Goal: Task Accomplishment & Management: Manage account settings

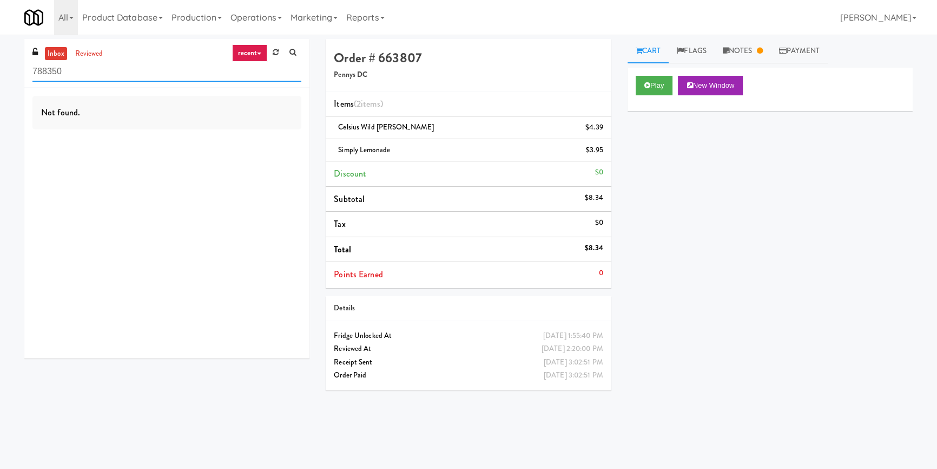
paste input "The Dial- Combo"
drag, startPoint x: 71, startPoint y: 75, endPoint x: 0, endPoint y: 77, distance: 70.9
click at [0, 77] on div "inbox reviewed recent all unclear take inventory issue suspicious failed recent…" at bounding box center [468, 251] width 937 height 425
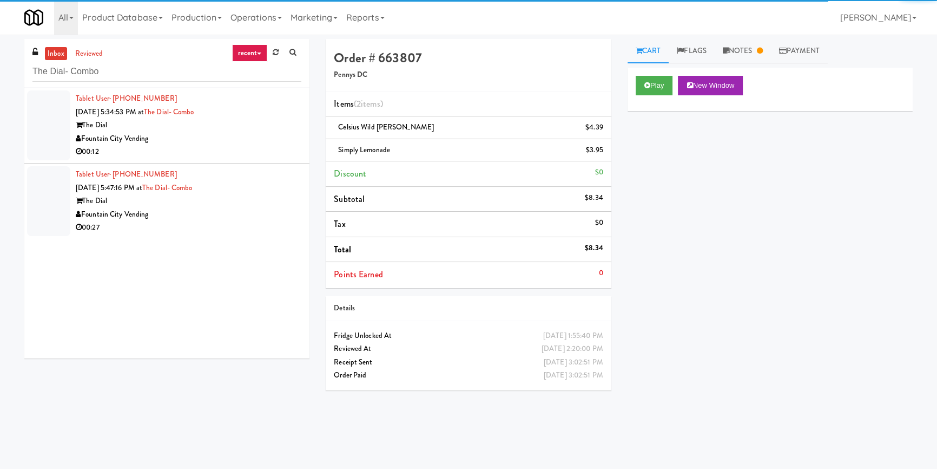
click at [248, 141] on div "Fountain City Vending" at bounding box center [189, 139] width 226 height 14
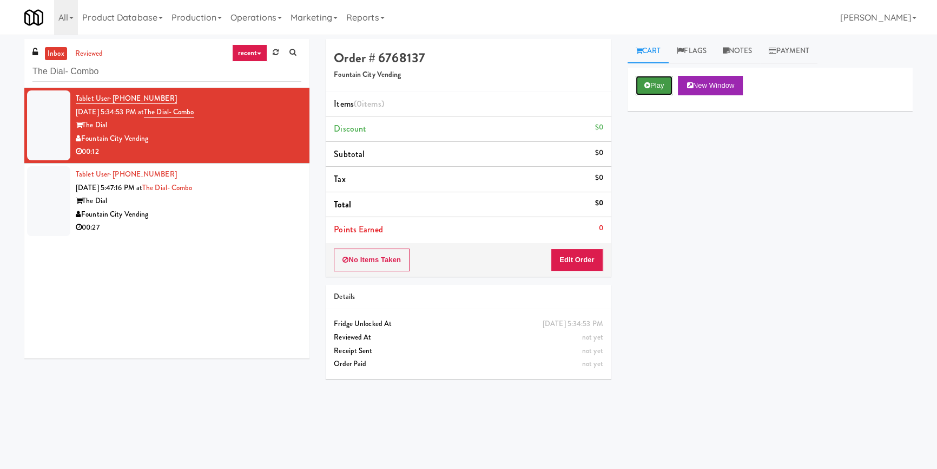
click at [654, 83] on button "Play" at bounding box center [654, 85] width 37 height 19
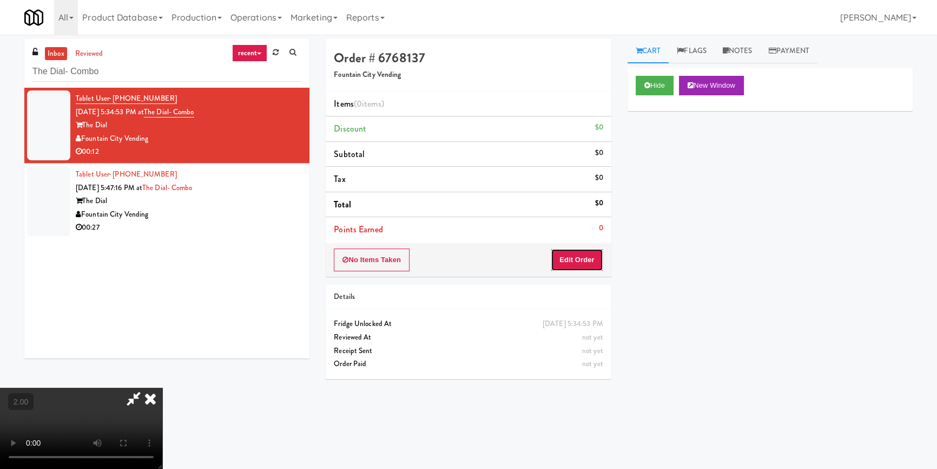
click at [600, 263] on button "Edit Order" at bounding box center [577, 259] width 52 height 23
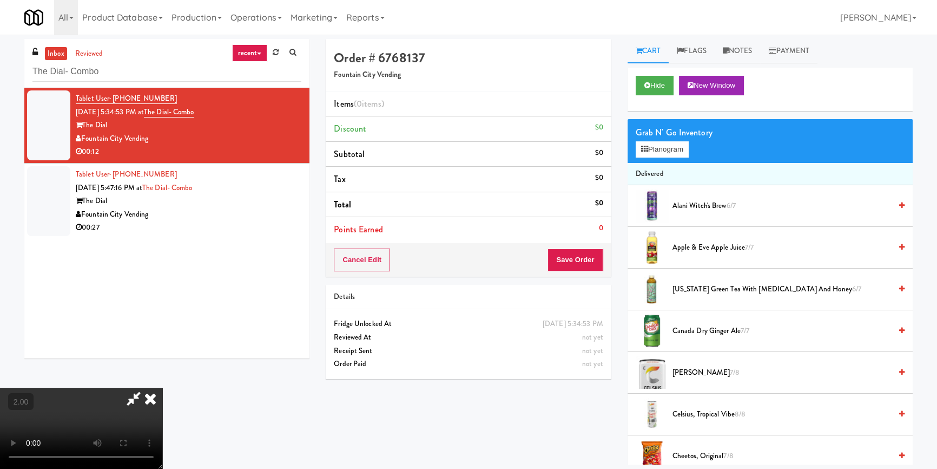
click at [162, 387] on video at bounding box center [81, 427] width 162 height 81
click at [639, 153] on button "Planogram" at bounding box center [662, 149] width 53 height 16
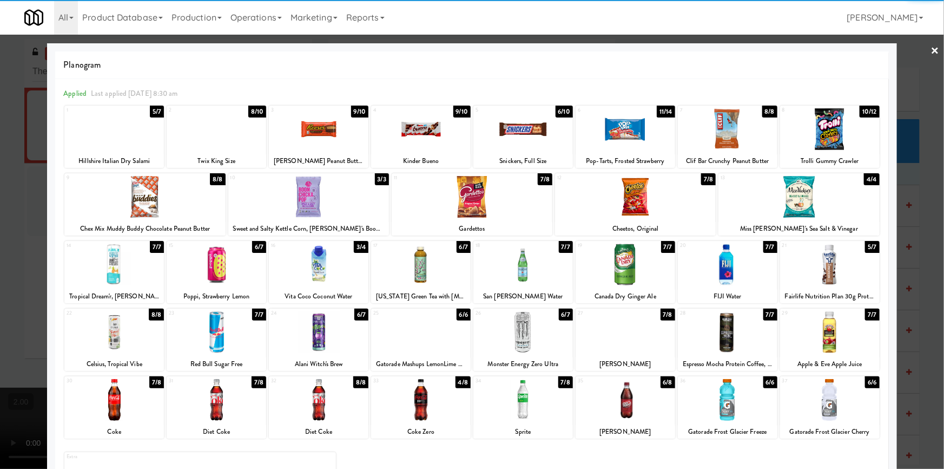
click at [409, 146] on div at bounding box center [421, 129] width 100 height 42
click at [511, 336] on div at bounding box center [524, 332] width 100 height 42
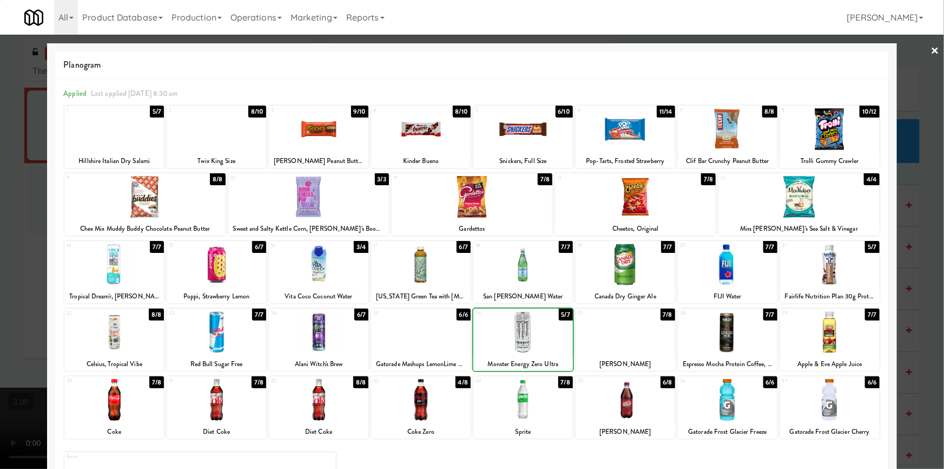
click at [0, 295] on div at bounding box center [472, 234] width 944 height 469
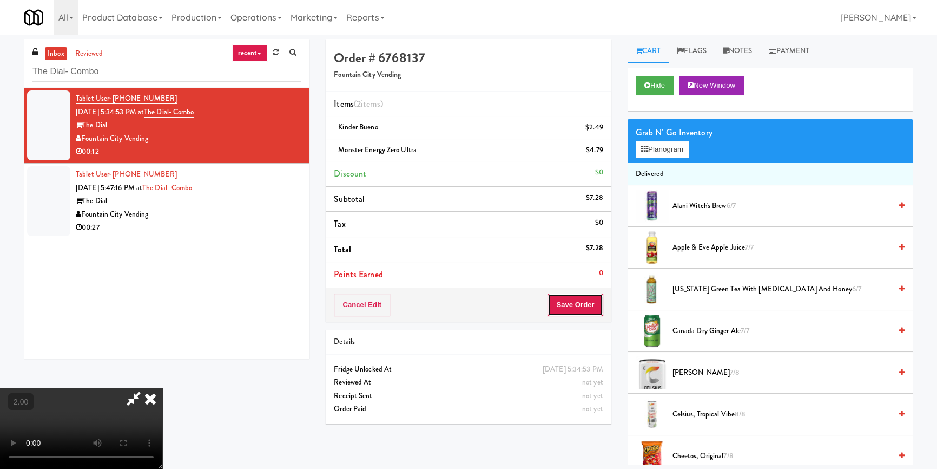
click at [582, 304] on button "Save Order" at bounding box center [575, 304] width 55 height 23
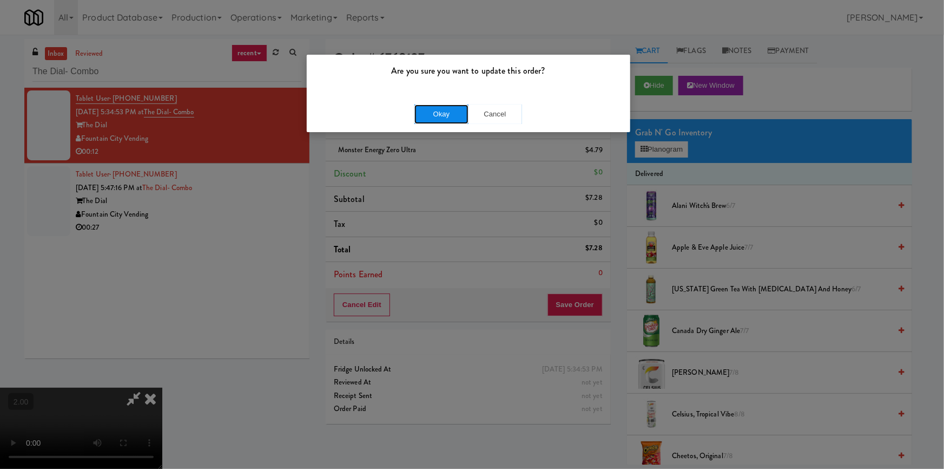
click at [437, 116] on button "Okay" at bounding box center [442, 113] width 54 height 19
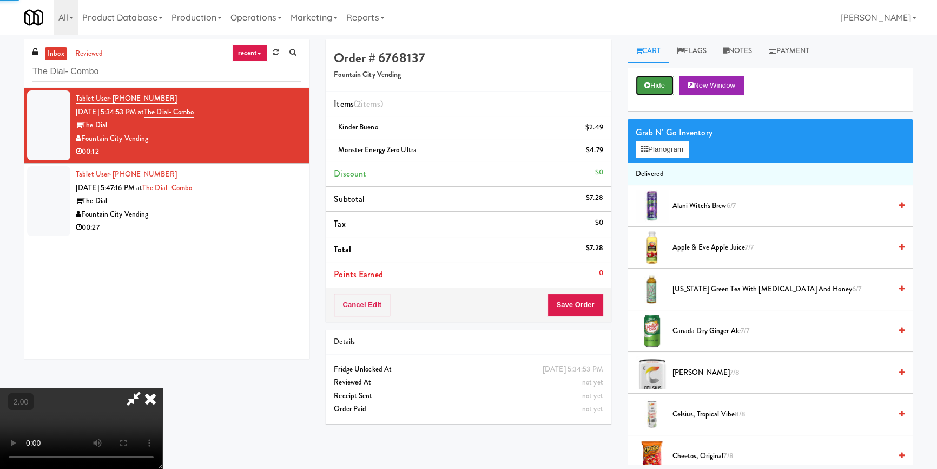
click at [639, 86] on button "Hide" at bounding box center [655, 85] width 38 height 19
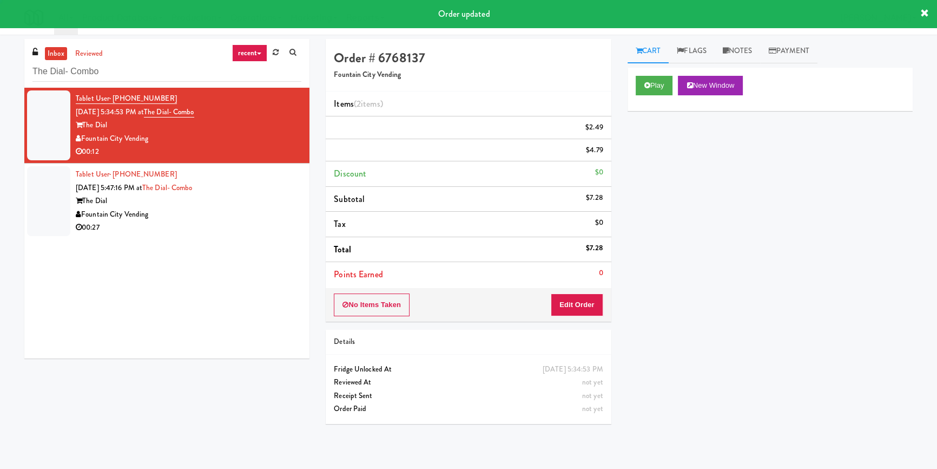
drag, startPoint x: 270, startPoint y: 218, endPoint x: 306, endPoint y: 202, distance: 39.7
click at [270, 218] on div "Fountain City Vending" at bounding box center [189, 215] width 226 height 14
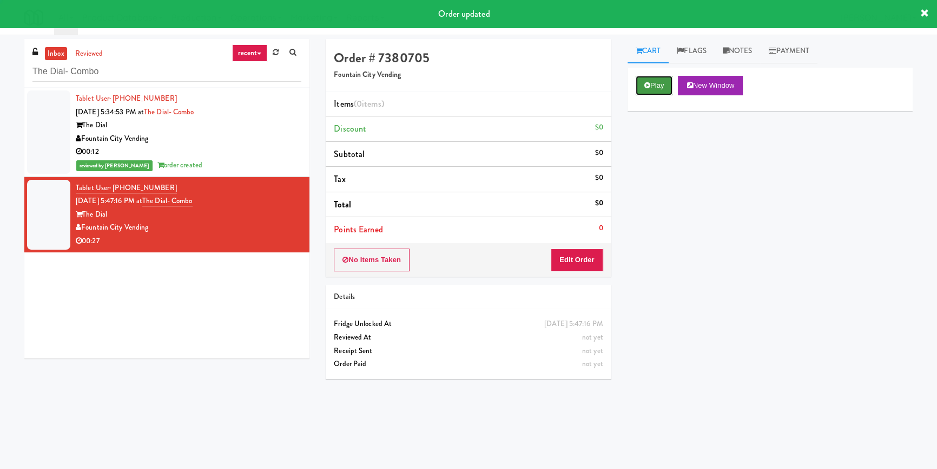
click at [649, 93] on button "Play" at bounding box center [654, 85] width 37 height 19
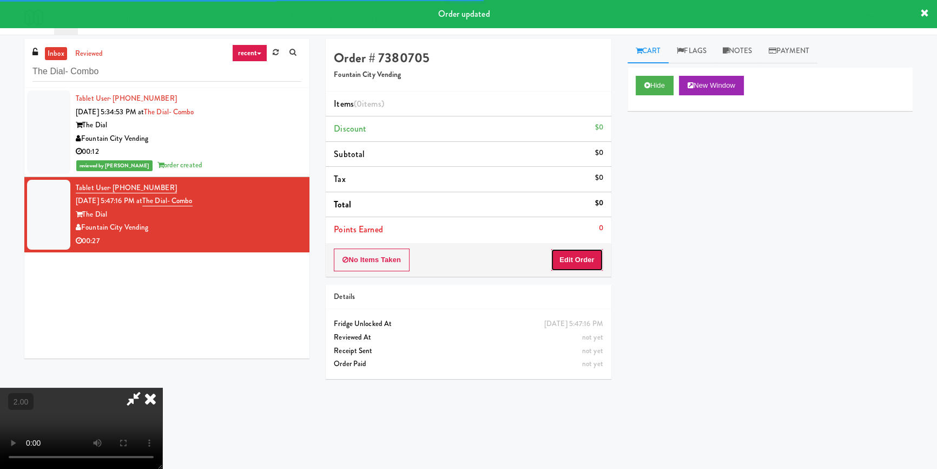
click at [586, 261] on button "Edit Order" at bounding box center [577, 259] width 52 height 23
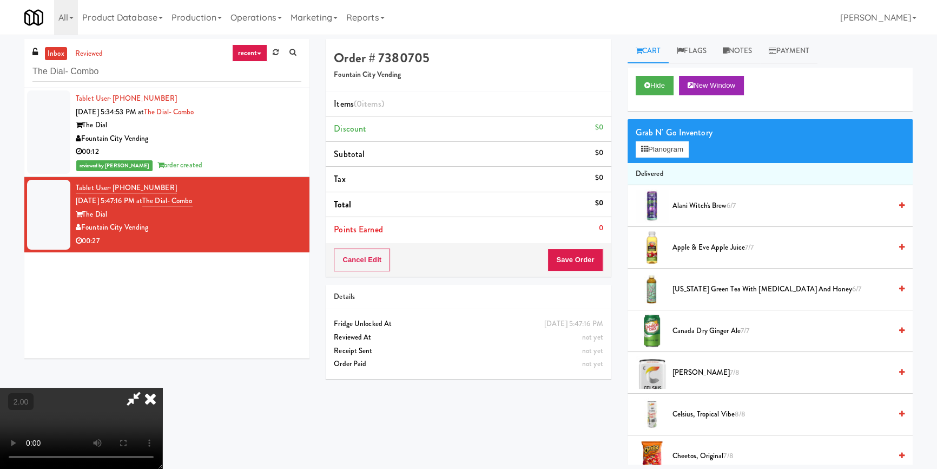
click at [162, 387] on video at bounding box center [81, 427] width 162 height 81
click at [652, 139] on div "Grab N' Go Inventory" at bounding box center [770, 132] width 269 height 16
click at [653, 147] on button "Planogram" at bounding box center [662, 149] width 53 height 16
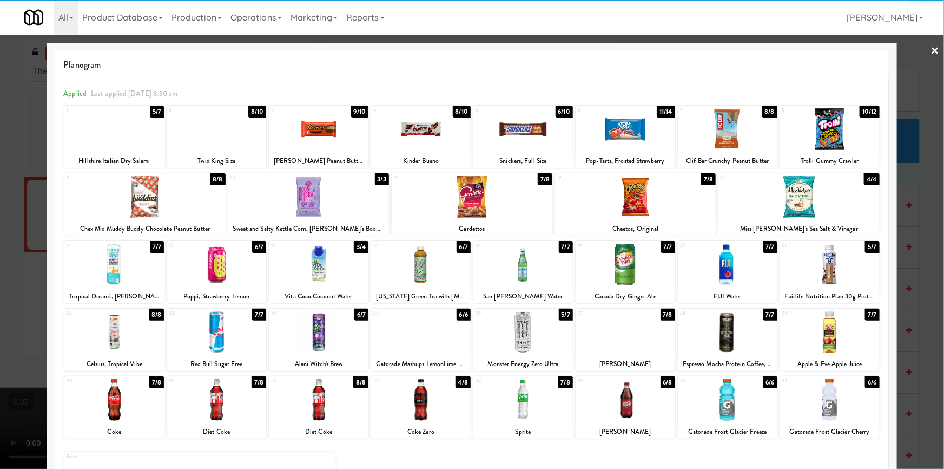
click at [626, 144] on div at bounding box center [626, 129] width 100 height 42
click at [248, 337] on div at bounding box center [217, 332] width 100 height 42
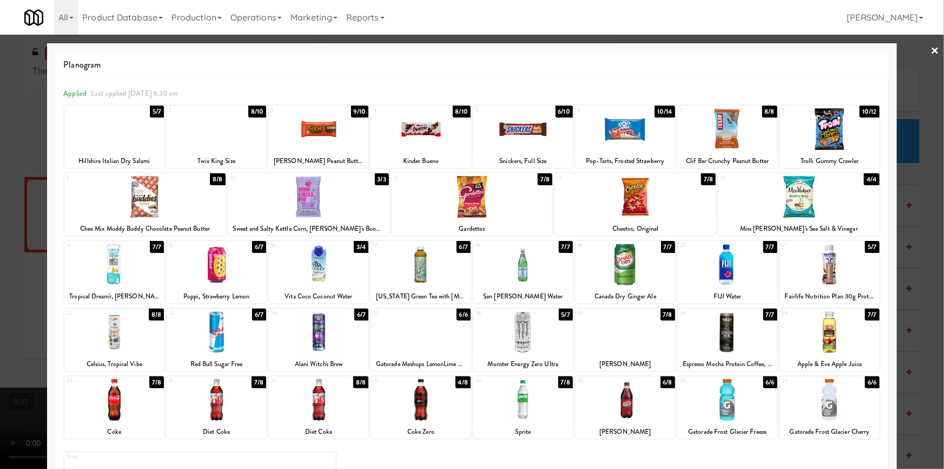
click at [106, 154] on div "Hillshire Italian Dry Salami" at bounding box center [114, 161] width 96 height 14
click at [0, 184] on div at bounding box center [472, 234] width 944 height 469
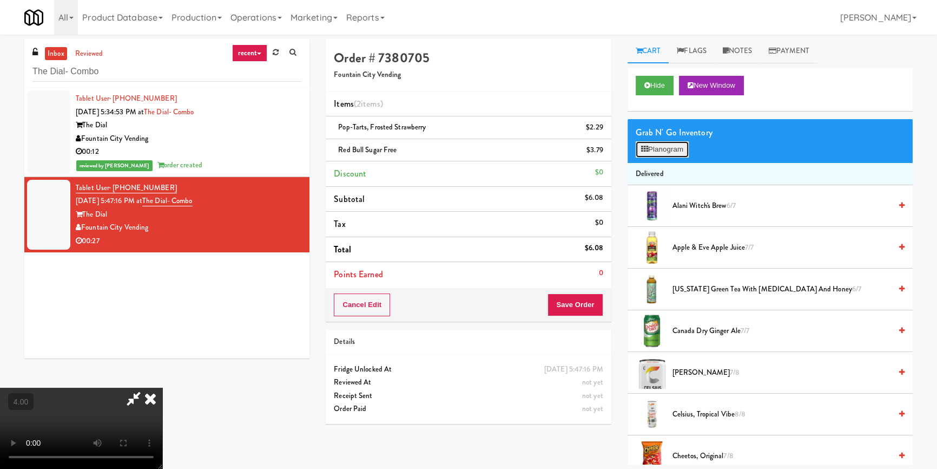
click at [648, 146] on icon at bounding box center [644, 149] width 7 height 7
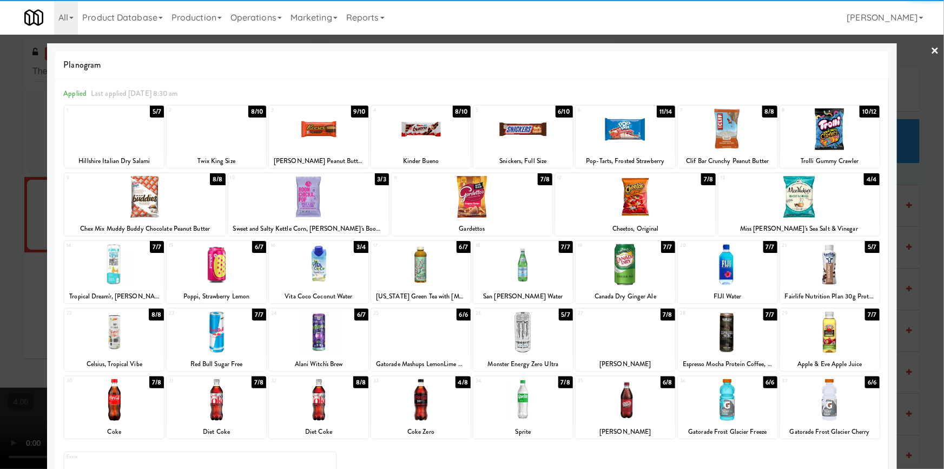
click at [130, 139] on div at bounding box center [114, 129] width 100 height 42
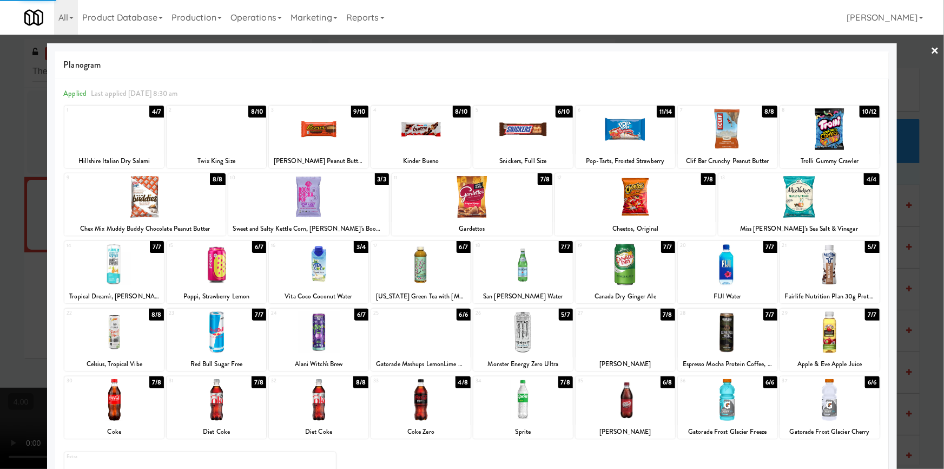
click at [0, 147] on div at bounding box center [472, 234] width 944 height 469
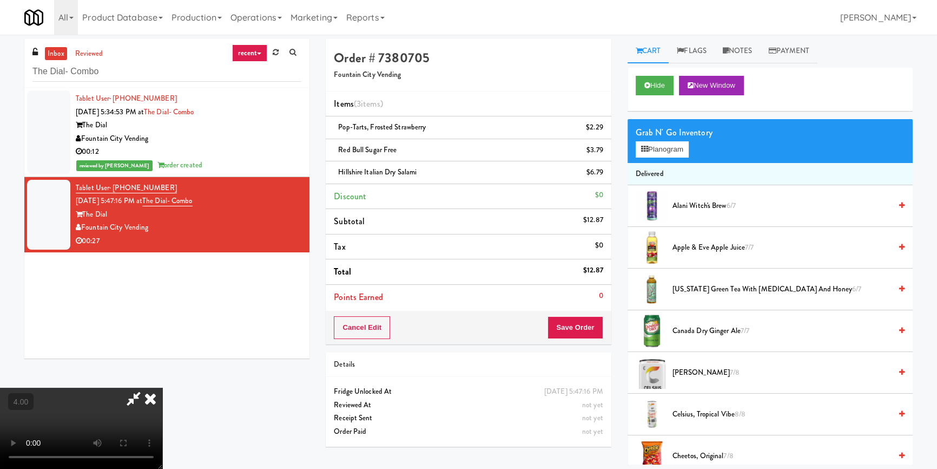
click at [162, 387] on icon at bounding box center [151, 398] width 24 height 22
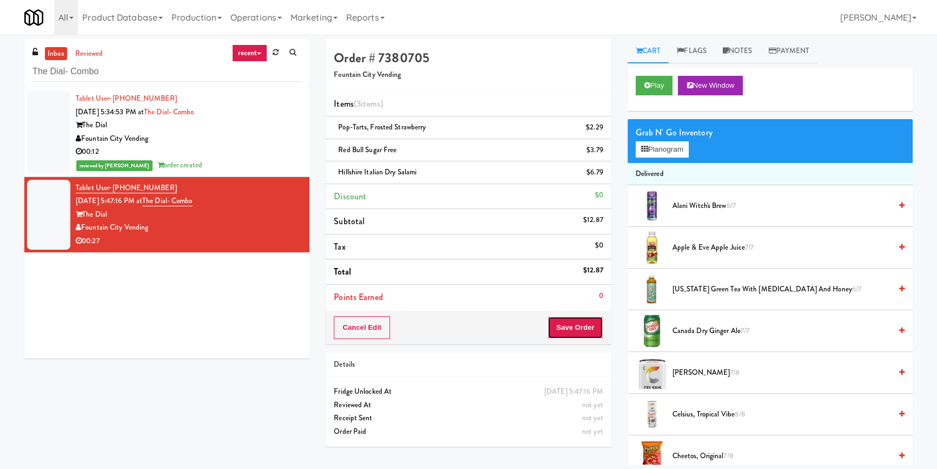
click at [579, 325] on button "Save Order" at bounding box center [575, 327] width 55 height 23
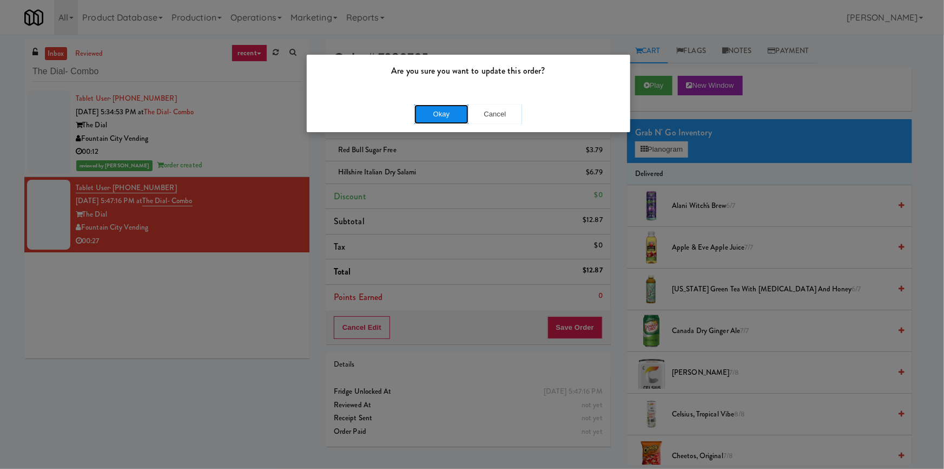
click at [451, 116] on button "Okay" at bounding box center [442, 113] width 54 height 19
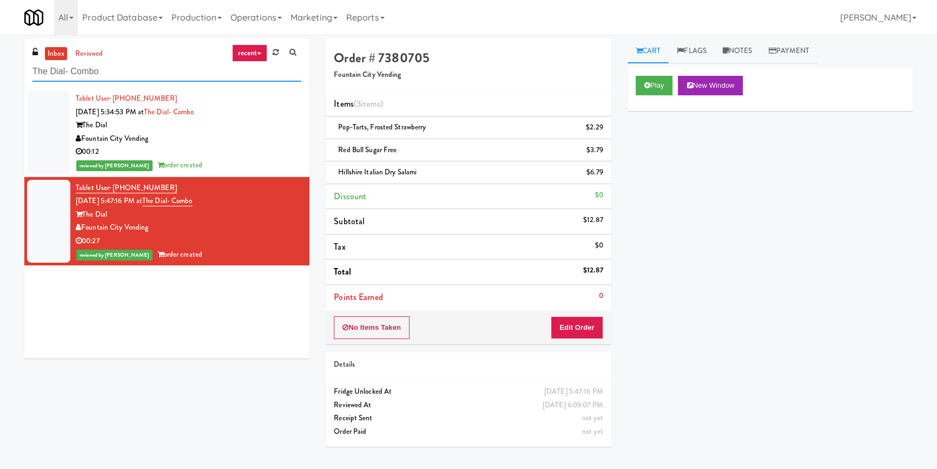
drag, startPoint x: 84, startPoint y: 77, endPoint x: 23, endPoint y: 84, distance: 61.0
click at [23, 84] on div "inbox reviewed recent all unclear take inventory issue suspicious failed recent…" at bounding box center [166, 202] width 301 height 327
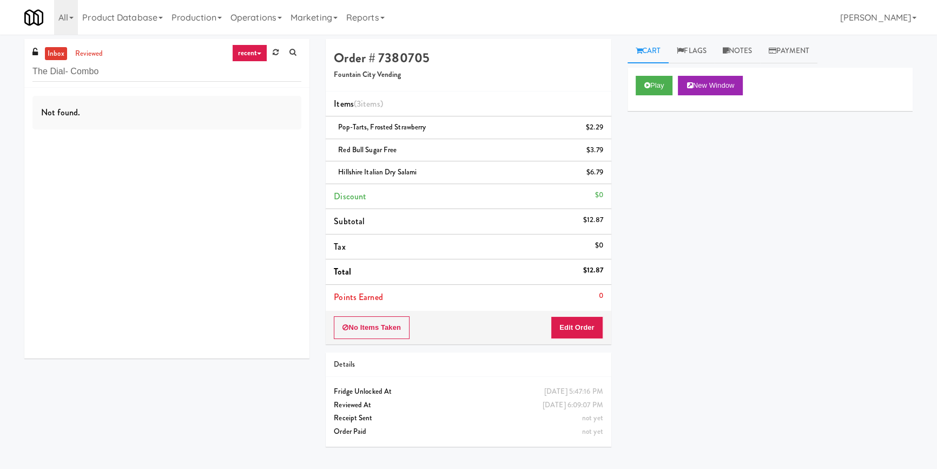
drag, startPoint x: 134, startPoint y: 82, endPoint x: 0, endPoint y: 85, distance: 134.2
click at [0, 85] on div "inbox reviewed recent all unclear take inventory issue suspicious failed recent…" at bounding box center [468, 251] width 937 height 425
paste input "Ame - Cooler"
drag, startPoint x: 104, startPoint y: 71, endPoint x: 11, endPoint y: 72, distance: 93.1
click at [11, 72] on div "inbox reviewed recent all unclear take inventory issue suspicious failed recent…" at bounding box center [468, 251] width 937 height 425
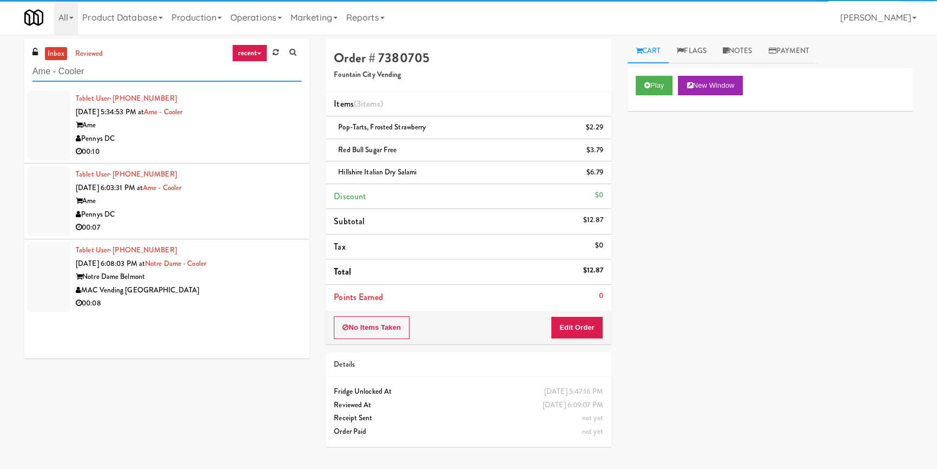
type input "Ame - Cooler"
click at [243, 141] on div "Pennys DC" at bounding box center [189, 139] width 226 height 14
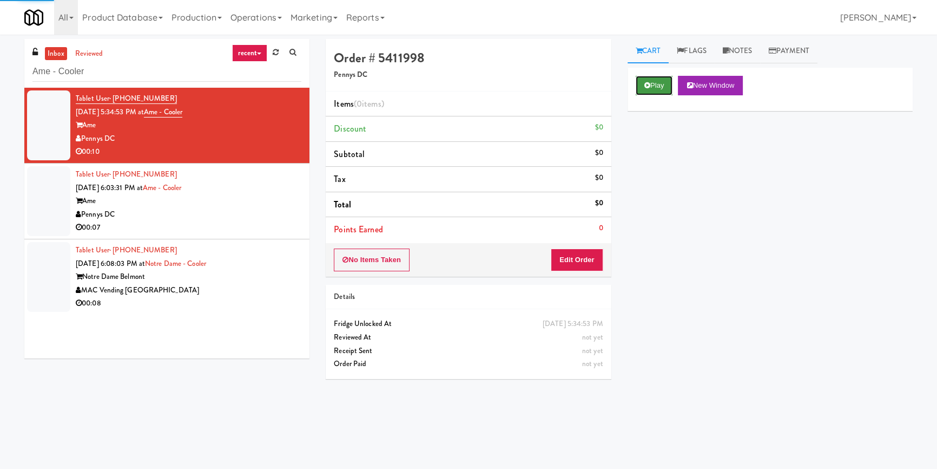
click at [662, 77] on button "Play" at bounding box center [654, 85] width 37 height 19
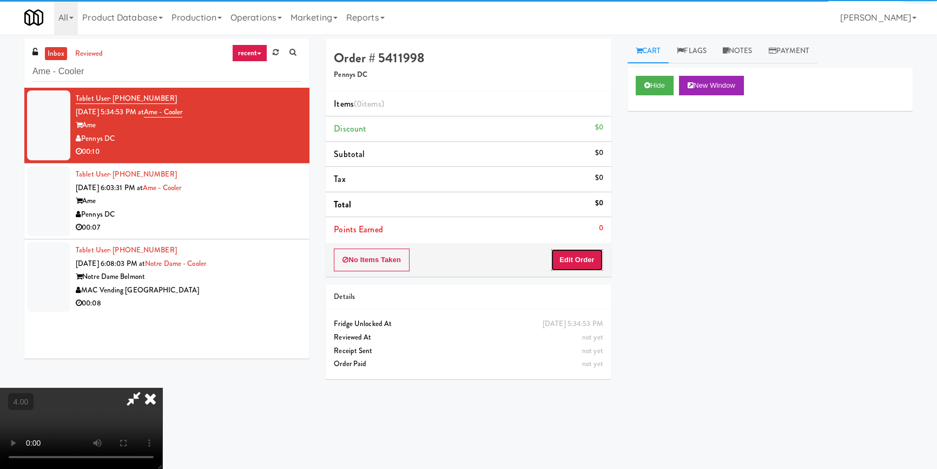
click at [580, 259] on button "Edit Order" at bounding box center [577, 259] width 52 height 23
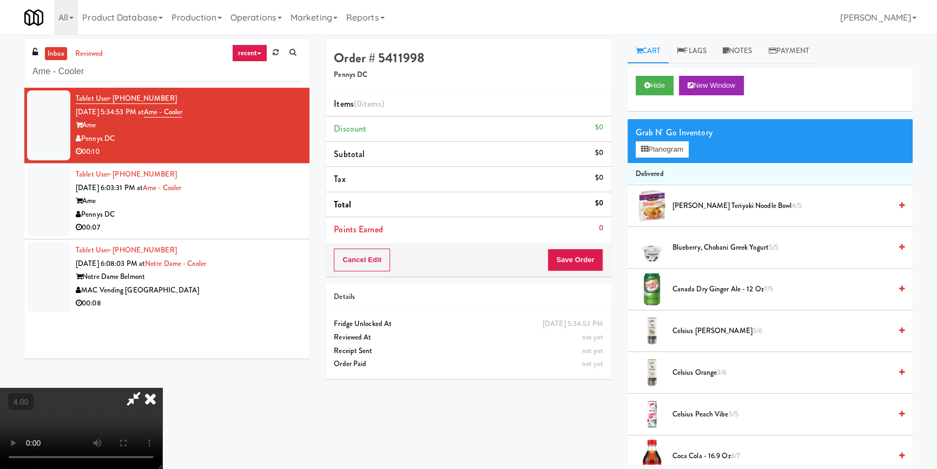
click at [162, 387] on video at bounding box center [81, 427] width 162 height 81
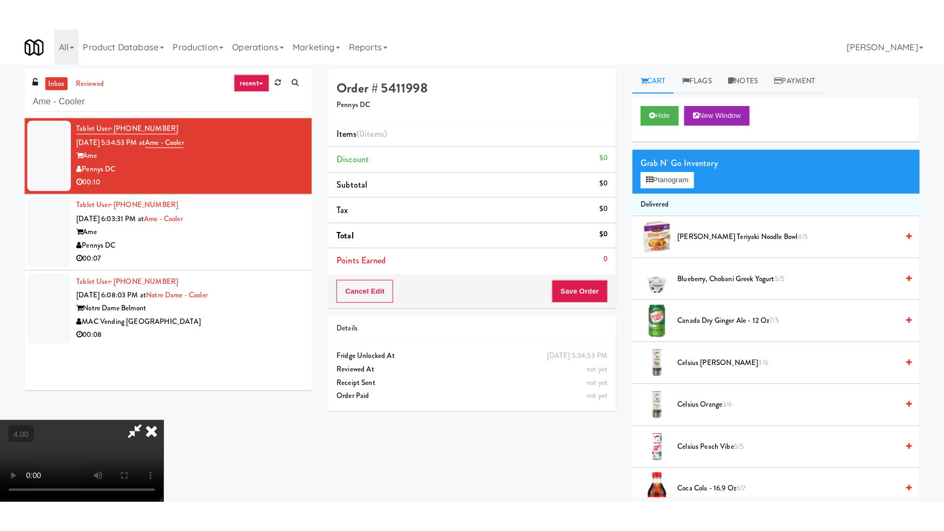
scroll to position [152, 0]
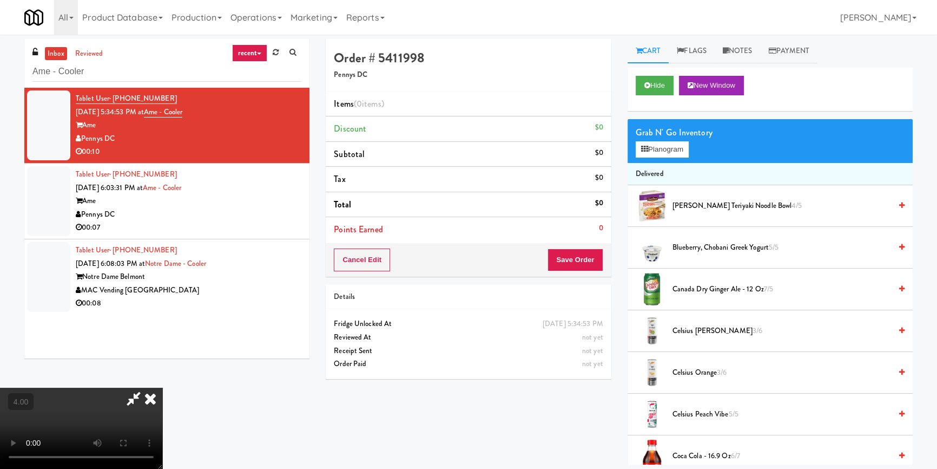
click at [153, 391] on video at bounding box center [81, 427] width 162 height 81
click at [162, 387] on video at bounding box center [81, 427] width 162 height 81
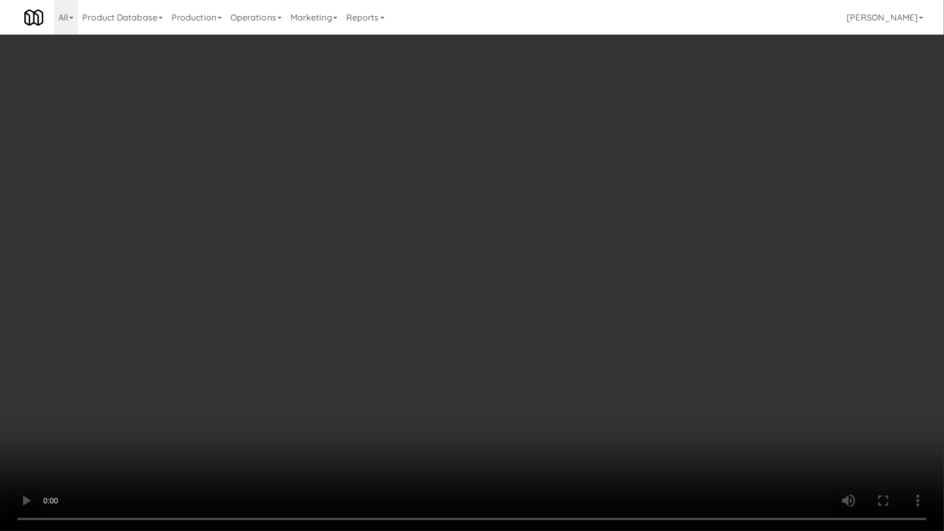
click at [444, 377] on video at bounding box center [472, 265] width 944 height 531
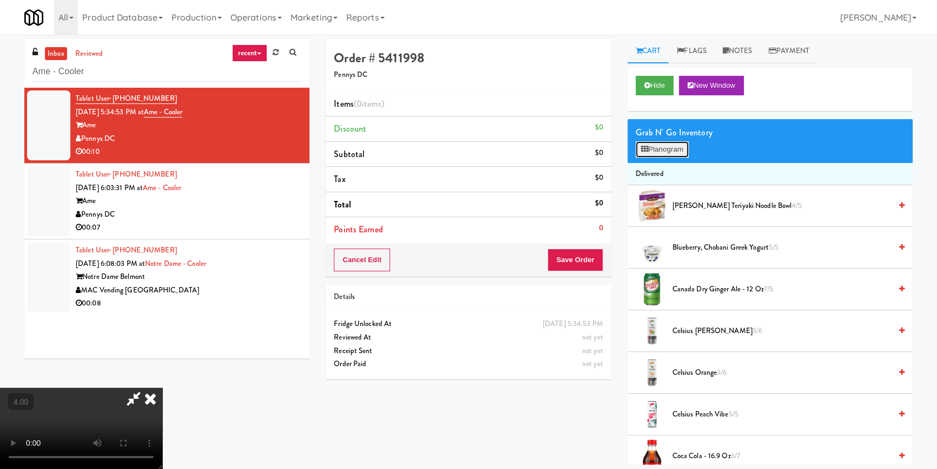
click at [647, 152] on icon at bounding box center [644, 149] width 7 height 7
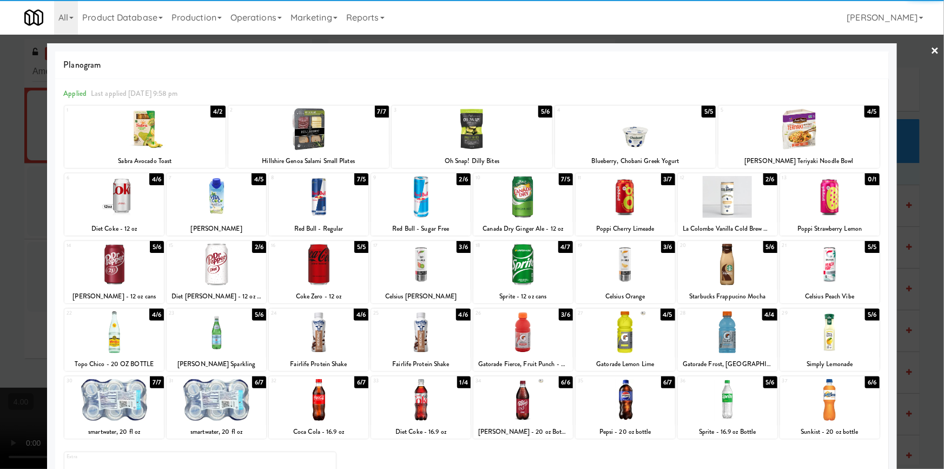
click at [727, 216] on div at bounding box center [728, 197] width 100 height 42
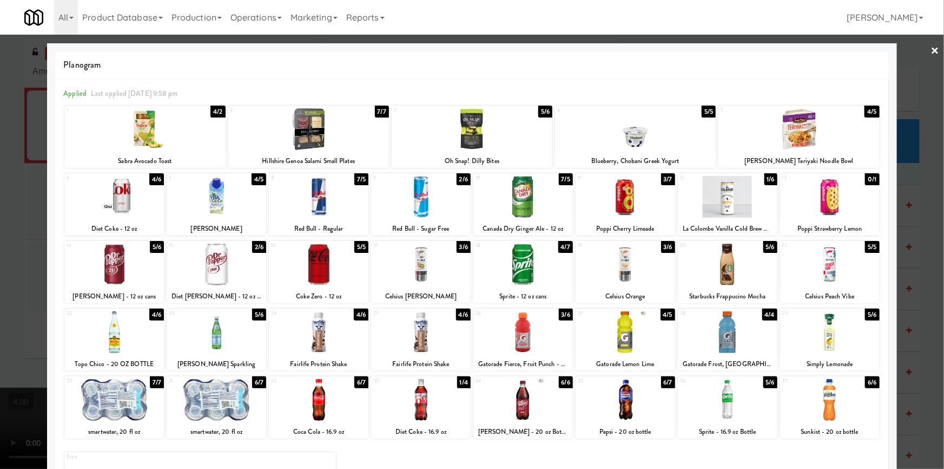
click at [898, 155] on div at bounding box center [472, 234] width 944 height 469
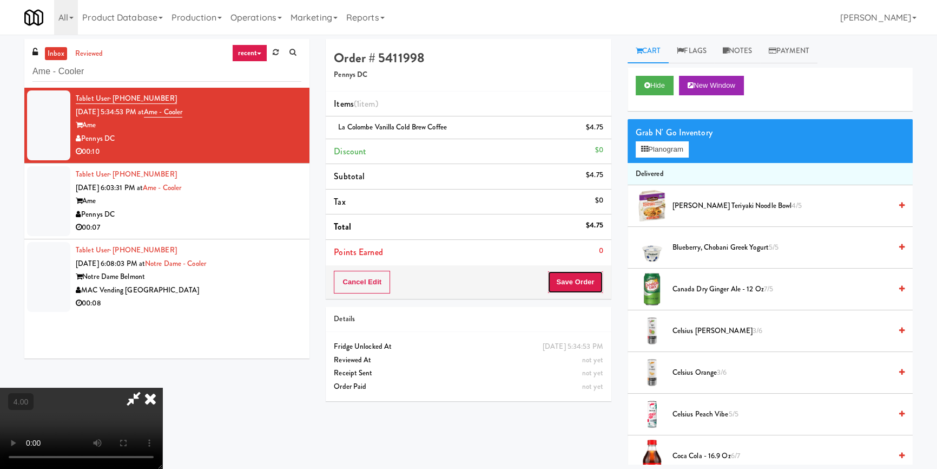
click at [590, 280] on button "Save Order" at bounding box center [575, 282] width 55 height 23
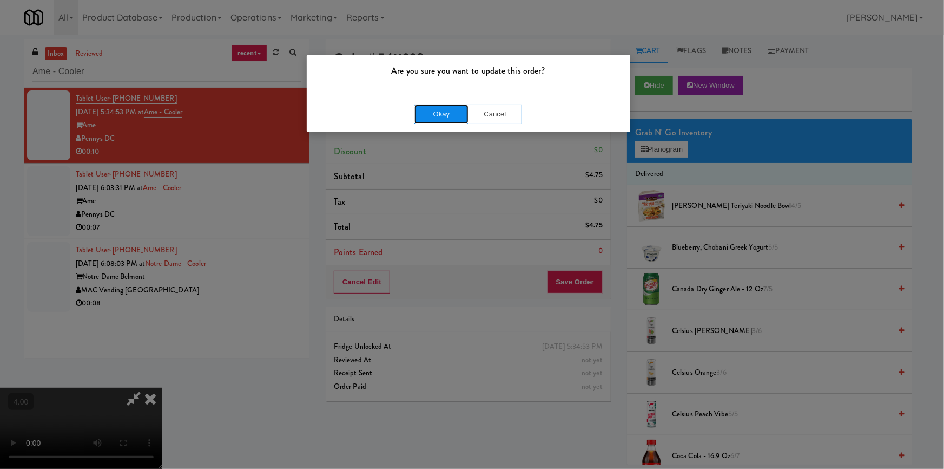
click at [435, 119] on button "Okay" at bounding box center [442, 113] width 54 height 19
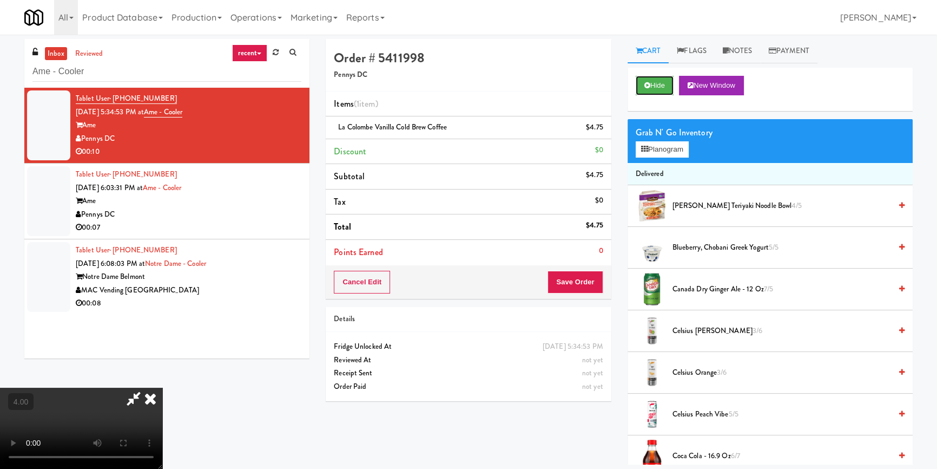
click at [645, 93] on button "Hide" at bounding box center [655, 85] width 38 height 19
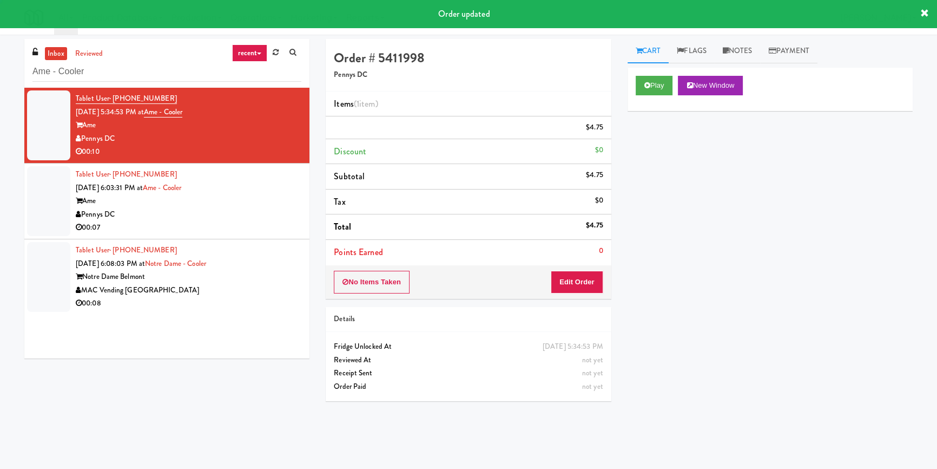
click at [293, 209] on div "Pennys DC" at bounding box center [189, 215] width 226 height 14
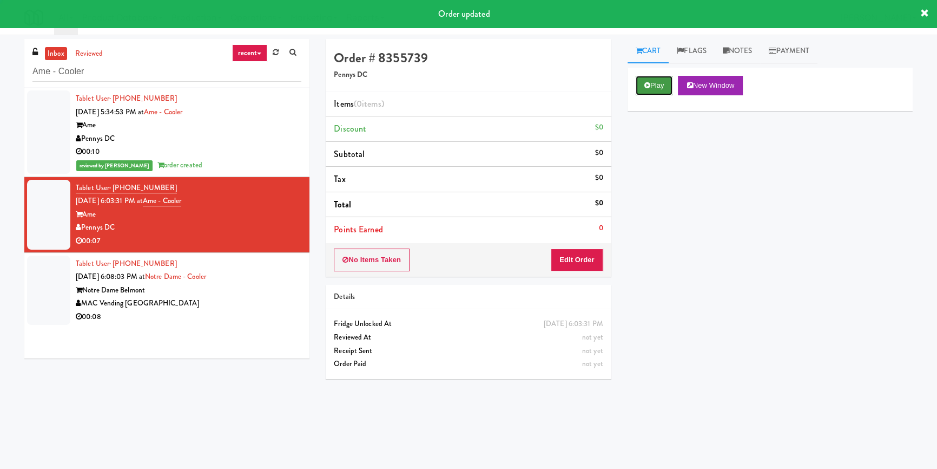
click at [672, 87] on button "Play" at bounding box center [654, 85] width 37 height 19
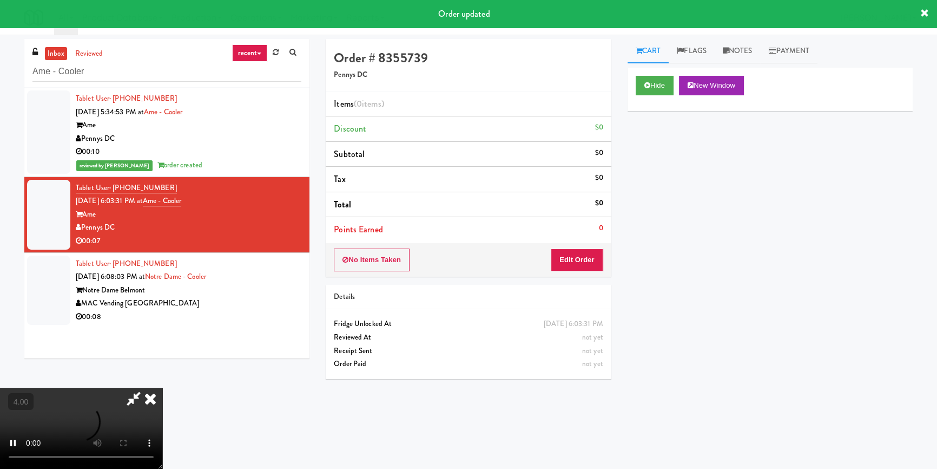
click at [575, 271] on div "No Items Taken Edit Order" at bounding box center [468, 260] width 285 height 34
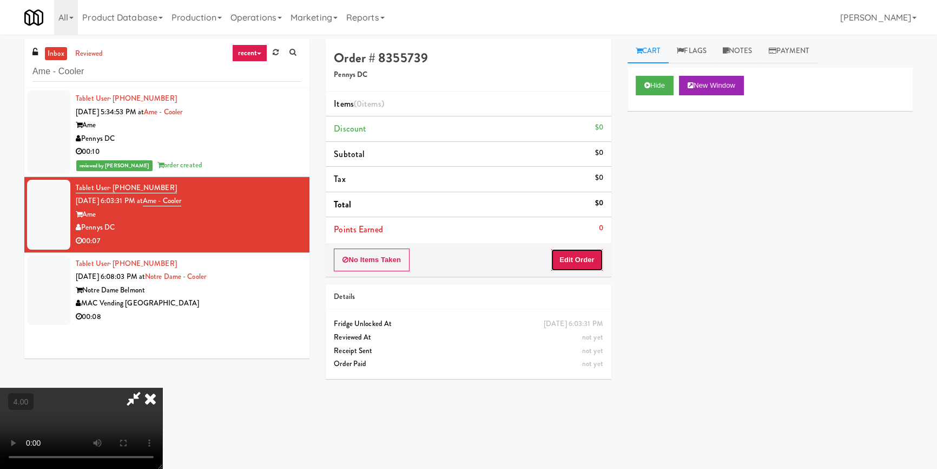
click at [601, 255] on button "Edit Order" at bounding box center [577, 259] width 52 height 23
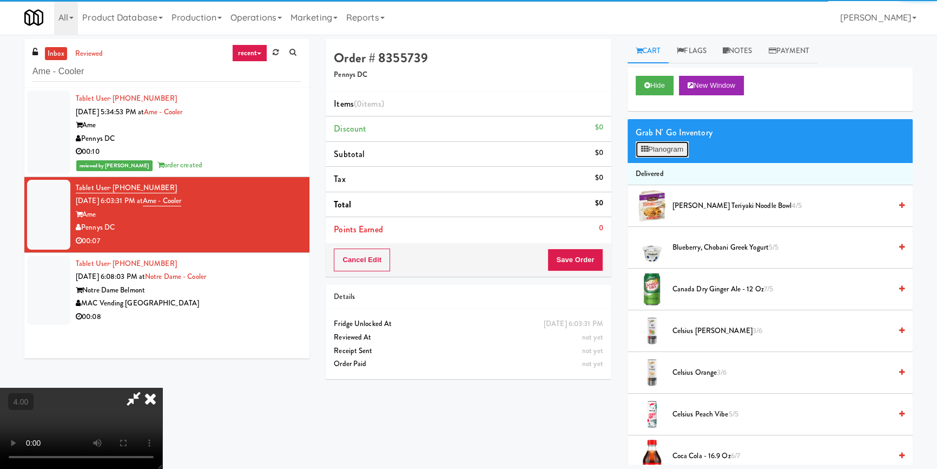
click at [652, 143] on button "Planogram" at bounding box center [662, 149] width 53 height 16
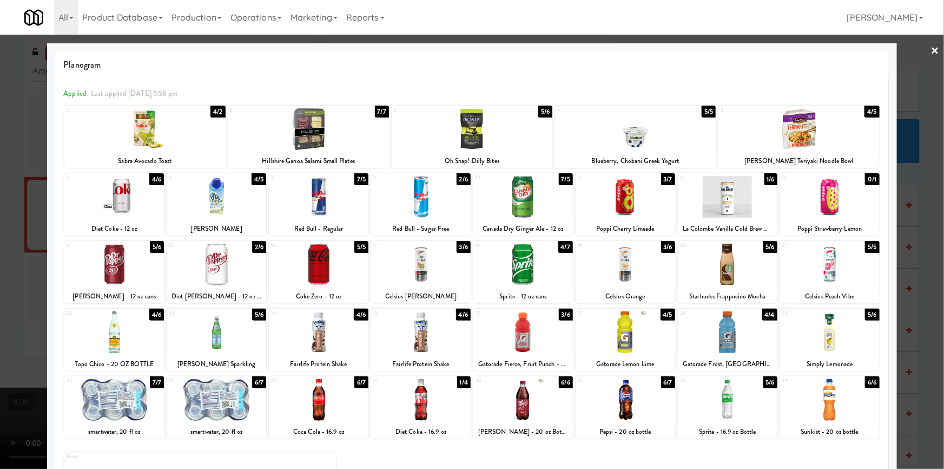
click at [334, 201] on div at bounding box center [319, 197] width 100 height 42
drag, startPoint x: 0, startPoint y: 212, endPoint x: 30, endPoint y: 206, distance: 30.5
click at [0, 211] on div at bounding box center [472, 234] width 944 height 469
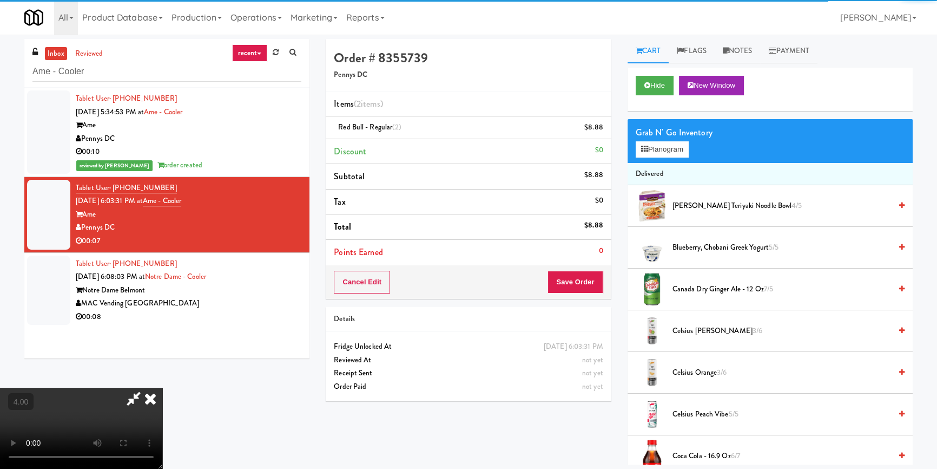
click at [162, 387] on video at bounding box center [81, 427] width 162 height 81
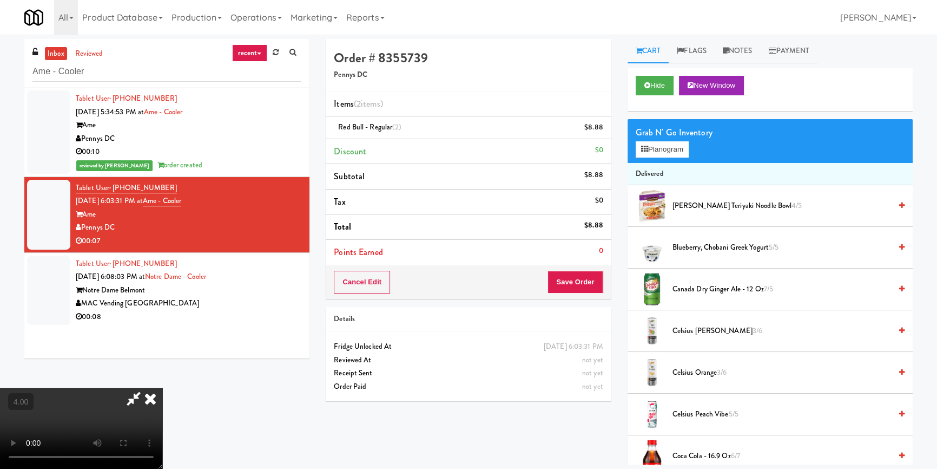
click at [162, 387] on icon at bounding box center [151, 398] width 24 height 22
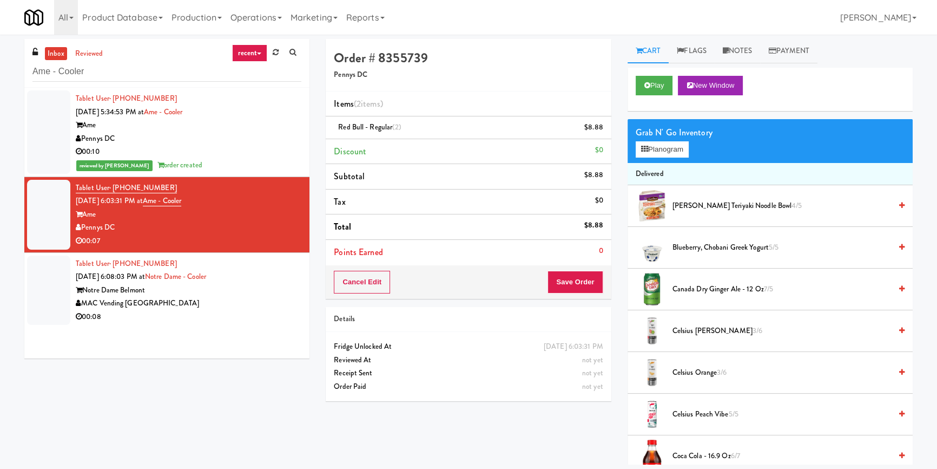
drag, startPoint x: 571, startPoint y: 293, endPoint x: 567, endPoint y: 289, distance: 6.2
click at [570, 293] on div "Cancel Edit Save Order" at bounding box center [468, 282] width 285 height 34
click at [563, 287] on button "Save Order" at bounding box center [575, 282] width 55 height 23
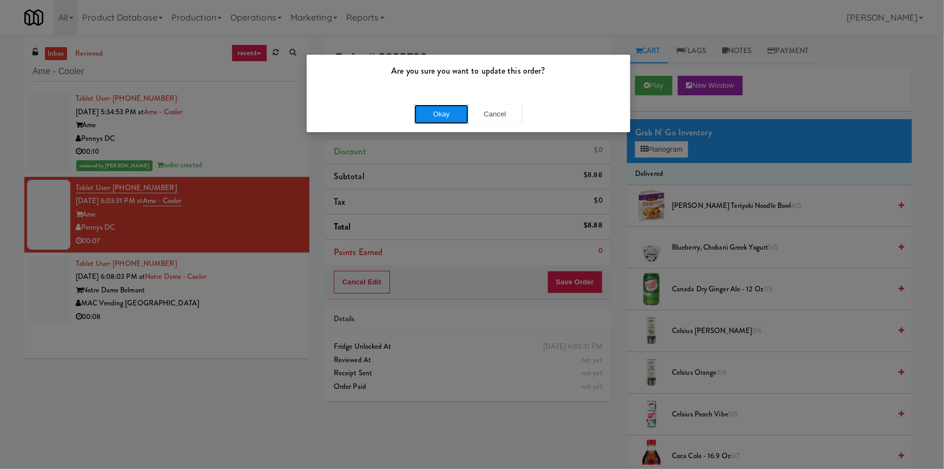
click at [432, 115] on button "Okay" at bounding box center [442, 113] width 54 height 19
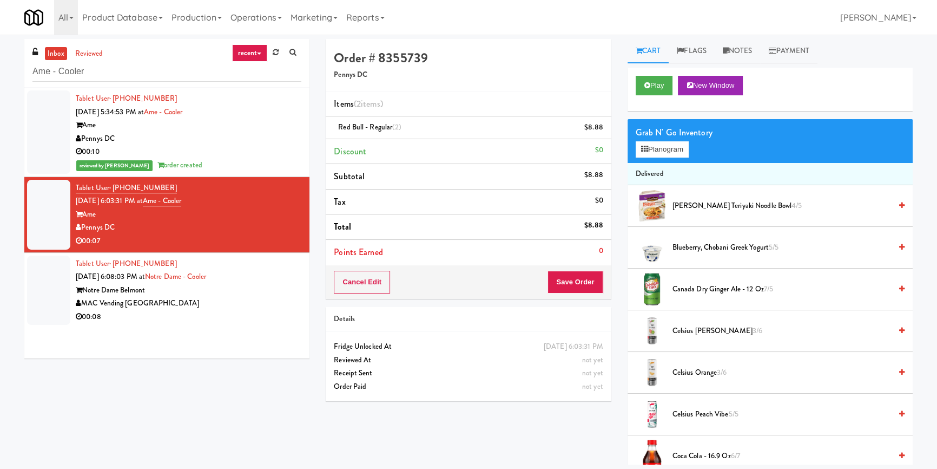
click at [270, 289] on div "Notre Dame Belmont" at bounding box center [189, 291] width 226 height 14
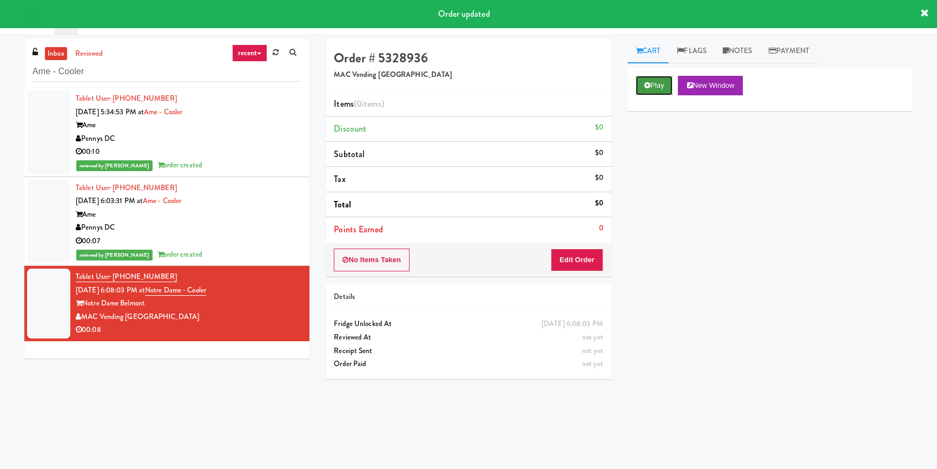
click at [649, 81] on button "Play" at bounding box center [654, 85] width 37 height 19
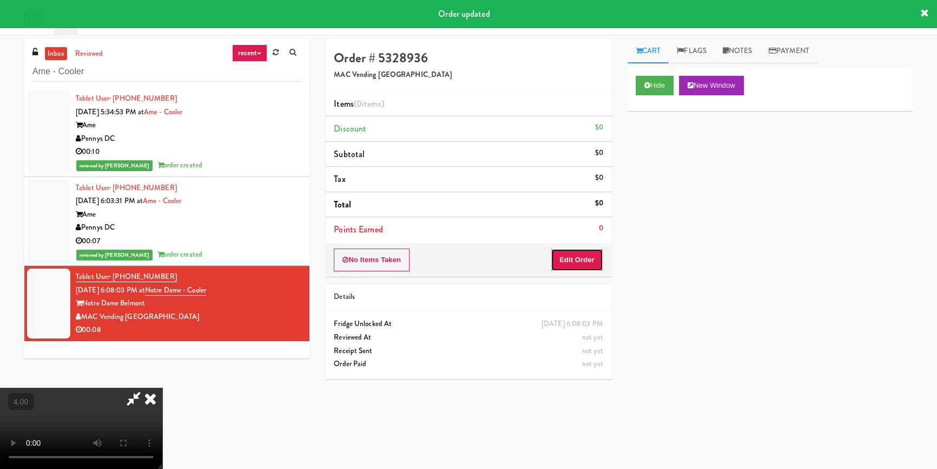
click at [583, 266] on button "Edit Order" at bounding box center [577, 259] width 52 height 23
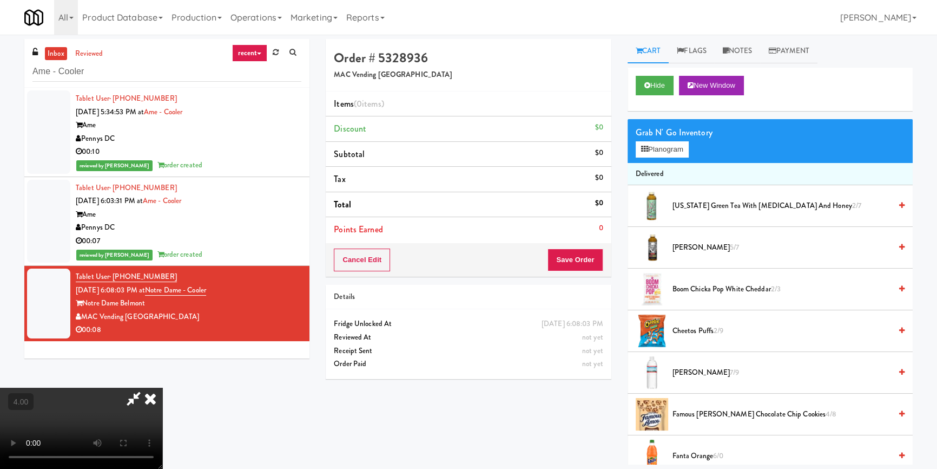
click at [146, 422] on video at bounding box center [81, 427] width 162 height 81
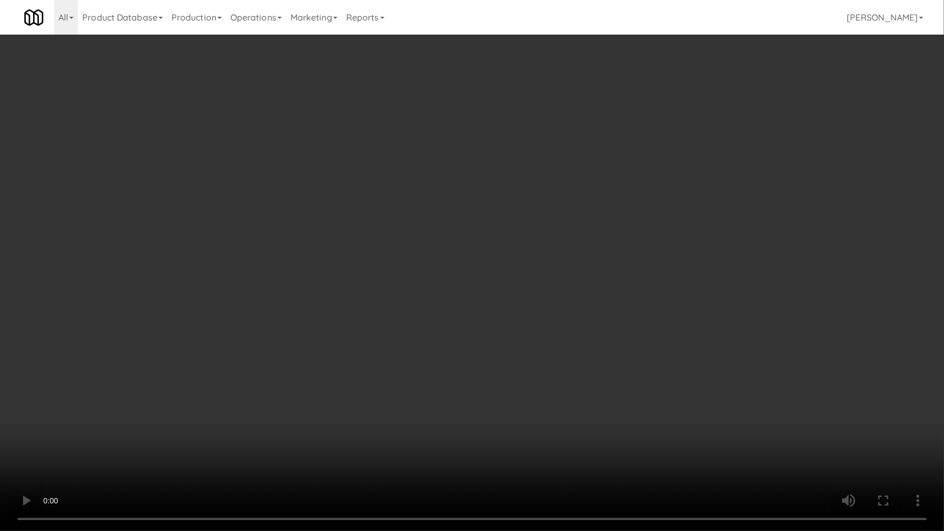
click at [103, 428] on video at bounding box center [472, 265] width 944 height 531
click at [104, 422] on video at bounding box center [472, 265] width 944 height 531
click at [228, 400] on video at bounding box center [472, 265] width 944 height 531
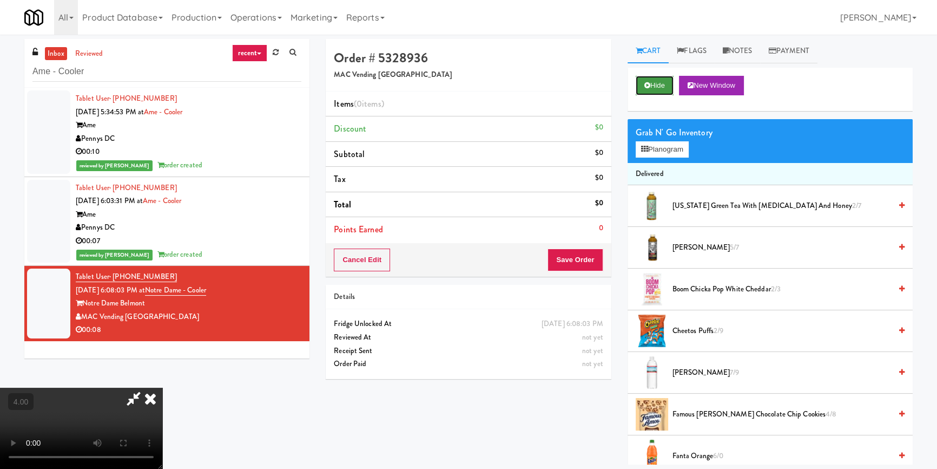
click at [654, 86] on button "Hide" at bounding box center [655, 85] width 38 height 19
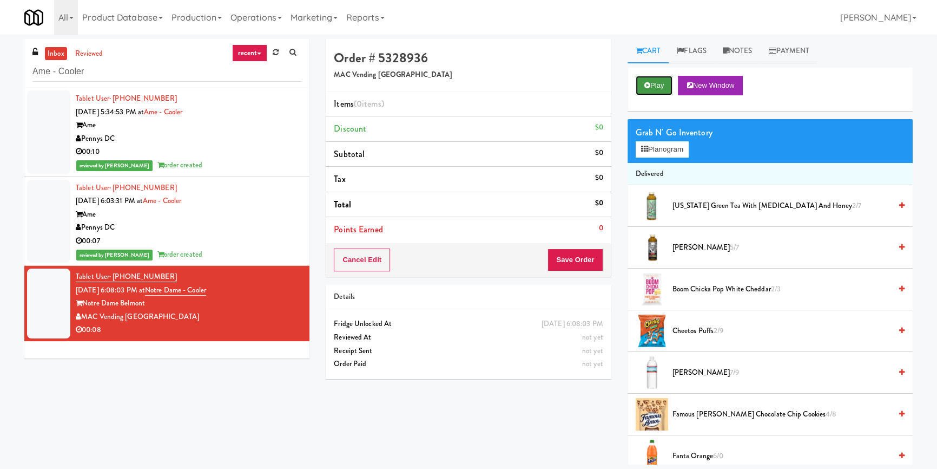
click at [654, 86] on button "Play" at bounding box center [654, 85] width 37 height 19
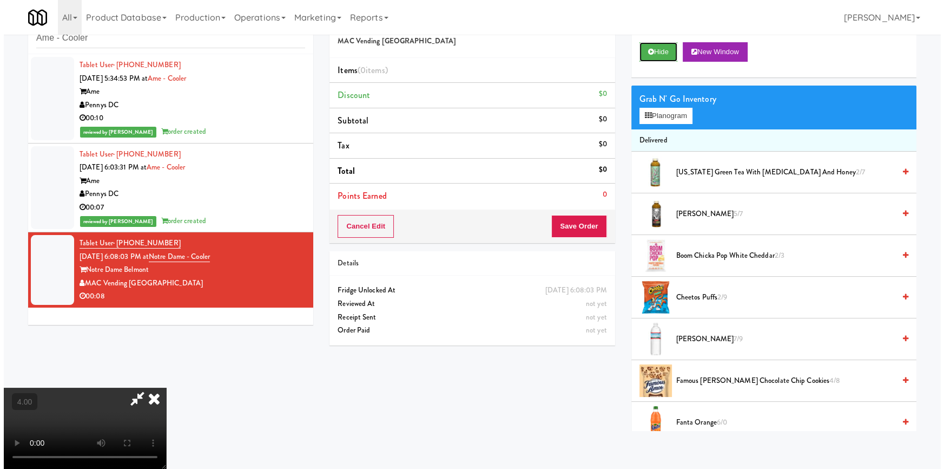
scroll to position [34, 0]
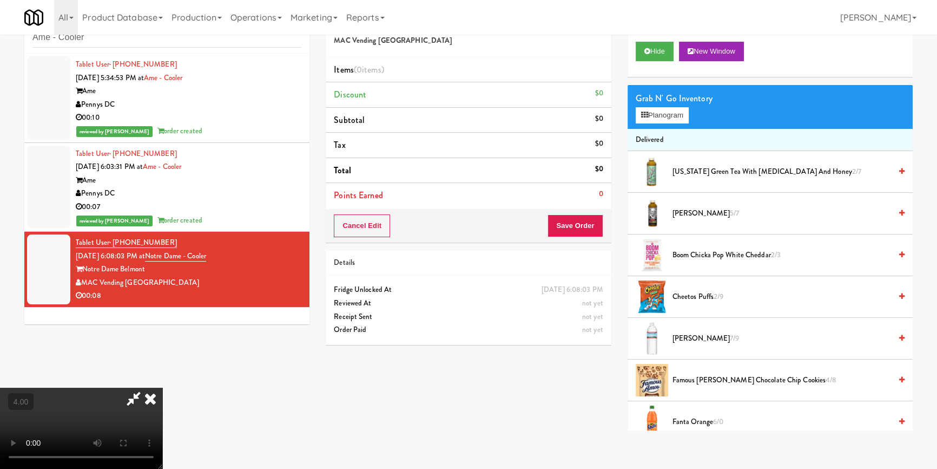
click at [162, 387] on video at bounding box center [81, 427] width 162 height 81
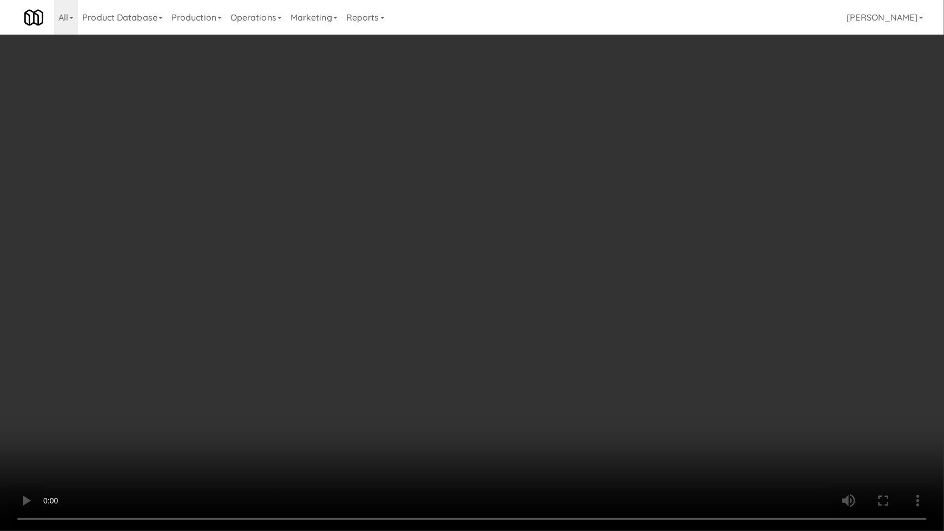
click at [172, 418] on video at bounding box center [472, 265] width 944 height 531
click at [429, 389] on video at bounding box center [472, 265] width 944 height 531
click at [429, 388] on video at bounding box center [472, 265] width 944 height 531
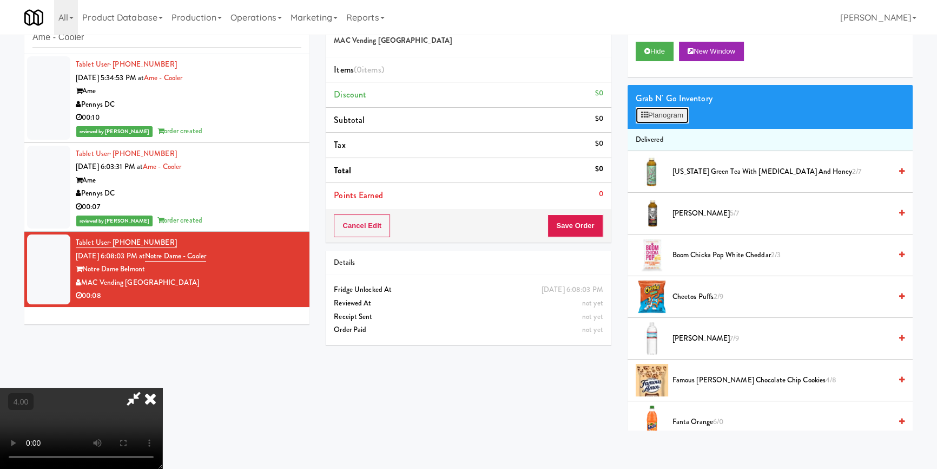
click at [662, 117] on button "Planogram" at bounding box center [662, 115] width 53 height 16
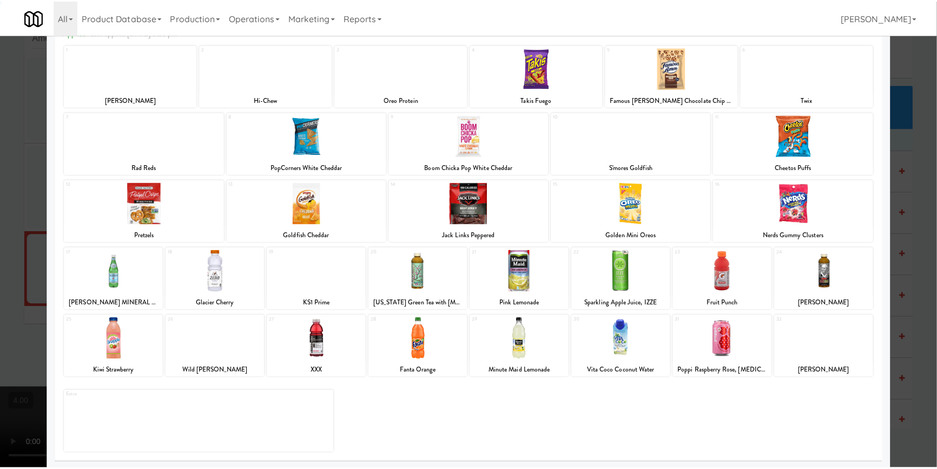
scroll to position [62, 0]
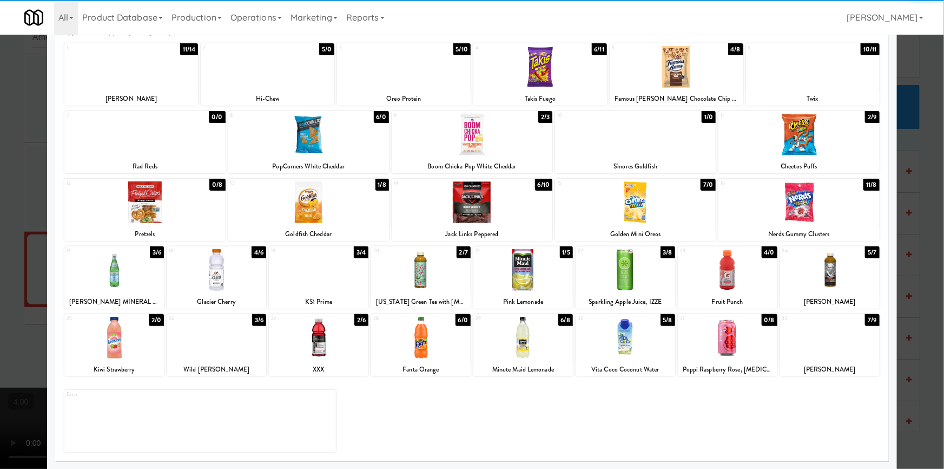
click at [839, 341] on div at bounding box center [830, 338] width 100 height 42
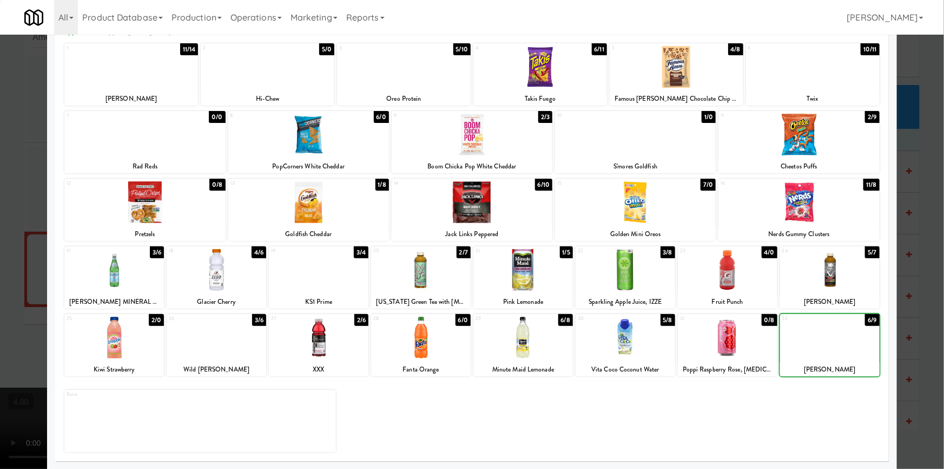
click at [903, 265] on div at bounding box center [472, 234] width 944 height 469
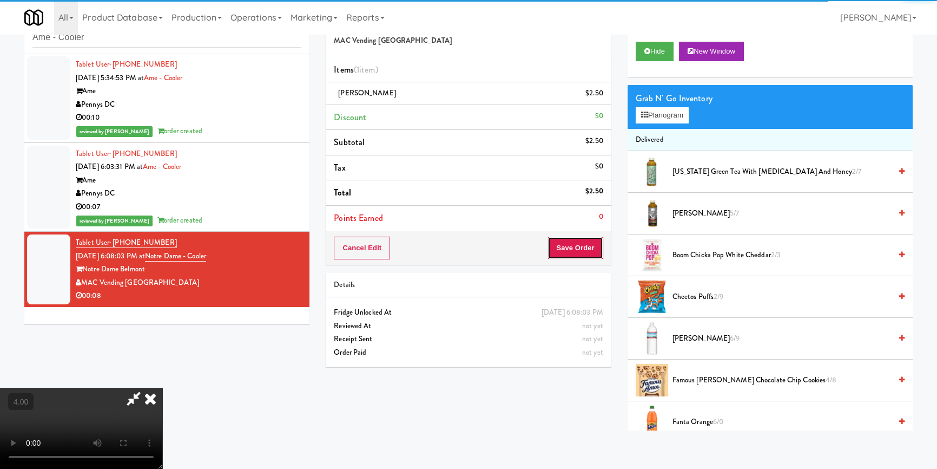
click at [596, 254] on button "Save Order" at bounding box center [575, 247] width 55 height 23
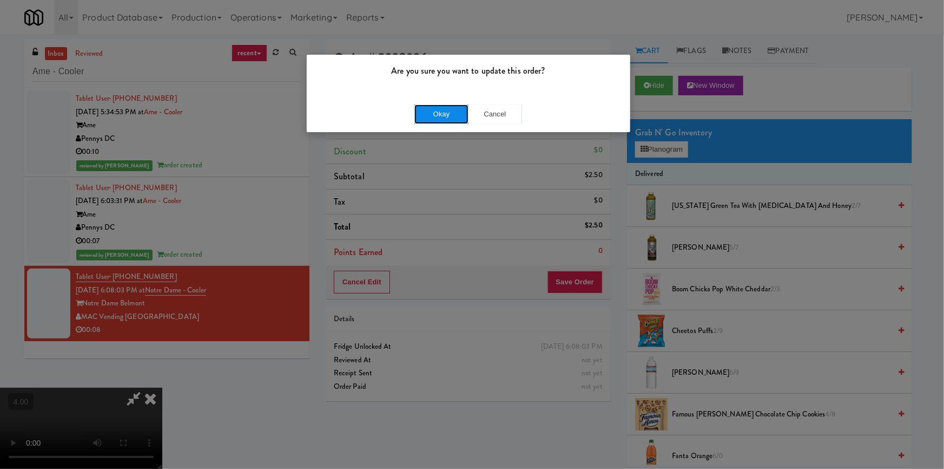
click at [462, 108] on button "Okay" at bounding box center [442, 113] width 54 height 19
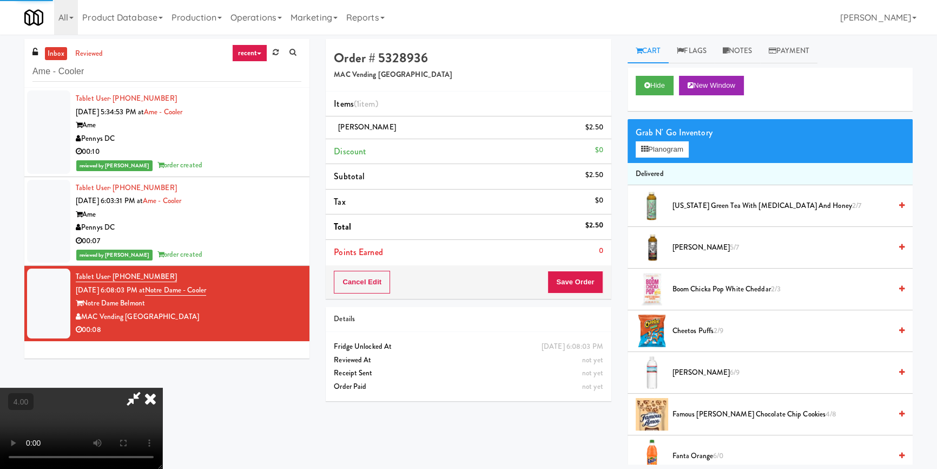
drag, startPoint x: 557, startPoint y: 163, endPoint x: 550, endPoint y: 165, distance: 7.9
click at [162, 387] on icon at bounding box center [151, 398] width 24 height 22
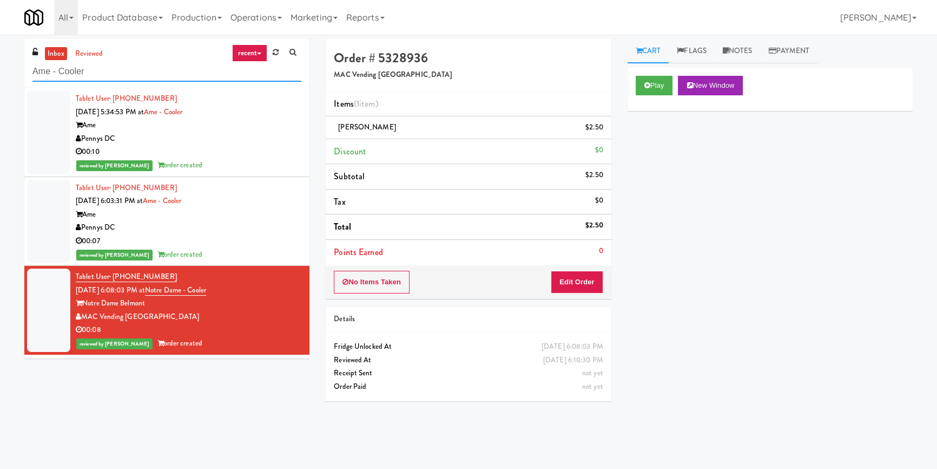
drag, startPoint x: 127, startPoint y: 74, endPoint x: 0, endPoint y: 75, distance: 127.2
click at [0, 75] on div "inbox reviewed recent all unclear take inventory issue suspicious failed recent…" at bounding box center [468, 251] width 937 height 425
paste input "The Legacy at [GEOGRAPHIC_DATA] Refrigerated Left"
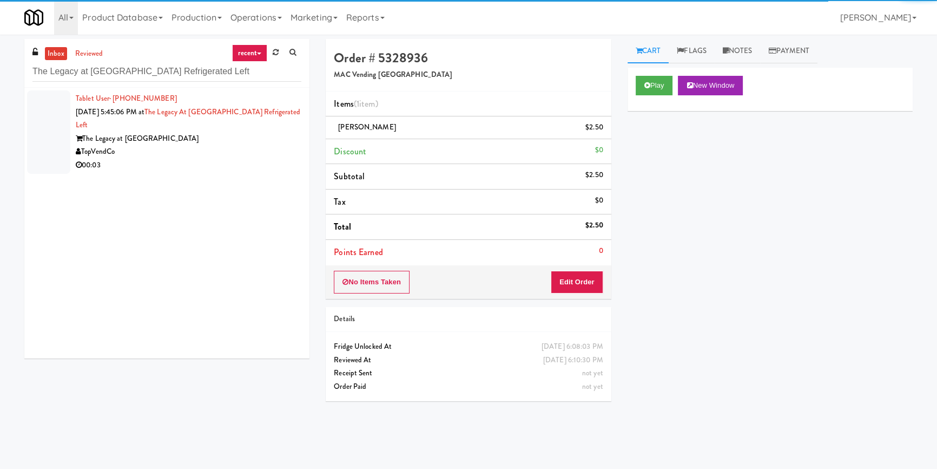
click at [239, 140] on div "The Legacy at [GEOGRAPHIC_DATA]" at bounding box center [189, 139] width 226 height 14
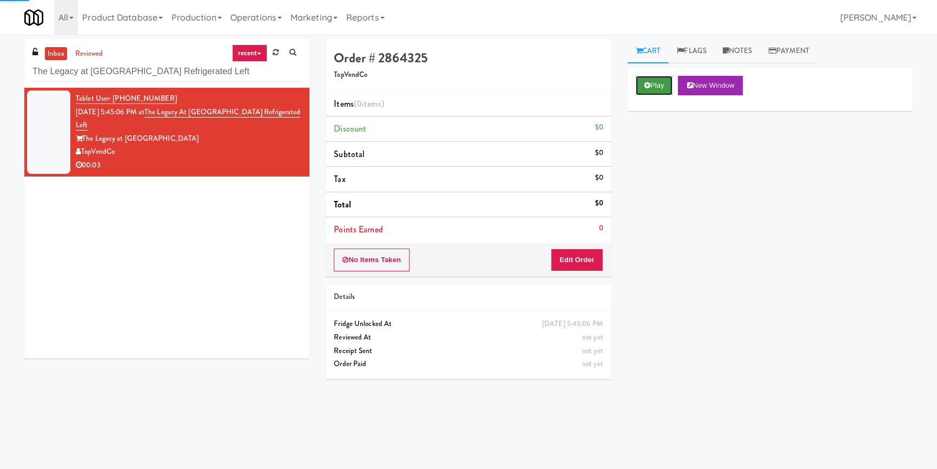
click at [636, 86] on button "Play" at bounding box center [654, 85] width 37 height 19
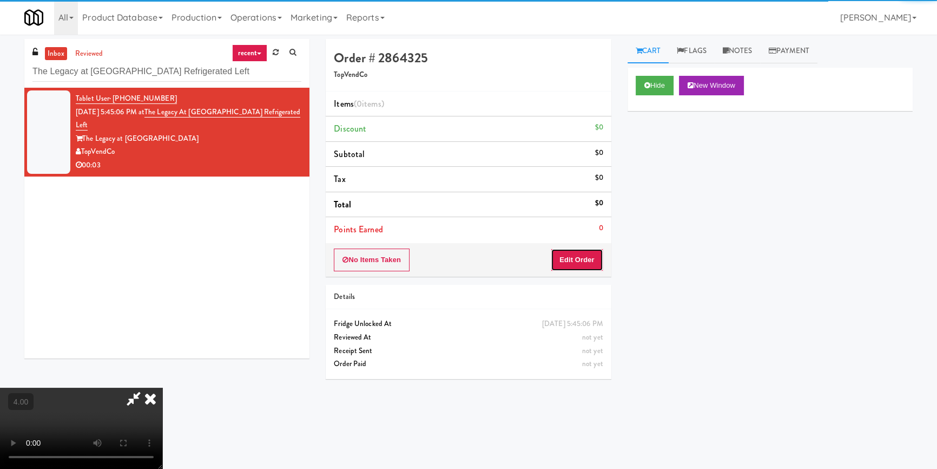
click at [586, 251] on button "Edit Order" at bounding box center [577, 259] width 52 height 23
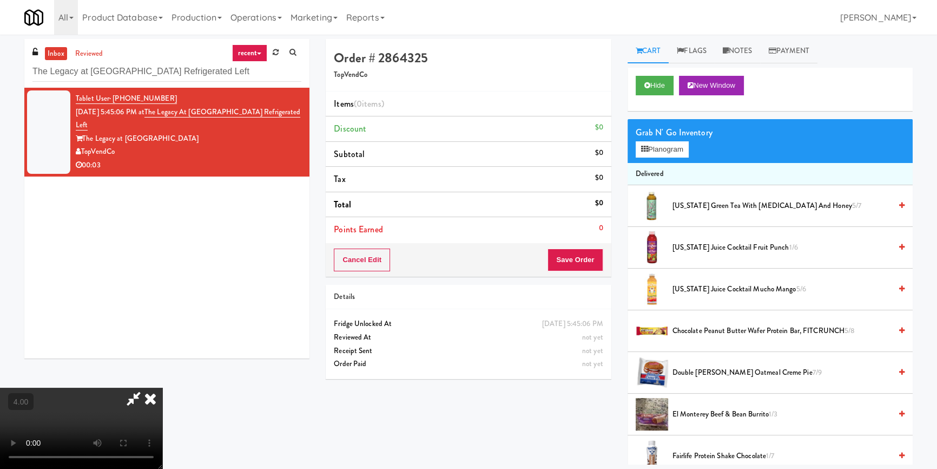
click at [162, 387] on video at bounding box center [81, 427] width 162 height 81
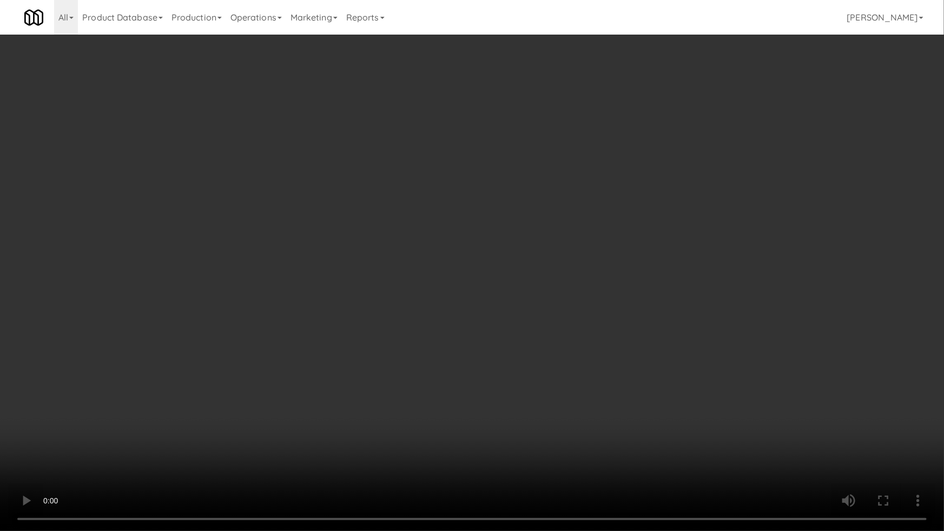
click at [459, 397] on video at bounding box center [472, 265] width 944 height 531
drag, startPoint x: 460, startPoint y: 396, endPoint x: 474, endPoint y: 339, distance: 59.1
click at [460, 396] on video at bounding box center [472, 265] width 944 height 531
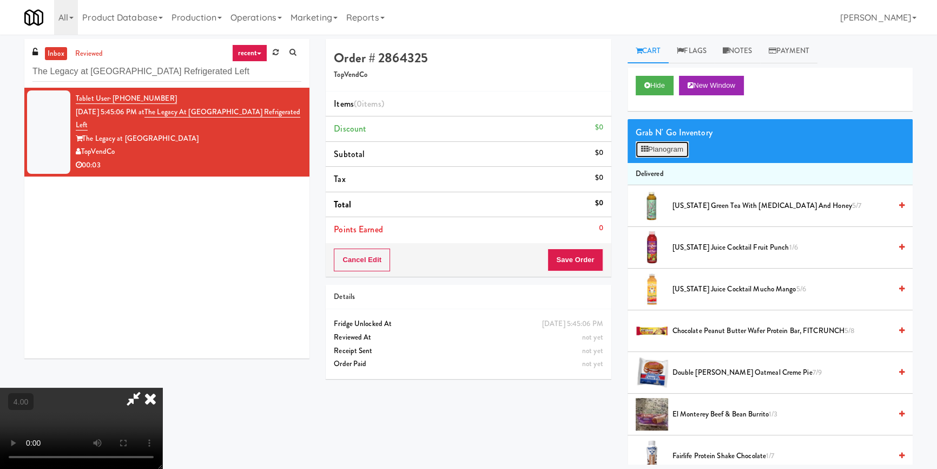
click at [658, 148] on button "Planogram" at bounding box center [662, 149] width 53 height 16
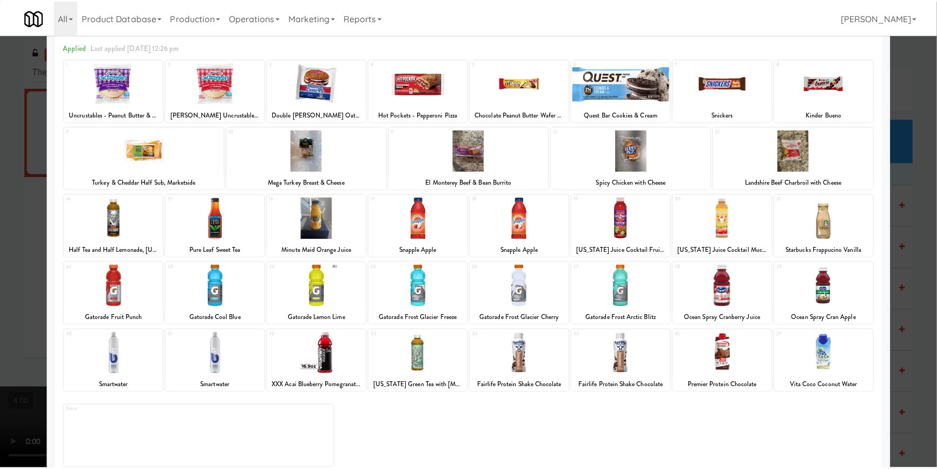
scroll to position [62, 0]
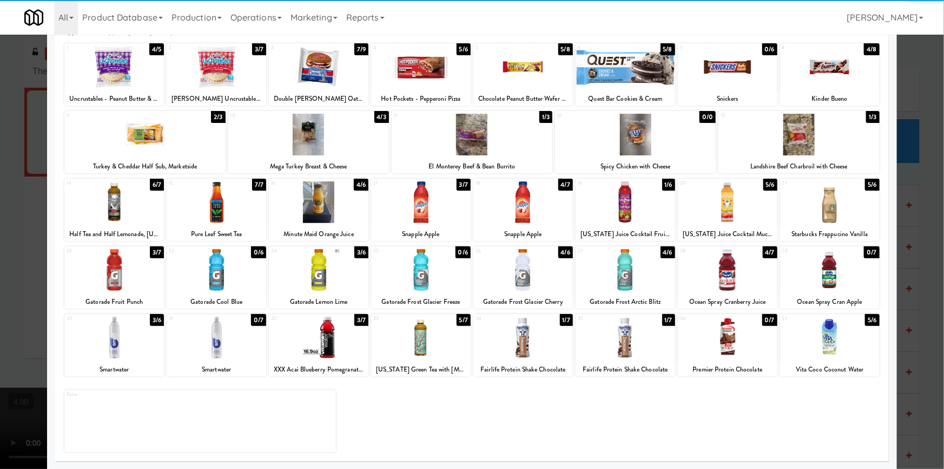
click at [128, 352] on div at bounding box center [114, 338] width 100 height 42
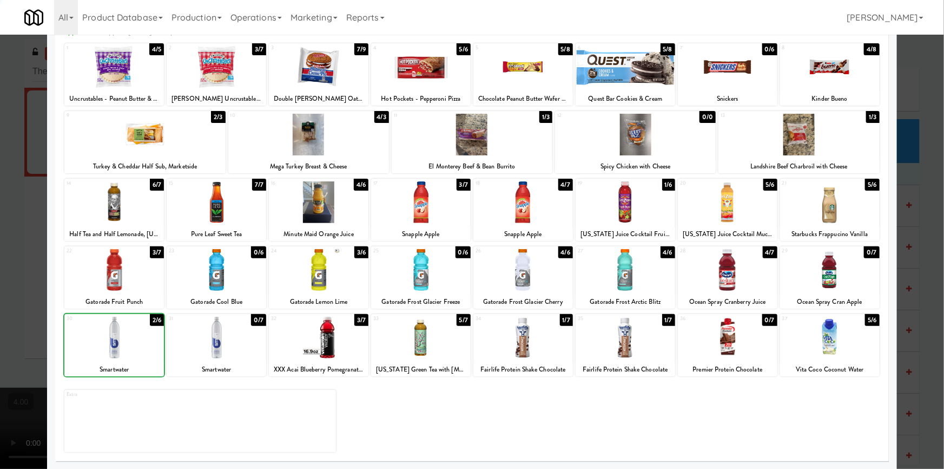
click at [0, 280] on div at bounding box center [472, 234] width 944 height 469
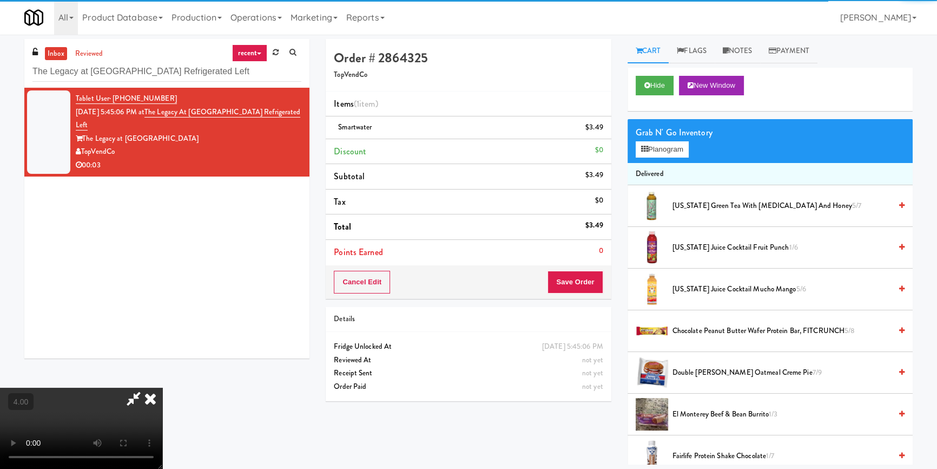
drag, startPoint x: 243, startPoint y: 366, endPoint x: 249, endPoint y: 368, distance: 6.3
click at [162, 387] on video at bounding box center [81, 427] width 162 height 81
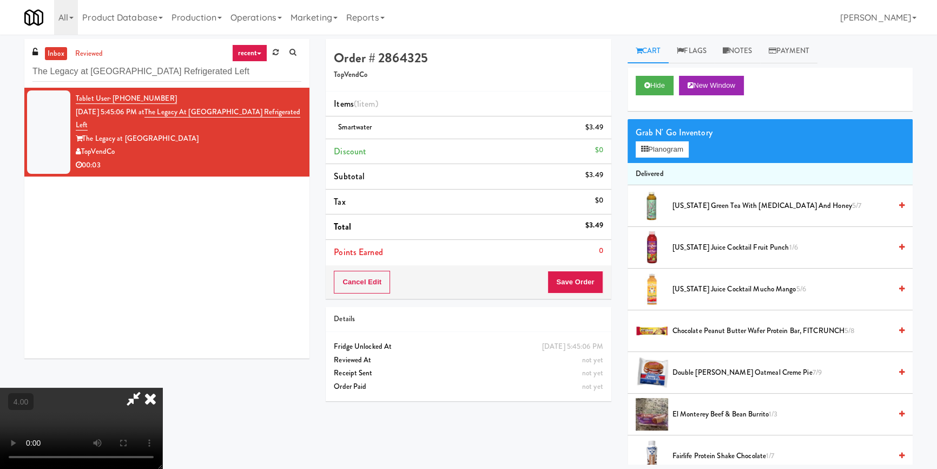
scroll to position [152, 0]
click at [590, 280] on button "Save Order" at bounding box center [575, 282] width 55 height 23
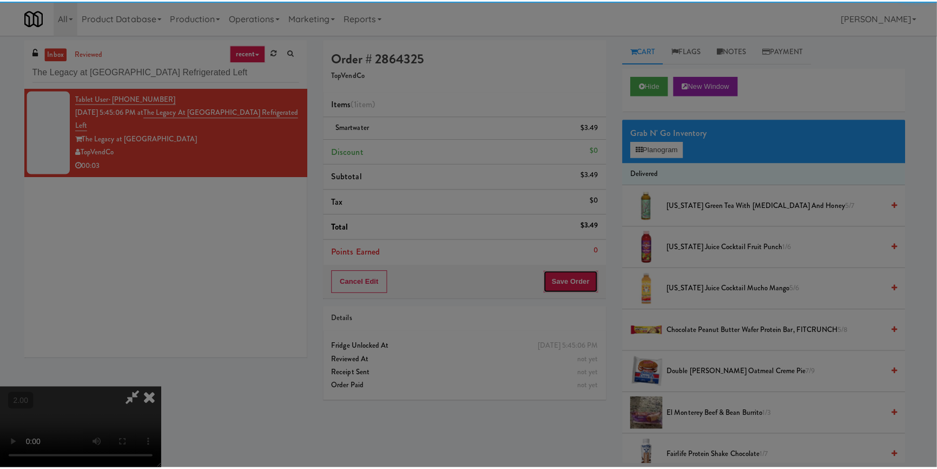
scroll to position [53, 0]
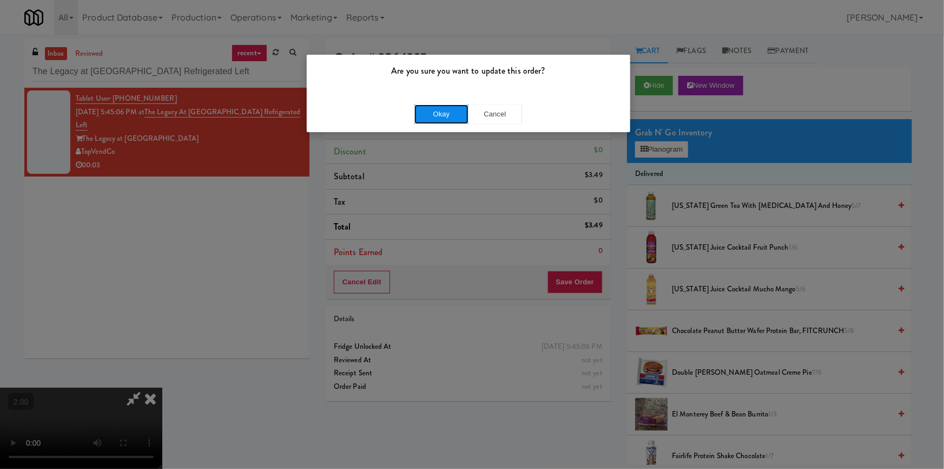
click at [448, 116] on button "Okay" at bounding box center [442, 113] width 54 height 19
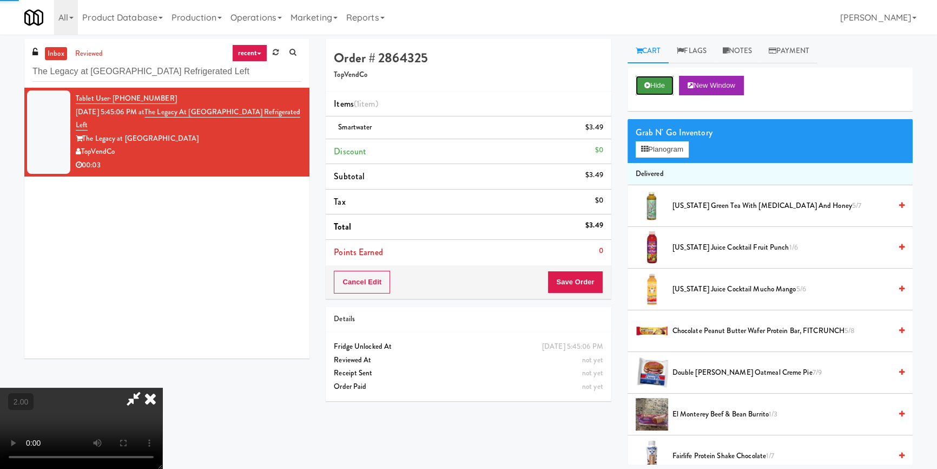
click at [640, 86] on button "Hide" at bounding box center [655, 85] width 38 height 19
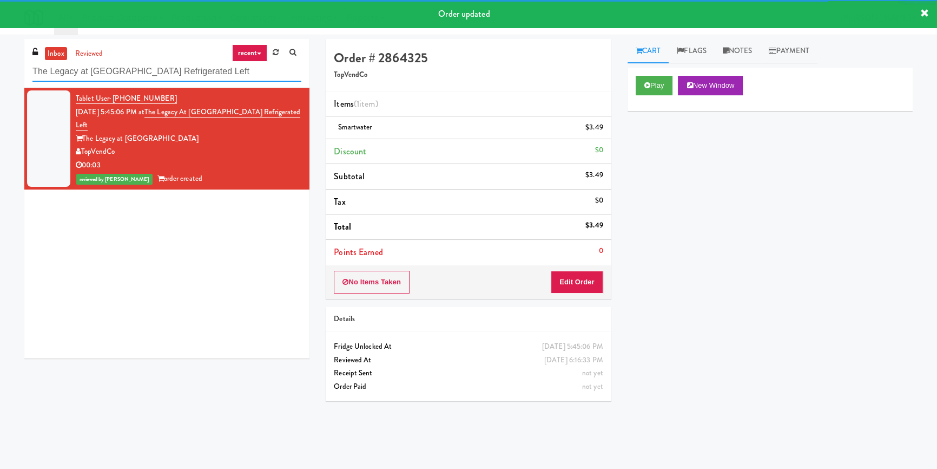
drag, startPoint x: 240, startPoint y: 70, endPoint x: 90, endPoint y: 88, distance: 150.9
click at [0, 92] on div "inbox reviewed recent all unclear take inventory issue suspicious failed recent…" at bounding box center [468, 251] width 937 height 425
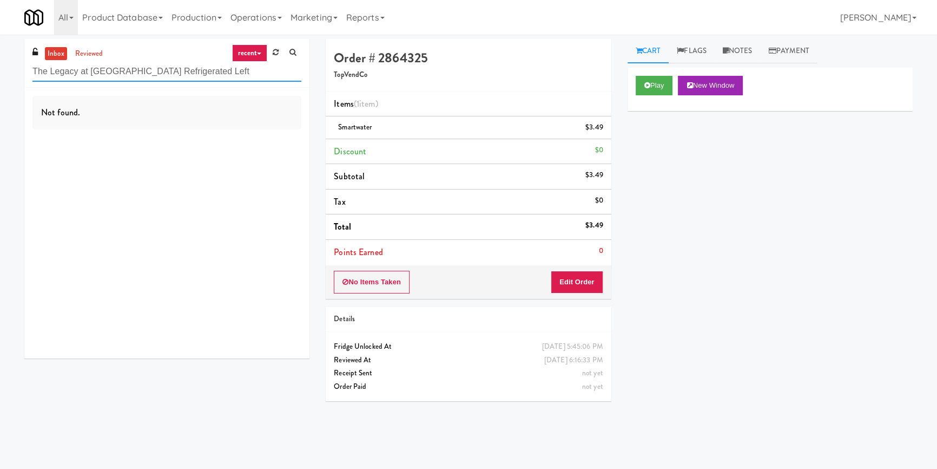
paste input "Mark Atlanta Lobby Refrigerated"
drag, startPoint x: 234, startPoint y: 73, endPoint x: 0, endPoint y: 82, distance: 234.5
click at [0, 82] on div "inbox reviewed recent all unclear take inventory issue suspicious failed recent…" at bounding box center [468, 251] width 937 height 425
type input "The Mark Atlanta Lobby Refrigerated"
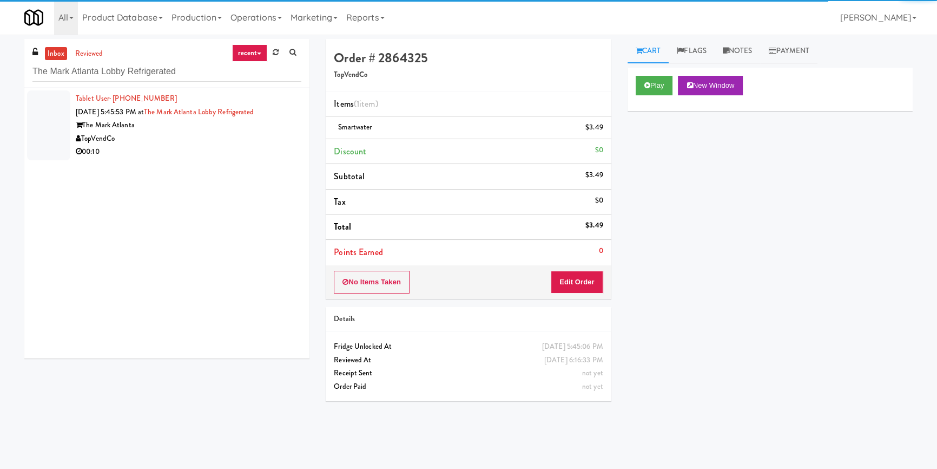
click at [251, 142] on div "TopVendCo" at bounding box center [189, 139] width 226 height 14
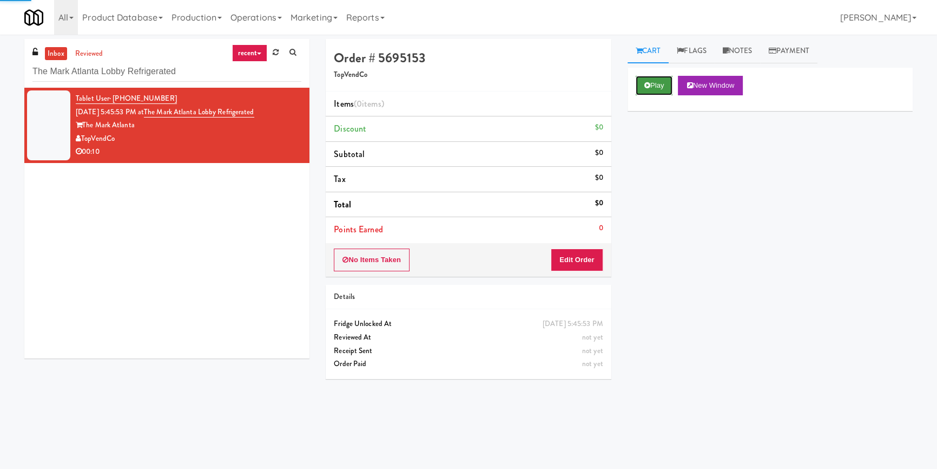
click at [649, 87] on icon at bounding box center [648, 85] width 6 height 7
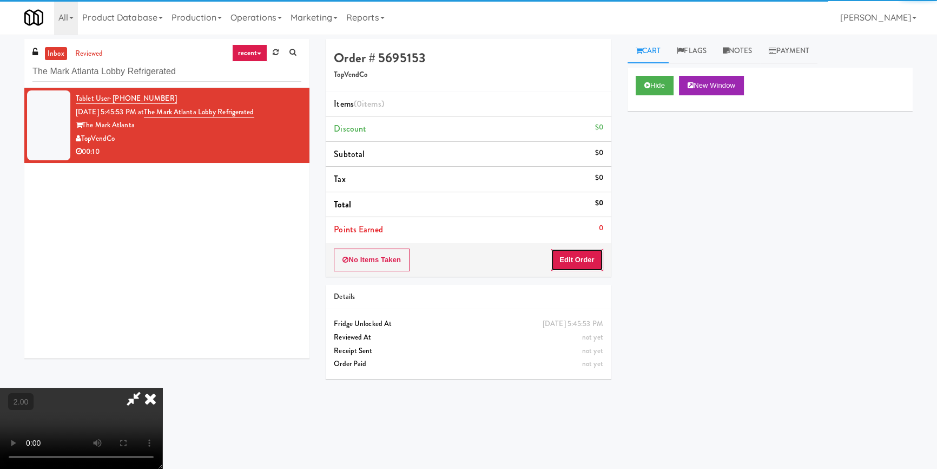
click at [583, 255] on button "Edit Order" at bounding box center [577, 259] width 52 height 23
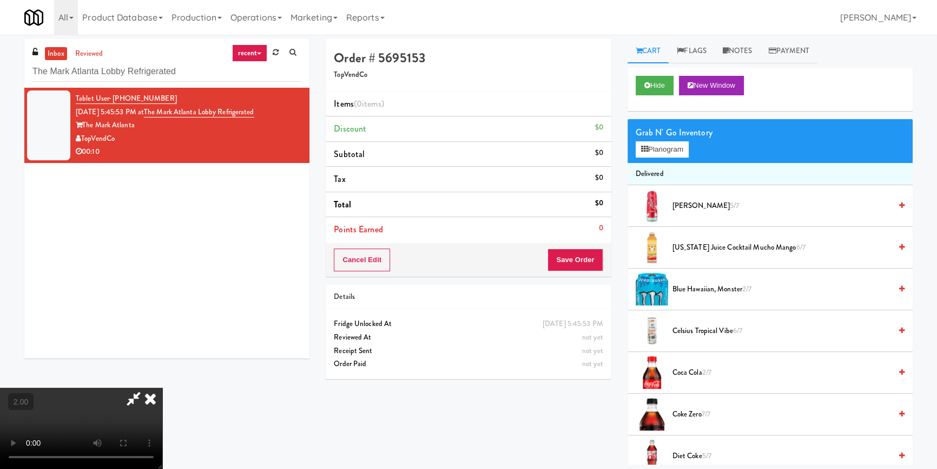
click at [162, 387] on video at bounding box center [81, 427] width 162 height 81
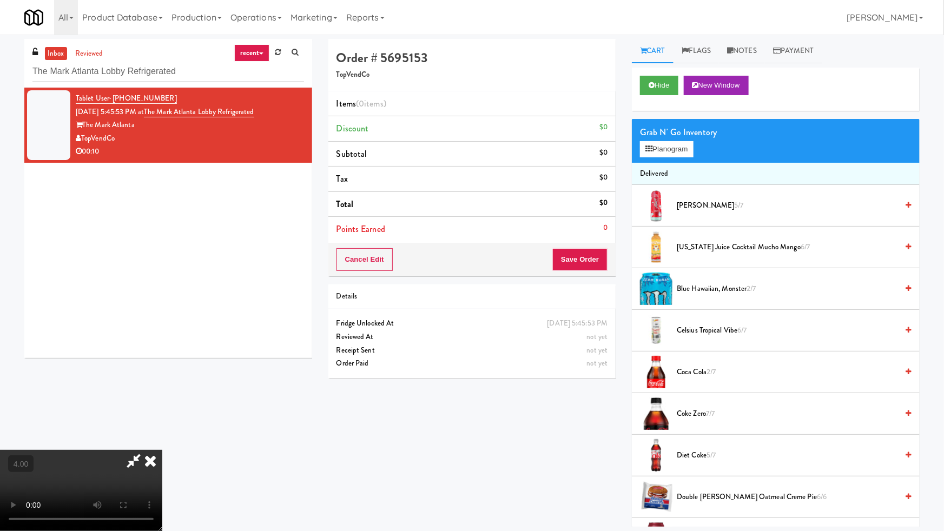
click at [162, 450] on video at bounding box center [81, 490] width 162 height 81
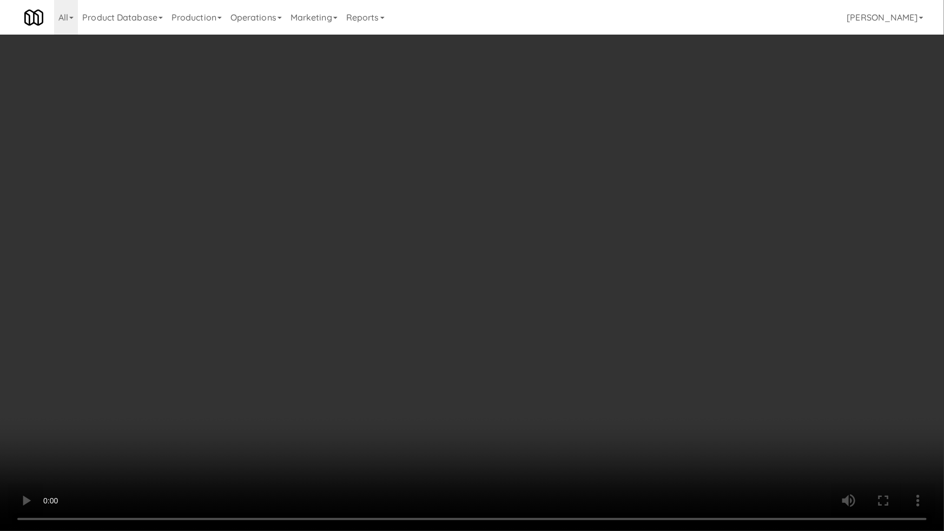
drag, startPoint x: 468, startPoint y: 397, endPoint x: 527, endPoint y: 306, distance: 108.7
click at [468, 397] on video at bounding box center [472, 265] width 944 height 531
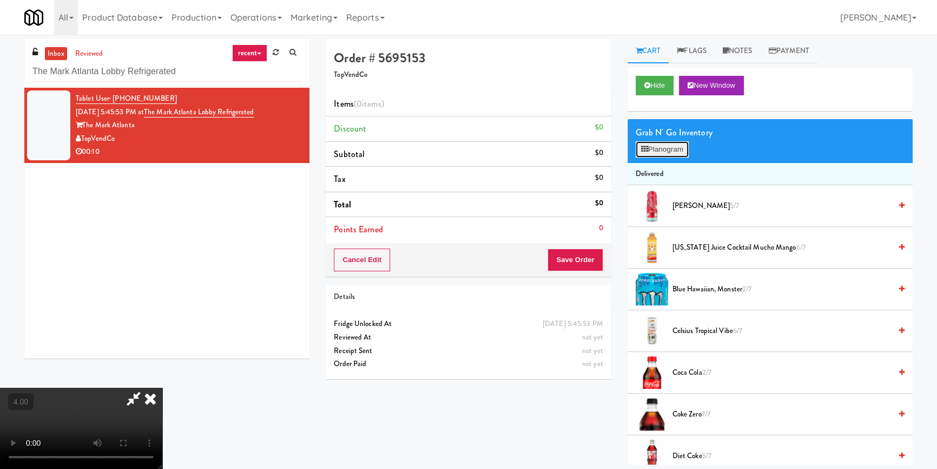
click at [661, 141] on button "Planogram" at bounding box center [662, 149] width 53 height 16
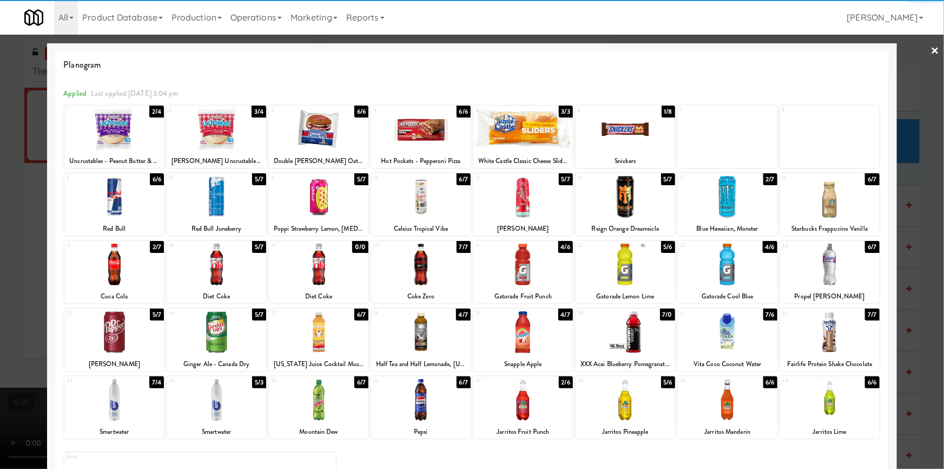
click at [323, 343] on div at bounding box center [319, 332] width 100 height 42
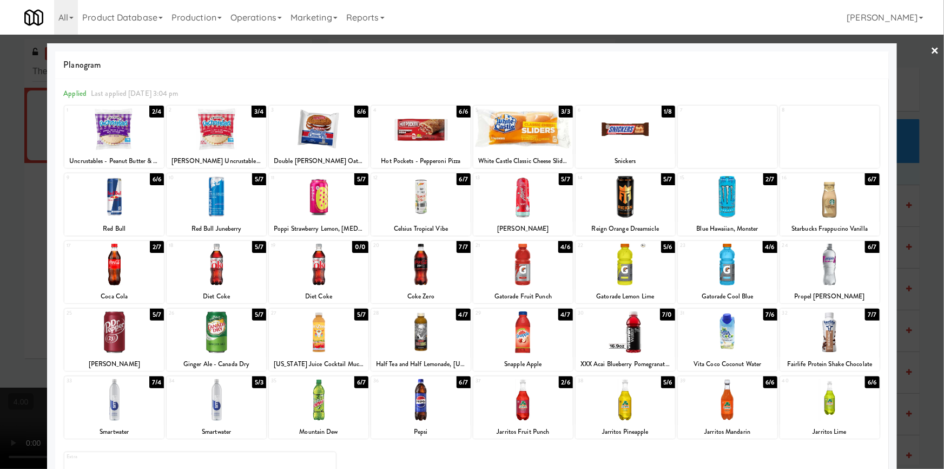
click at [419, 273] on div at bounding box center [421, 265] width 100 height 42
click at [0, 310] on div at bounding box center [472, 234] width 944 height 469
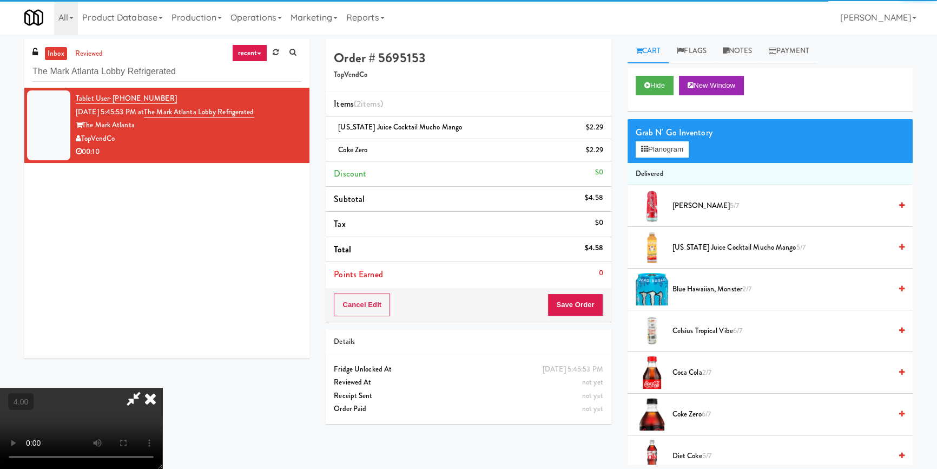
click at [149, 387] on video at bounding box center [81, 427] width 162 height 81
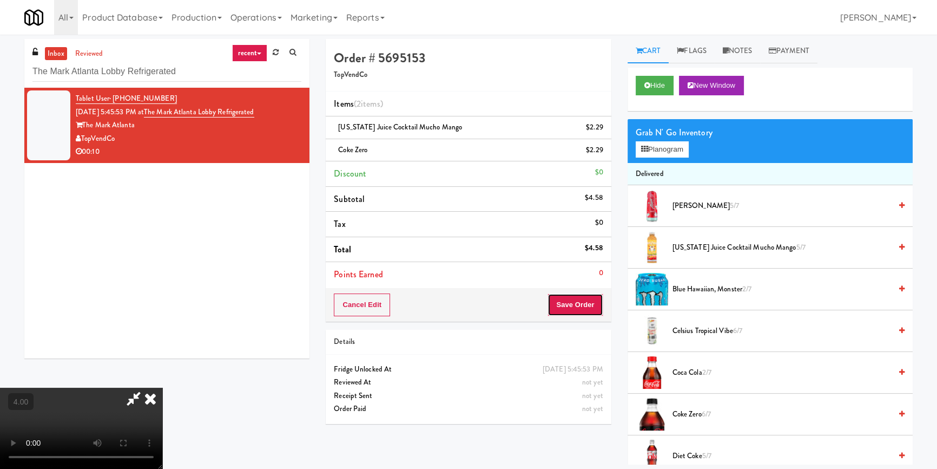
click at [563, 309] on button "Save Order" at bounding box center [575, 304] width 55 height 23
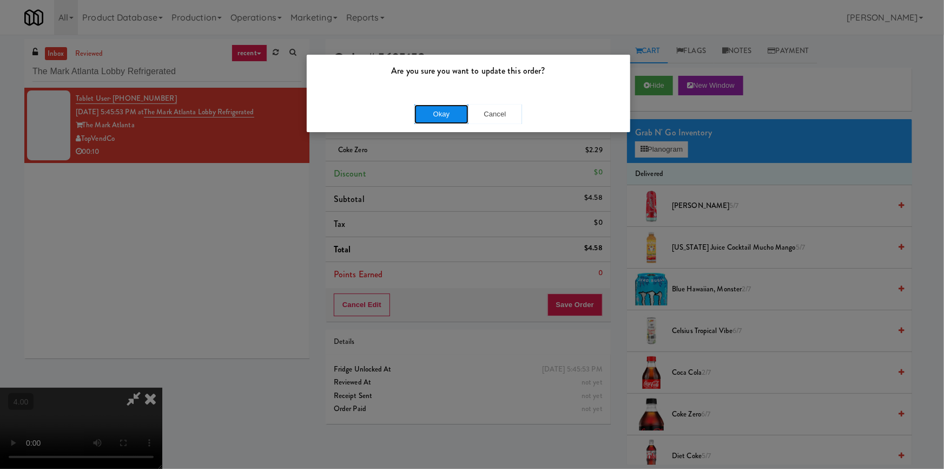
click at [444, 122] on button "Okay" at bounding box center [442, 113] width 54 height 19
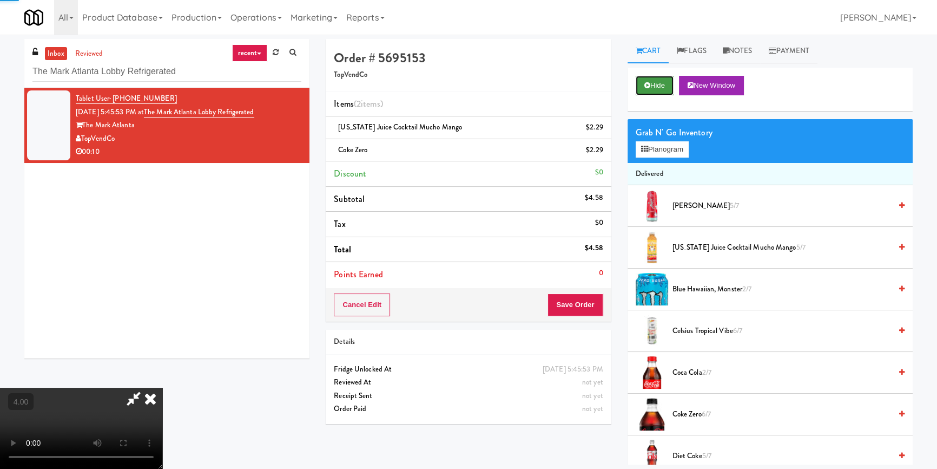
click at [656, 84] on button "Hide" at bounding box center [655, 85] width 38 height 19
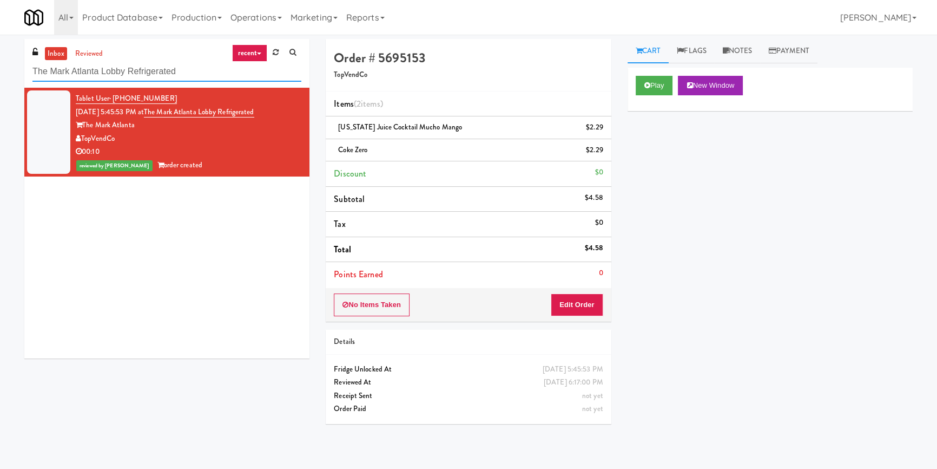
paste input "808 West Gym Entrance Paradox - Cooler - Right"
drag, startPoint x: 200, startPoint y: 68, endPoint x: 27, endPoint y: 49, distance: 173.7
click at [0, 69] on div "inbox reviewed recent all unclear take inventory issue suspicious failed recent…" at bounding box center [468, 251] width 937 height 425
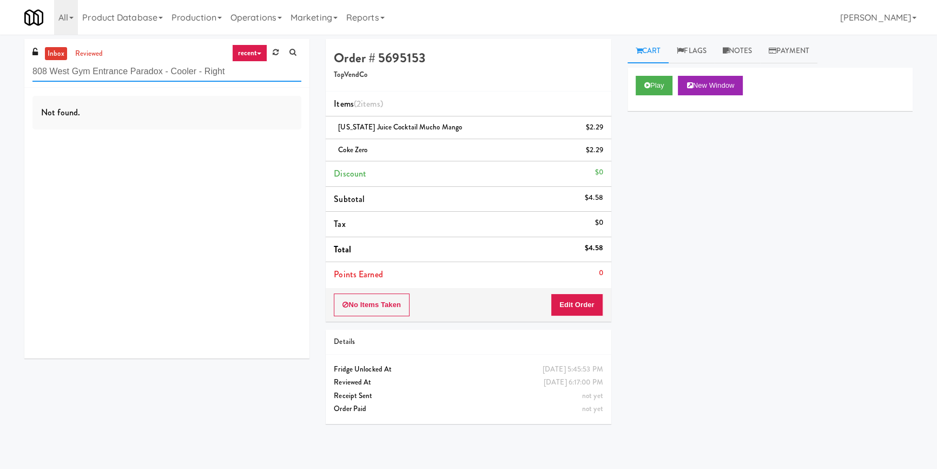
paste input "Encore on Farmer - Fridge"
drag, startPoint x: 271, startPoint y: 70, endPoint x: 47, endPoint y: 77, distance: 224.1
click at [47, 77] on input "808Encore on Farmer - Fridge" at bounding box center [166, 72] width 269 height 20
paste input "text"
drag, startPoint x: 52, startPoint y: 65, endPoint x: 0, endPoint y: 67, distance: 52.0
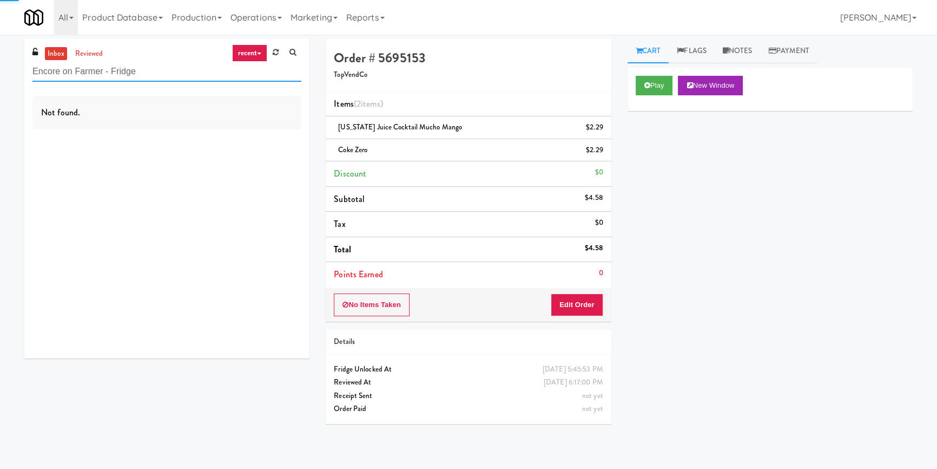
click at [0, 67] on div "inbox reviewed recent all unclear take inventory issue suspicious failed recent…" at bounding box center [468, 251] width 937 height 425
type input "Encore on Farmer - Fridge"
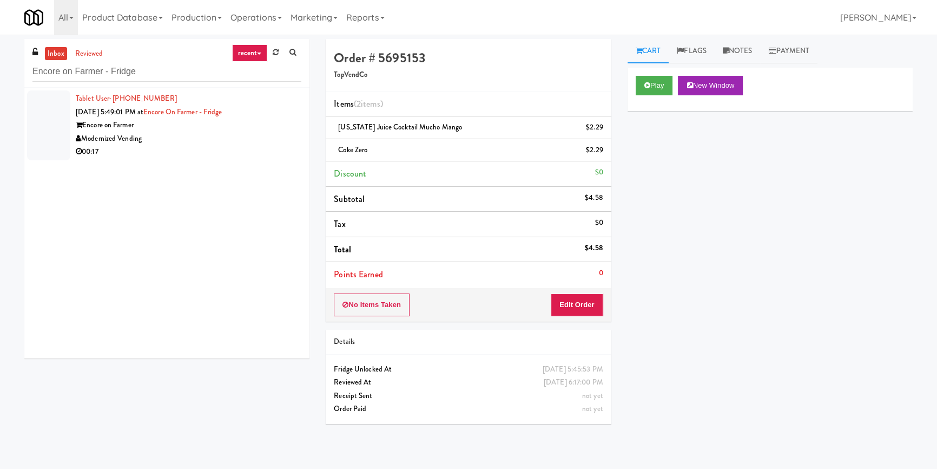
click at [250, 128] on div "Encore on Farmer" at bounding box center [189, 126] width 226 height 14
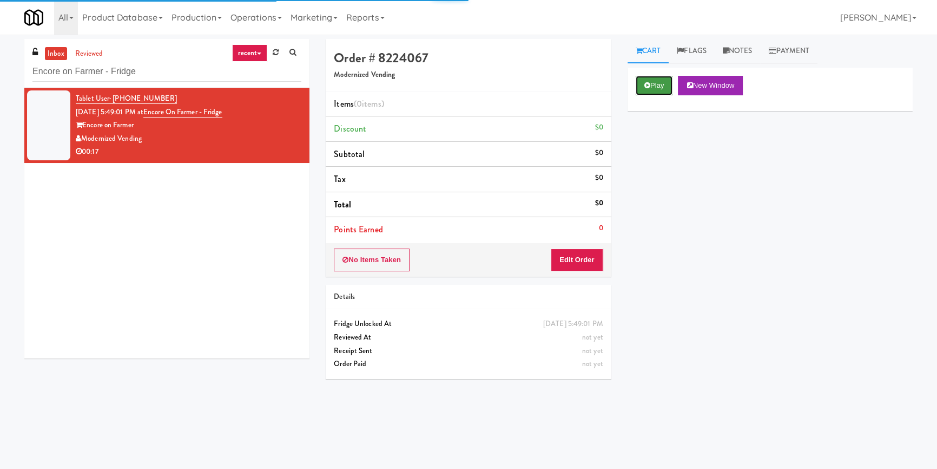
click at [652, 84] on button "Play" at bounding box center [654, 85] width 37 height 19
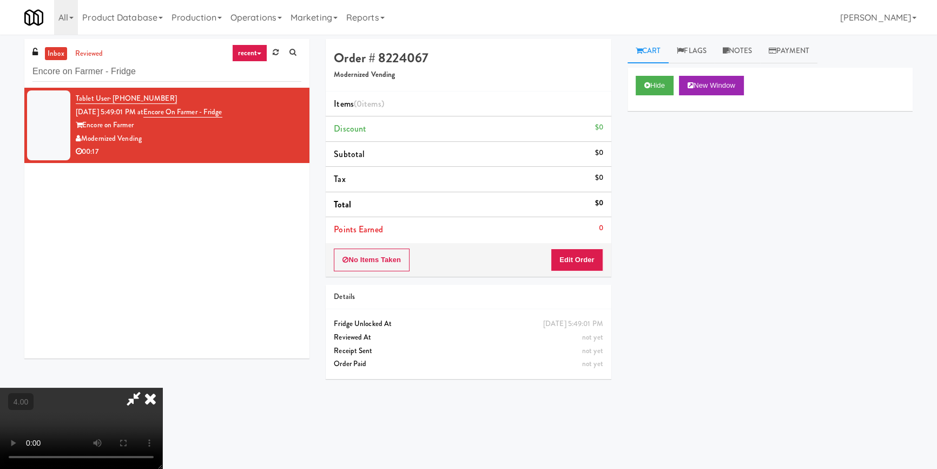
click at [162, 387] on video at bounding box center [81, 427] width 162 height 81
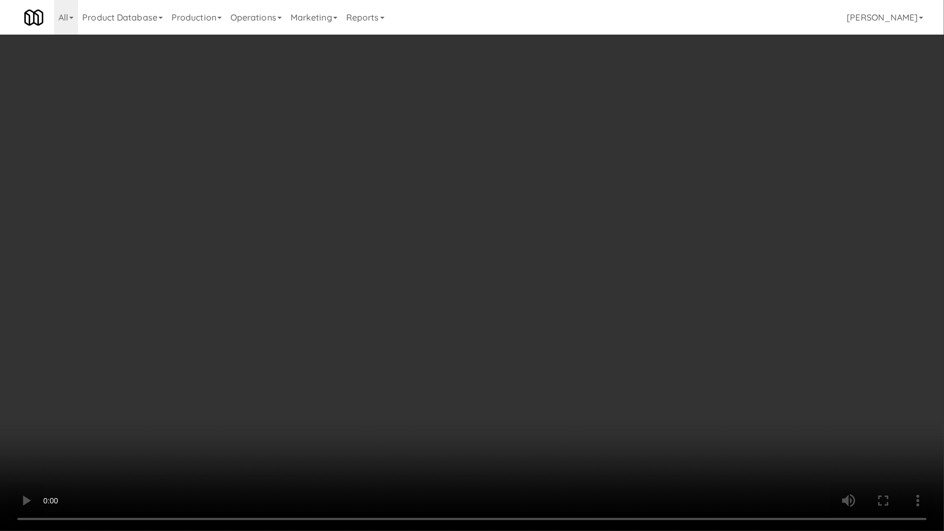
click at [149, 444] on video at bounding box center [472, 265] width 944 height 531
click at [183, 436] on video at bounding box center [472, 265] width 944 height 531
click at [305, 436] on video at bounding box center [472, 265] width 944 height 531
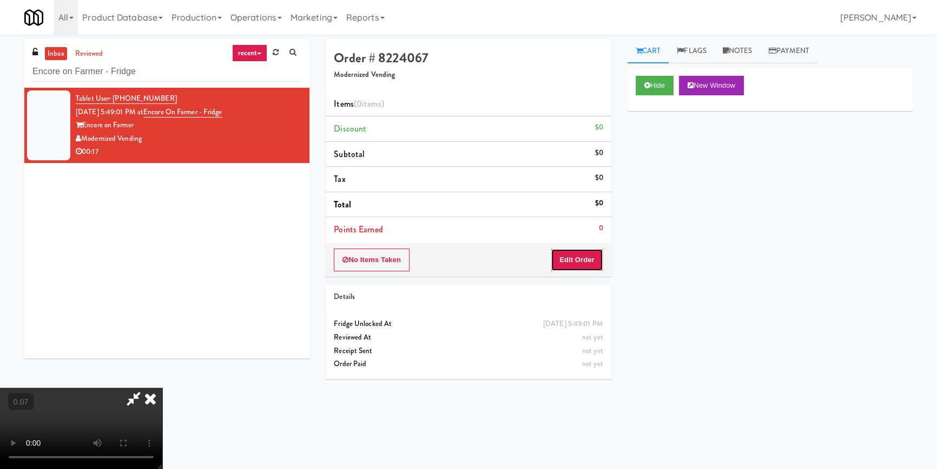
click at [581, 261] on button "Edit Order" at bounding box center [577, 259] width 52 height 23
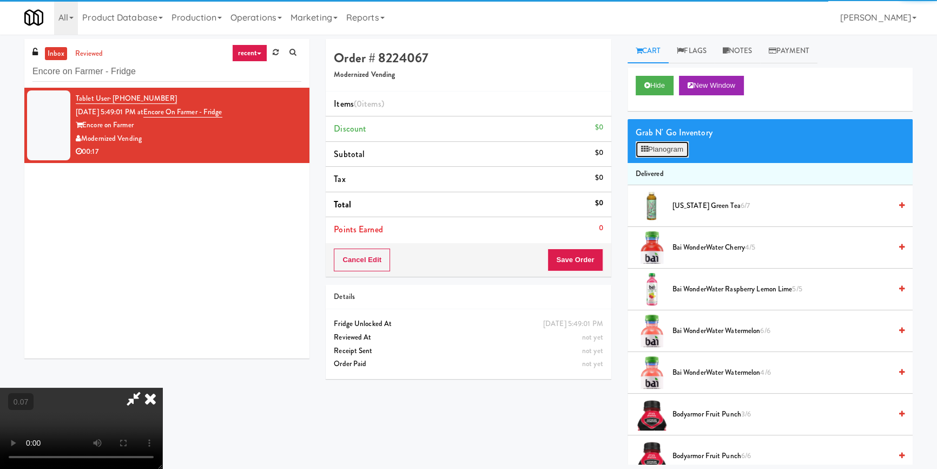
click at [669, 152] on button "Planogram" at bounding box center [662, 149] width 53 height 16
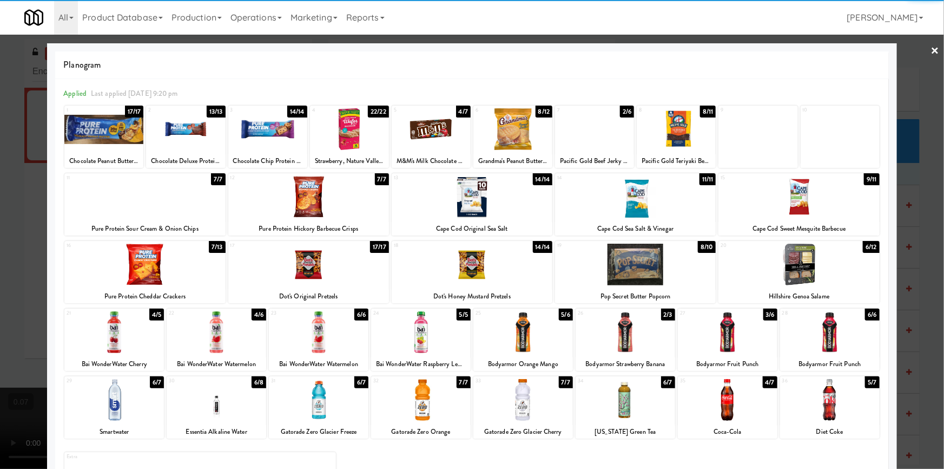
click at [189, 281] on div at bounding box center [144, 265] width 161 height 42
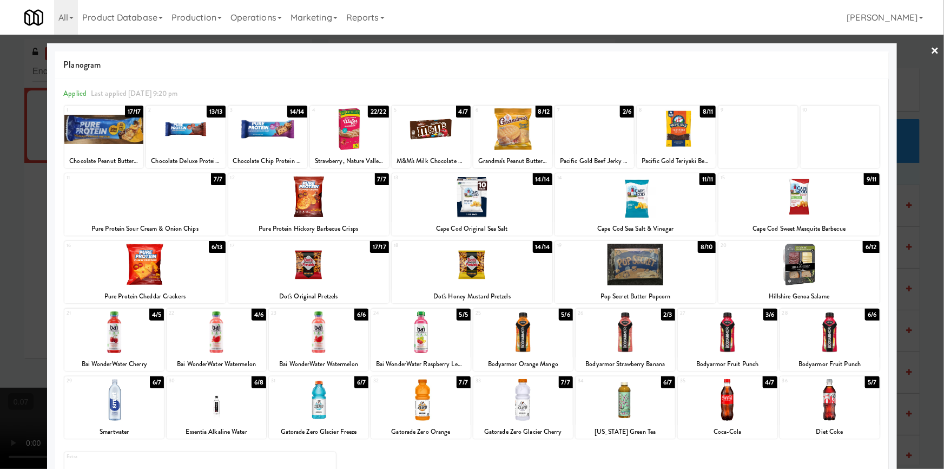
click at [792, 265] on div at bounding box center [799, 265] width 161 height 42
click at [895, 246] on div at bounding box center [472, 234] width 944 height 469
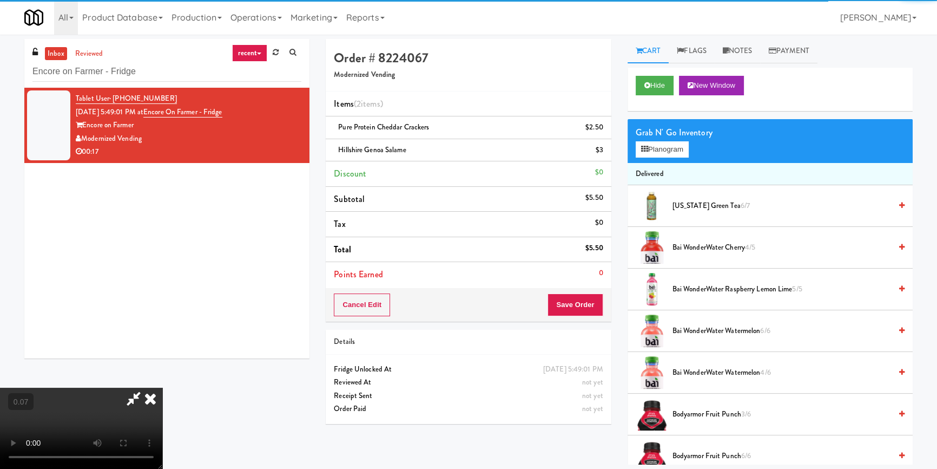
click at [162, 387] on video at bounding box center [81, 427] width 162 height 81
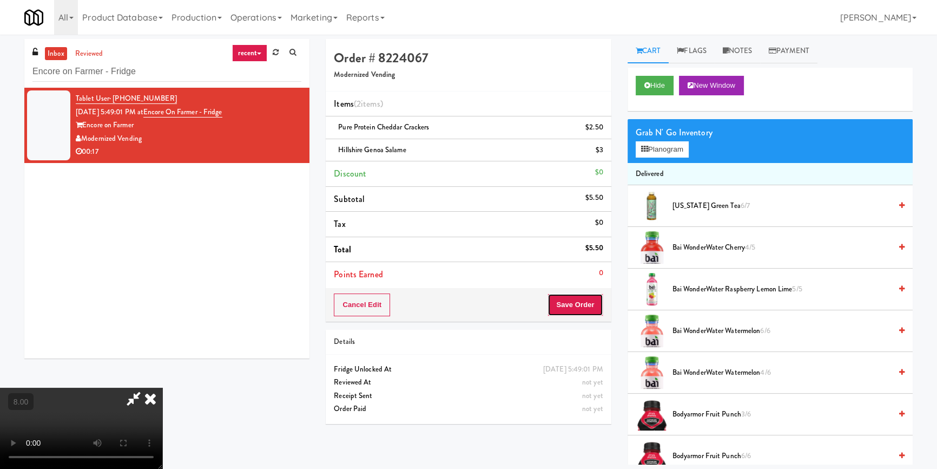
click at [590, 300] on button "Save Order" at bounding box center [575, 304] width 55 height 23
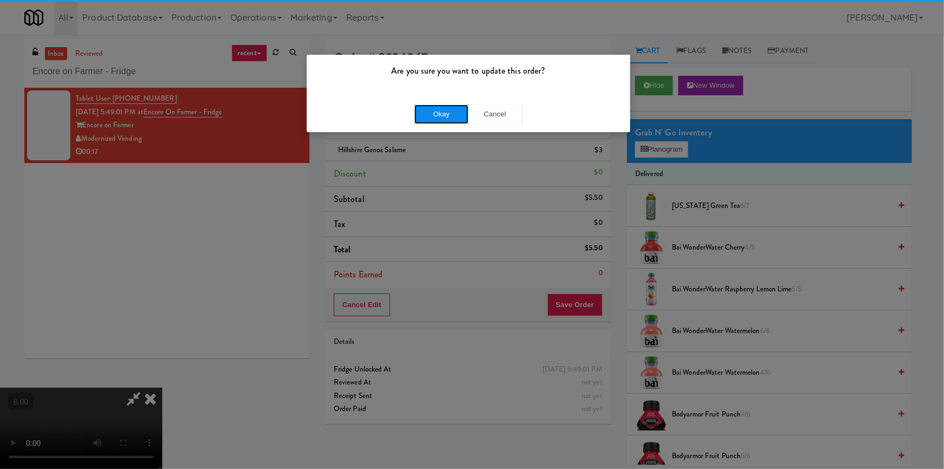
click at [441, 120] on button "Okay" at bounding box center [442, 113] width 54 height 19
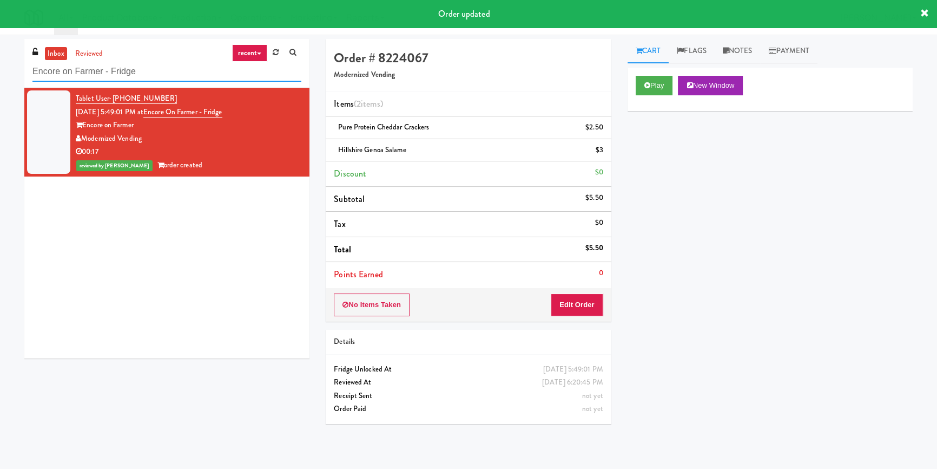
paste input "Overland - Cooler - Solo"
drag, startPoint x: 211, startPoint y: 71, endPoint x: 0, endPoint y: 77, distance: 211.2
click at [0, 77] on div "inbox reviewed recent all unclear take inventory issue suspicious failed recent…" at bounding box center [468, 251] width 937 height 425
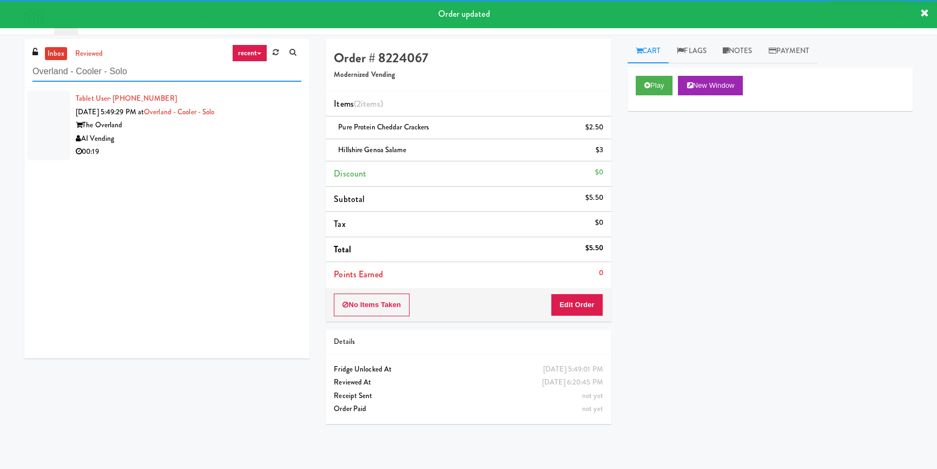
type input "Overland - Cooler - Solo"
click at [263, 139] on div "AI Vending" at bounding box center [189, 139] width 226 height 14
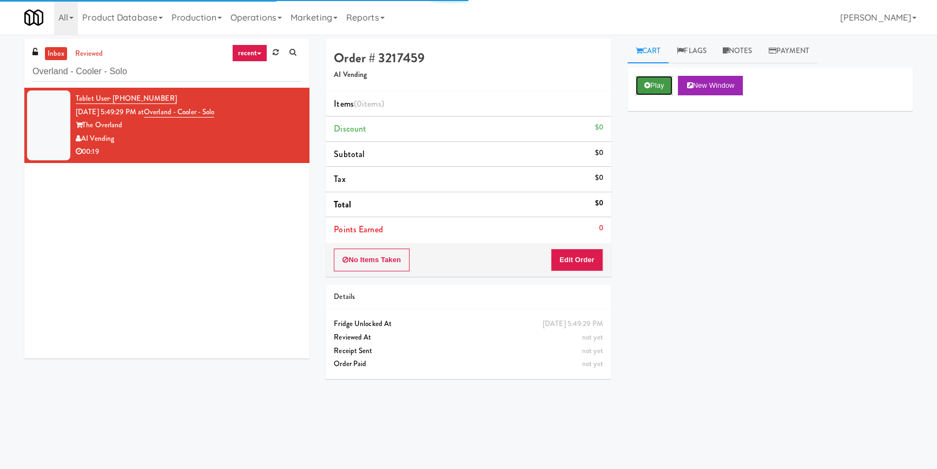
click at [641, 84] on button "Play" at bounding box center [654, 85] width 37 height 19
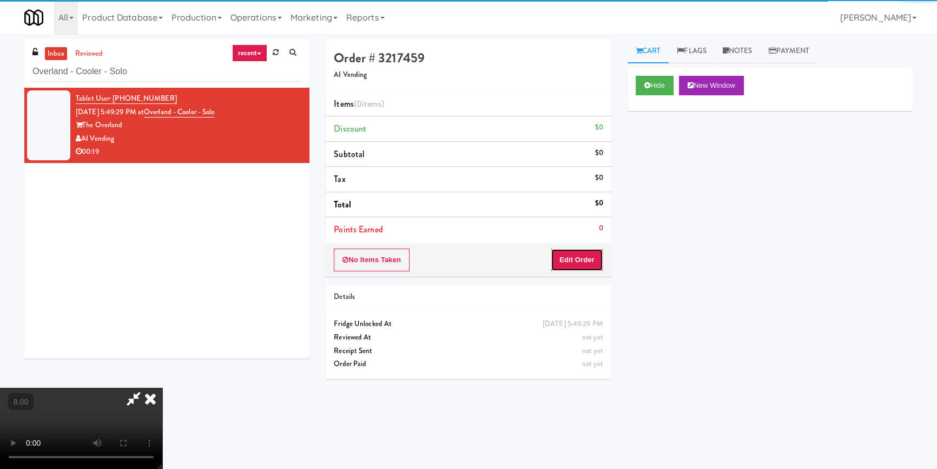
click at [597, 255] on button "Edit Order" at bounding box center [577, 259] width 52 height 23
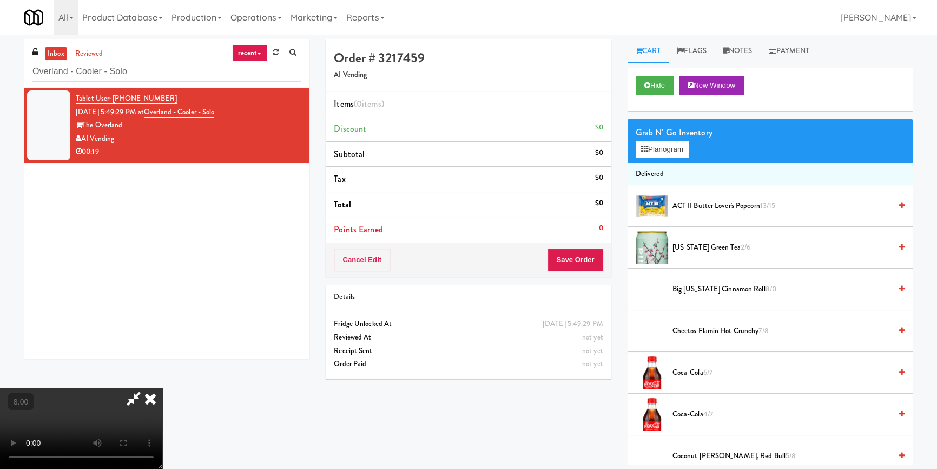
scroll to position [34, 0]
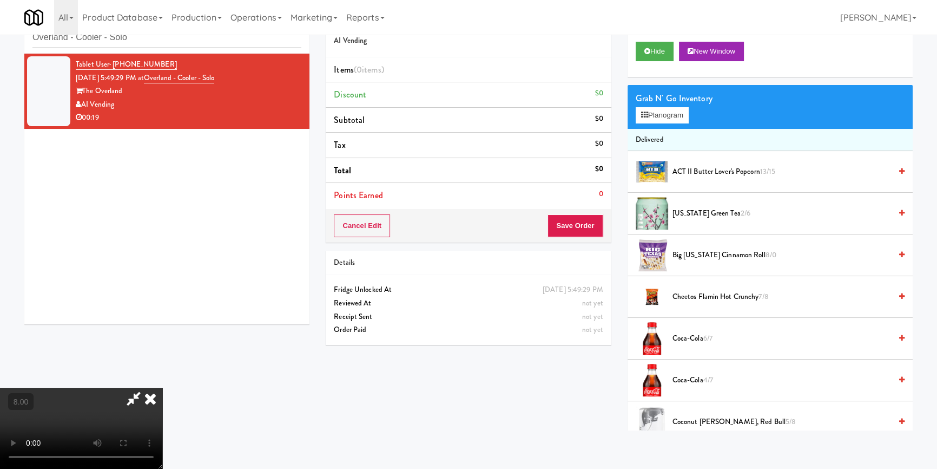
click at [162, 387] on video at bounding box center [81, 427] width 162 height 81
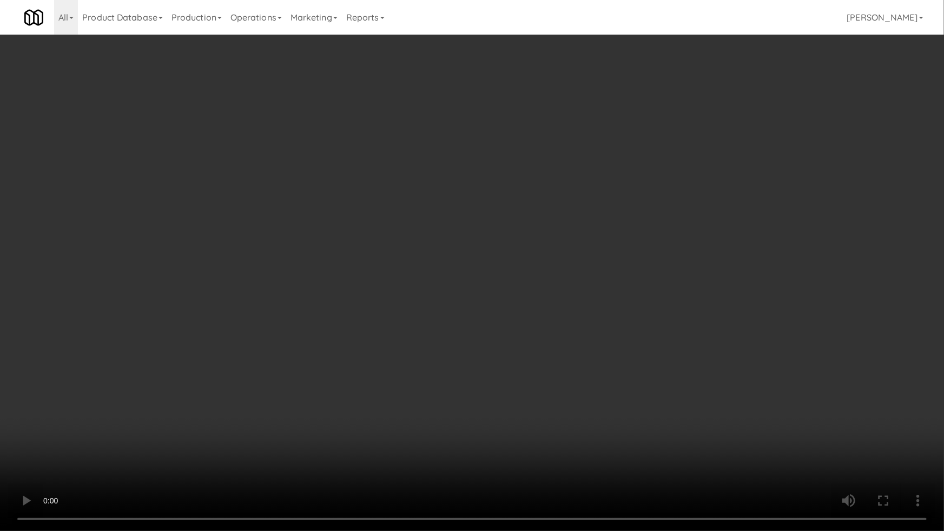
click at [142, 410] on video at bounding box center [472, 265] width 944 height 531
click at [181, 434] on video at bounding box center [472, 265] width 944 height 531
drag, startPoint x: 181, startPoint y: 434, endPoint x: 287, endPoint y: 347, distance: 136.5
click at [182, 434] on video at bounding box center [472, 265] width 944 height 531
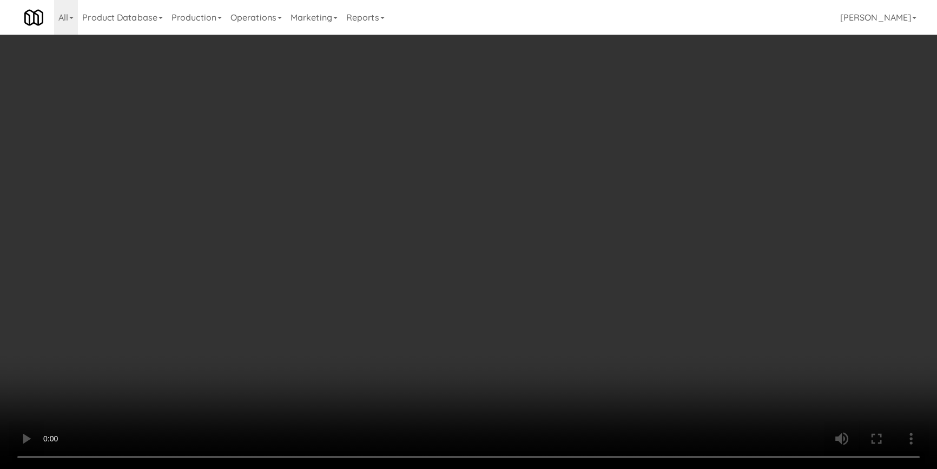
scroll to position [0, 0]
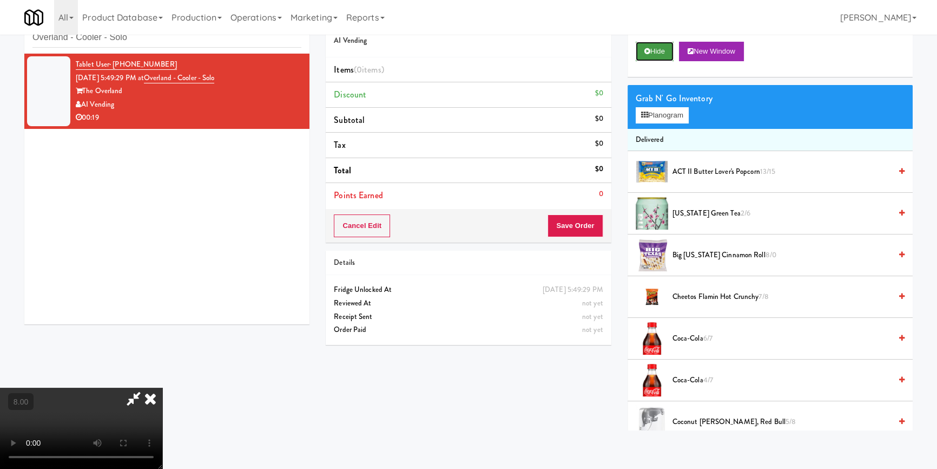
click at [655, 54] on button "Hide" at bounding box center [655, 51] width 38 height 19
click at [162, 387] on video at bounding box center [81, 427] width 162 height 81
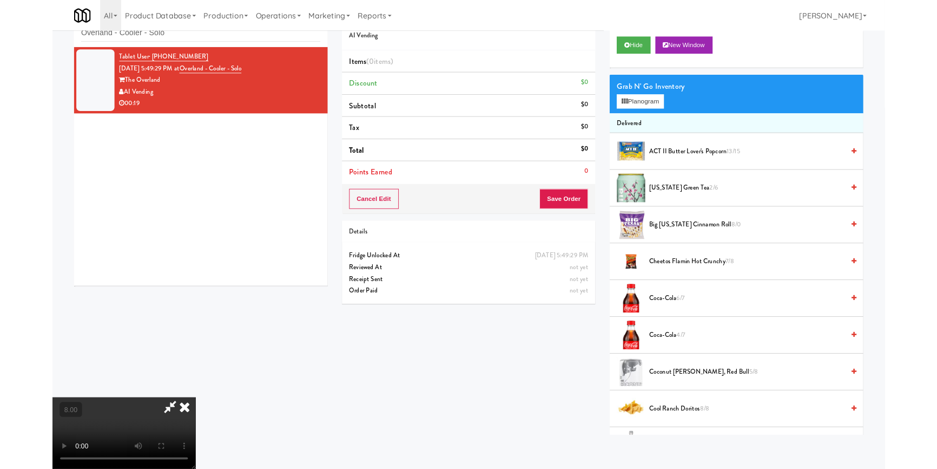
scroll to position [22, 0]
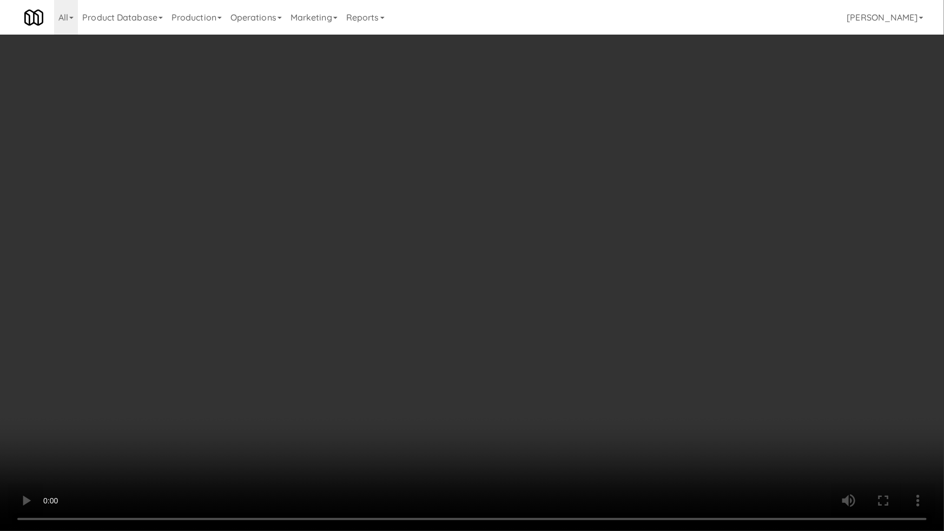
click at [156, 386] on video at bounding box center [472, 265] width 944 height 531
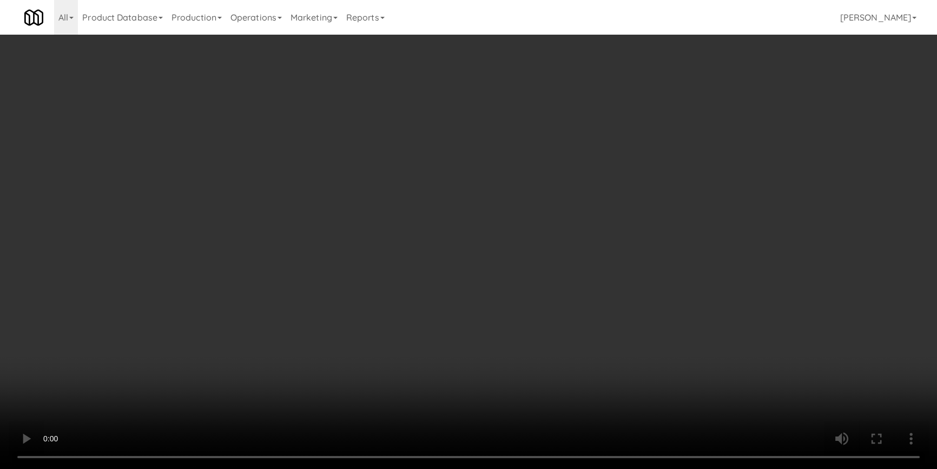
scroll to position [21, 0]
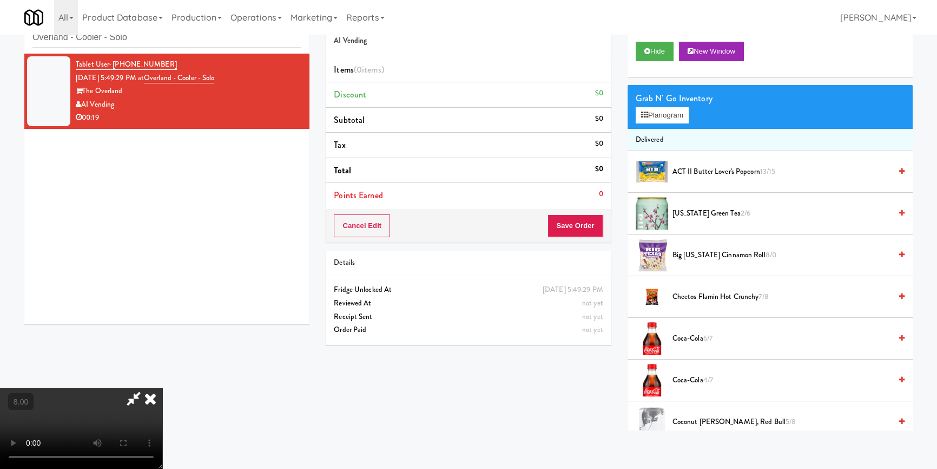
click at [162, 387] on video at bounding box center [81, 427] width 162 height 81
click at [660, 58] on button "Hide" at bounding box center [655, 51] width 38 height 19
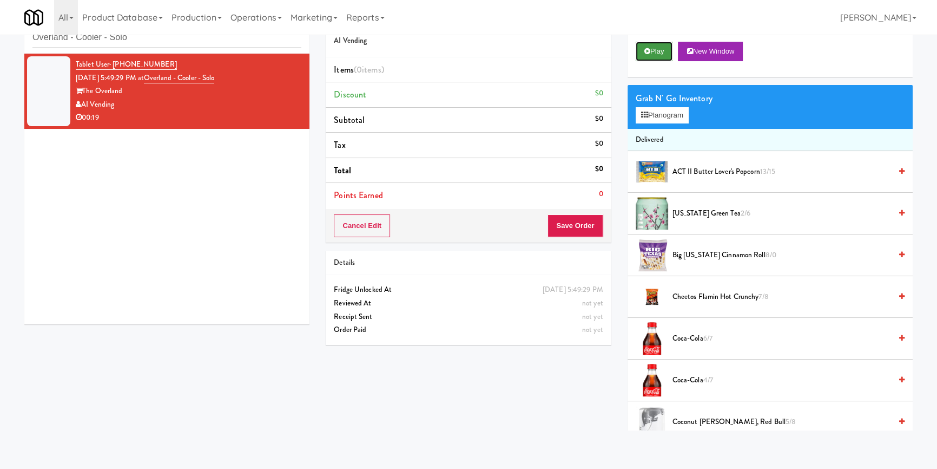
click at [660, 58] on button "Play" at bounding box center [654, 51] width 37 height 19
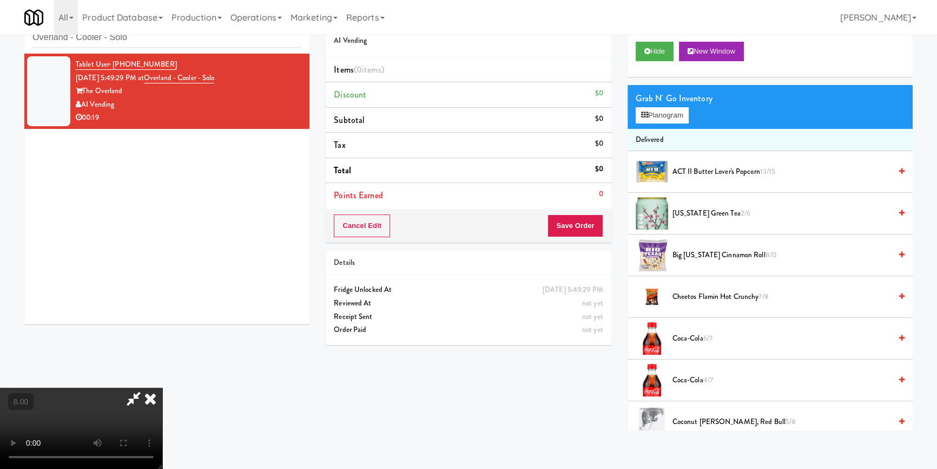
click at [162, 387] on video at bounding box center [81, 427] width 162 height 81
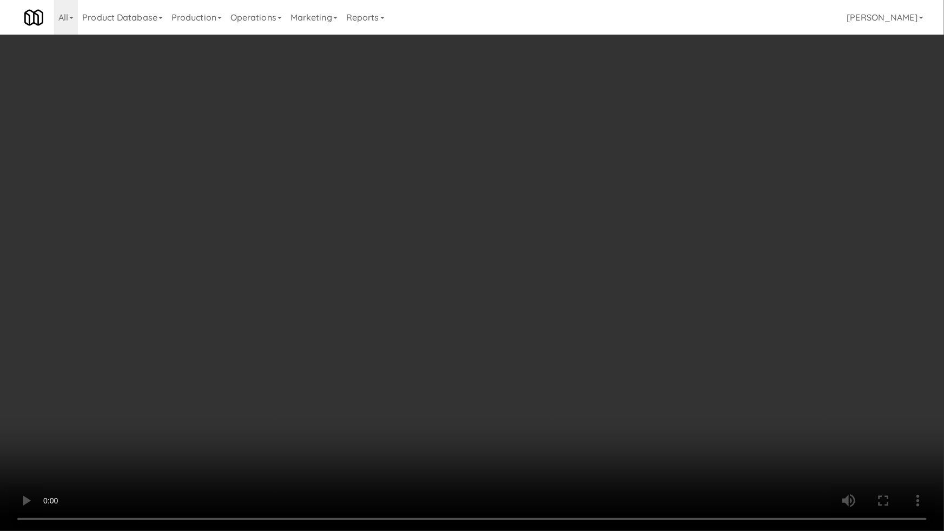
click at [401, 459] on video at bounding box center [472, 265] width 944 height 531
click at [444, 441] on video at bounding box center [472, 265] width 944 height 531
click at [455, 391] on video at bounding box center [472, 265] width 944 height 531
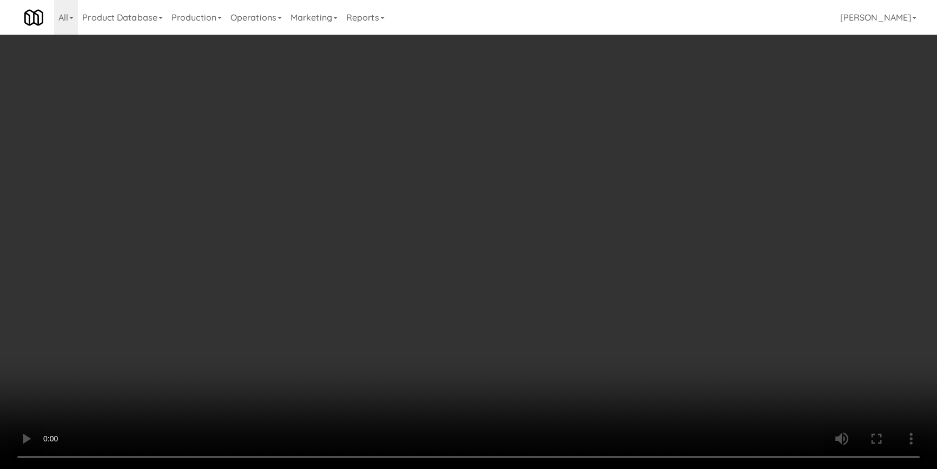
click at [658, 100] on div "Grab N' Go Inventory" at bounding box center [770, 98] width 269 height 16
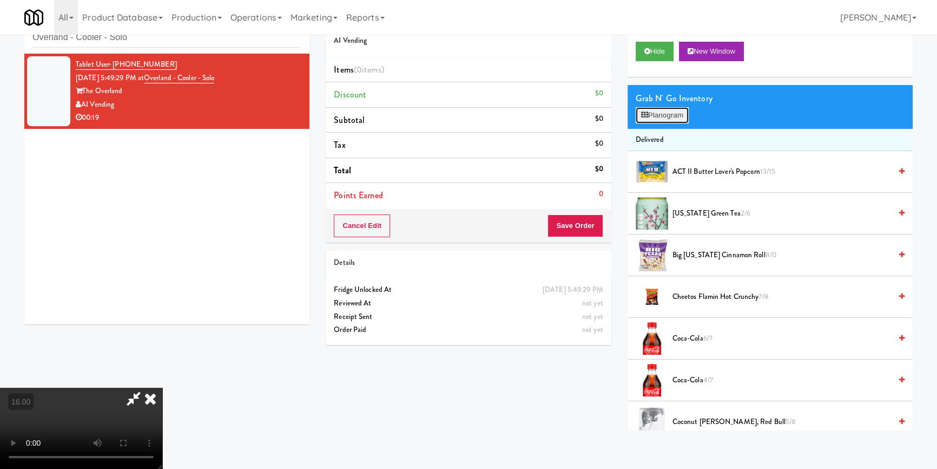
click at [659, 113] on button "Planogram" at bounding box center [662, 115] width 53 height 16
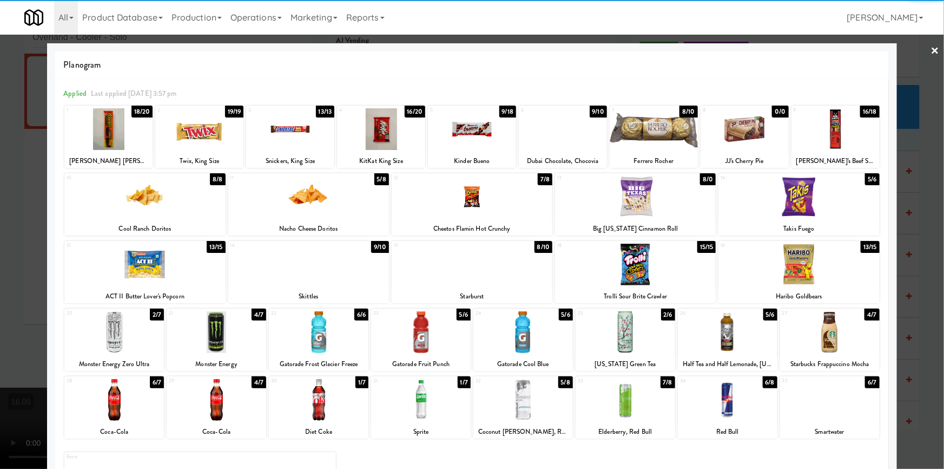
click at [831, 334] on div at bounding box center [830, 332] width 100 height 42
click at [94, 119] on div at bounding box center [108, 129] width 88 height 42
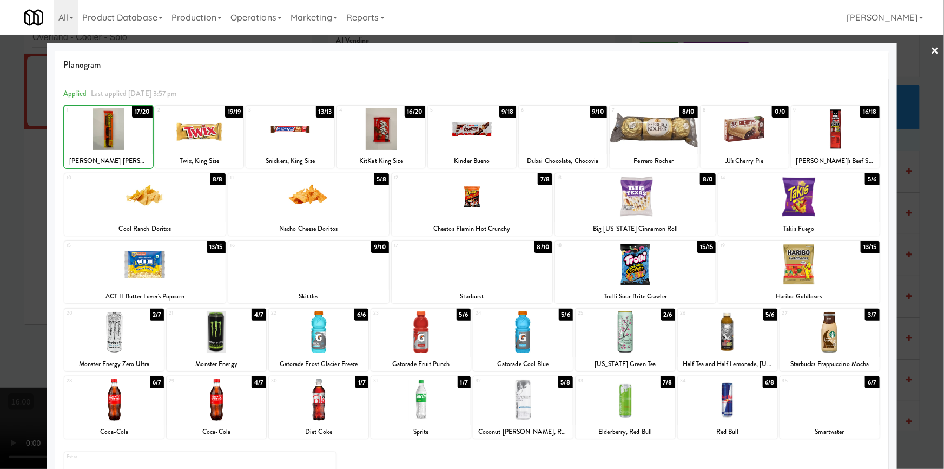
click at [0, 124] on div at bounding box center [472, 234] width 944 height 469
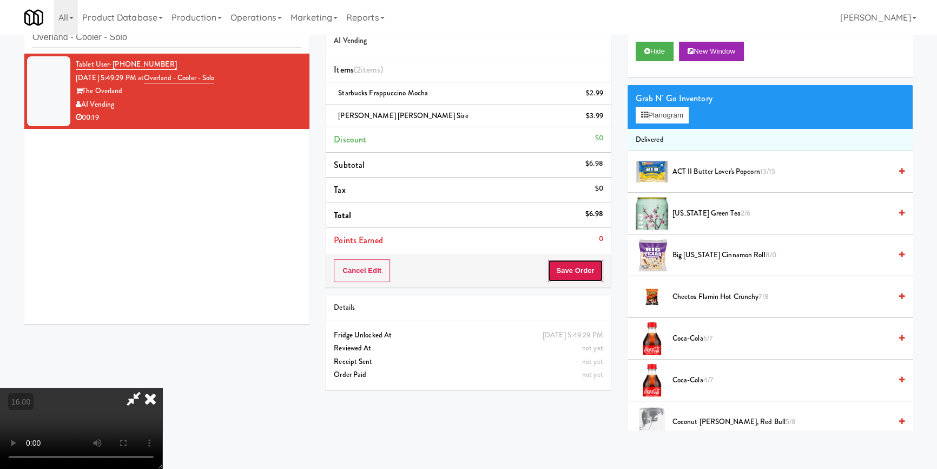
click at [597, 269] on button "Save Order" at bounding box center [575, 270] width 55 height 23
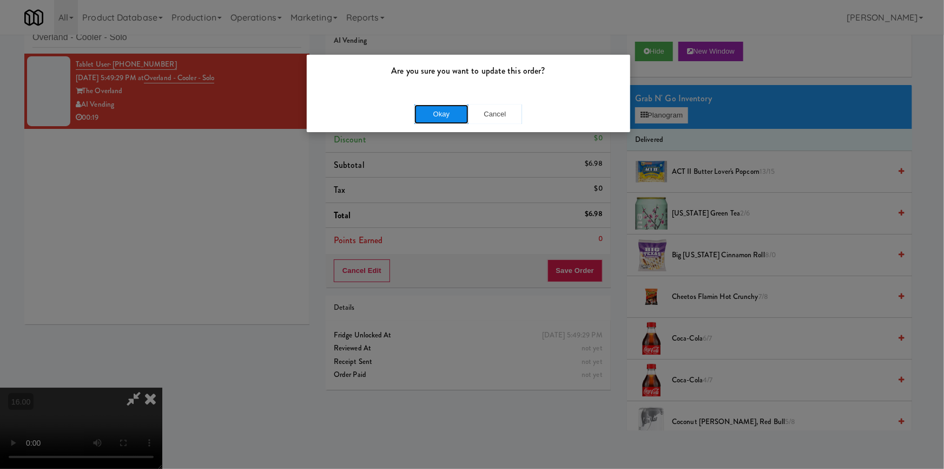
click at [460, 117] on button "Okay" at bounding box center [442, 113] width 54 height 19
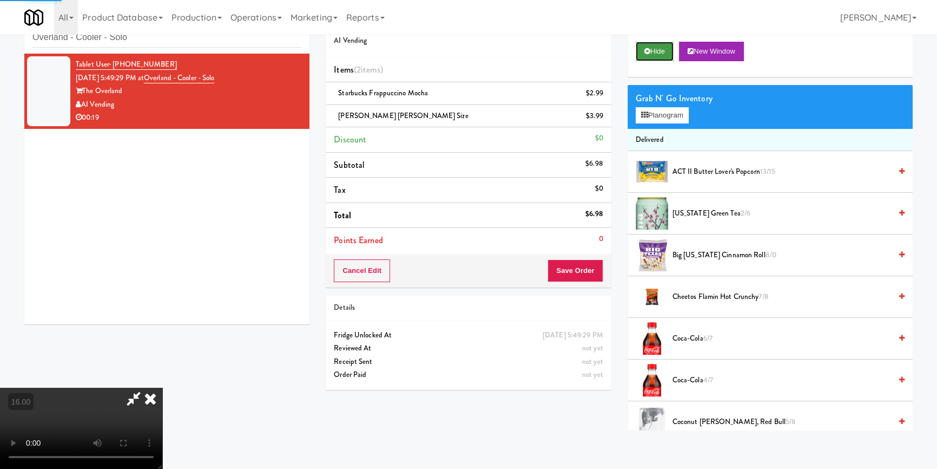
click at [655, 56] on button "Hide" at bounding box center [655, 51] width 38 height 19
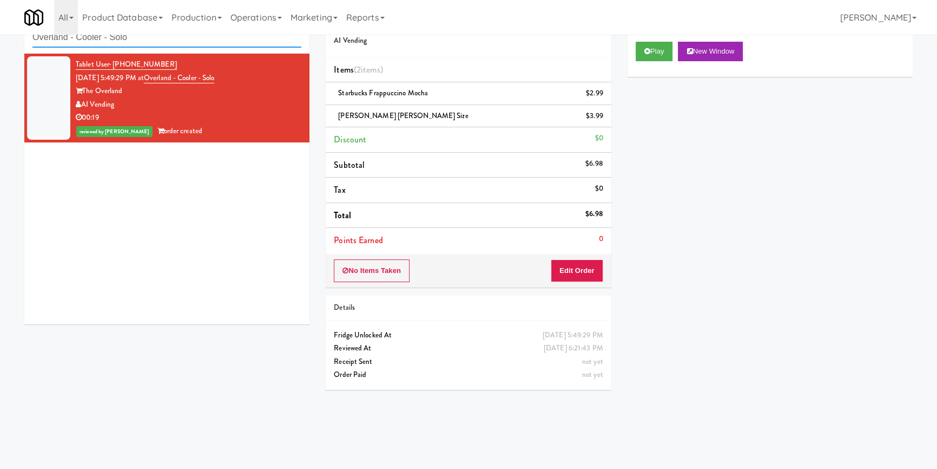
drag, startPoint x: 167, startPoint y: 41, endPoint x: 25, endPoint y: 26, distance: 142.5
click at [25, 26] on body "Are you sure you want to update this order? Okay Cancel Okay Are you sure you w…" at bounding box center [468, 235] width 937 height 469
paste input "Mattr (formerly Shawcor)"
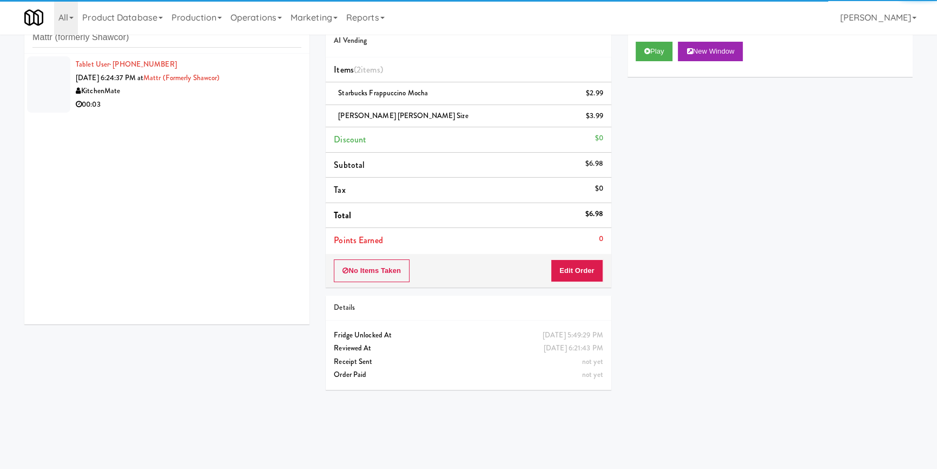
click at [225, 100] on div "00:03" at bounding box center [189, 105] width 226 height 14
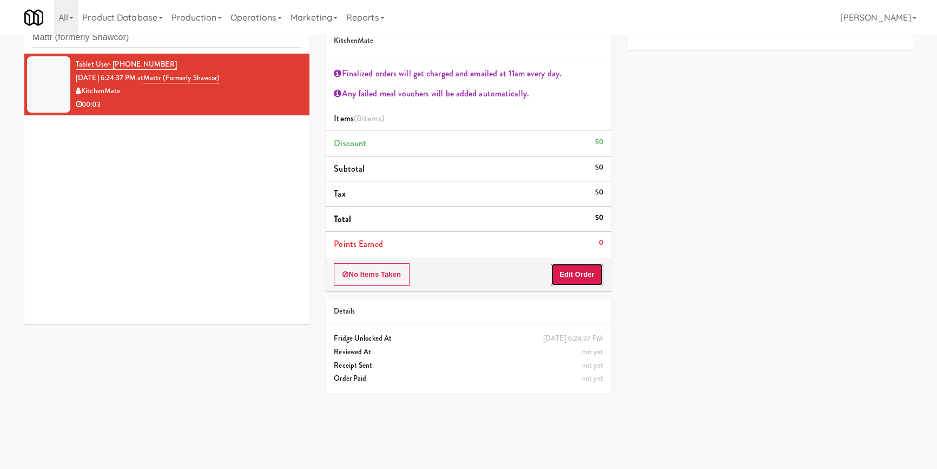
click at [567, 268] on button "Edit Order" at bounding box center [577, 274] width 52 height 23
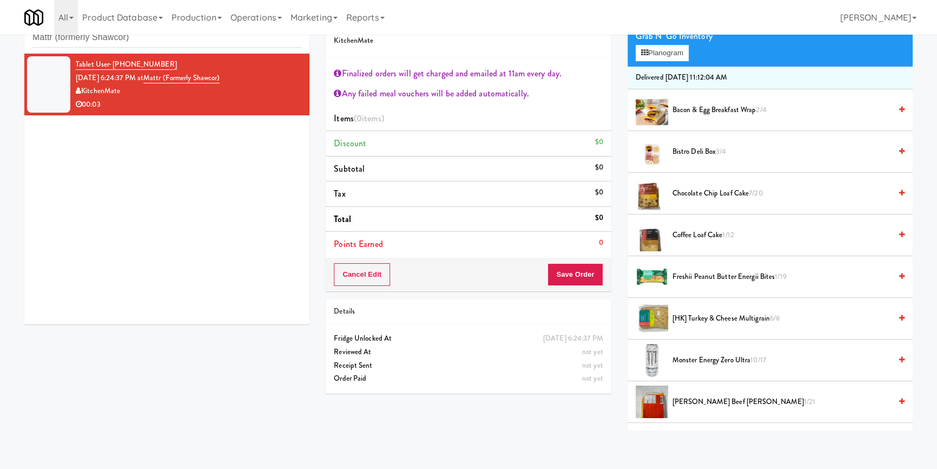
scroll to position [295, 0]
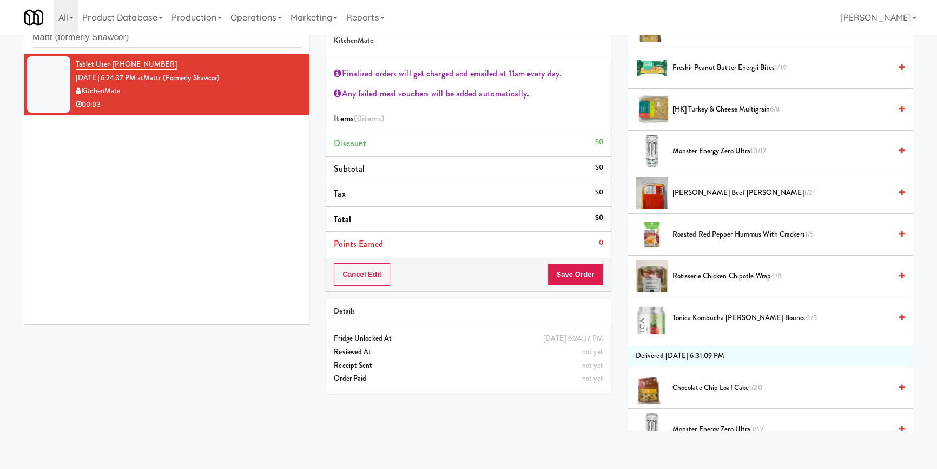
click at [721, 424] on span "Monster Energy Zero Ultra 3/12" at bounding box center [782, 430] width 219 height 14
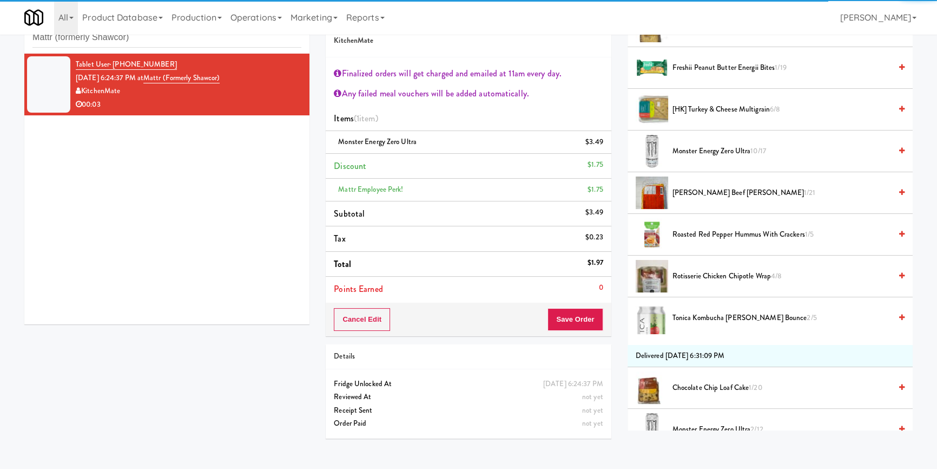
click at [590, 305] on div "Cancel Edit Save Order" at bounding box center [468, 320] width 285 height 34
click at [590, 325] on button "Save Order" at bounding box center [575, 319] width 55 height 23
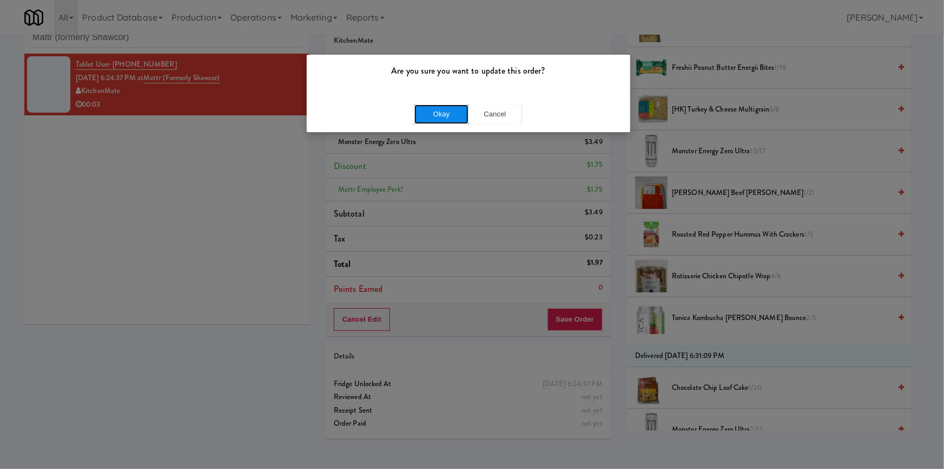
click at [438, 109] on button "Okay" at bounding box center [442, 113] width 54 height 19
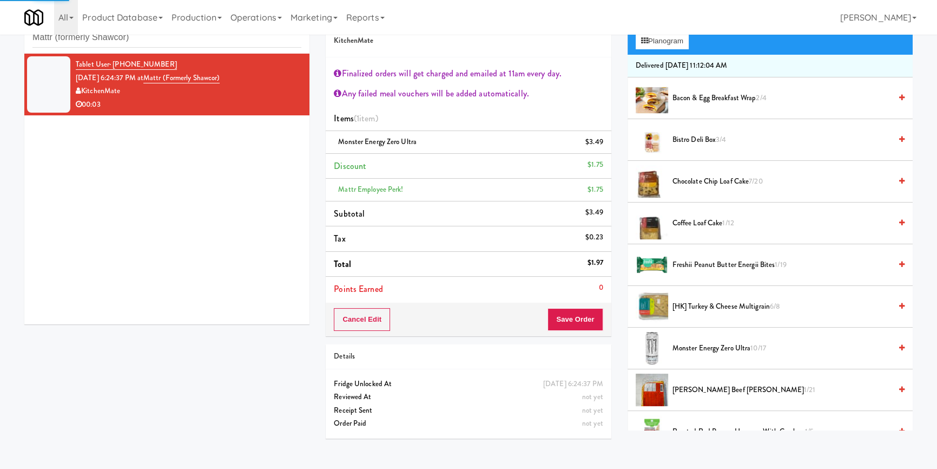
scroll to position [0, 0]
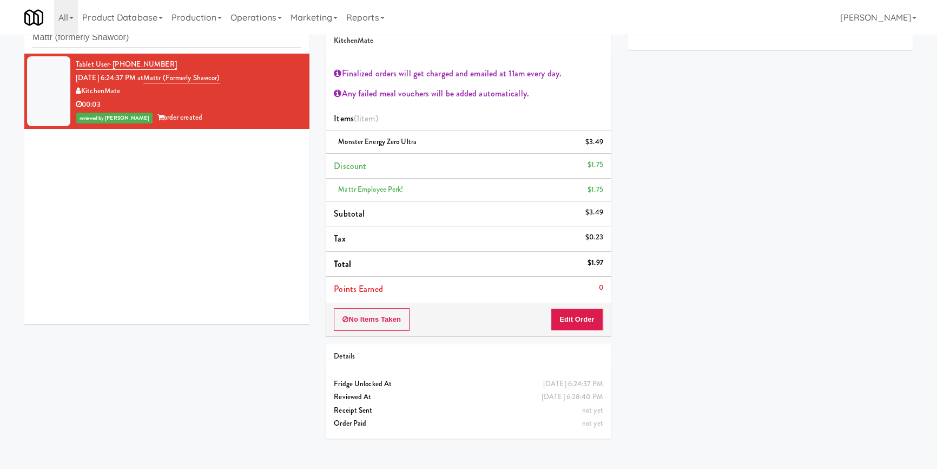
drag, startPoint x: 161, startPoint y: 49, endPoint x: 0, endPoint y: 47, distance: 161.3
click at [0, 47] on div "inbox reviewed recent all unclear take inventory issue suspicious failed recent…" at bounding box center [468, 226] width 937 height 442
paste input "Eight80 - Main Cooler Right"
drag, startPoint x: 80, startPoint y: 38, endPoint x: 0, endPoint y: 41, distance: 79.6
click at [0, 41] on div "inbox reviewed recent all unclear take inventory issue suspicious failed recent…" at bounding box center [468, 226] width 937 height 442
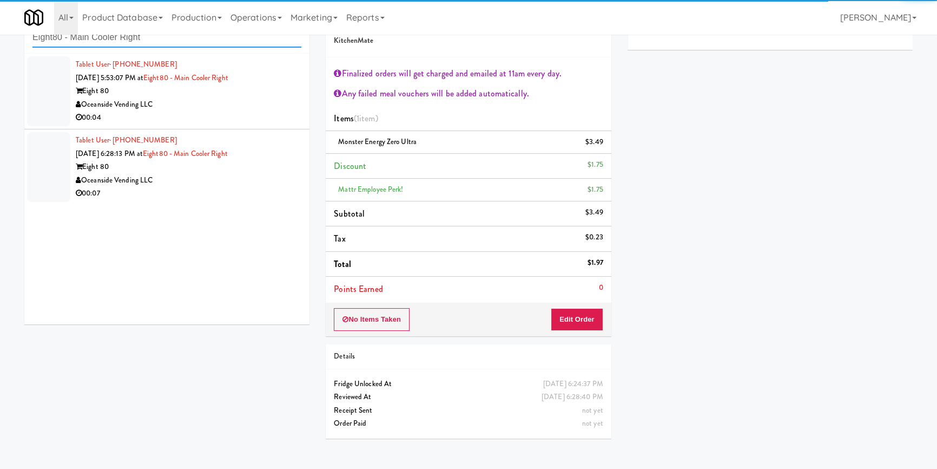
type input "Eight80 - Main Cooler Right"
click at [272, 111] on div "00:04" at bounding box center [189, 118] width 226 height 14
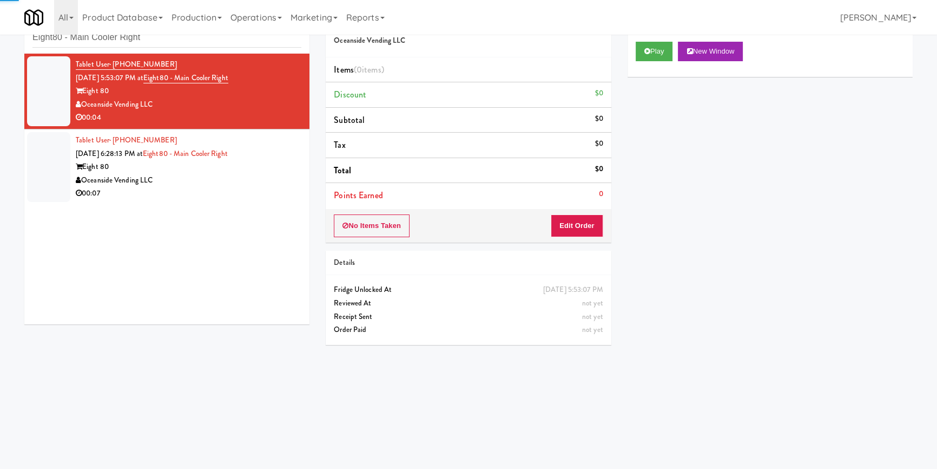
click at [658, 64] on div "Play New Window" at bounding box center [770, 55] width 285 height 43
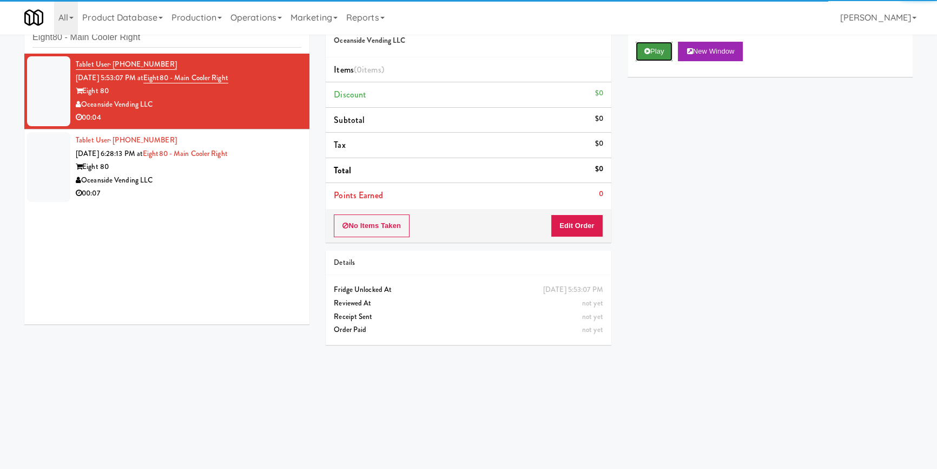
click at [661, 49] on button "Play" at bounding box center [654, 51] width 37 height 19
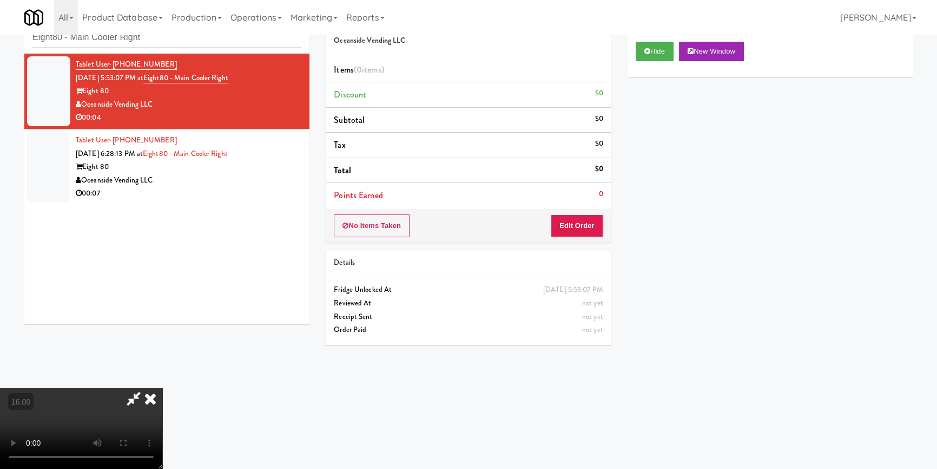
click at [603, 227] on div "No Items Taken Edit Order" at bounding box center [468, 226] width 285 height 34
click at [602, 227] on div "No Items Taken Edit Order" at bounding box center [468, 226] width 285 height 34
click at [601, 226] on button "Edit Order" at bounding box center [577, 225] width 52 height 23
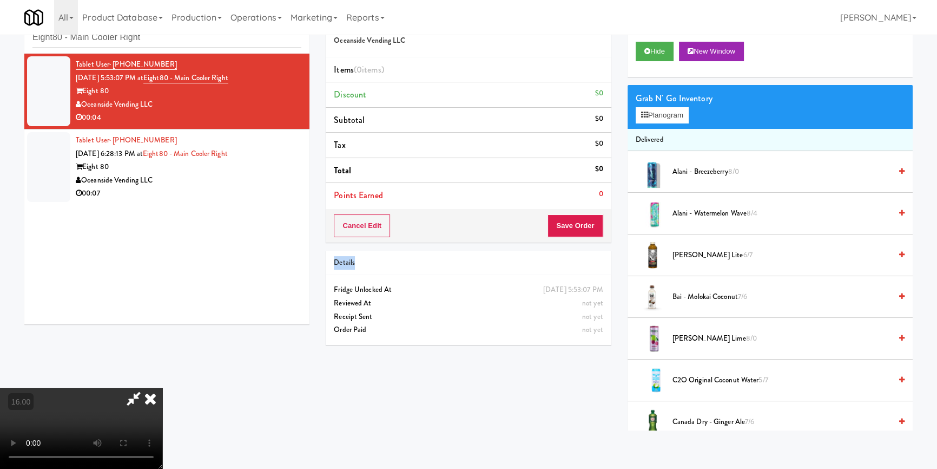
click at [150, 387] on video at bounding box center [81, 427] width 162 height 81
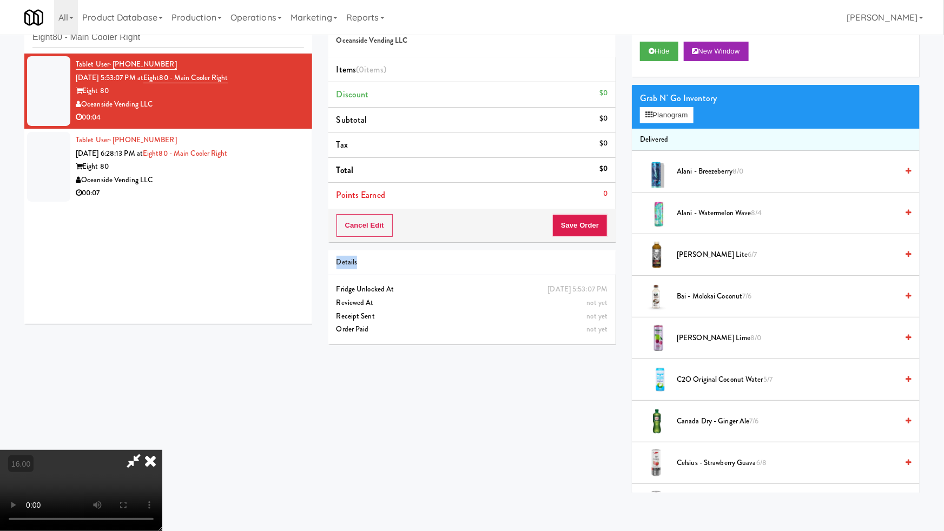
click at [162, 450] on video at bounding box center [81, 490] width 162 height 81
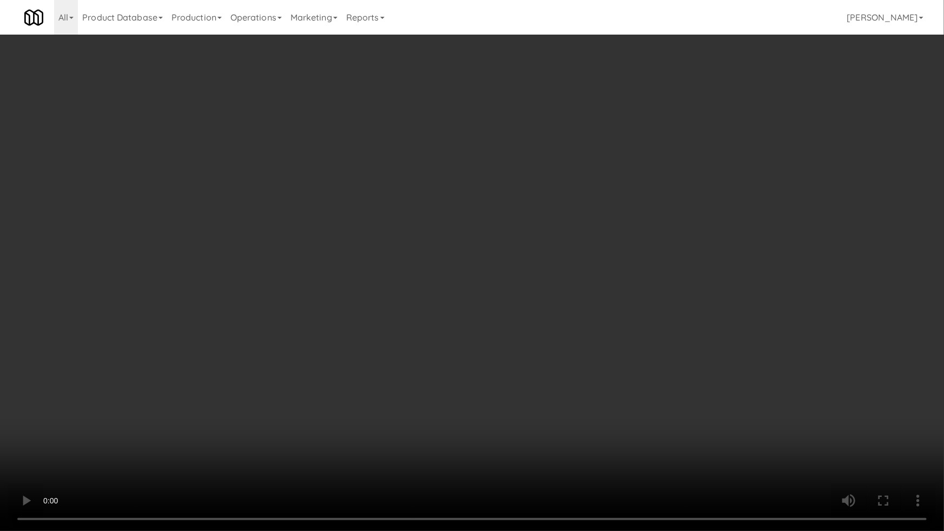
click at [353, 465] on video at bounding box center [472, 265] width 944 height 531
click at [304, 445] on video at bounding box center [472, 265] width 944 height 531
click at [297, 448] on video at bounding box center [472, 265] width 944 height 531
click at [295, 448] on video at bounding box center [472, 265] width 944 height 531
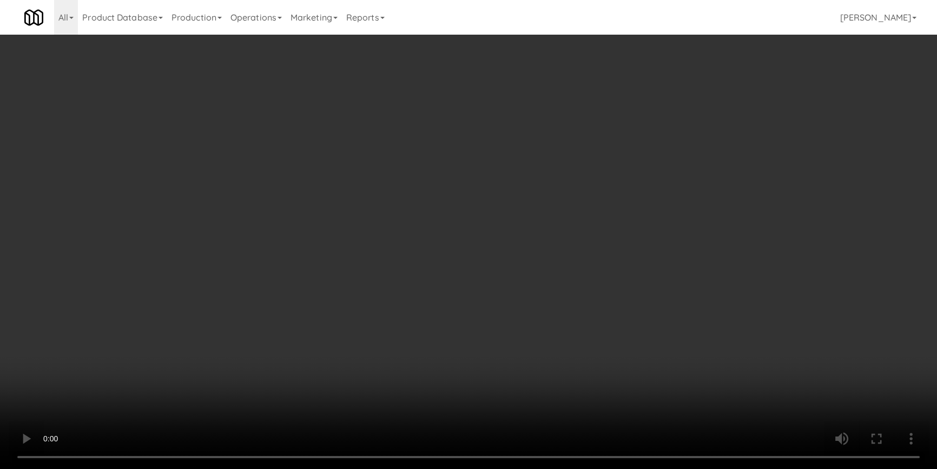
click at [744, 412] on li "Canada Dry - Ginger Ale 7/6" at bounding box center [770, 422] width 285 height 42
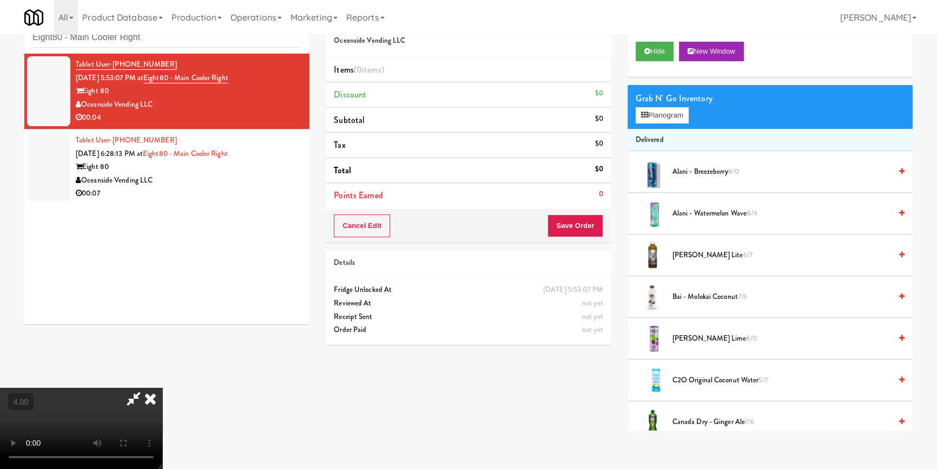
click at [734, 420] on span "Canada Dry - Ginger Ale 7/6" at bounding box center [782, 422] width 219 height 14
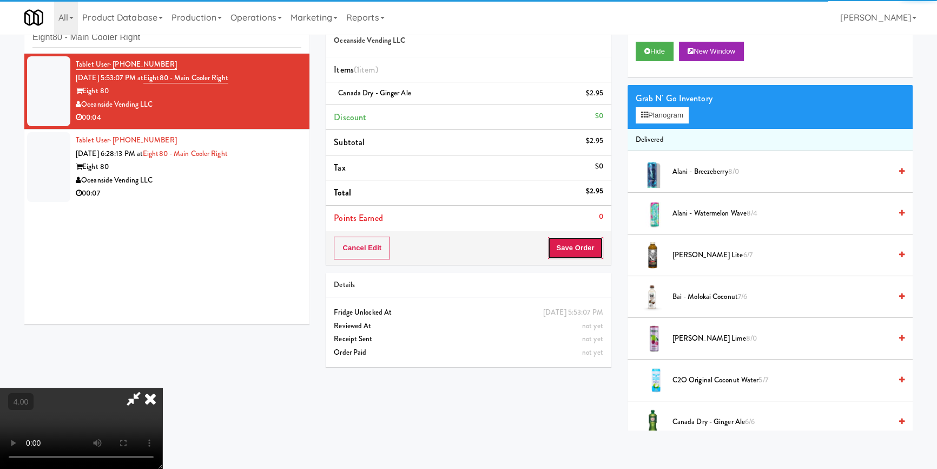
click at [601, 252] on button "Save Order" at bounding box center [575, 247] width 55 height 23
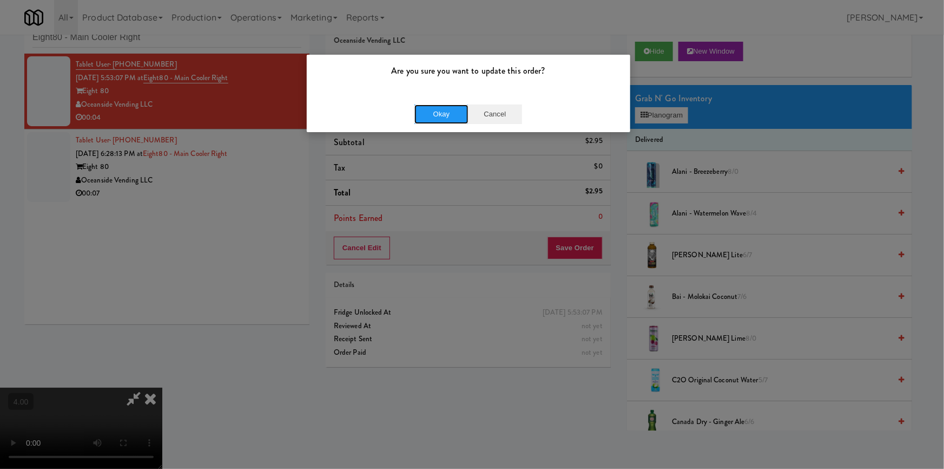
drag, startPoint x: 444, startPoint y: 110, endPoint x: 470, endPoint y: 103, distance: 27.1
click at [449, 111] on button "Okay" at bounding box center [442, 113] width 54 height 19
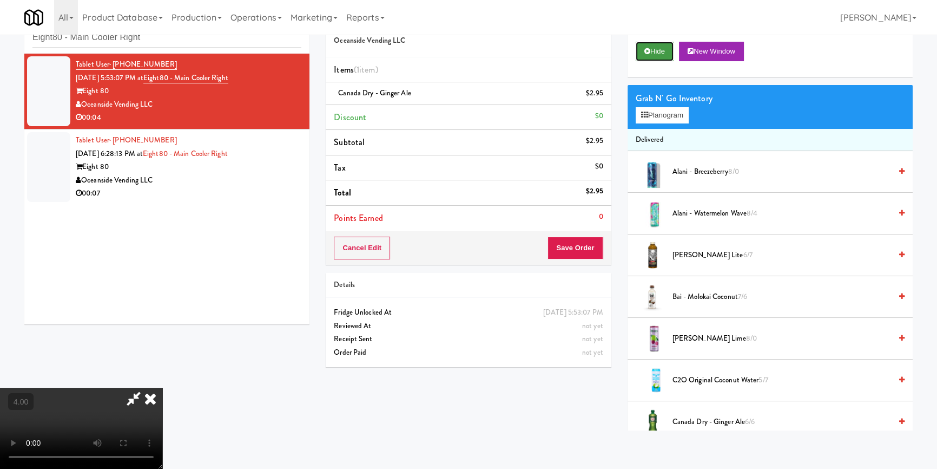
click at [664, 48] on button "Hide" at bounding box center [655, 51] width 38 height 19
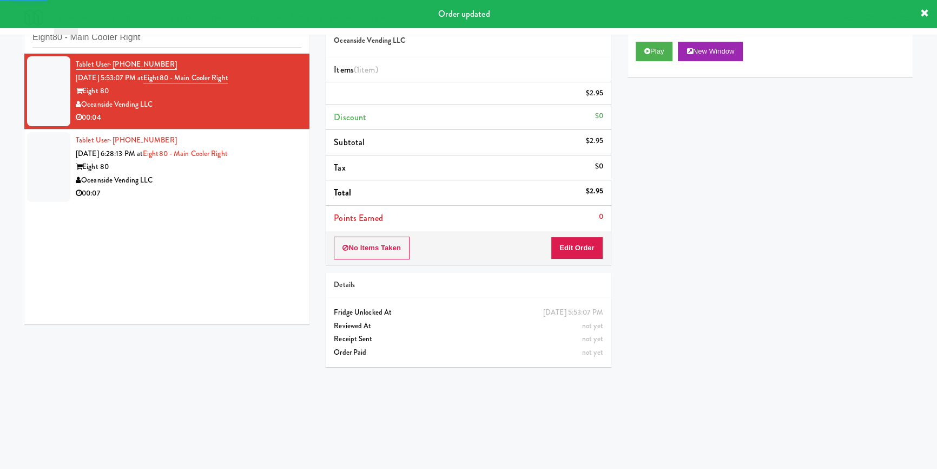
click at [278, 169] on div "Eight 80" at bounding box center [189, 167] width 226 height 14
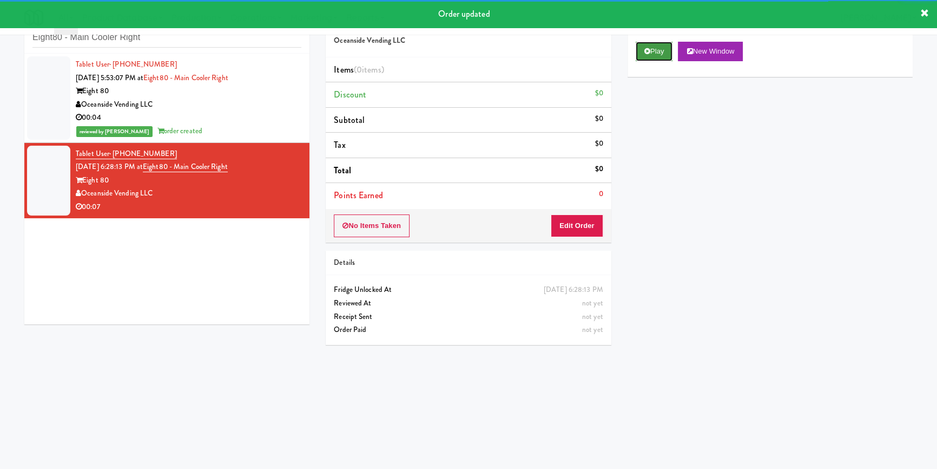
click at [658, 49] on button "Play" at bounding box center [654, 51] width 37 height 19
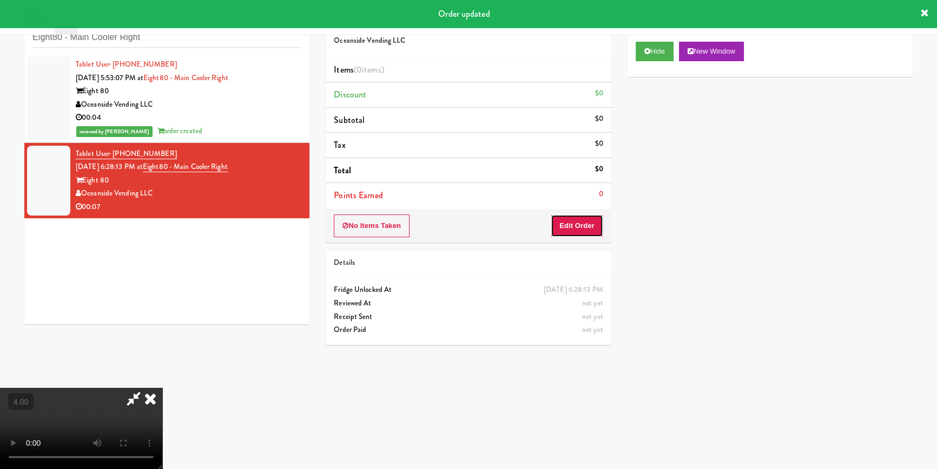
click at [574, 225] on button "Edit Order" at bounding box center [577, 225] width 52 height 23
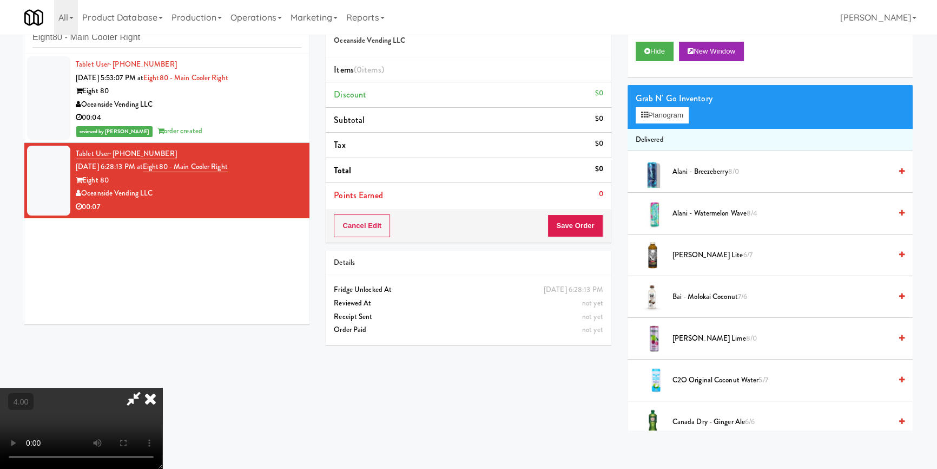
click at [162, 387] on video at bounding box center [81, 427] width 162 height 81
drag, startPoint x: 227, startPoint y: 371, endPoint x: 229, endPoint y: 409, distance: 38.5
click at [162, 387] on video at bounding box center [81, 427] width 162 height 81
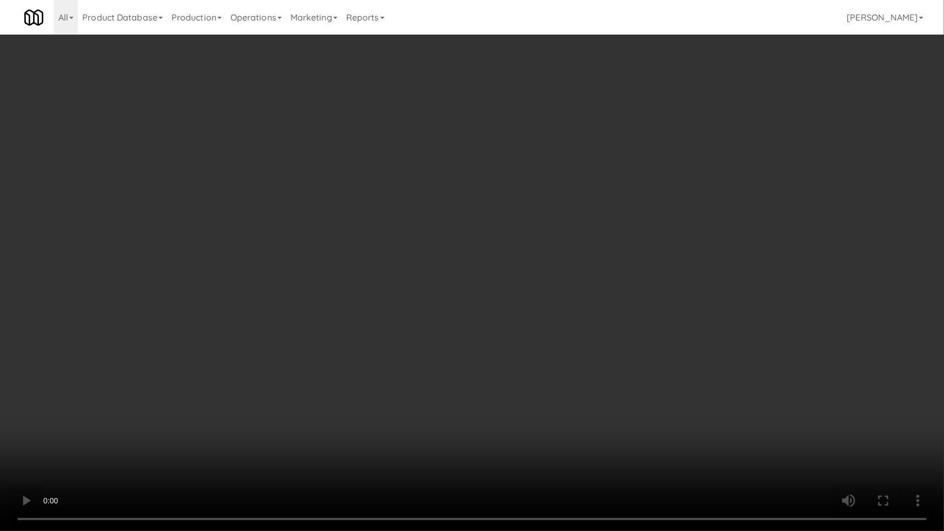
click at [426, 363] on video at bounding box center [472, 265] width 944 height 531
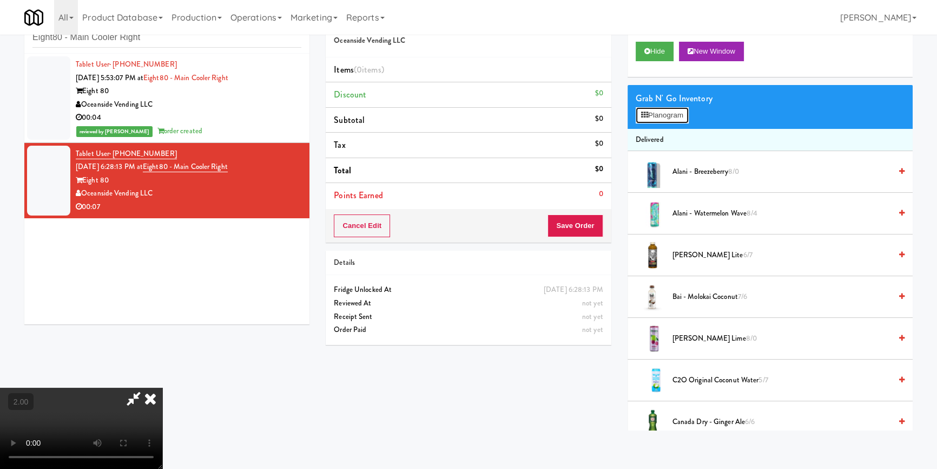
click at [666, 115] on button "Planogram" at bounding box center [662, 115] width 53 height 16
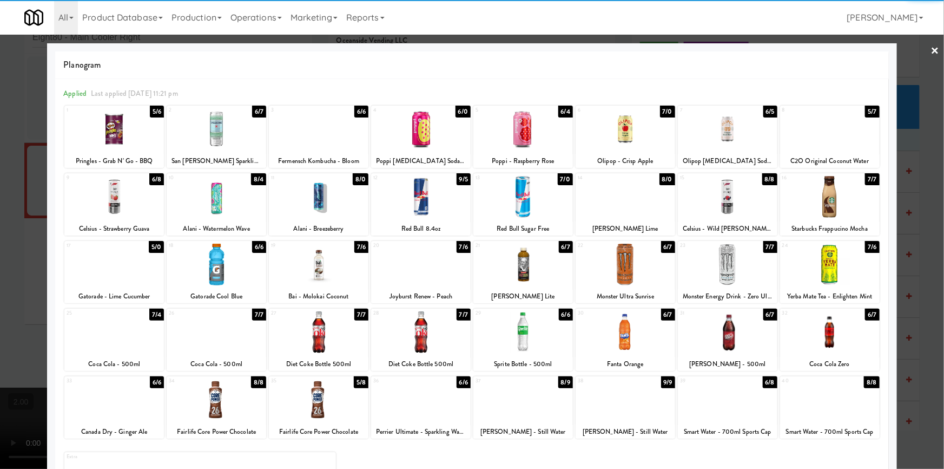
click at [231, 268] on div at bounding box center [217, 265] width 100 height 42
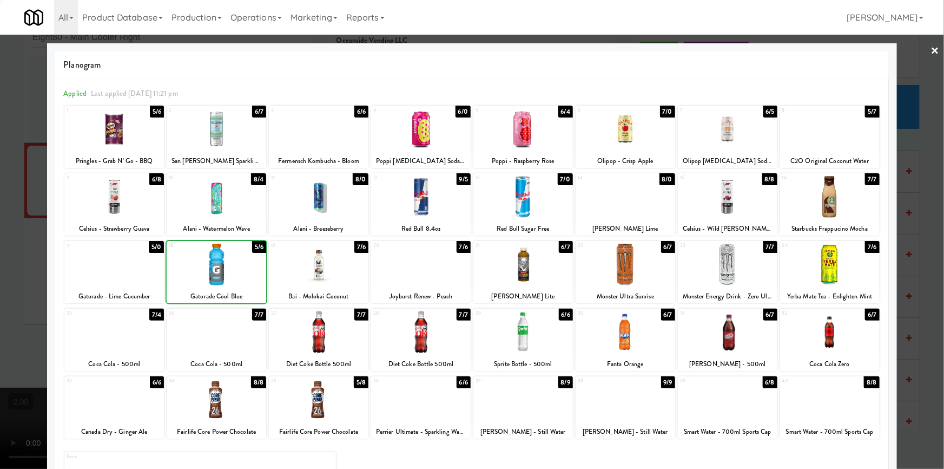
click at [0, 179] on div at bounding box center [472, 234] width 944 height 469
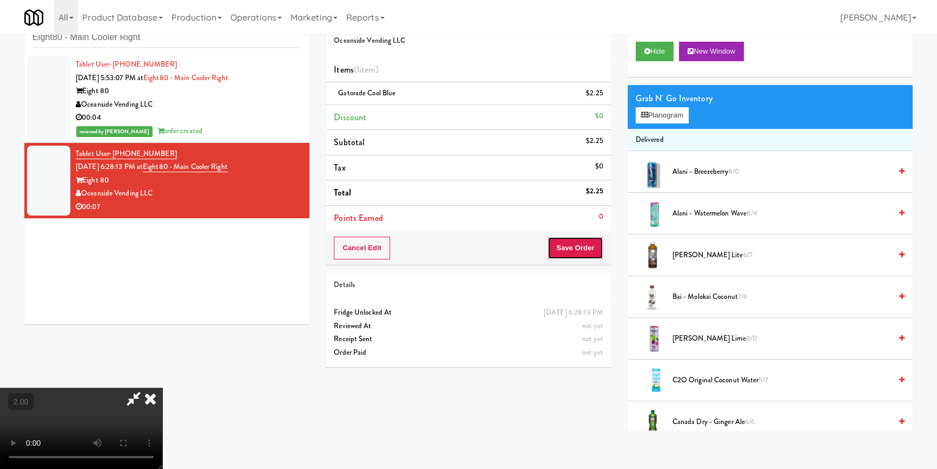
click at [568, 241] on button "Save Order" at bounding box center [575, 247] width 55 height 23
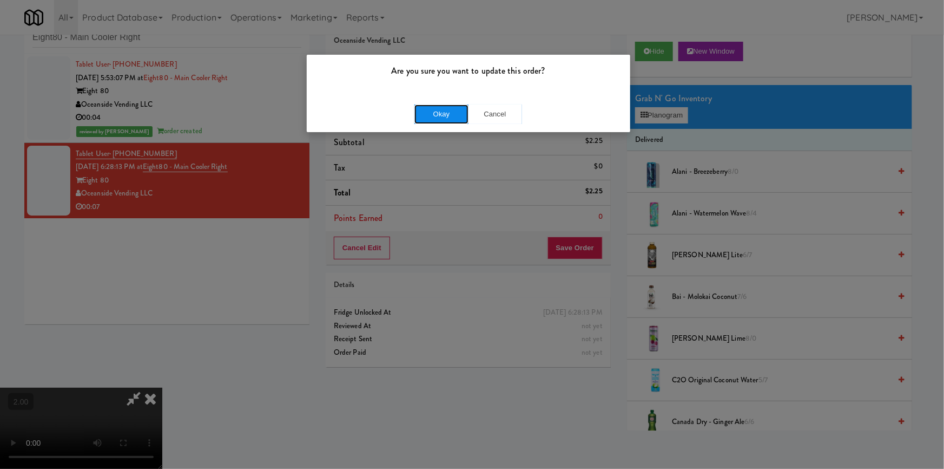
click at [437, 104] on button "Okay" at bounding box center [442, 113] width 54 height 19
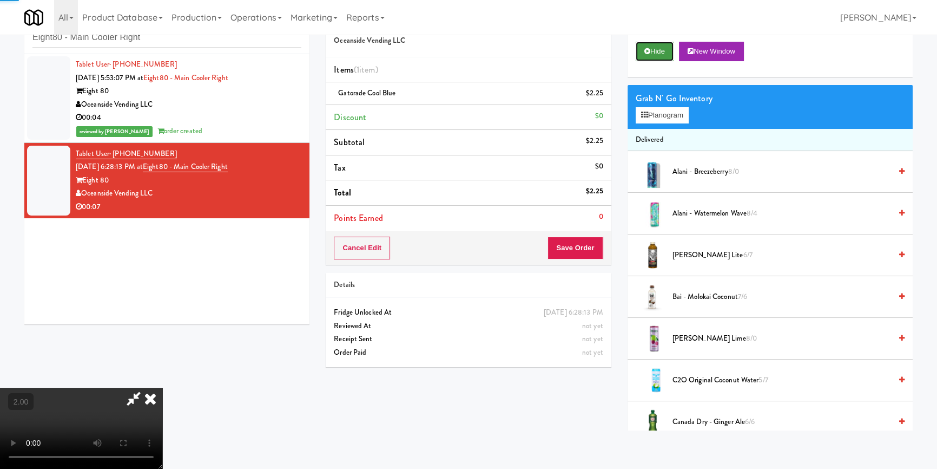
click at [640, 45] on button "Hide" at bounding box center [655, 51] width 38 height 19
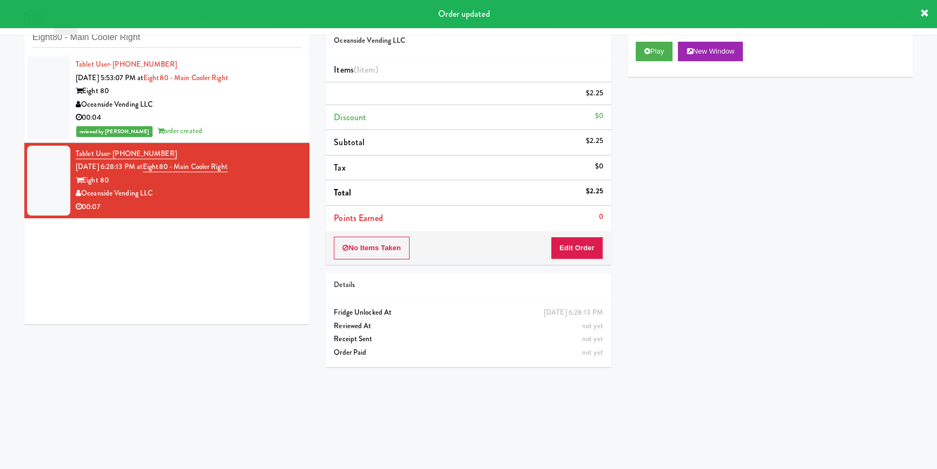
click at [309, 105] on div "Tablet User · (412) 251-4410 [DATE] 5:53:07 PM at Eight80 - Main Cooler Right E…" at bounding box center [166, 189] width 285 height 271
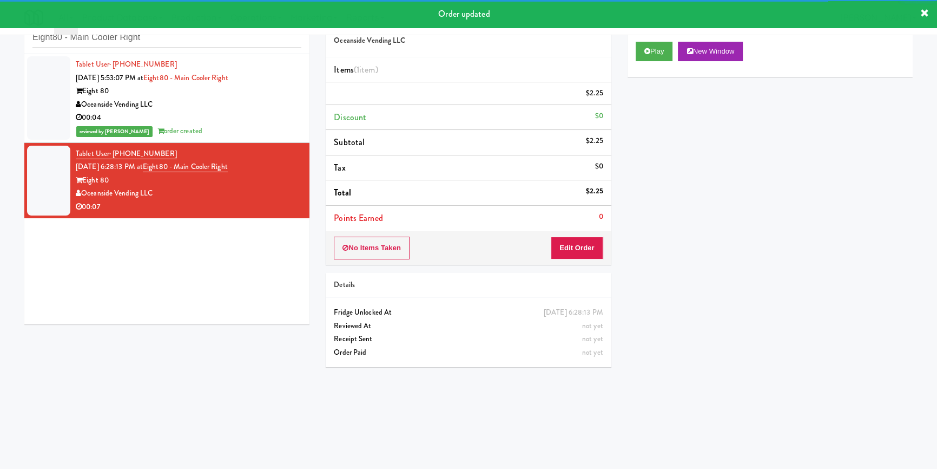
click at [273, 118] on div "00:04" at bounding box center [189, 118] width 226 height 14
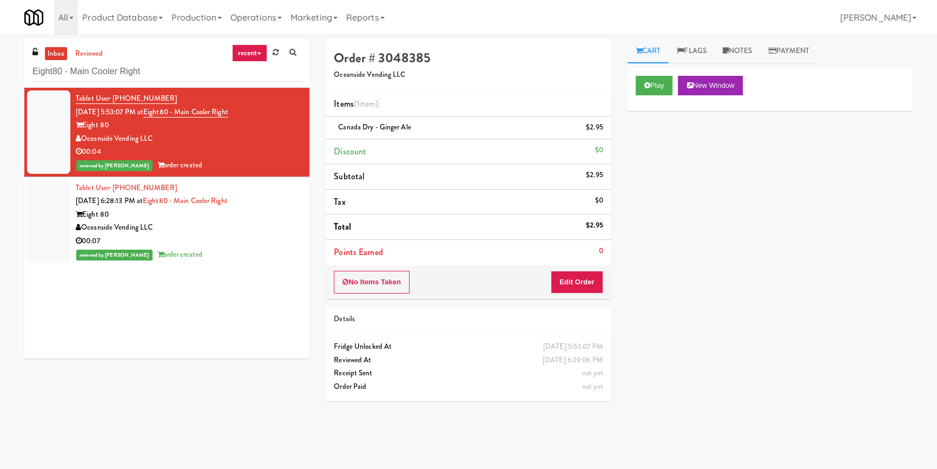
click at [696, 238] on div "Play New Window Primary Flag Clear Flag if unable to determine what was taken o…" at bounding box center [770, 271] width 285 height 406
paste input "[PERSON_NAME] Cabinet 1"
drag, startPoint x: 55, startPoint y: 71, endPoint x: 0, endPoint y: 76, distance: 54.8
click at [0, 76] on div "inbox reviewed recent all unclear take inventory issue suspicious failed recent…" at bounding box center [468, 251] width 937 height 425
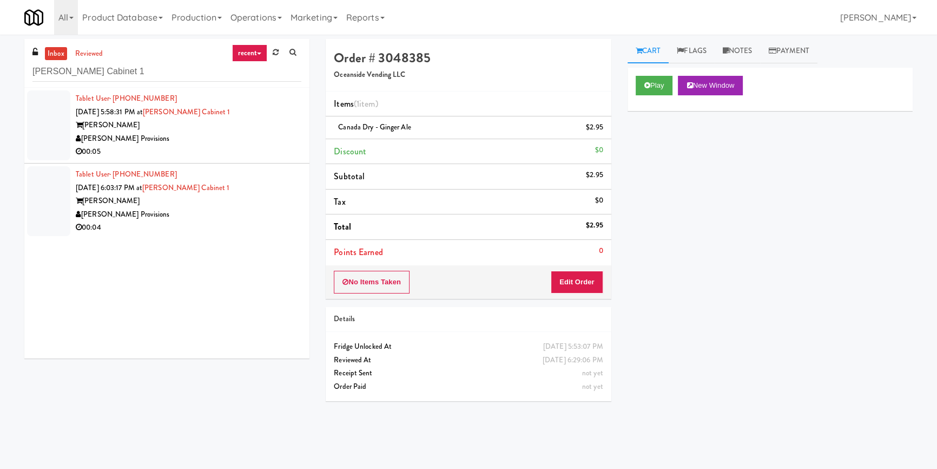
click at [267, 154] on div "00:05" at bounding box center [189, 152] width 226 height 14
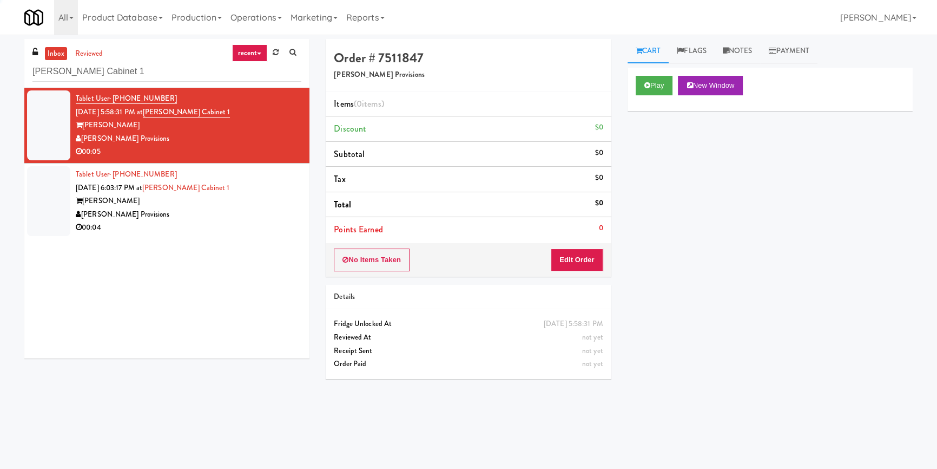
click at [678, 81] on div "Play New Window" at bounding box center [770, 85] width 269 height 19
click at [663, 88] on button "Play" at bounding box center [654, 85] width 37 height 19
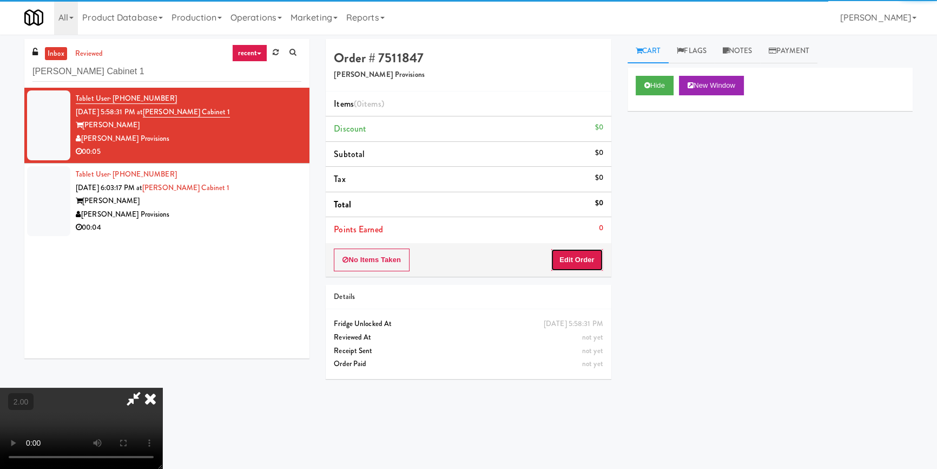
click at [595, 262] on button "Edit Order" at bounding box center [577, 259] width 52 height 23
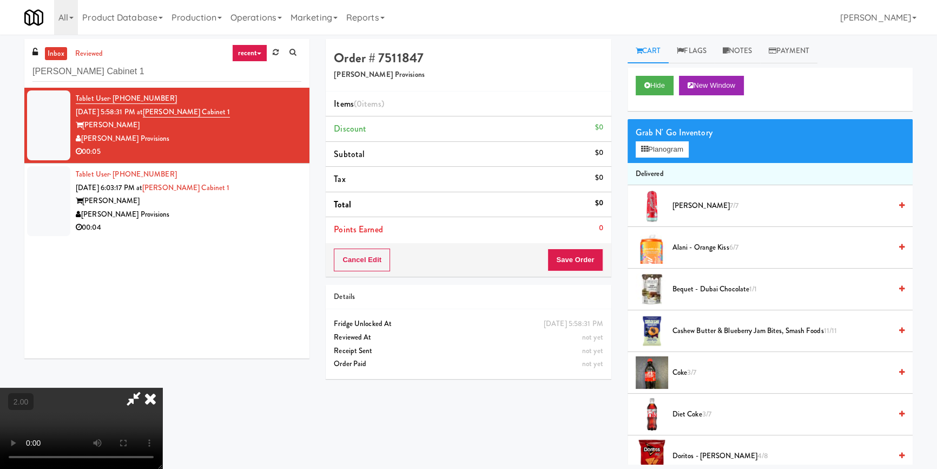
scroll to position [34, 0]
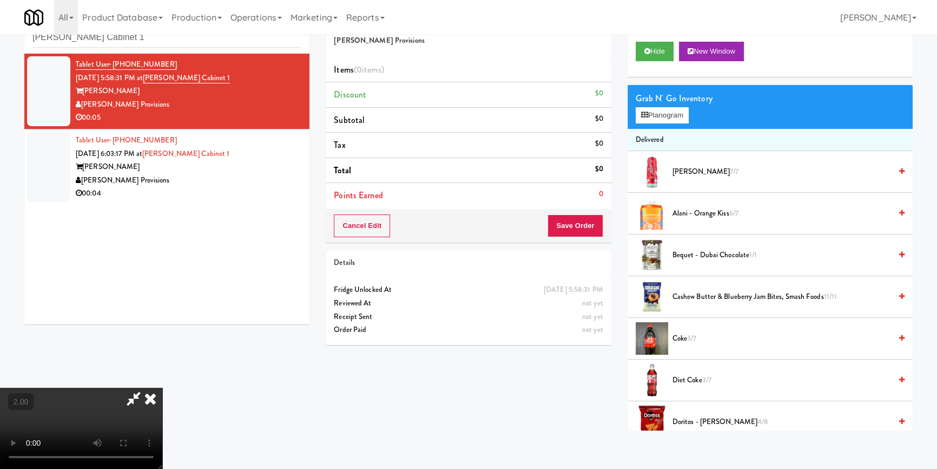
click at [162, 387] on video at bounding box center [81, 427] width 162 height 81
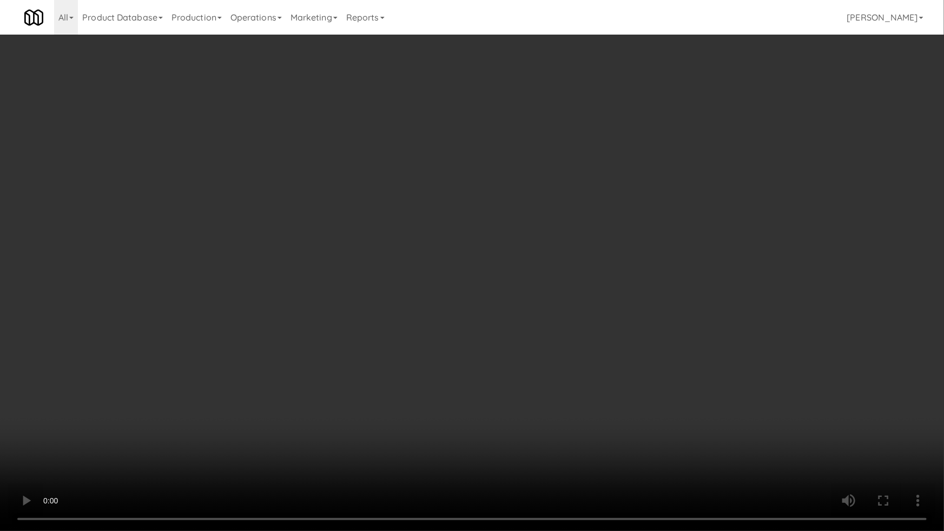
click at [512, 317] on video at bounding box center [472, 265] width 944 height 531
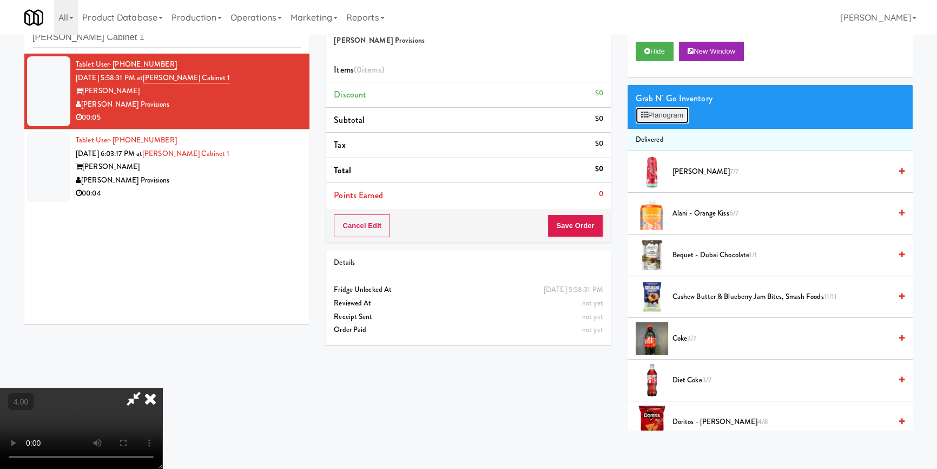
click at [679, 114] on button "Planogram" at bounding box center [662, 115] width 53 height 16
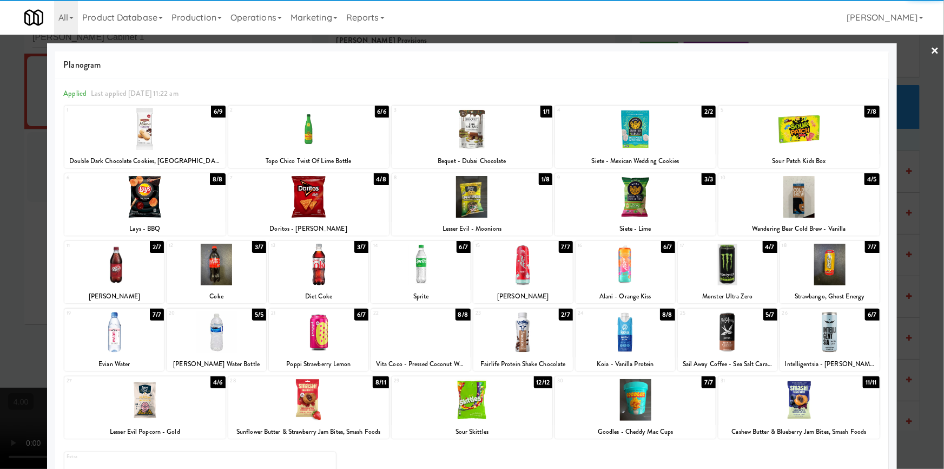
drag, startPoint x: 733, startPoint y: 281, endPoint x: 767, endPoint y: 270, distance: 35.8
click at [732, 280] on div at bounding box center [728, 265] width 100 height 42
click at [899, 162] on div at bounding box center [472, 234] width 944 height 469
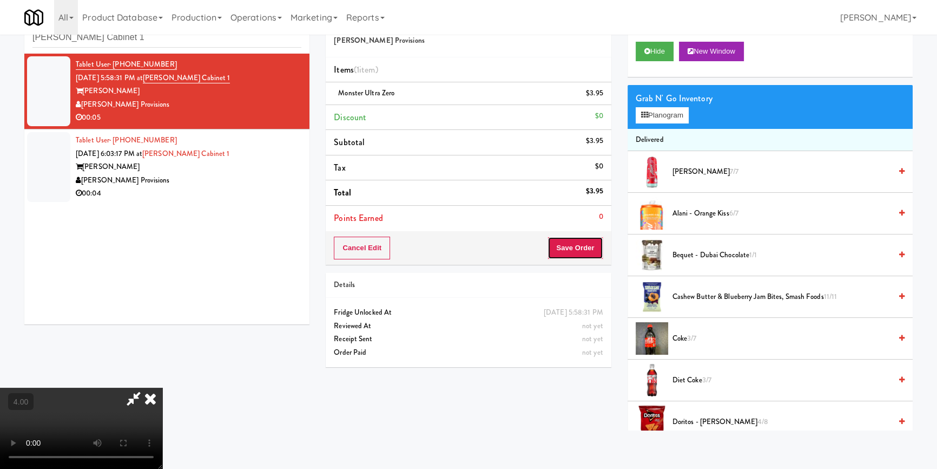
drag, startPoint x: 593, startPoint y: 243, endPoint x: 579, endPoint y: 237, distance: 15.3
click at [592, 242] on button "Save Order" at bounding box center [575, 247] width 55 height 23
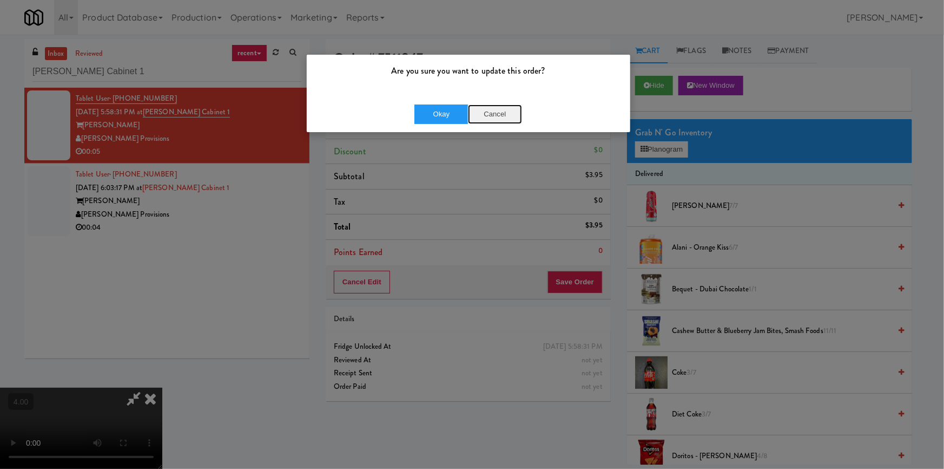
click at [470, 117] on button "Cancel" at bounding box center [495, 113] width 54 height 19
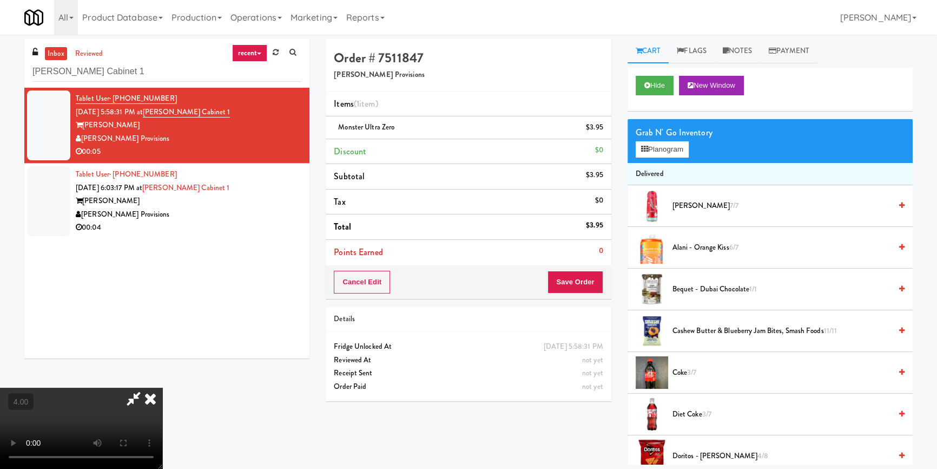
click at [576, 269] on div "Cancel Edit Save Order" at bounding box center [468, 282] width 285 height 34
click at [568, 280] on button "Save Order" at bounding box center [575, 282] width 55 height 23
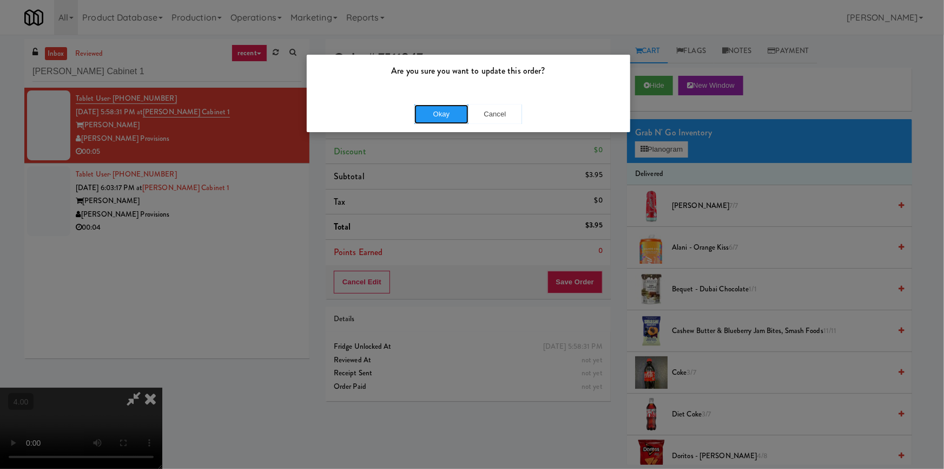
drag, startPoint x: 444, startPoint y: 110, endPoint x: 519, endPoint y: 120, distance: 75.3
click at [446, 110] on button "Okay" at bounding box center [442, 113] width 54 height 19
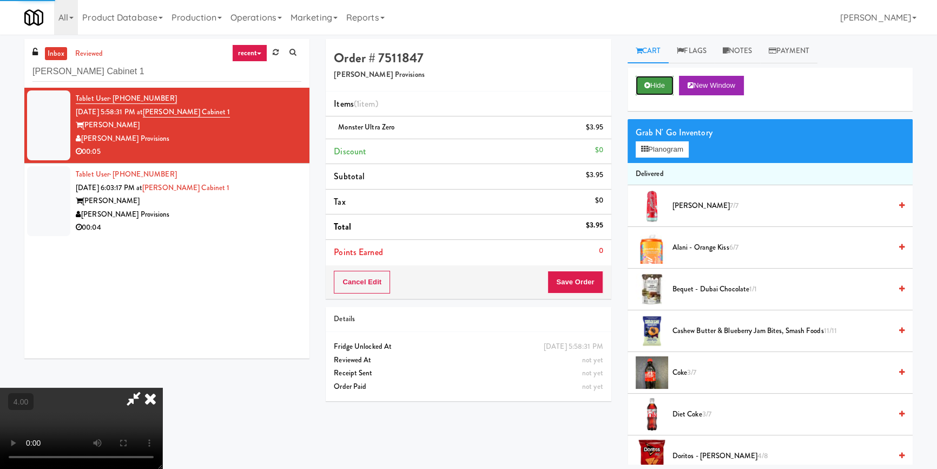
click at [649, 79] on button "Hide" at bounding box center [655, 85] width 38 height 19
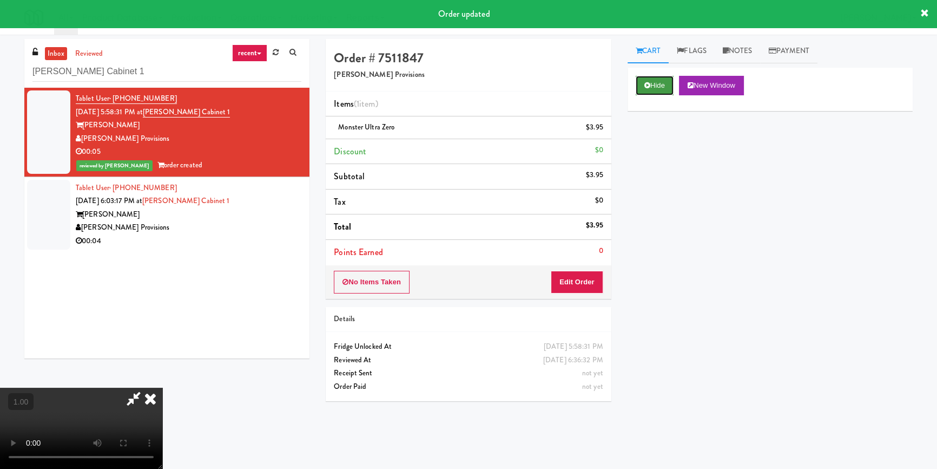
click at [653, 84] on button "Hide" at bounding box center [655, 85] width 38 height 19
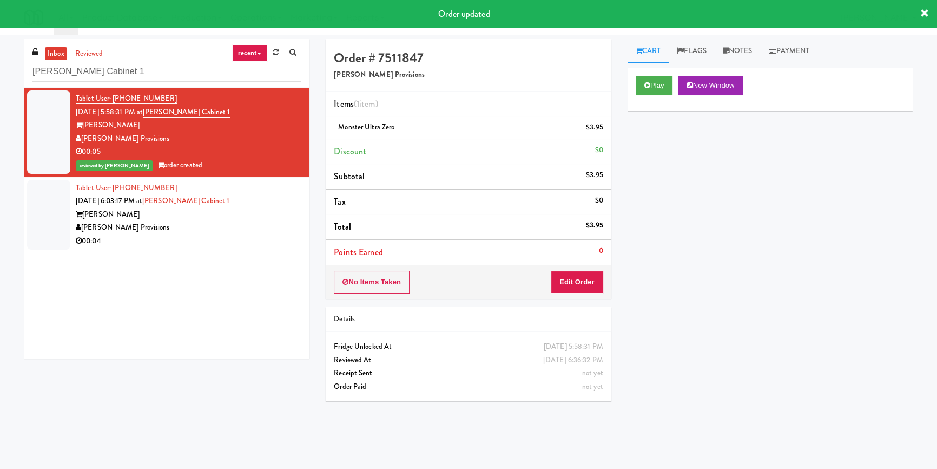
click at [287, 221] on div "[PERSON_NAME] Provisions" at bounding box center [189, 228] width 226 height 14
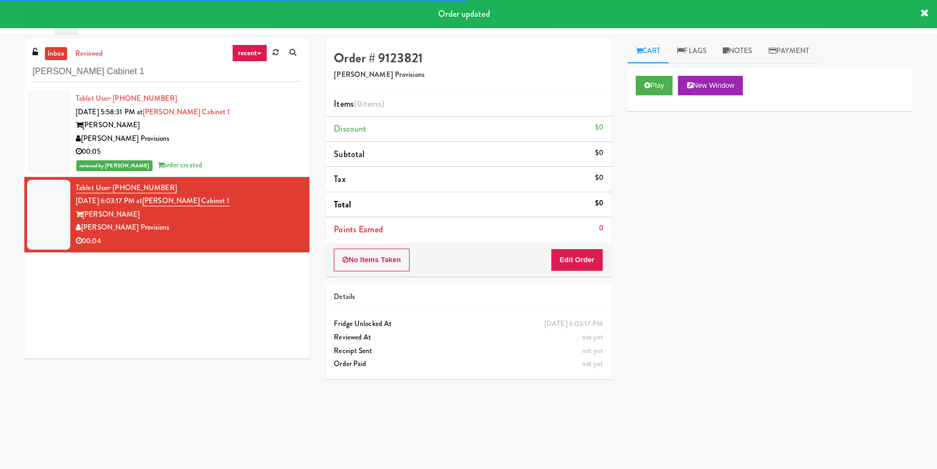
click at [659, 95] on div "Play New Window" at bounding box center [770, 89] width 285 height 43
click at [659, 92] on button "Play" at bounding box center [654, 85] width 37 height 19
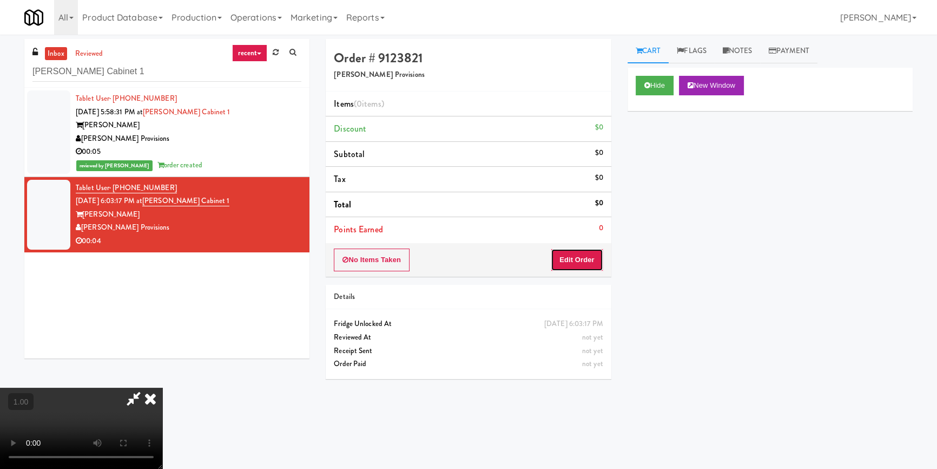
click at [597, 257] on button "Edit Order" at bounding box center [577, 259] width 52 height 23
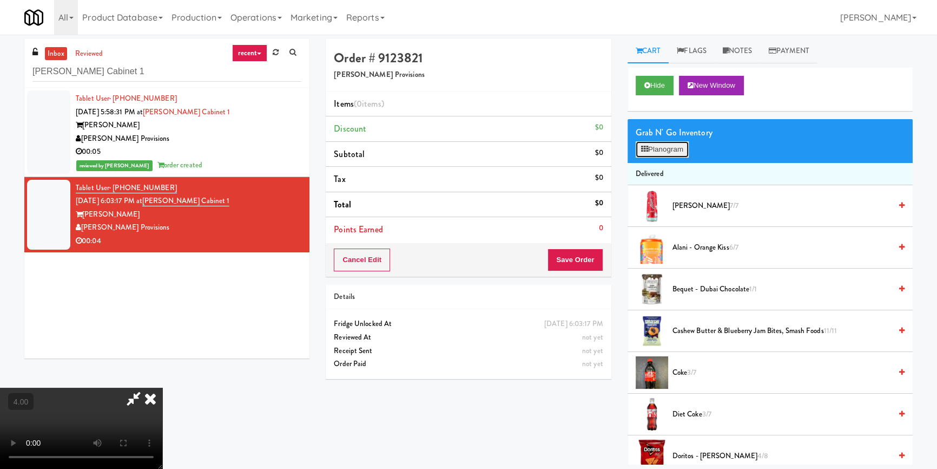
click at [676, 147] on button "Planogram" at bounding box center [662, 149] width 53 height 16
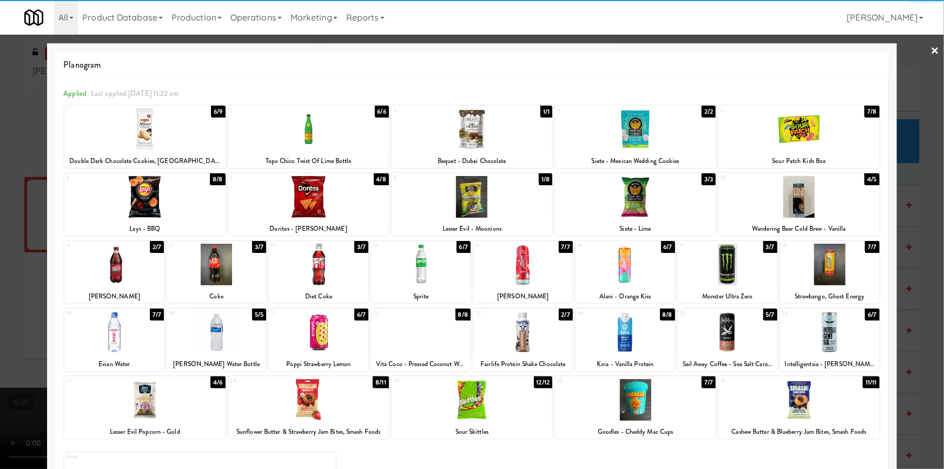
click at [838, 265] on div at bounding box center [830, 265] width 100 height 42
click at [911, 184] on div at bounding box center [472, 234] width 944 height 469
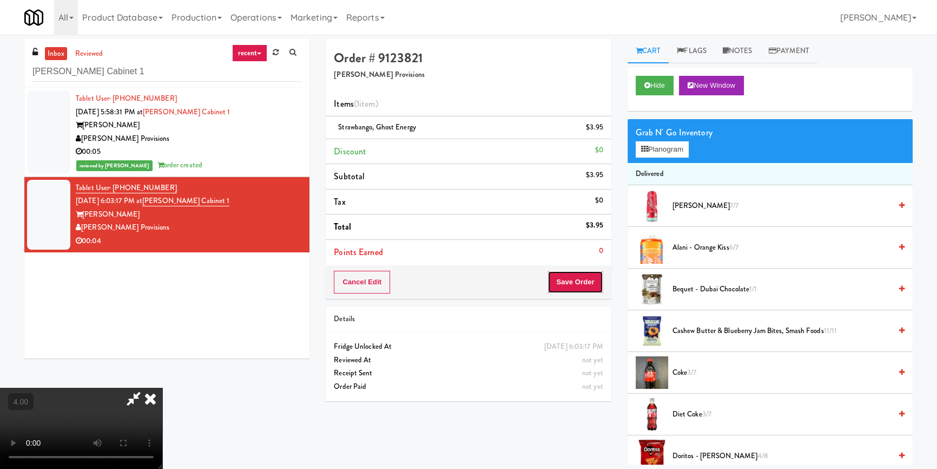
click at [579, 286] on button "Save Order" at bounding box center [575, 282] width 55 height 23
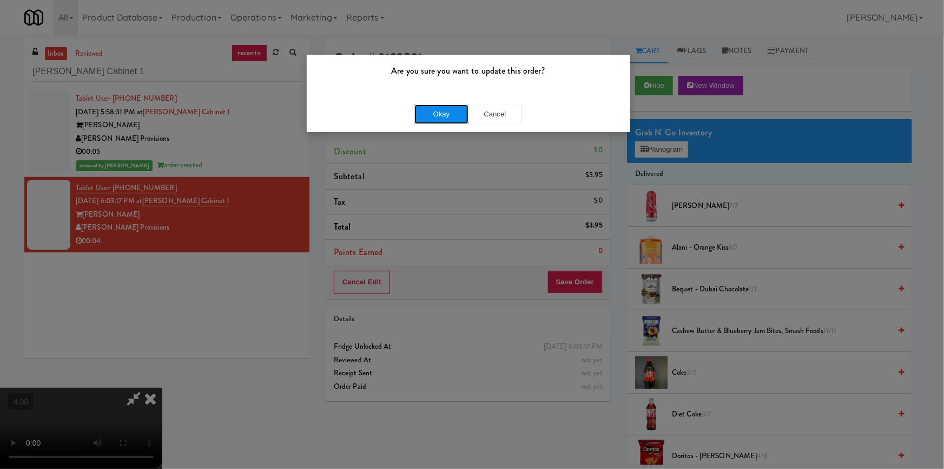
click at [441, 115] on button "Okay" at bounding box center [442, 113] width 54 height 19
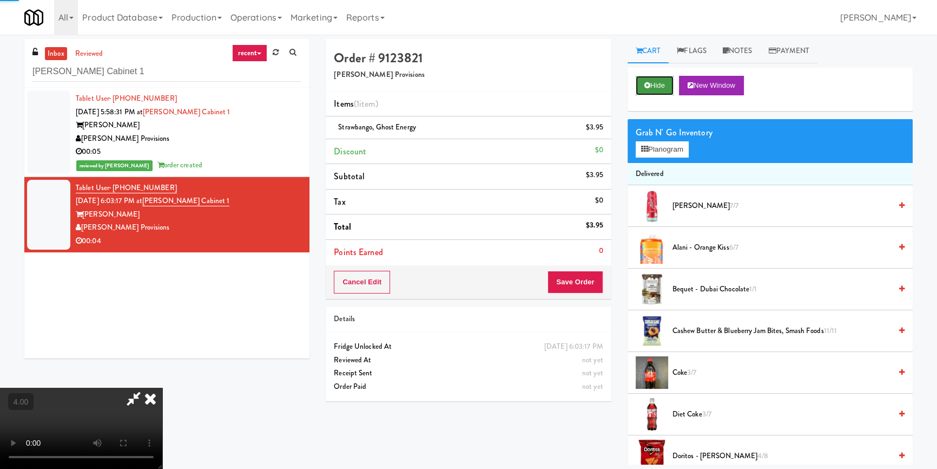
click at [656, 87] on button "Hide" at bounding box center [655, 85] width 38 height 19
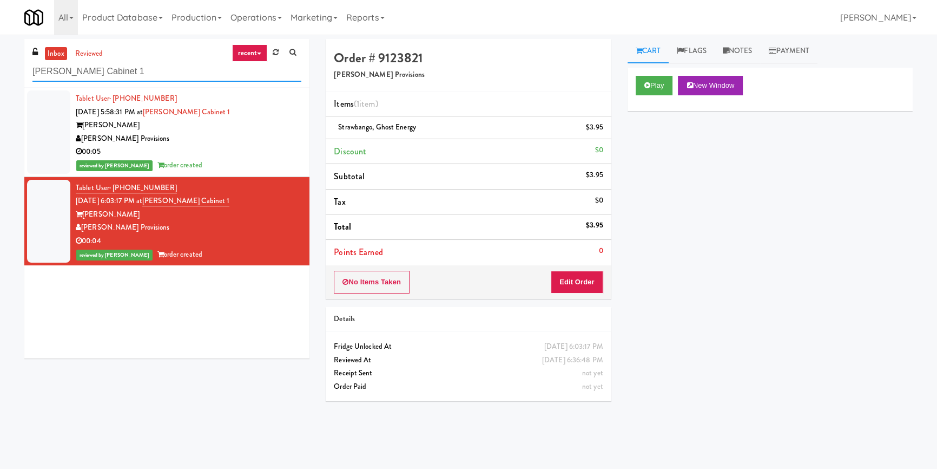
paste input "IKEA TODO Store"
drag, startPoint x: 178, startPoint y: 75, endPoint x: 17, endPoint y: 73, distance: 160.8
click at [17, 73] on div "inbox reviewed recent all unclear take inventory issue suspicious failed recent…" at bounding box center [166, 202] width 301 height 327
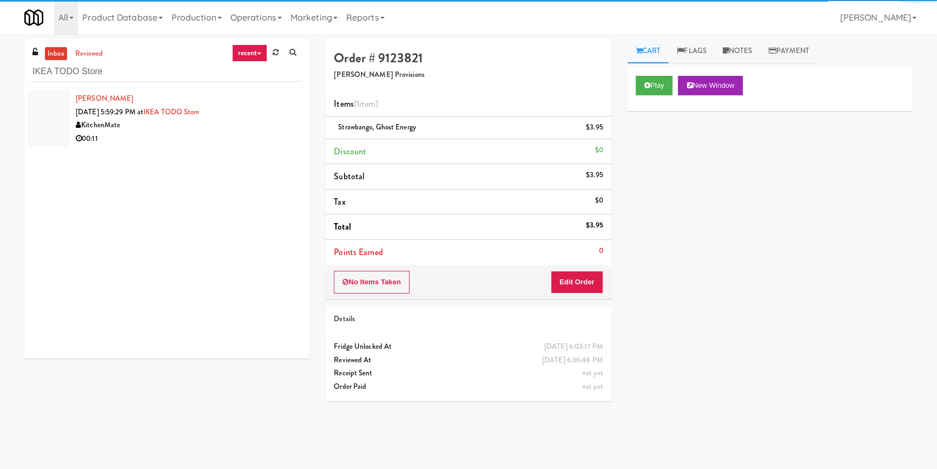
click at [271, 132] on div "00:11" at bounding box center [189, 139] width 226 height 14
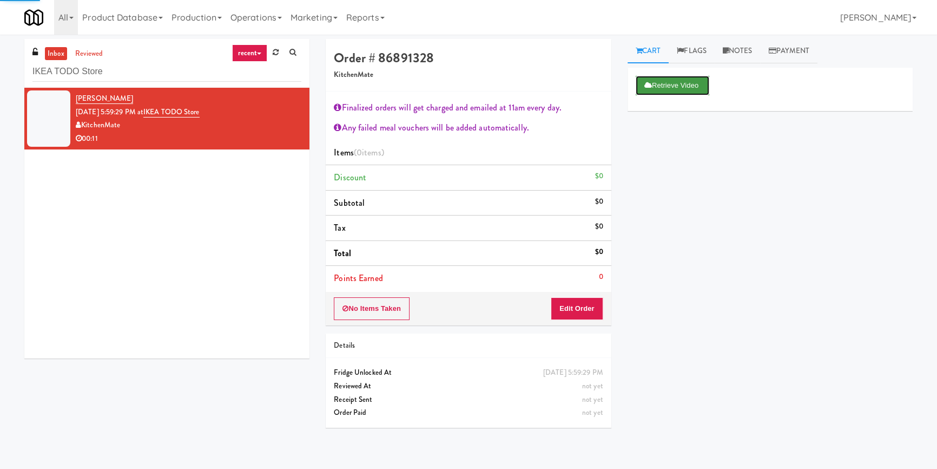
click at [649, 86] on icon at bounding box center [649, 85] width 8 height 7
click at [591, 299] on button "Edit Order" at bounding box center [577, 308] width 52 height 23
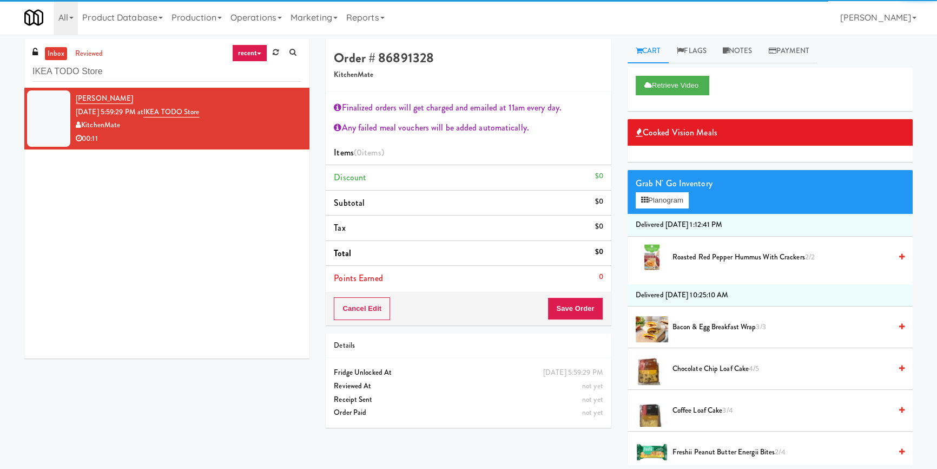
click at [719, 327] on span "Bacon & Egg Breakfast Wrap 3/3" at bounding box center [782, 327] width 219 height 14
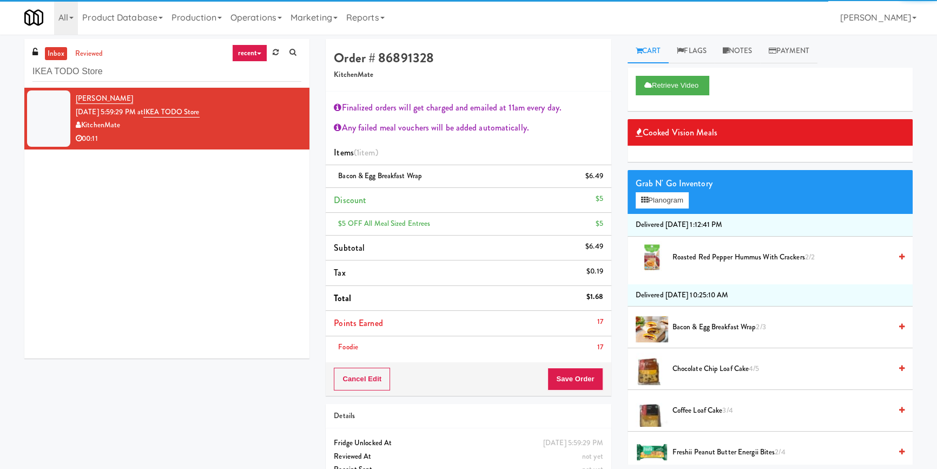
click at [584, 339] on li "Foodie 17" at bounding box center [468, 347] width 285 height 22
click at [573, 371] on button "Save Order" at bounding box center [575, 378] width 55 height 23
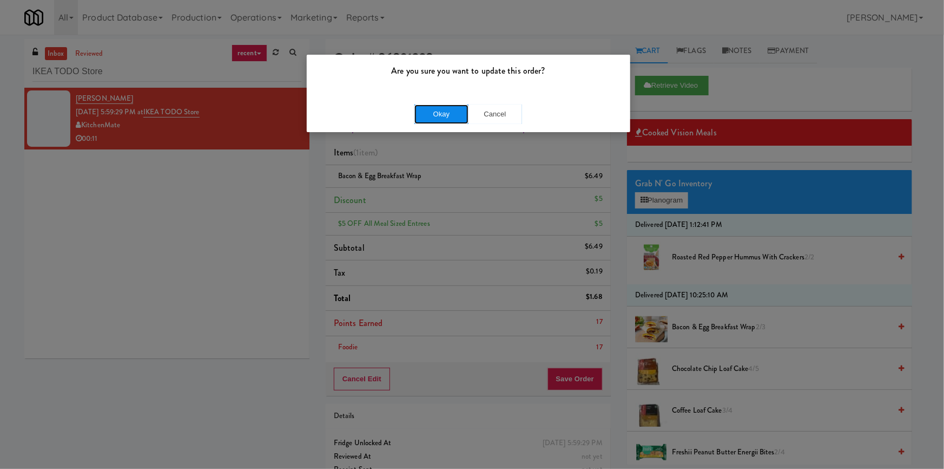
click at [423, 112] on button "Okay" at bounding box center [442, 113] width 54 height 19
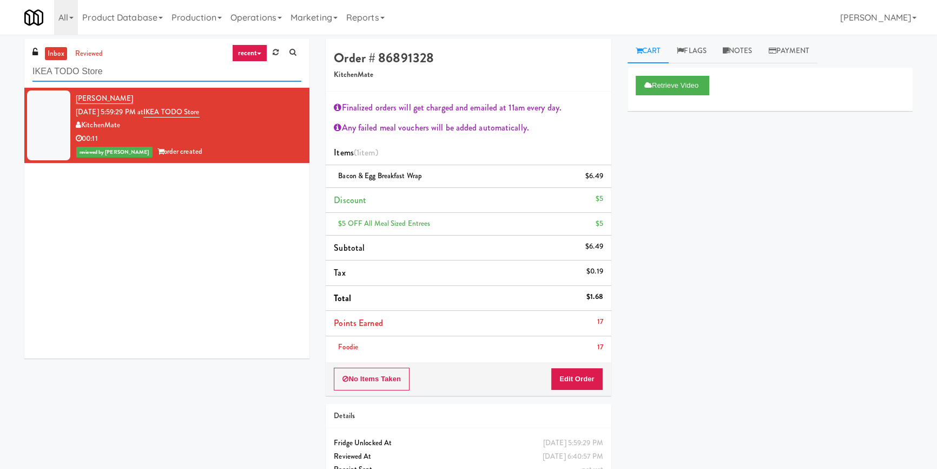
paste input "Pinnacle - Ambient R"
drag, startPoint x: 20, startPoint y: 74, endPoint x: 22, endPoint y: 61, distance: 13.2
click at [6, 74] on div "inbox reviewed recent all unclear take inventory issue suspicious failed recent…" at bounding box center [468, 272] width 937 height 467
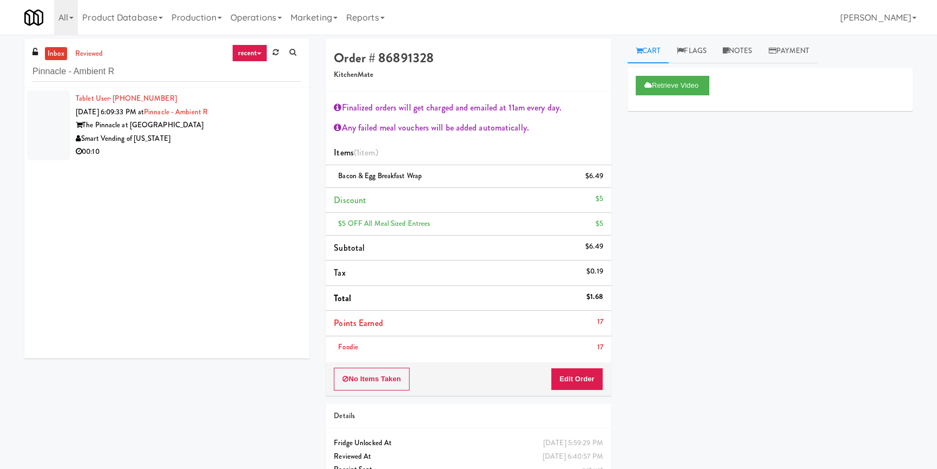
click at [240, 134] on div "Smart Vending of [US_STATE]" at bounding box center [189, 139] width 226 height 14
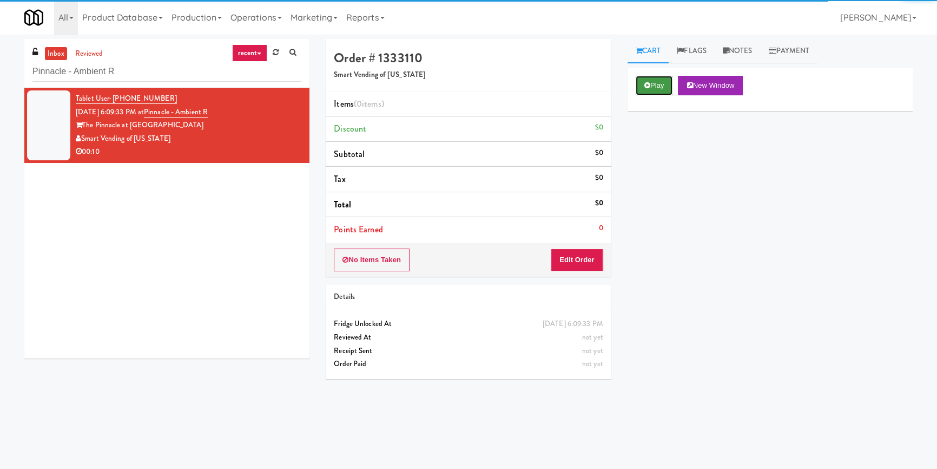
click at [661, 88] on button "Play" at bounding box center [654, 85] width 37 height 19
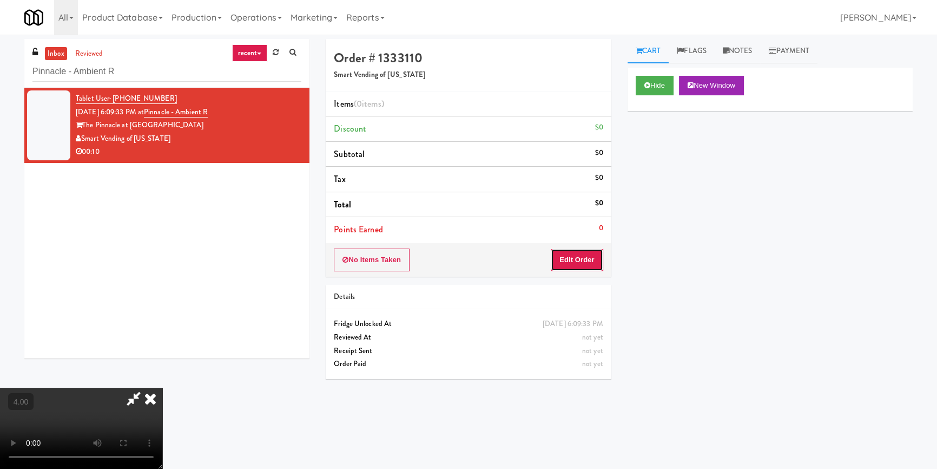
click at [578, 266] on button "Edit Order" at bounding box center [577, 259] width 52 height 23
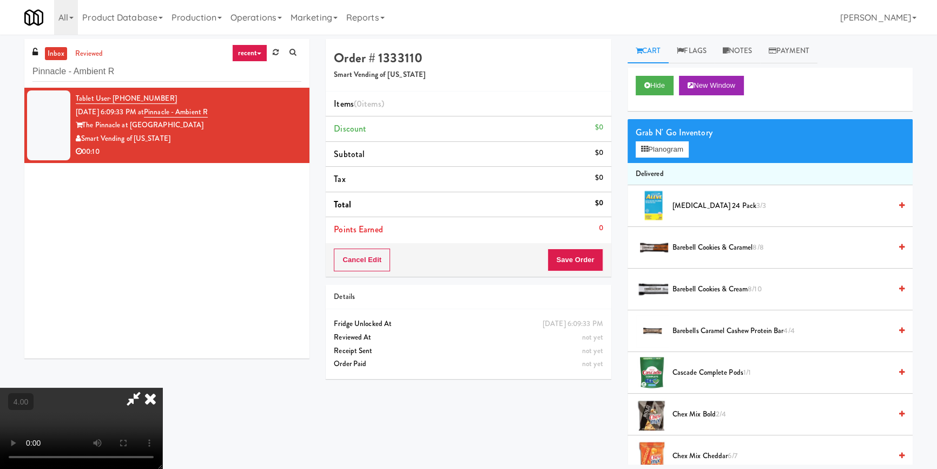
click at [162, 387] on video at bounding box center [81, 427] width 162 height 81
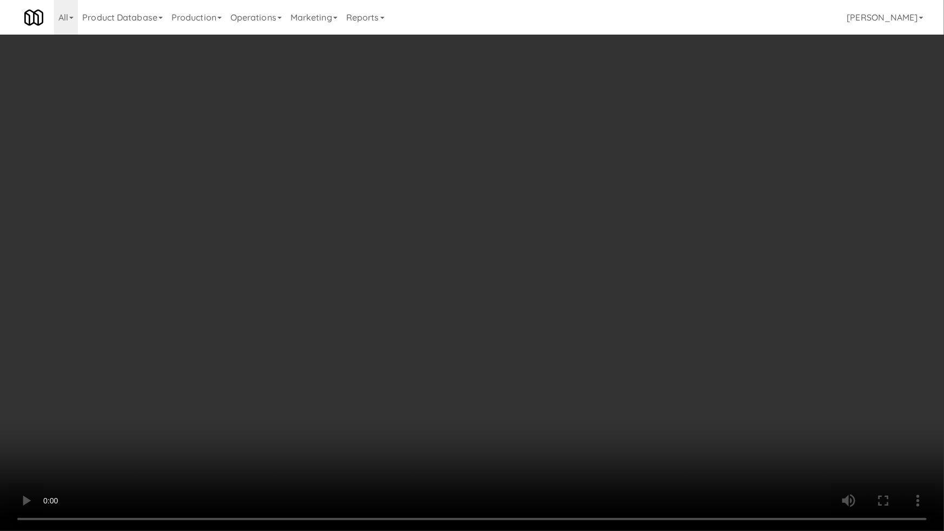
click at [599, 319] on video at bounding box center [472, 265] width 944 height 531
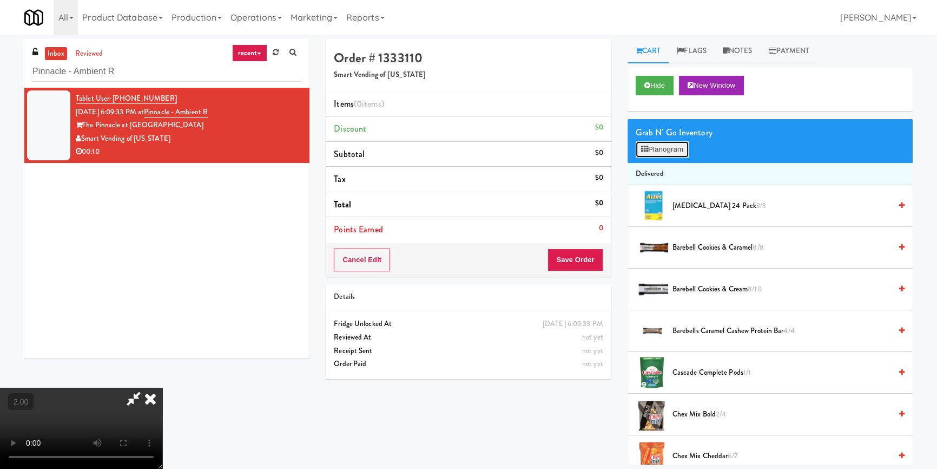
click at [666, 155] on button "Planogram" at bounding box center [662, 149] width 53 height 16
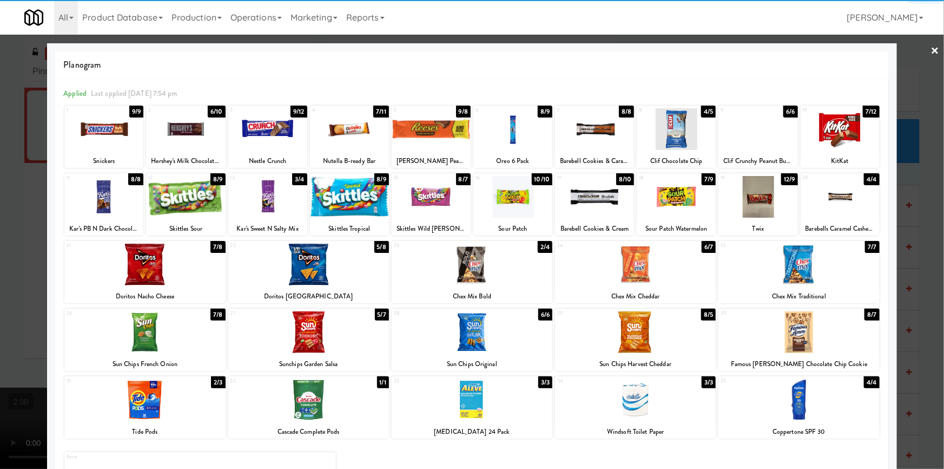
click at [827, 143] on div at bounding box center [840, 129] width 79 height 42
click at [270, 136] on div at bounding box center [267, 129] width 79 height 42
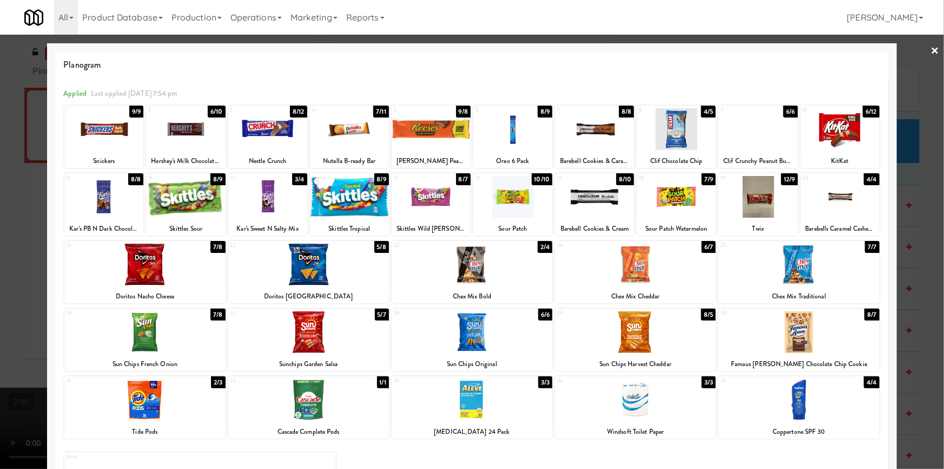
click at [0, 161] on div at bounding box center [472, 234] width 944 height 469
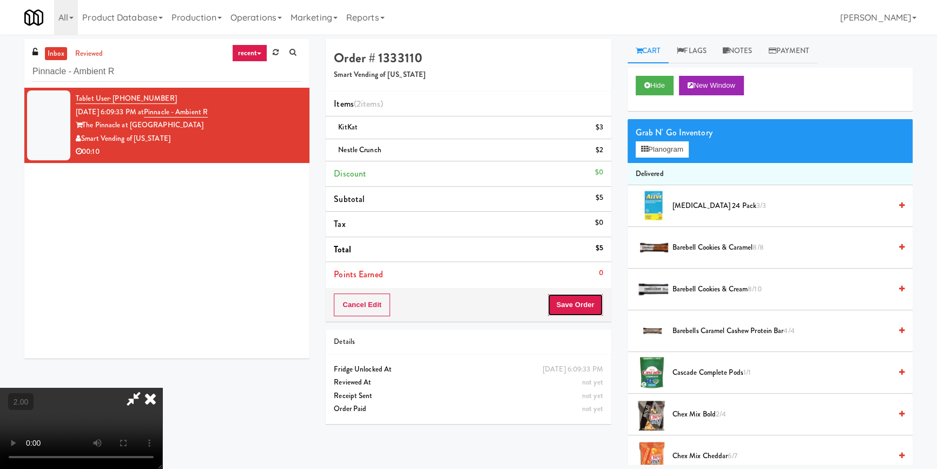
click at [593, 308] on button "Save Order" at bounding box center [575, 304] width 55 height 23
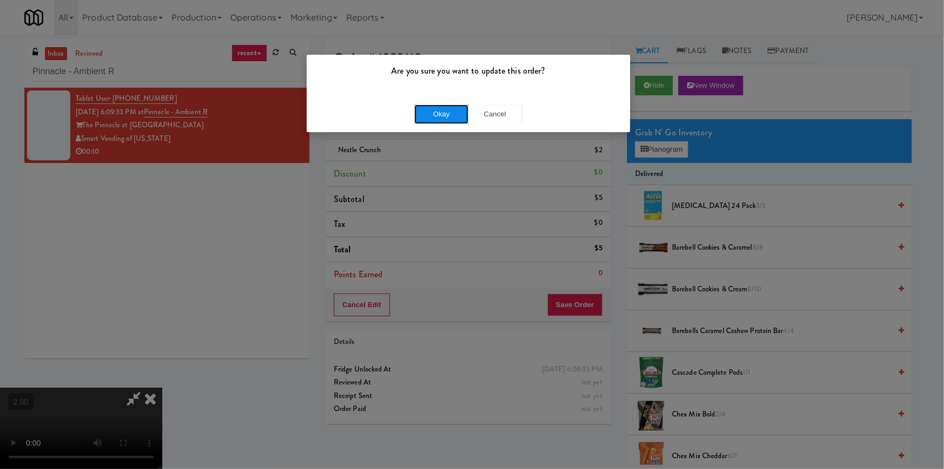
click at [435, 114] on button "Okay" at bounding box center [442, 113] width 54 height 19
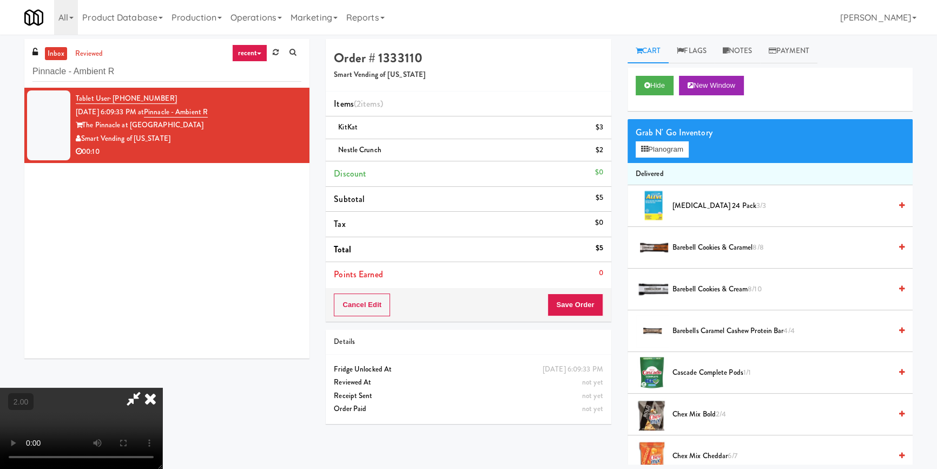
click at [146, 387] on icon at bounding box center [133, 398] width 25 height 22
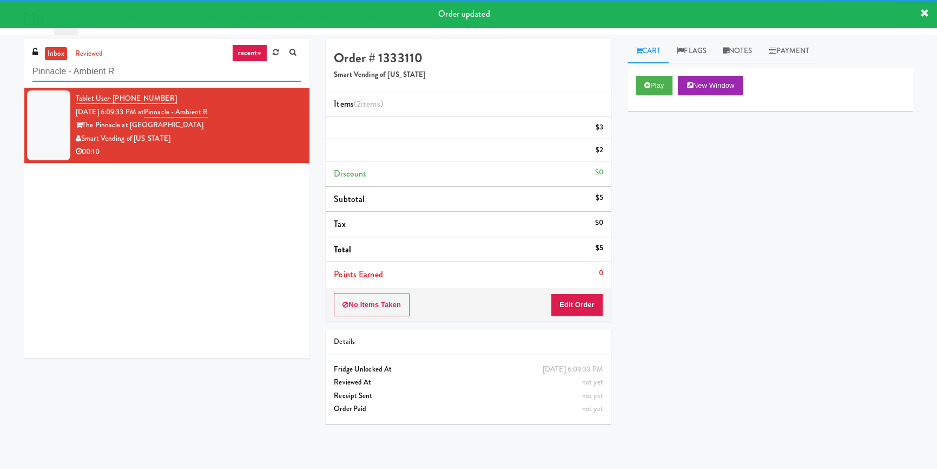
drag, startPoint x: 149, startPoint y: 59, endPoint x: 0, endPoint y: 59, distance: 149.4
click at [0, 59] on div "inbox reviewed recent all unclear take inventory issue suspicious failed recent…" at bounding box center [468, 251] width 937 height 425
paste input "Cooler M"
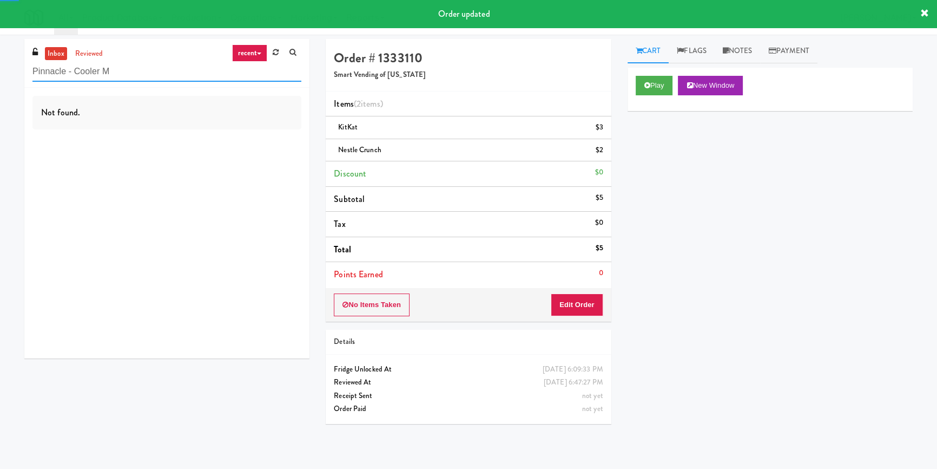
type input "Pinnacle - Cooler M"
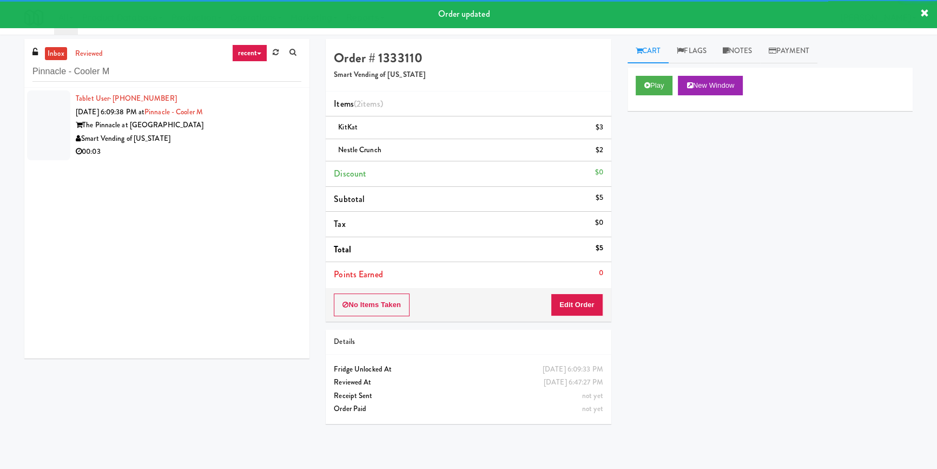
click at [257, 135] on div "Smart Vending of [US_STATE]" at bounding box center [189, 139] width 226 height 14
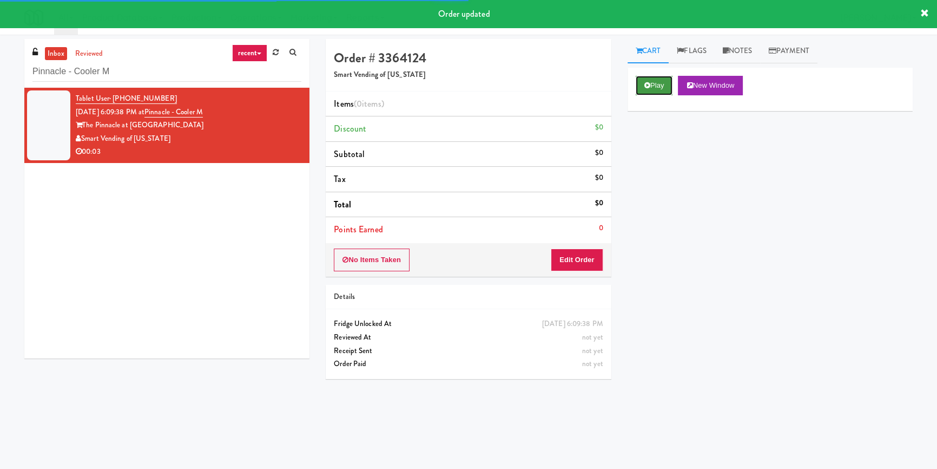
click at [666, 88] on button "Play" at bounding box center [654, 85] width 37 height 19
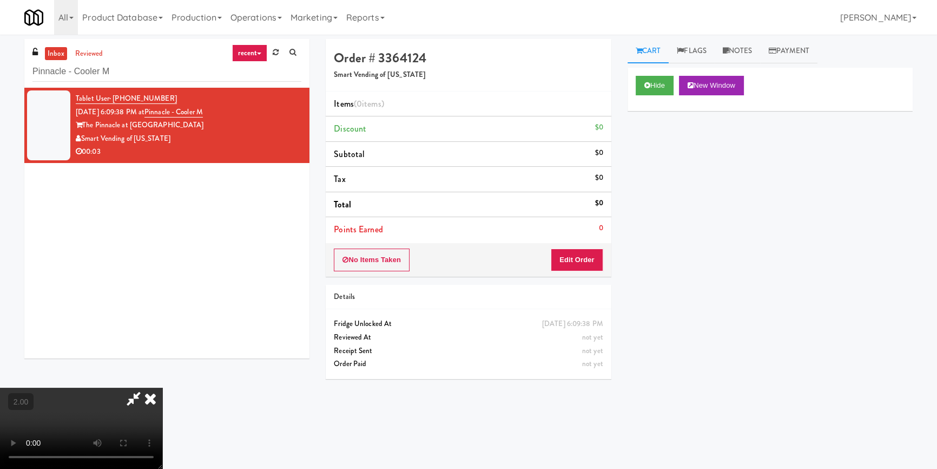
click at [162, 387] on video at bounding box center [81, 427] width 162 height 81
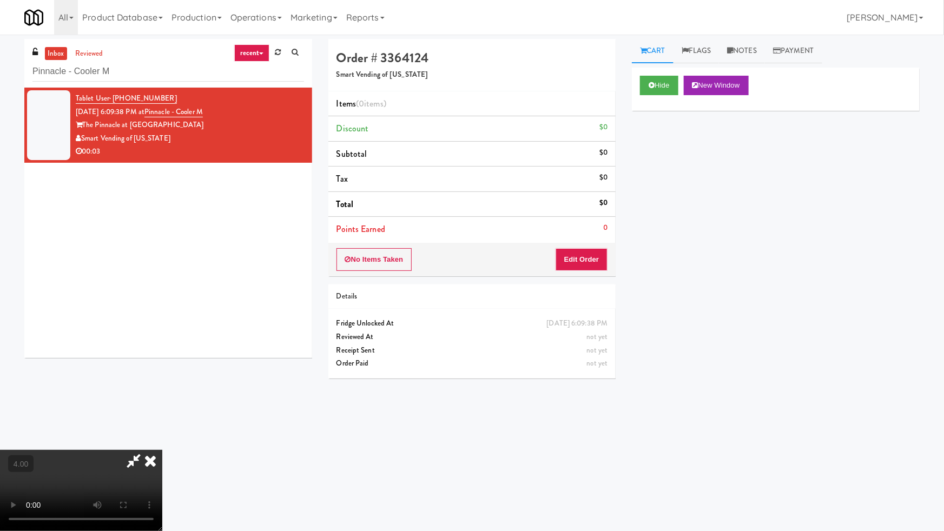
click at [162, 450] on video at bounding box center [81, 490] width 162 height 81
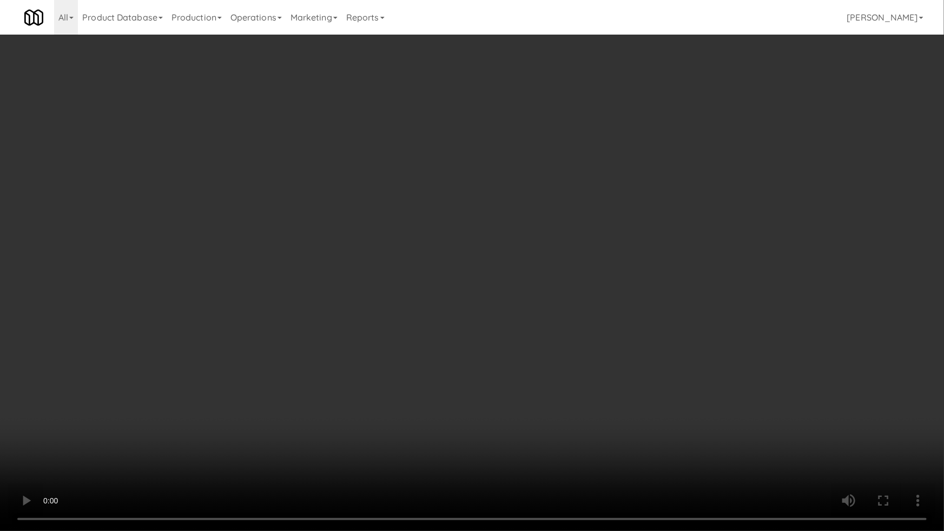
click at [445, 372] on video at bounding box center [472, 265] width 944 height 531
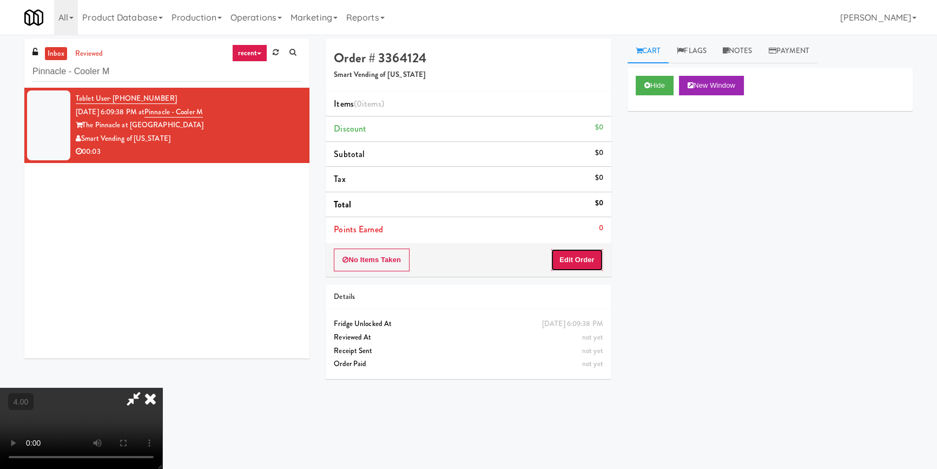
click at [602, 256] on button "Edit Order" at bounding box center [577, 259] width 52 height 23
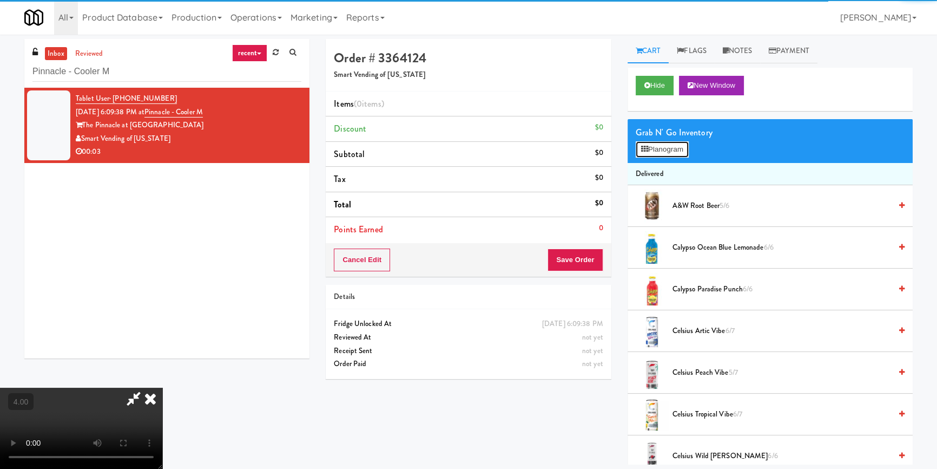
click at [658, 153] on button "Planogram" at bounding box center [662, 149] width 53 height 16
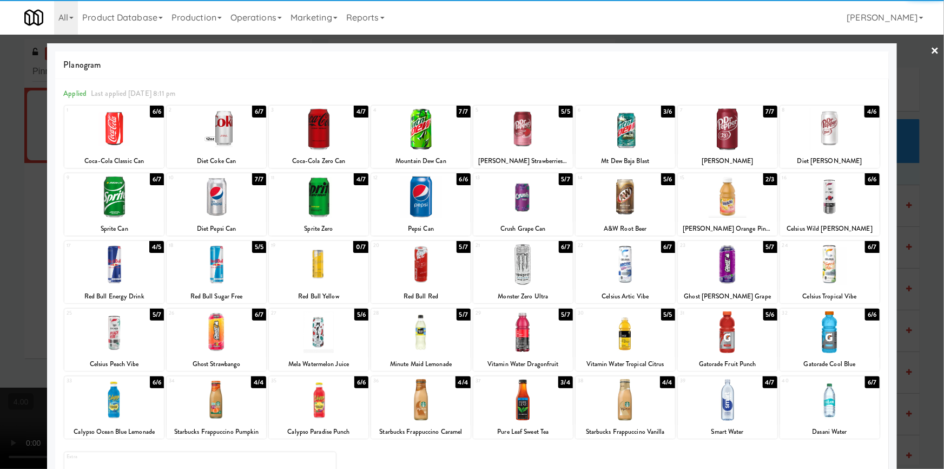
click at [214, 214] on div at bounding box center [217, 197] width 100 height 42
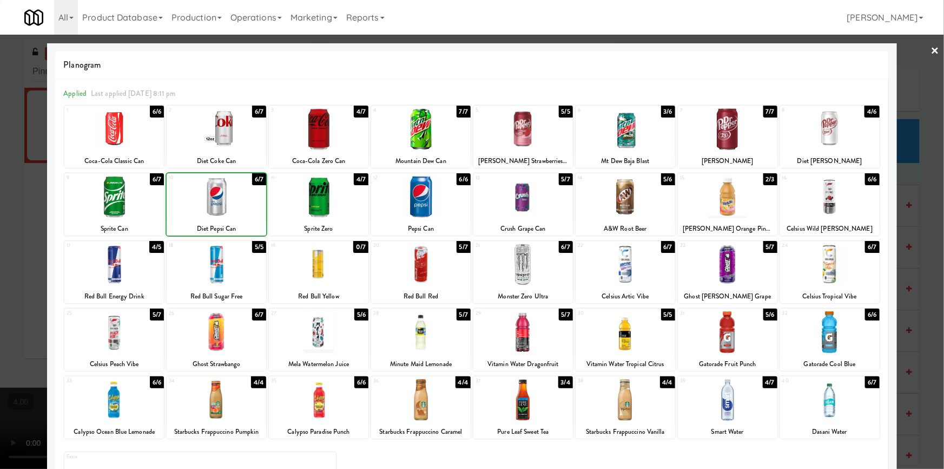
click at [0, 180] on div at bounding box center [472, 234] width 944 height 469
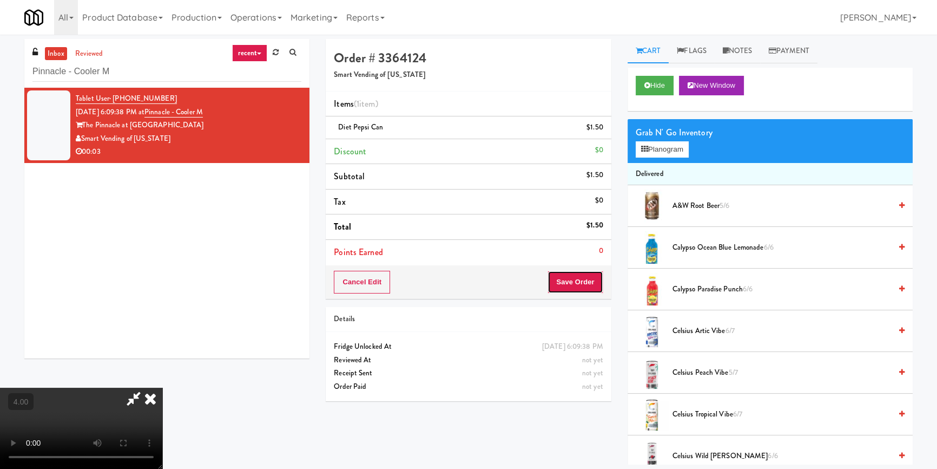
click at [564, 284] on button "Save Order" at bounding box center [575, 282] width 55 height 23
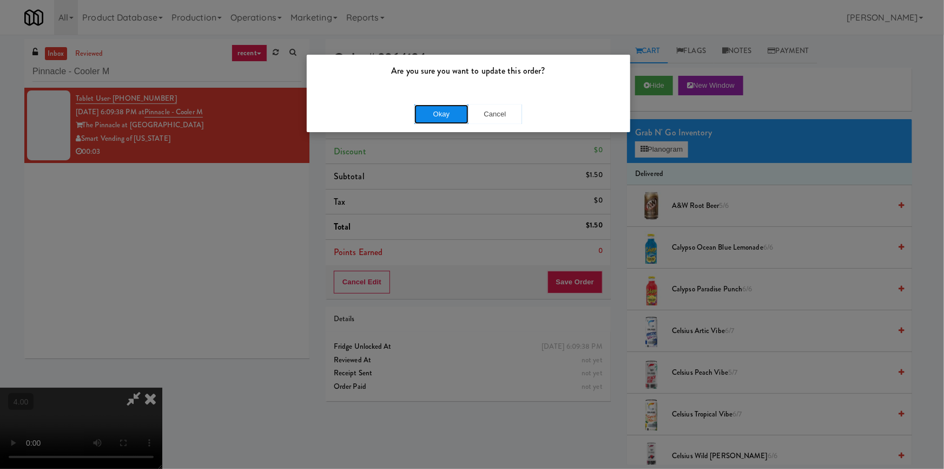
click at [456, 115] on button "Okay" at bounding box center [442, 113] width 54 height 19
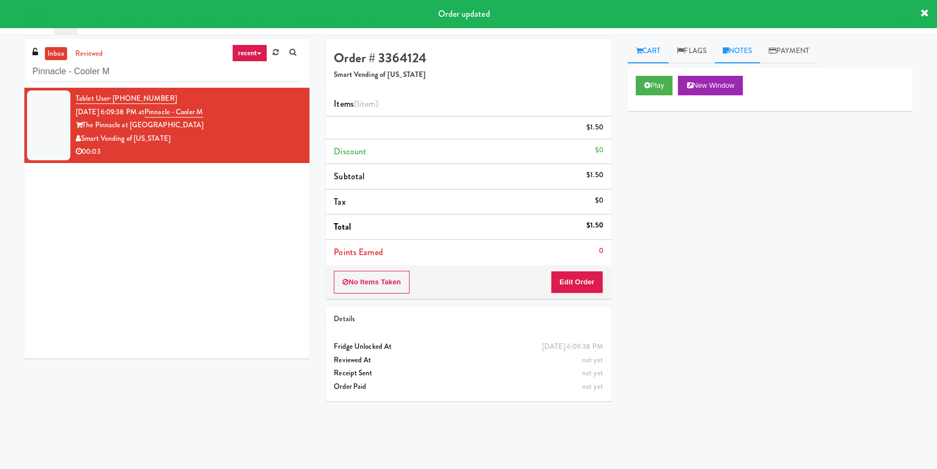
click at [752, 57] on link "Notes" at bounding box center [738, 51] width 46 height 24
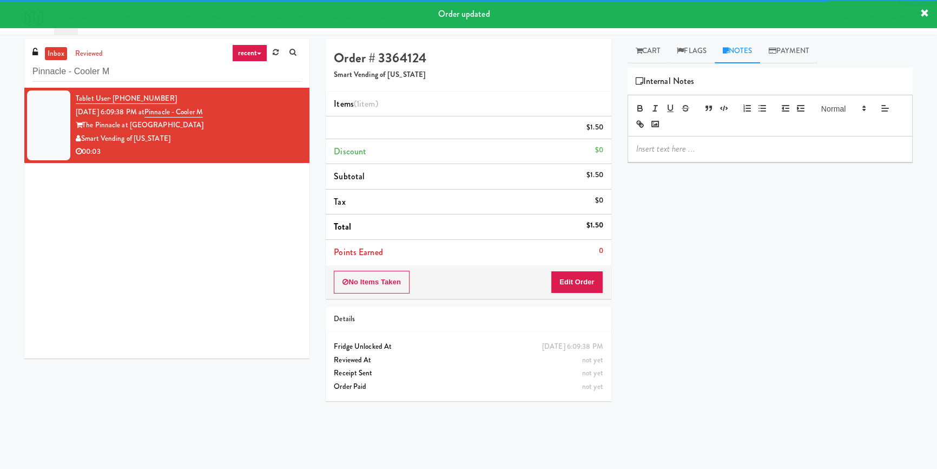
click at [731, 134] on div at bounding box center [770, 116] width 285 height 42
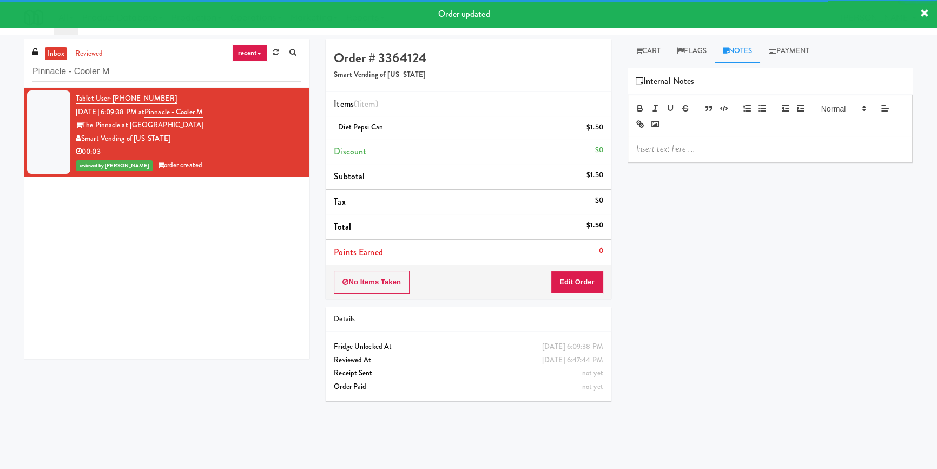
click at [730, 143] on p at bounding box center [770, 149] width 268 height 12
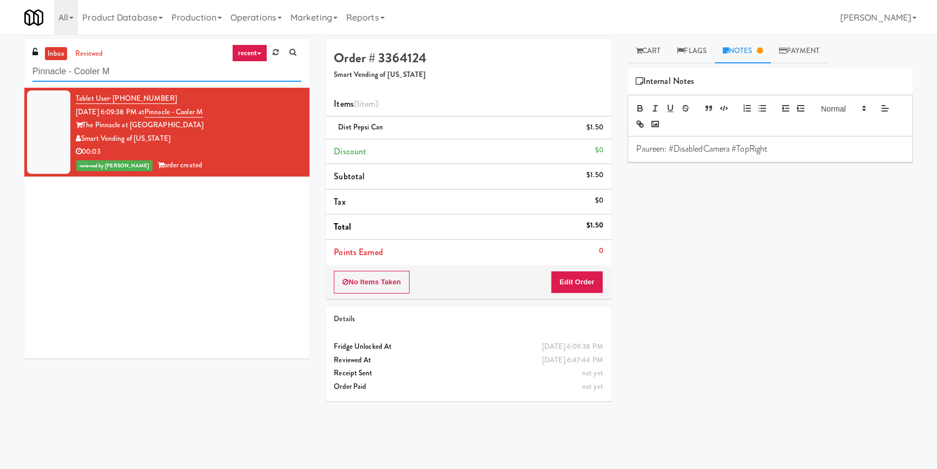
drag, startPoint x: 108, startPoint y: 76, endPoint x: 0, endPoint y: 75, distance: 107.7
click at [0, 75] on div "inbox reviewed recent all unclear take inventory issue suspicious failed recent…" at bounding box center [468, 251] width 937 height 425
paste input "1730 N [PERSON_NAME] - Right - Fridge"
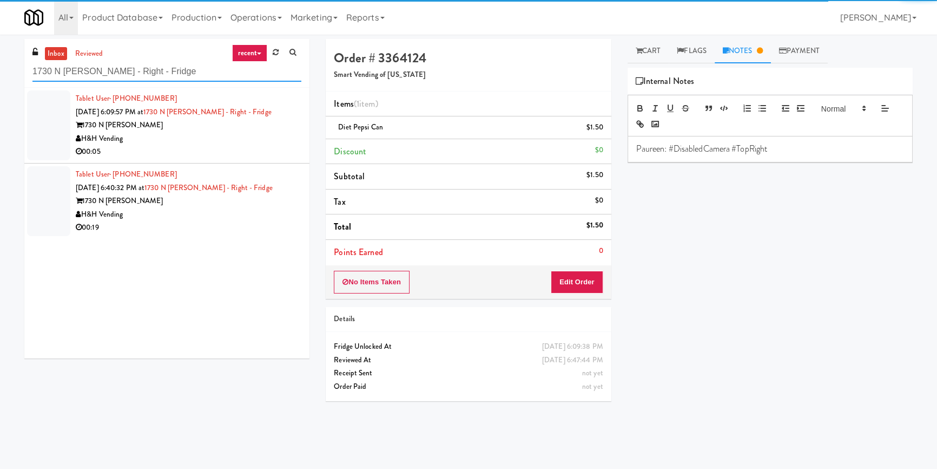
type input "1730 N [PERSON_NAME] - Right - Fridge"
click at [211, 144] on div "H&H Vending" at bounding box center [189, 139] width 226 height 14
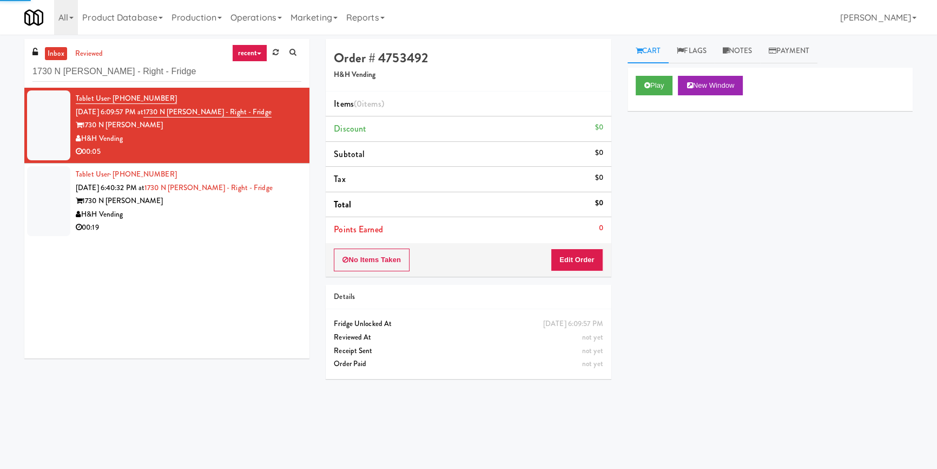
click at [641, 68] on div "Play New Window" at bounding box center [770, 89] width 285 height 43
click at [647, 82] on icon at bounding box center [648, 85] width 6 height 7
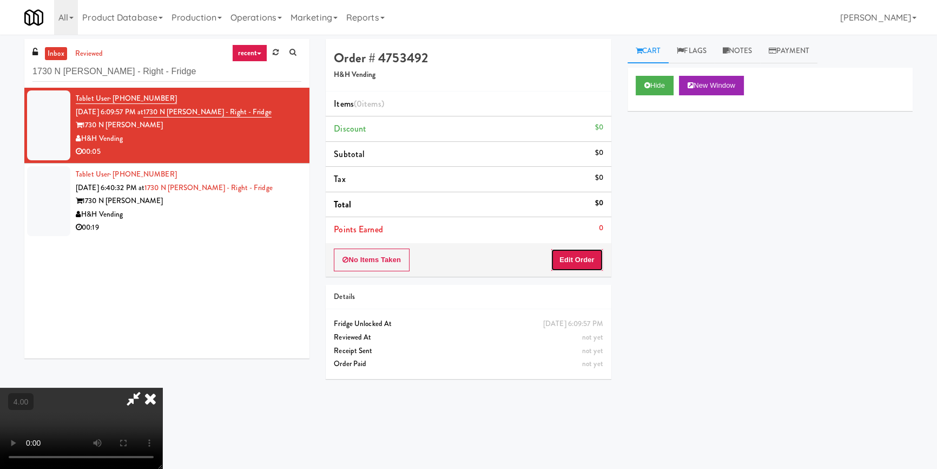
click at [588, 258] on button "Edit Order" at bounding box center [577, 259] width 52 height 23
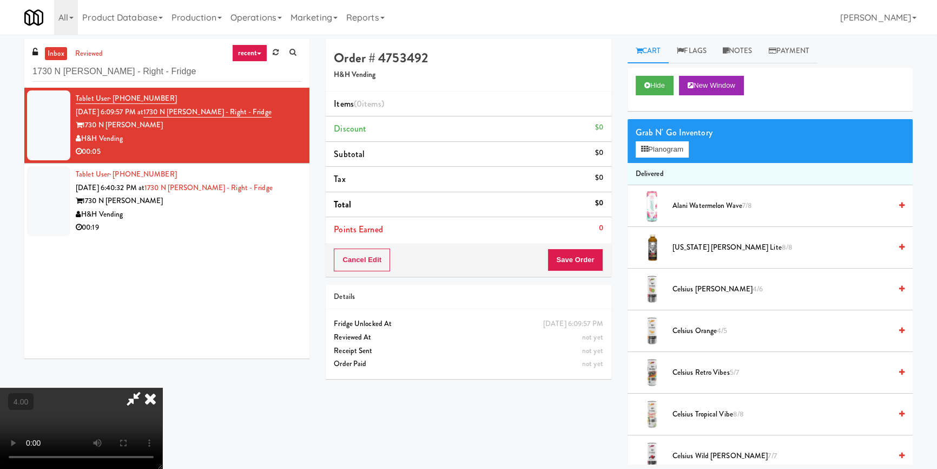
click at [162, 387] on video at bounding box center [81, 427] width 162 height 81
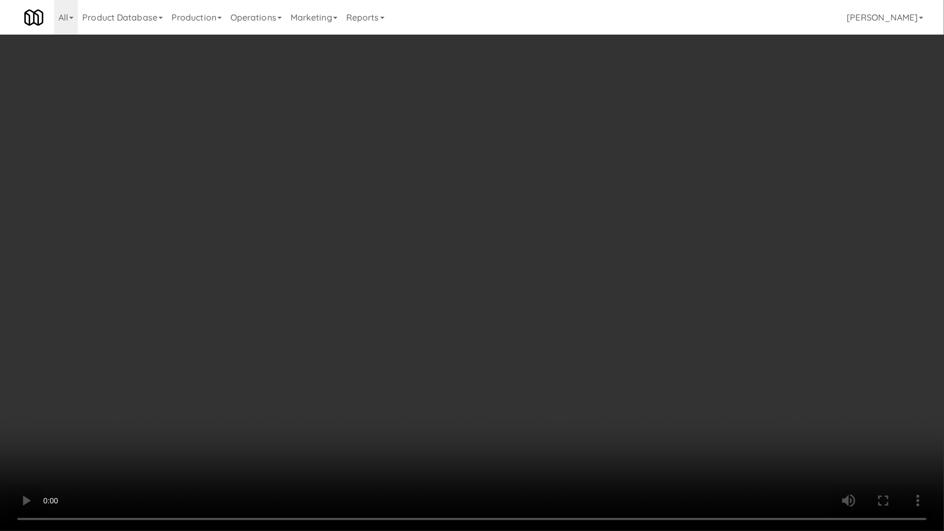
click at [364, 468] on video at bounding box center [472, 265] width 944 height 531
click at [356, 438] on video at bounding box center [472, 265] width 944 height 531
click at [419, 400] on video at bounding box center [472, 265] width 944 height 531
click at [426, 393] on video at bounding box center [472, 265] width 944 height 531
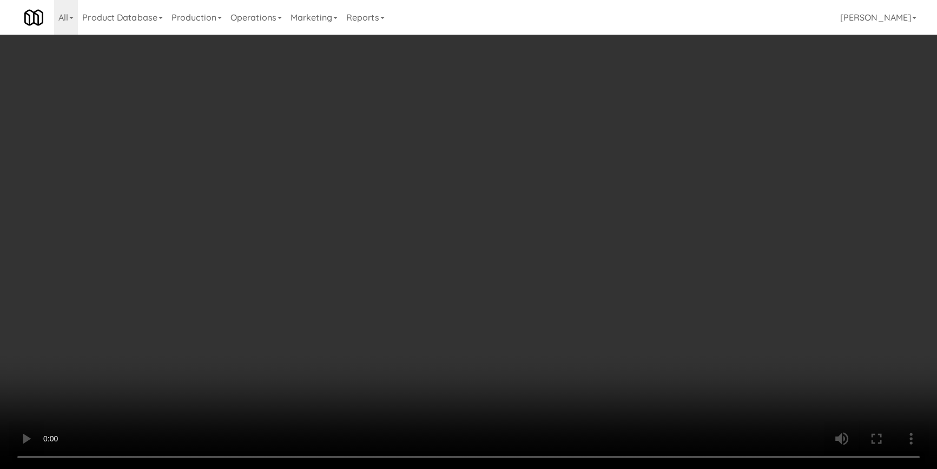
click at [656, 133] on div "Grab N' Go Inventory" at bounding box center [770, 132] width 269 height 16
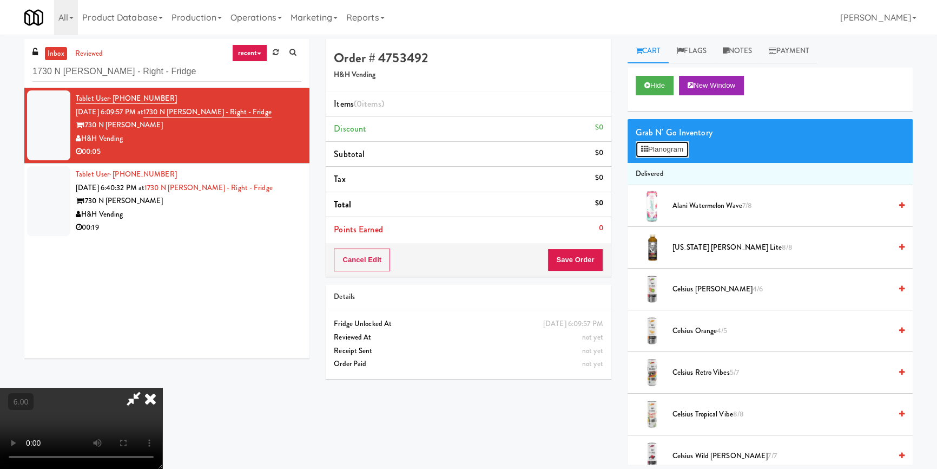
click at [655, 153] on button "Planogram" at bounding box center [662, 149] width 53 height 16
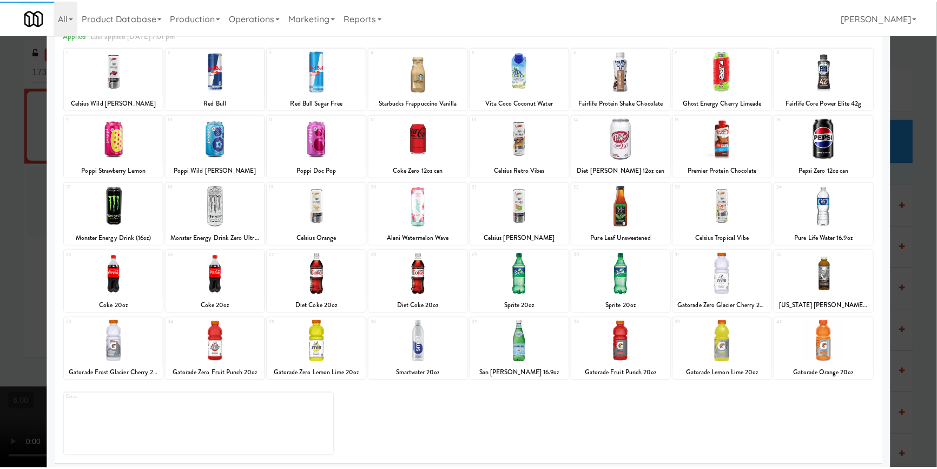
scroll to position [62, 0]
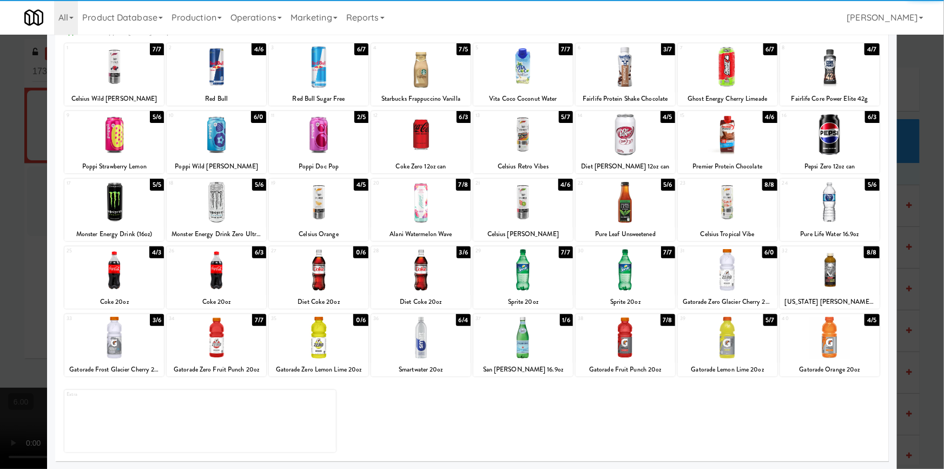
click at [233, 336] on div at bounding box center [217, 338] width 100 height 42
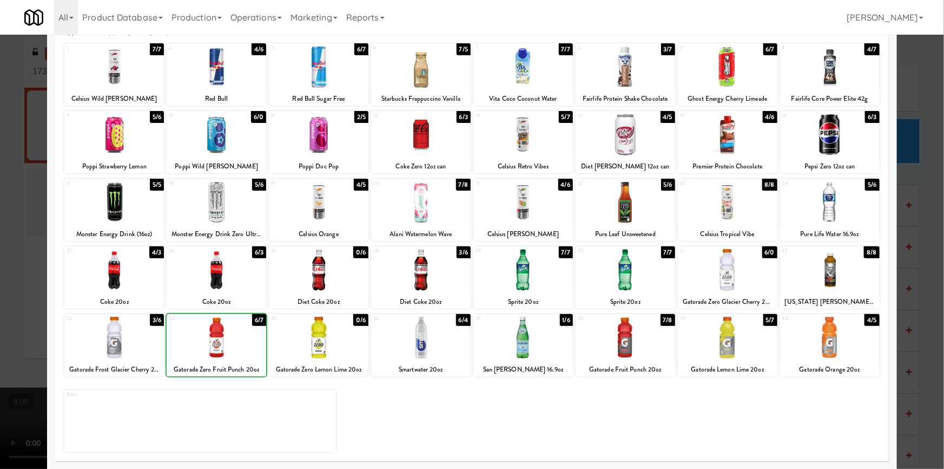
click at [0, 249] on div at bounding box center [472, 234] width 944 height 469
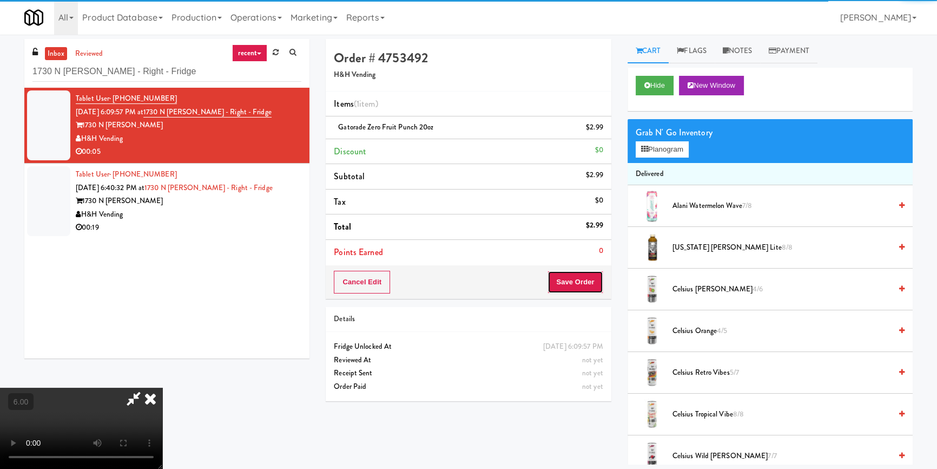
click at [581, 280] on button "Save Order" at bounding box center [575, 282] width 55 height 23
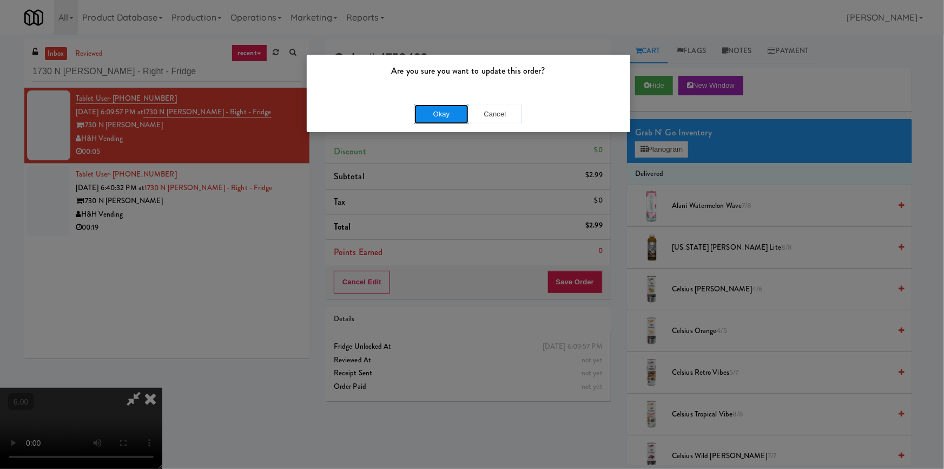
click at [456, 106] on button "Okay" at bounding box center [442, 113] width 54 height 19
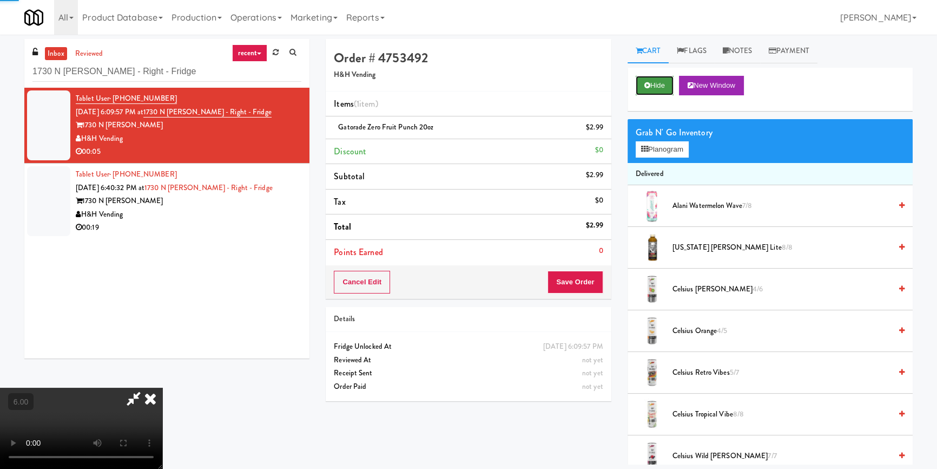
click at [649, 81] on button "Hide" at bounding box center [655, 85] width 38 height 19
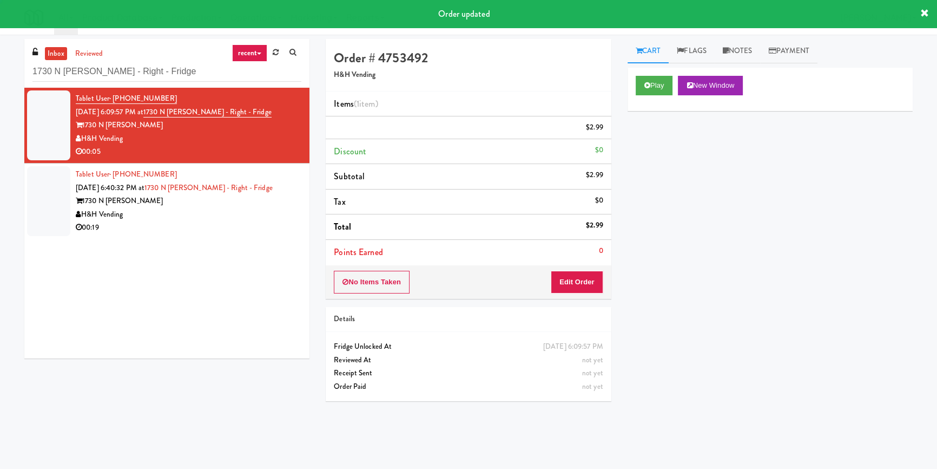
click at [242, 208] on div "H&H Vending" at bounding box center [189, 215] width 226 height 14
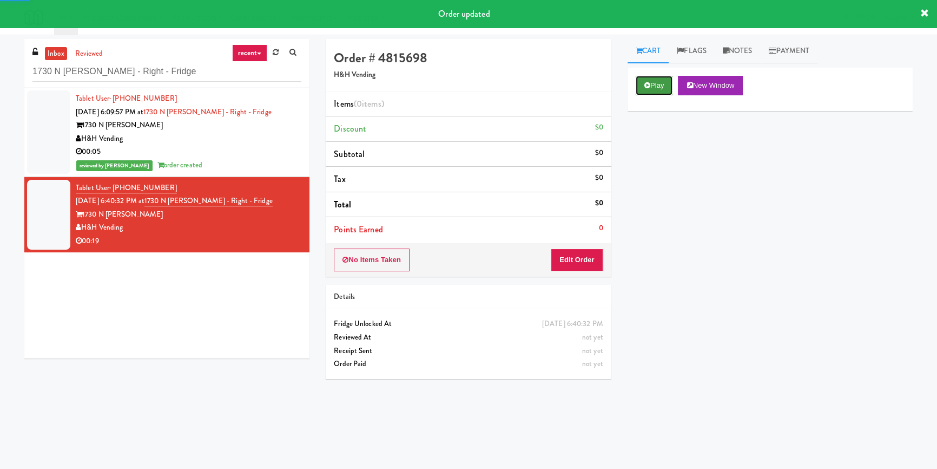
click at [653, 81] on button "Play" at bounding box center [654, 85] width 37 height 19
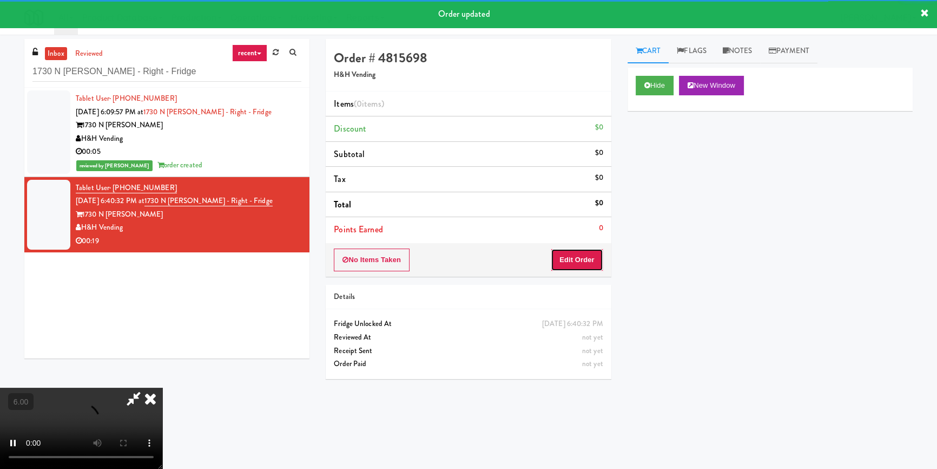
click at [583, 261] on button "Edit Order" at bounding box center [577, 259] width 52 height 23
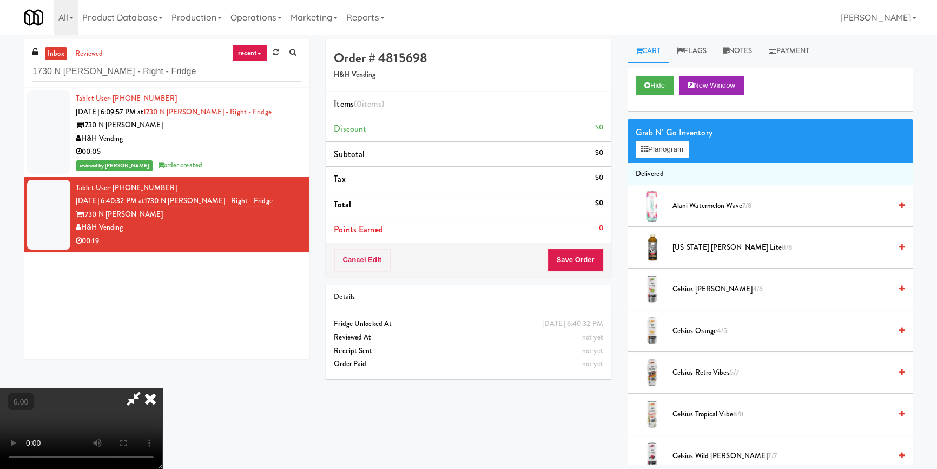
click at [162, 387] on video at bounding box center [81, 427] width 162 height 81
drag, startPoint x: 373, startPoint y: 350, endPoint x: 373, endPoint y: 390, distance: 40.0
click at [162, 387] on video at bounding box center [81, 427] width 162 height 81
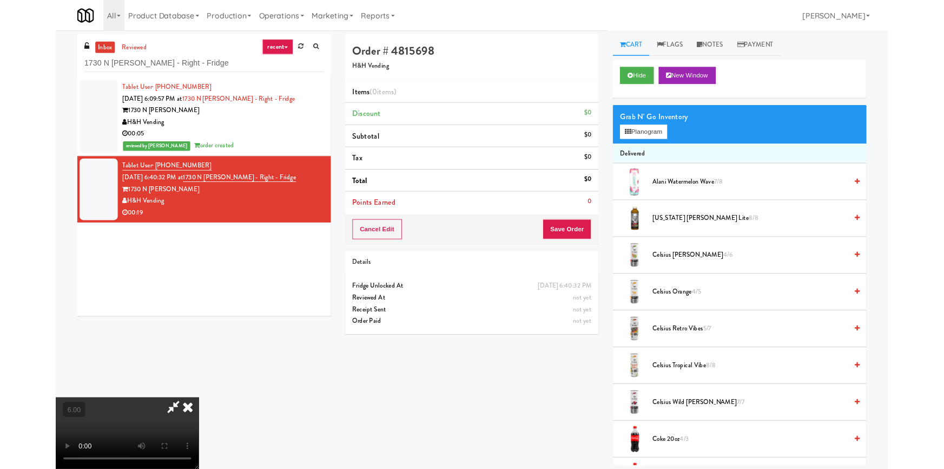
scroll to position [22, 0]
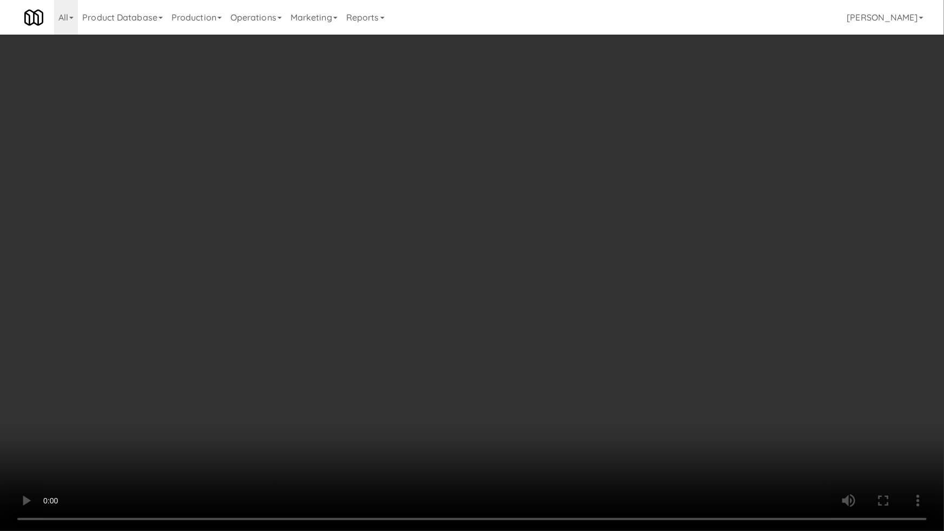
click at [489, 344] on video at bounding box center [472, 265] width 944 height 531
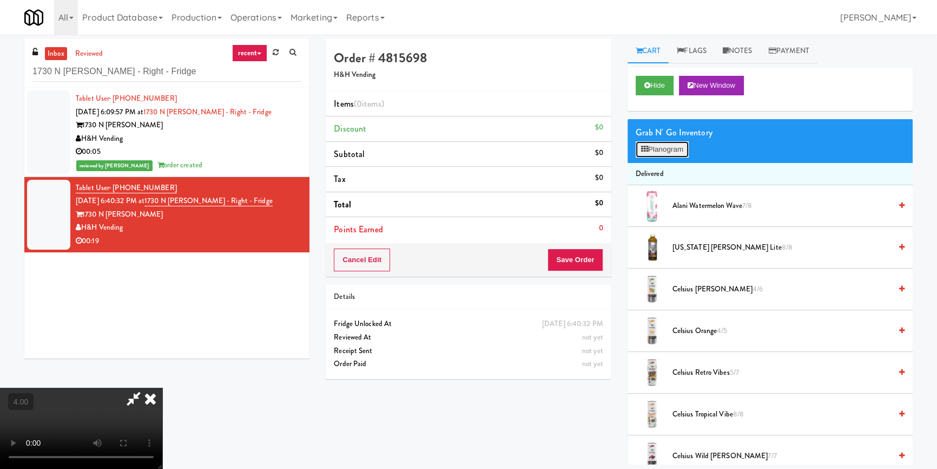
click at [666, 144] on button "Planogram" at bounding box center [662, 149] width 53 height 16
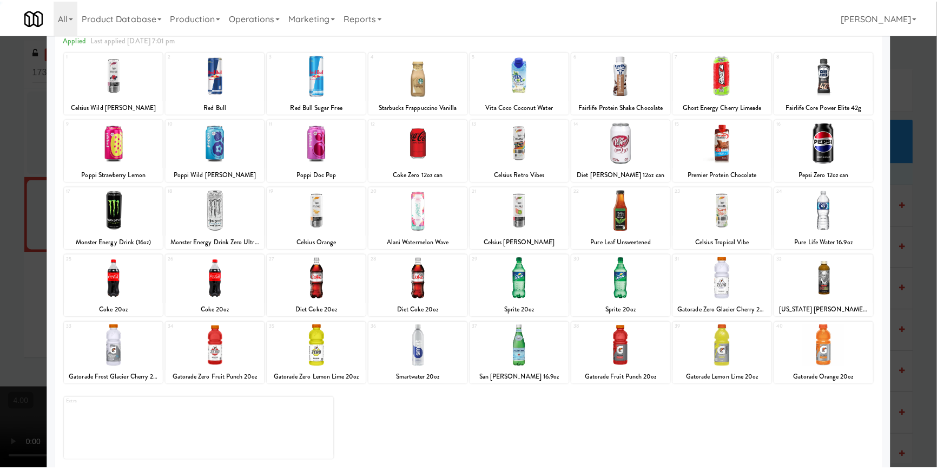
scroll to position [62, 0]
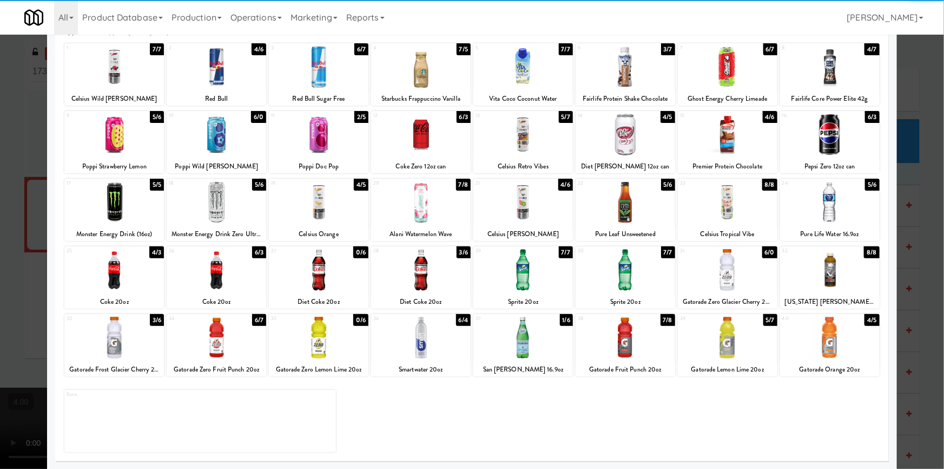
click at [423, 354] on div at bounding box center [421, 338] width 100 height 42
click at [220, 140] on div at bounding box center [217, 135] width 100 height 42
click at [118, 76] on div at bounding box center [114, 67] width 100 height 42
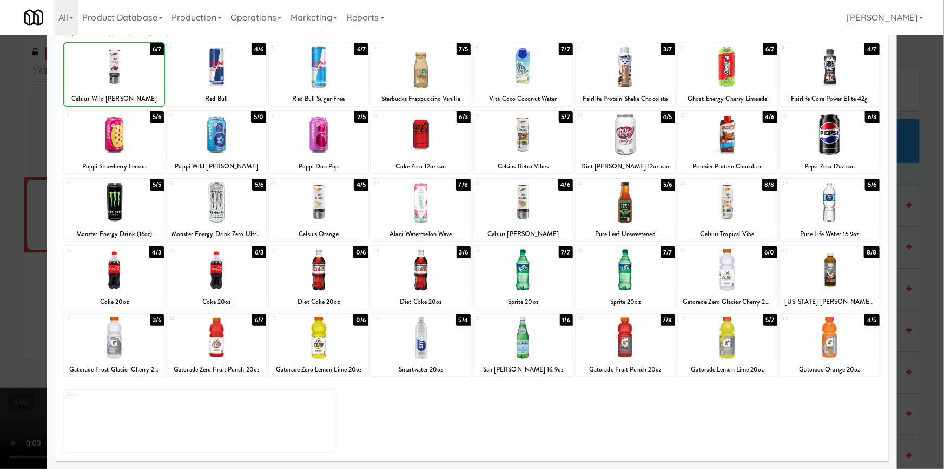
click at [3, 113] on div at bounding box center [472, 234] width 944 height 469
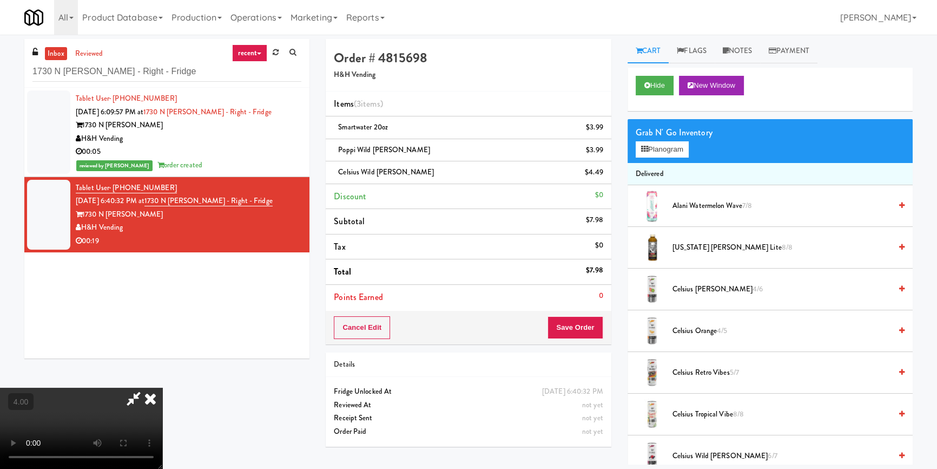
drag, startPoint x: 55, startPoint y: 179, endPoint x: 58, endPoint y: 190, distance: 12.0
click at [55, 387] on video at bounding box center [81, 427] width 162 height 81
click at [660, 83] on button "Hide" at bounding box center [655, 85] width 38 height 19
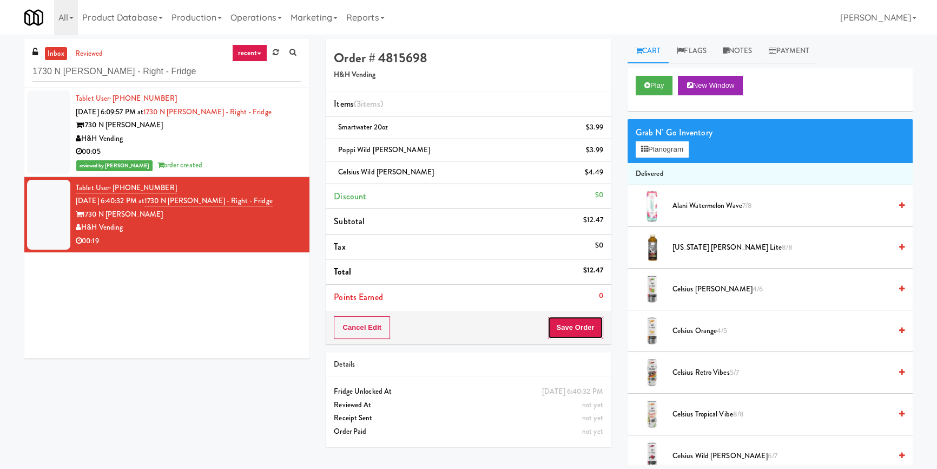
click at [582, 330] on button "Save Order" at bounding box center [575, 327] width 55 height 23
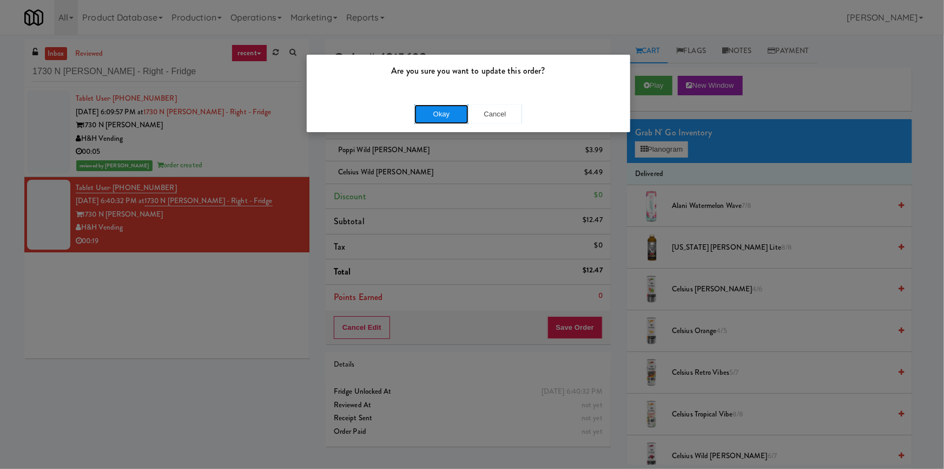
click at [445, 117] on button "Okay" at bounding box center [442, 113] width 54 height 19
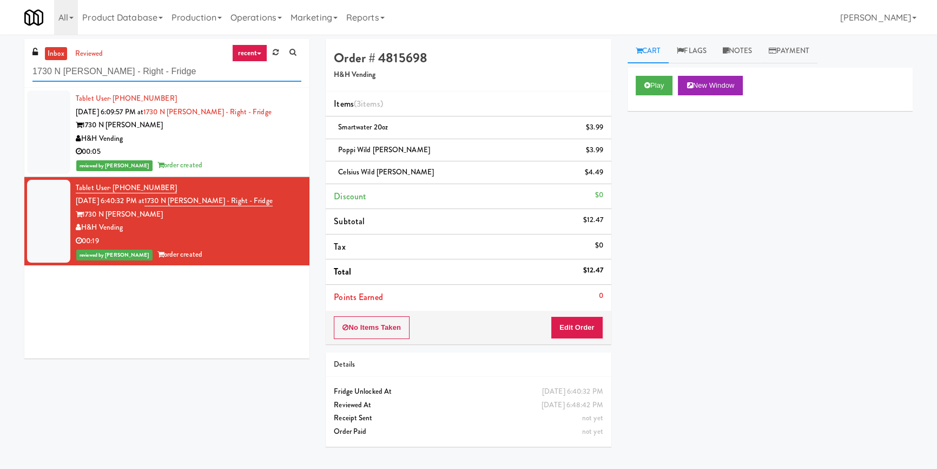
paste input "Uptown 550 Cooler #1"
drag, startPoint x: 154, startPoint y: 64, endPoint x: 0, endPoint y: 75, distance: 154.1
click at [0, 75] on div "inbox reviewed recent all unclear take inventory issue suspicious failed recent…" at bounding box center [468, 251] width 937 height 425
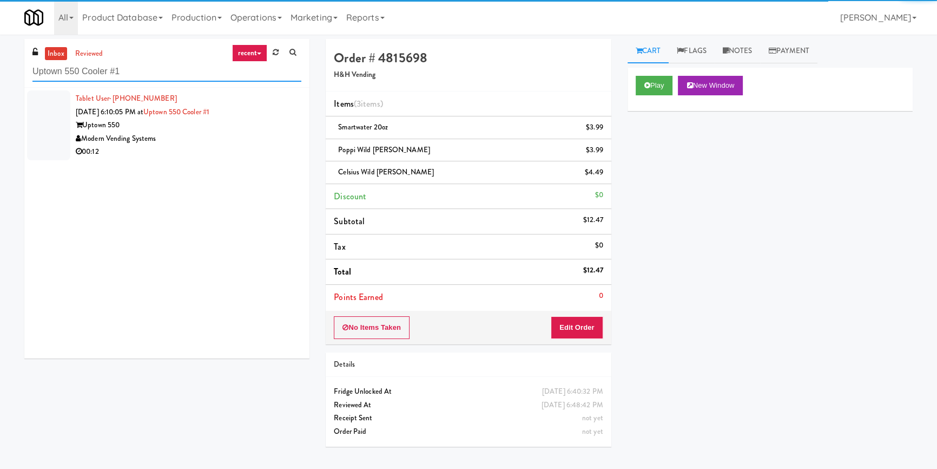
type input "Uptown 550 Cooler #1"
click at [271, 156] on div "00:12" at bounding box center [189, 152] width 226 height 14
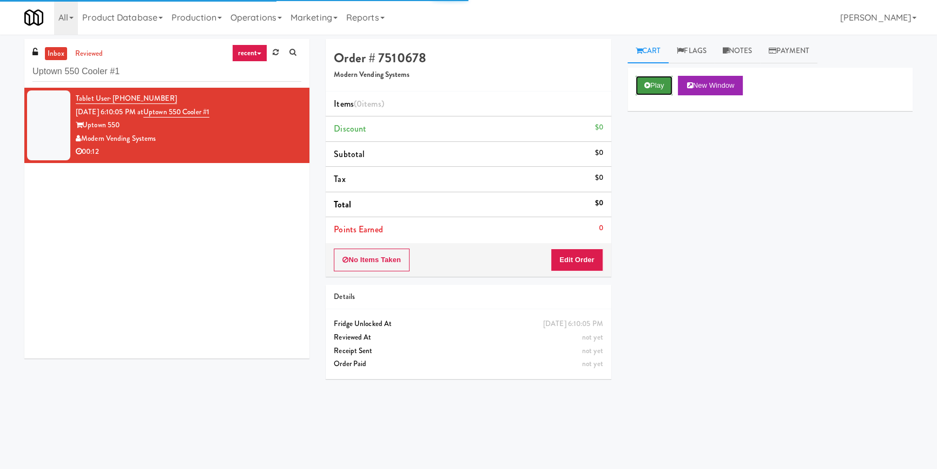
click at [647, 93] on button "Play" at bounding box center [654, 85] width 37 height 19
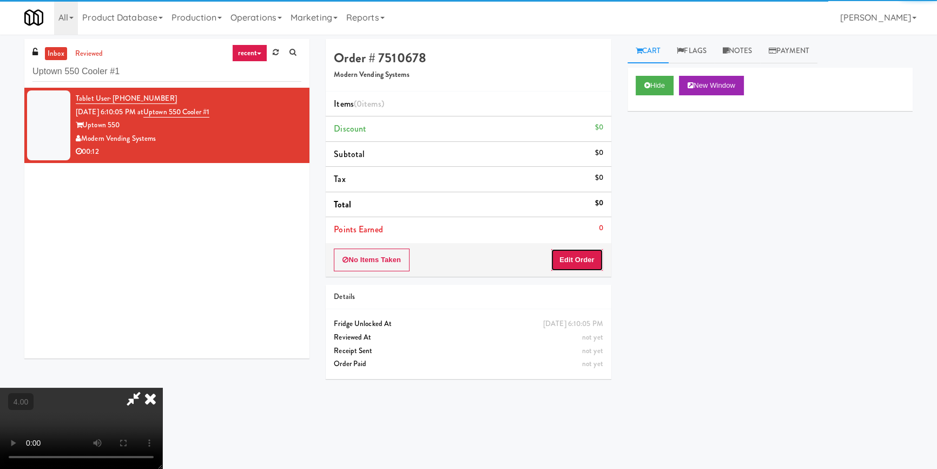
click at [576, 258] on button "Edit Order" at bounding box center [577, 259] width 52 height 23
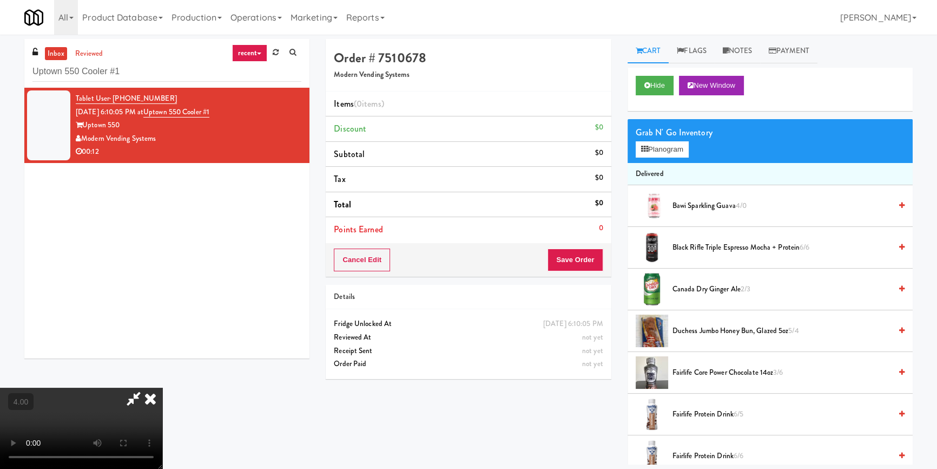
click at [162, 387] on video at bounding box center [81, 427] width 162 height 81
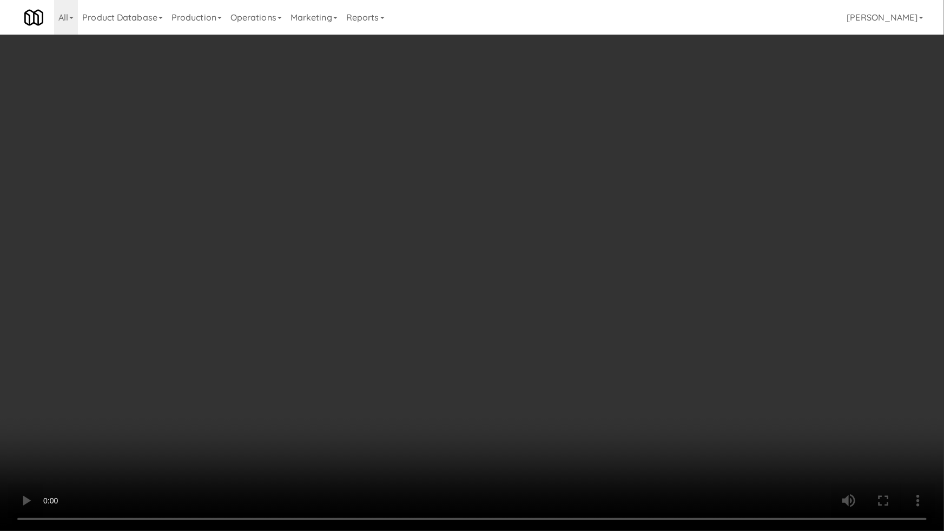
click at [384, 456] on video at bounding box center [472, 265] width 944 height 531
click at [358, 428] on video at bounding box center [472, 265] width 944 height 531
click at [367, 431] on video at bounding box center [472, 265] width 944 height 531
click at [370, 442] on video at bounding box center [472, 265] width 944 height 531
click at [294, 468] on video at bounding box center [472, 265] width 944 height 531
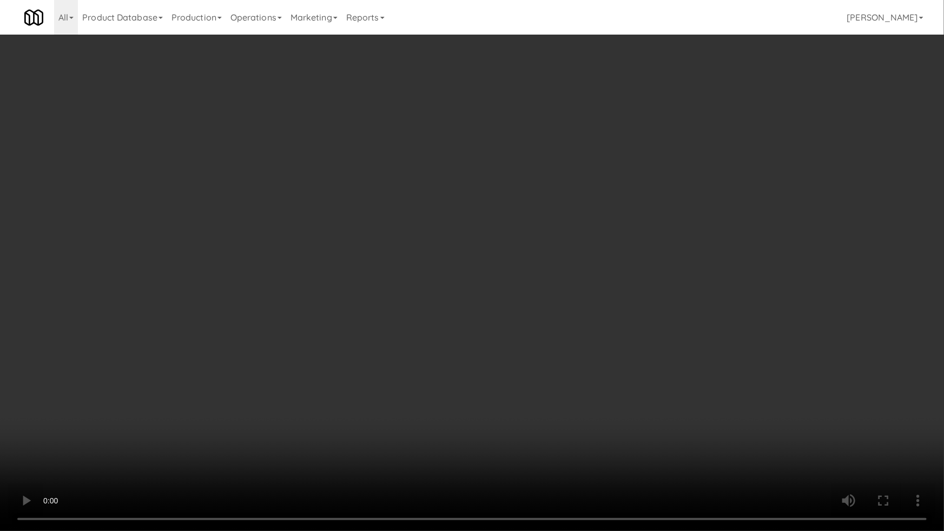
click at [290, 456] on video at bounding box center [472, 265] width 944 height 531
click at [396, 451] on video at bounding box center [472, 265] width 944 height 531
click at [395, 450] on video at bounding box center [472, 265] width 944 height 531
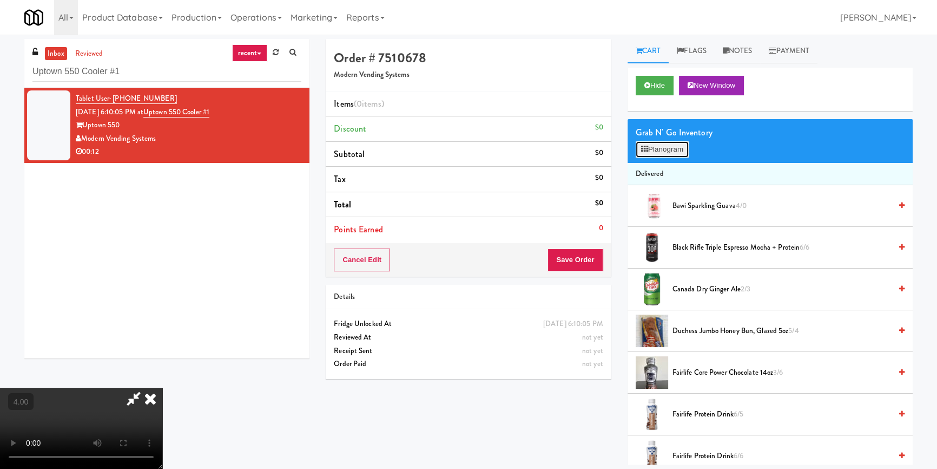
click at [649, 151] on button "Planogram" at bounding box center [662, 149] width 53 height 16
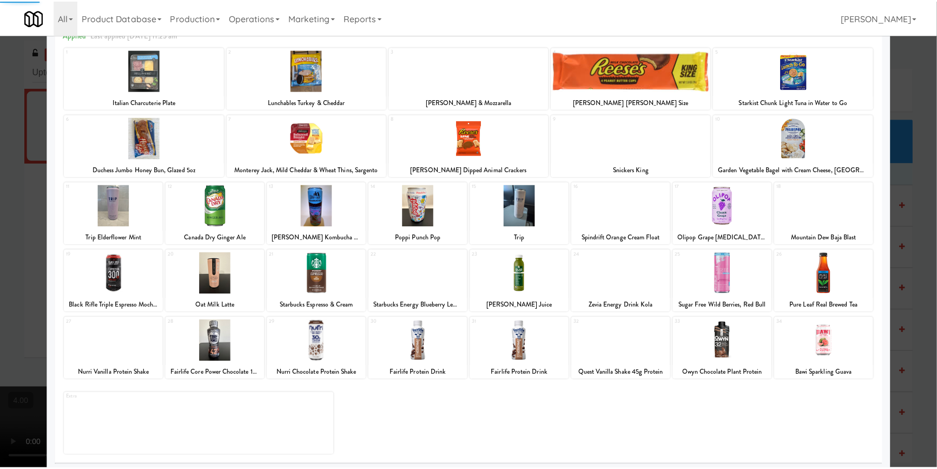
scroll to position [62, 0]
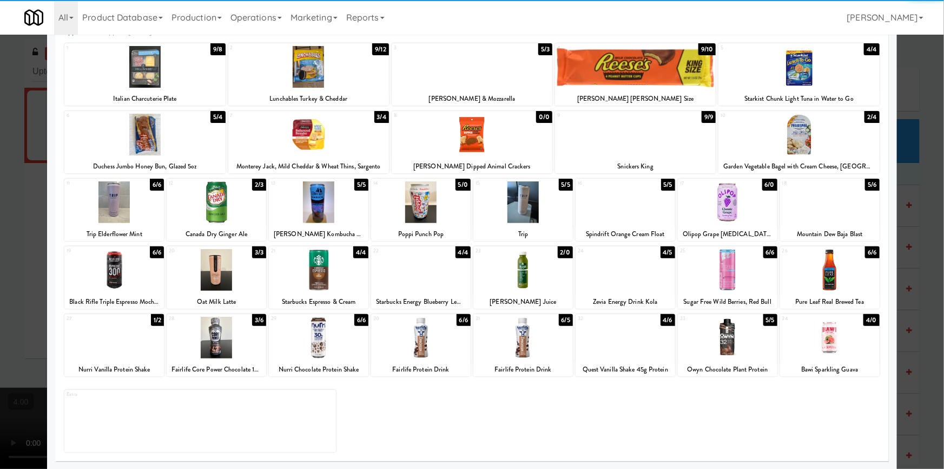
click at [225, 350] on div at bounding box center [217, 338] width 100 height 42
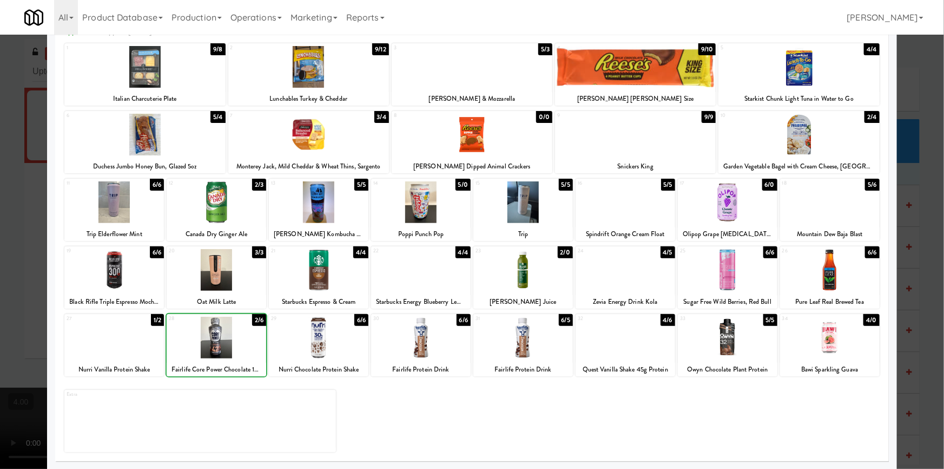
click at [0, 300] on div at bounding box center [472, 234] width 944 height 469
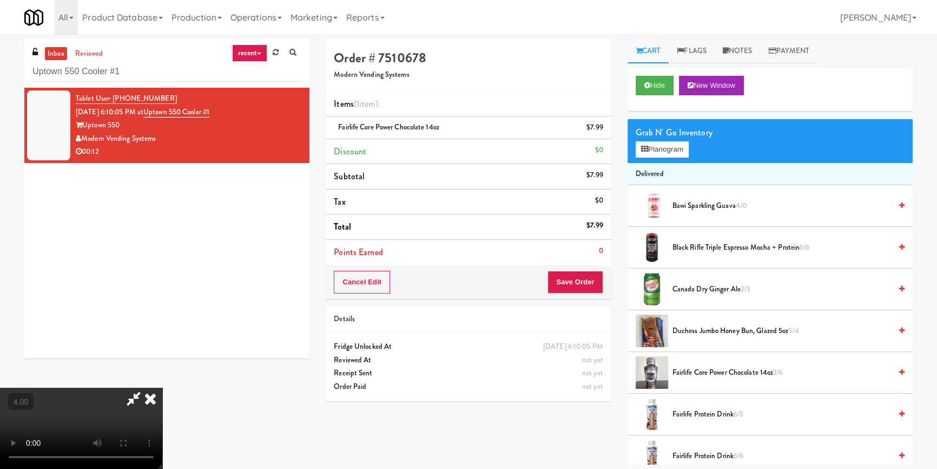
click at [597, 294] on div "Cancel Edit Save Order" at bounding box center [468, 282] width 285 height 34
click at [593, 281] on button "Save Order" at bounding box center [575, 282] width 55 height 23
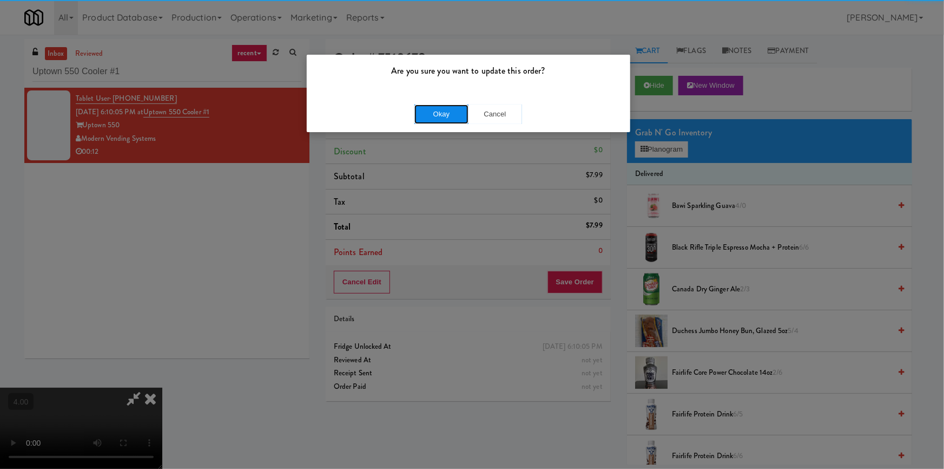
click at [457, 119] on button "Okay" at bounding box center [442, 113] width 54 height 19
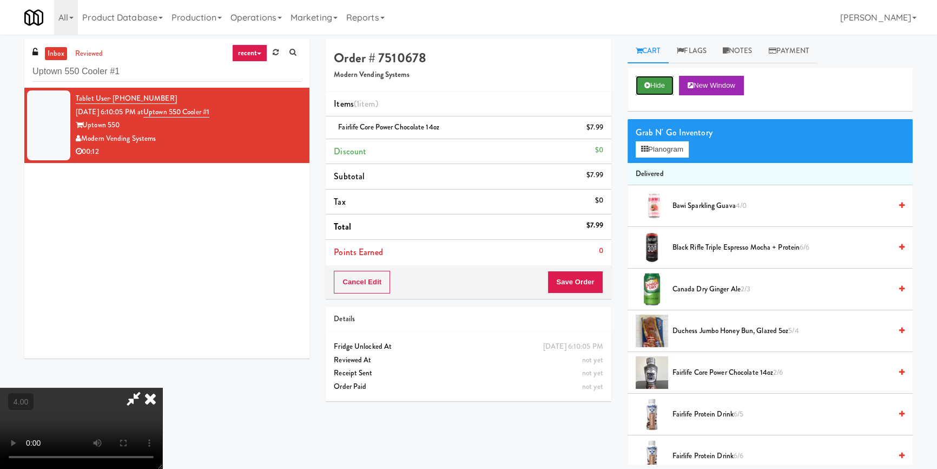
click at [648, 93] on button "Hide" at bounding box center [655, 85] width 38 height 19
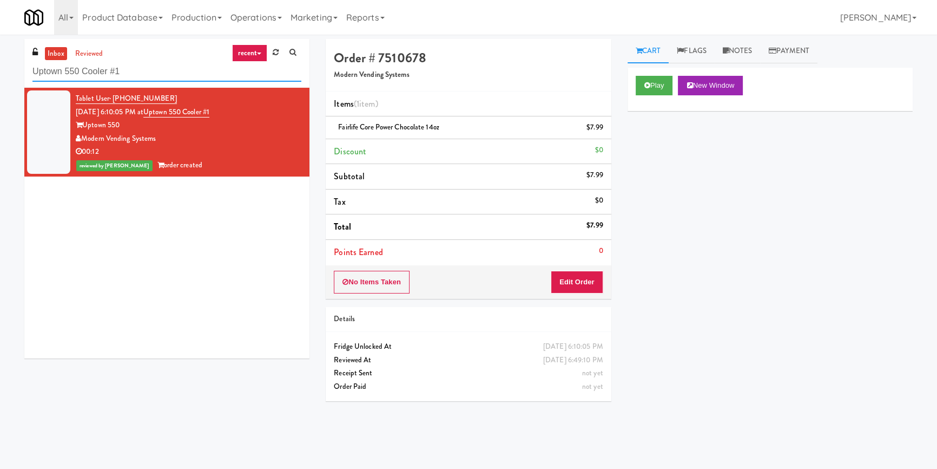
paste input "[PERSON_NAME] Tower Fridge"
drag, startPoint x: 138, startPoint y: 74, endPoint x: 0, endPoint y: 67, distance: 138.2
click at [0, 67] on div "inbox reviewed recent all unclear take inventory issue suspicious failed recent…" at bounding box center [468, 251] width 937 height 425
type input "[PERSON_NAME] Tower Fridge"
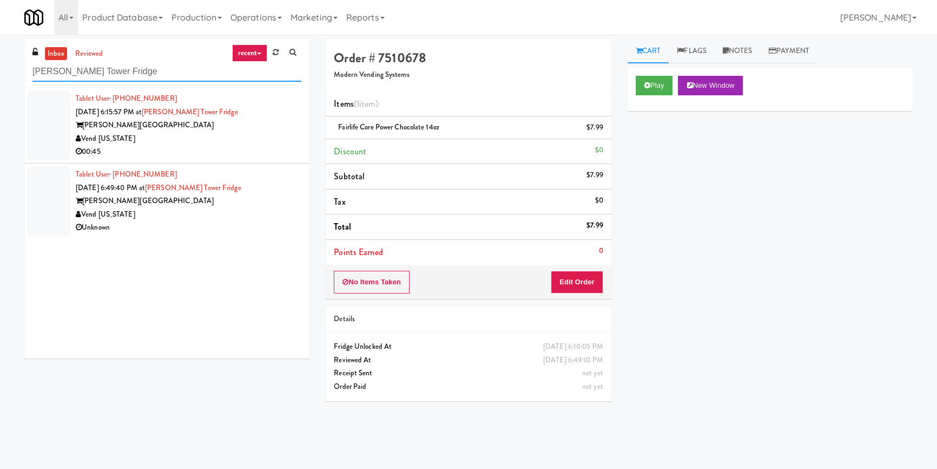
drag, startPoint x: 153, startPoint y: 77, endPoint x: 0, endPoint y: 69, distance: 152.8
click at [0, 69] on div "inbox reviewed recent all unclear take inventory issue suspicious failed recent…" at bounding box center [468, 251] width 937 height 425
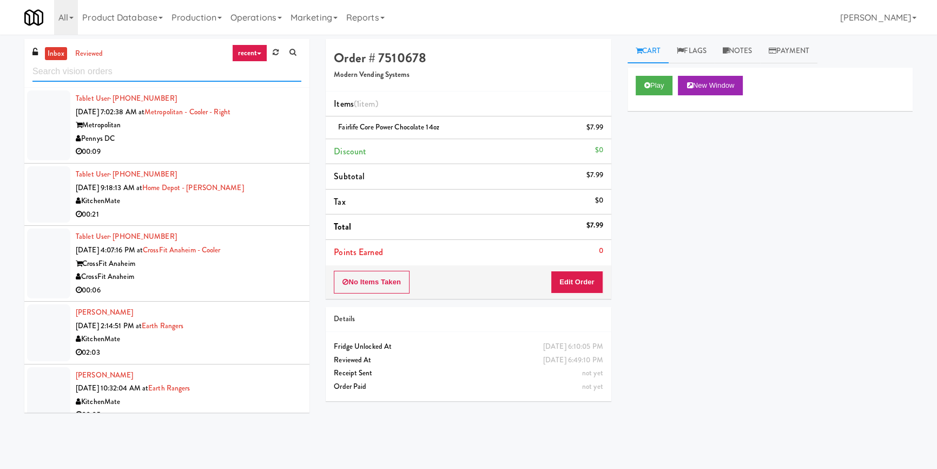
paste input "Uptown 550 Cooler #1"
drag, startPoint x: 151, startPoint y: 68, endPoint x: 94, endPoint y: 70, distance: 56.9
click at [92, 69] on input "text" at bounding box center [166, 72] width 269 height 20
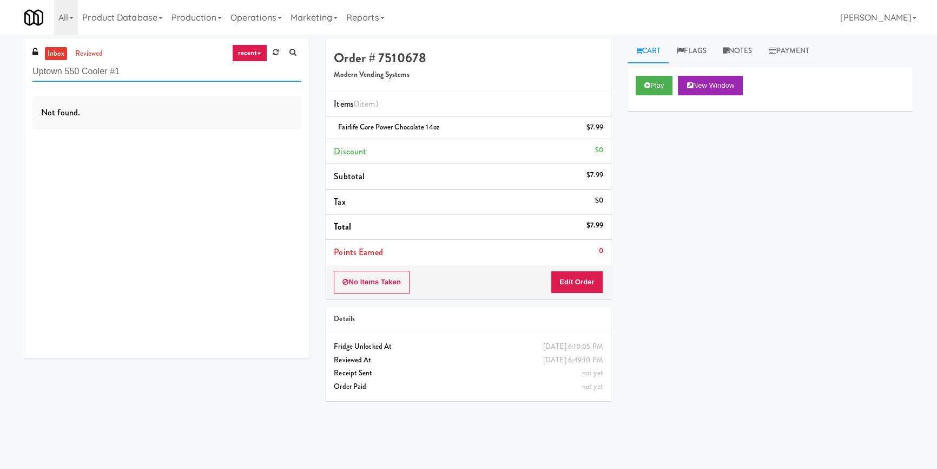
click at [100, 62] on input "Uptown 550 Cooler #1" at bounding box center [166, 72] width 269 height 20
click at [97, 54] on link "reviewed" at bounding box center [90, 54] width 34 height 14
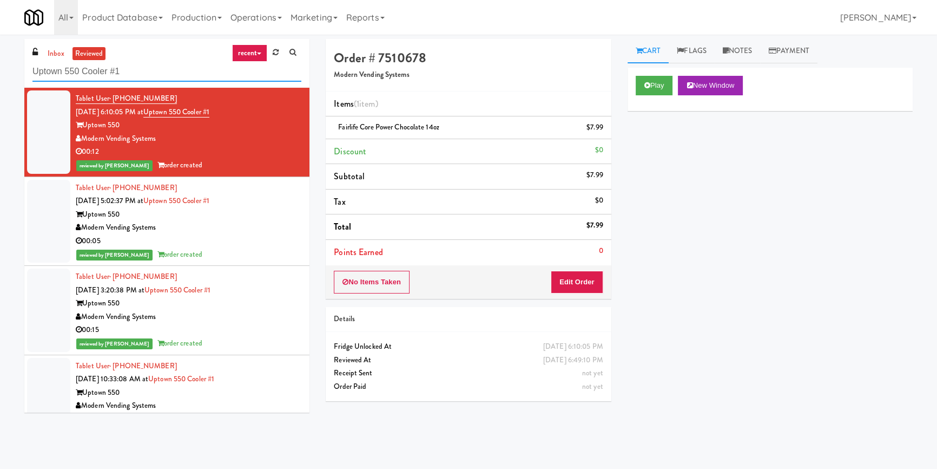
drag, startPoint x: 123, startPoint y: 67, endPoint x: 0, endPoint y: 83, distance: 123.9
click at [0, 83] on div "inbox reviewed recent all unclear take inventory issue suspicious failed recent…" at bounding box center [468, 251] width 937 height 425
click at [57, 55] on link "inbox" at bounding box center [56, 54] width 22 height 14
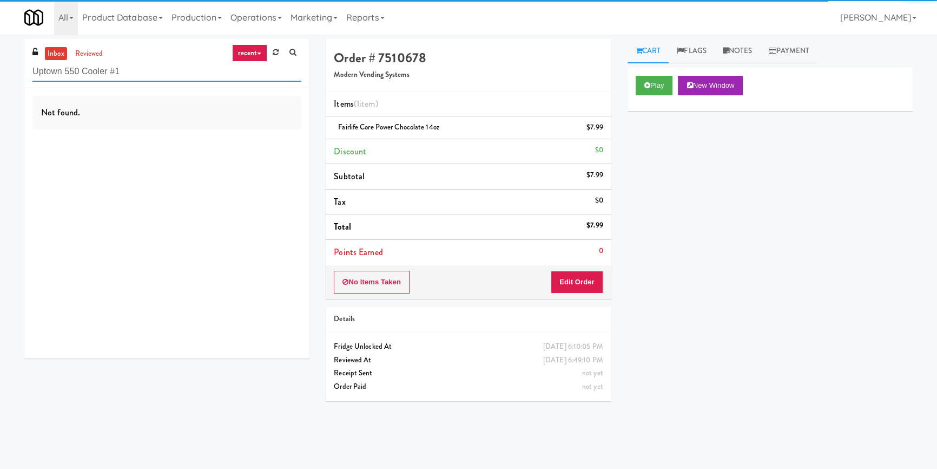
paste input "Via Fridge"
drag, startPoint x: 147, startPoint y: 80, endPoint x: 16, endPoint y: 81, distance: 130.4
click at [14, 82] on div "inbox reviewed recent all unclear take inventory issue suspicious failed recent…" at bounding box center [468, 251] width 937 height 425
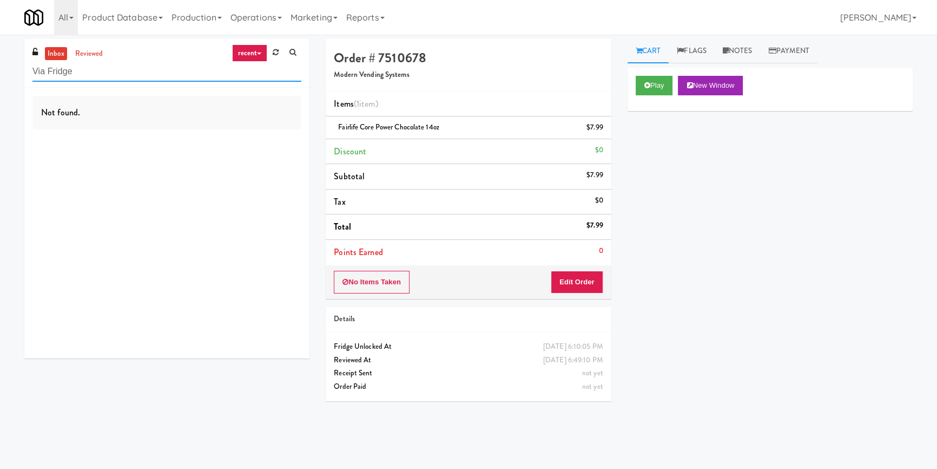
type input "Via Fridge"
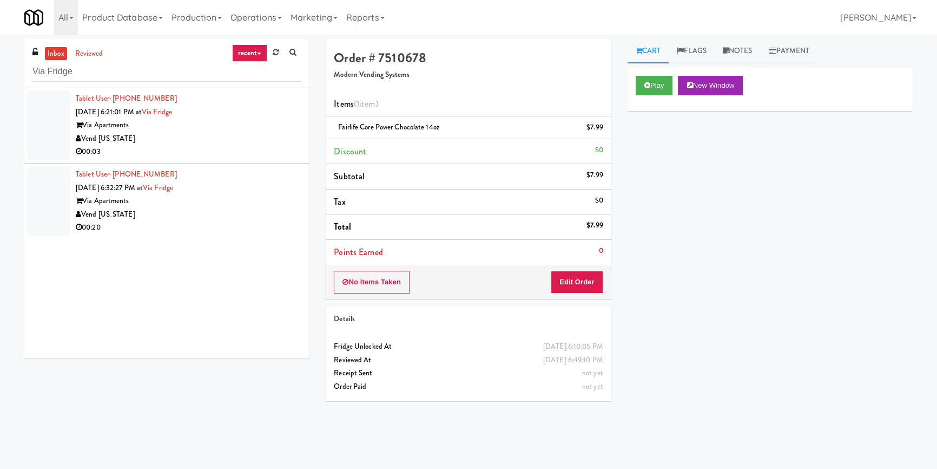
click at [143, 149] on div "00:03" at bounding box center [189, 152] width 226 height 14
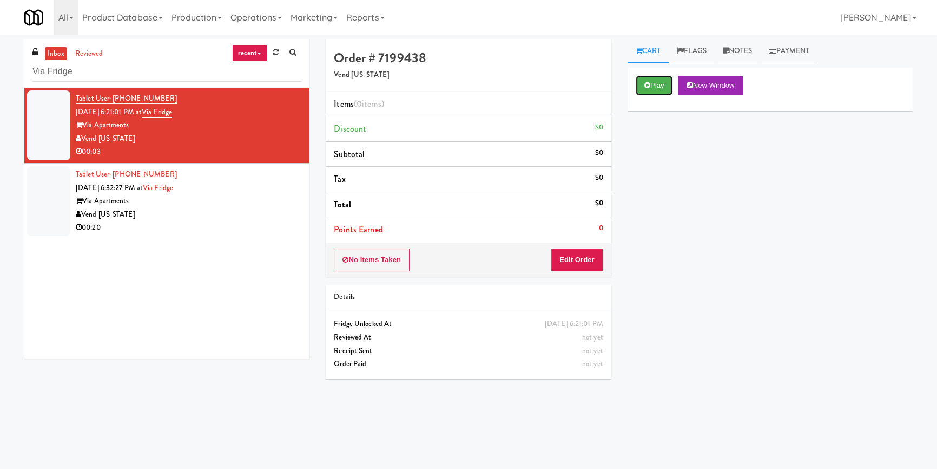
click at [653, 84] on button "Play" at bounding box center [654, 85] width 37 height 19
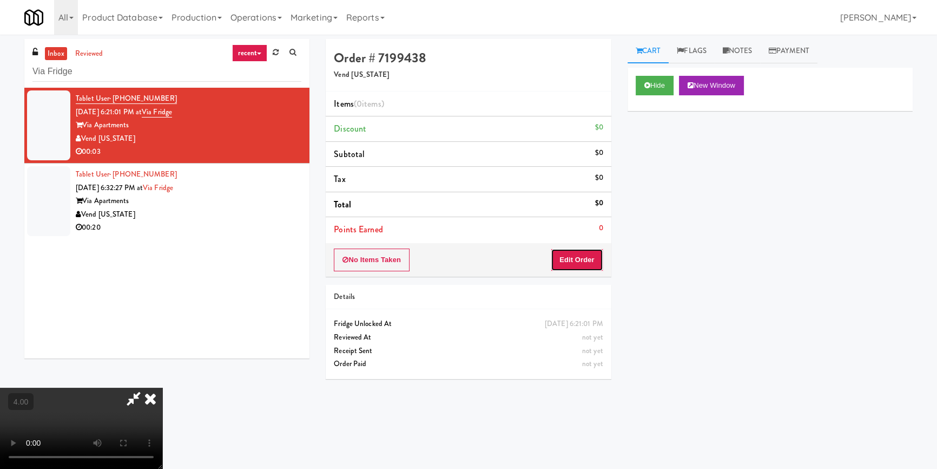
click at [587, 258] on button "Edit Order" at bounding box center [577, 259] width 52 height 23
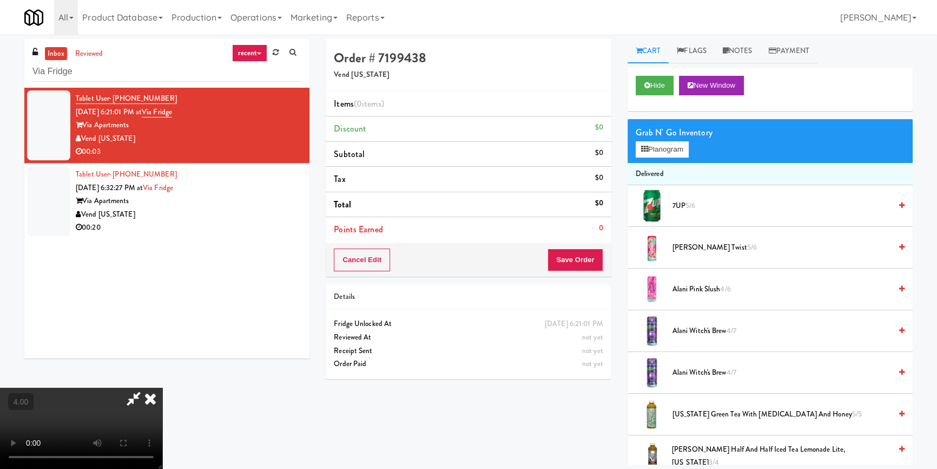
click at [162, 387] on video at bounding box center [81, 427] width 162 height 81
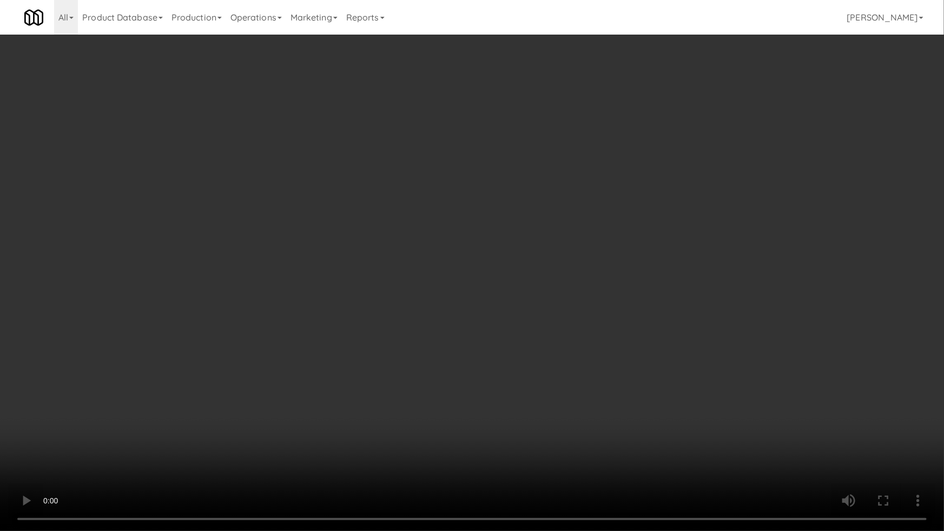
click at [313, 462] on video at bounding box center [472, 265] width 944 height 531
click at [310, 428] on video at bounding box center [472, 265] width 944 height 531
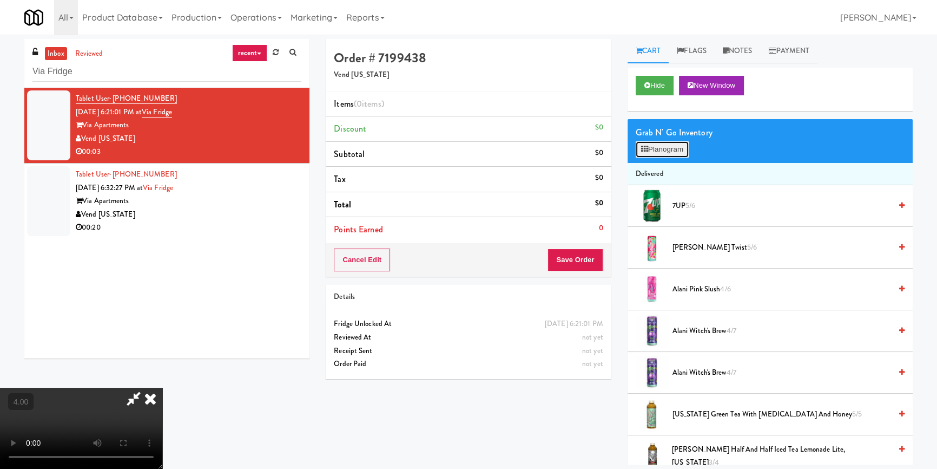
click at [667, 149] on button "Planogram" at bounding box center [662, 149] width 53 height 16
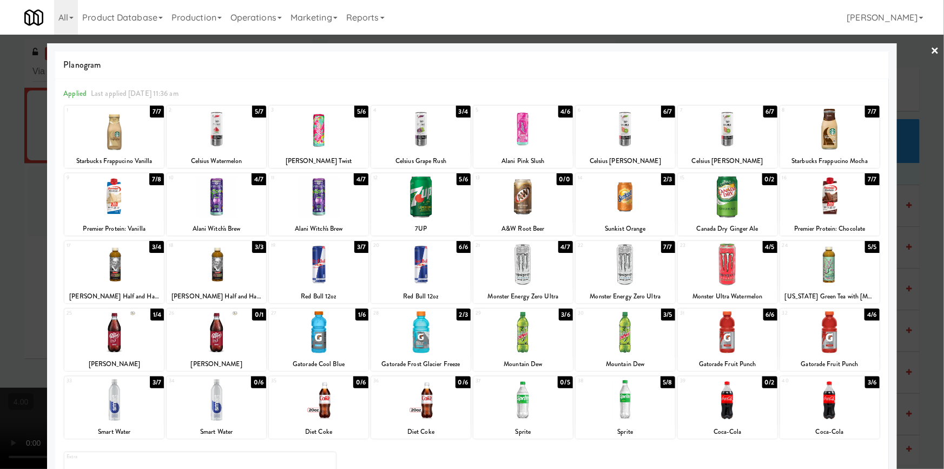
click at [245, 206] on div at bounding box center [217, 197] width 100 height 42
click at [0, 183] on div at bounding box center [472, 234] width 944 height 469
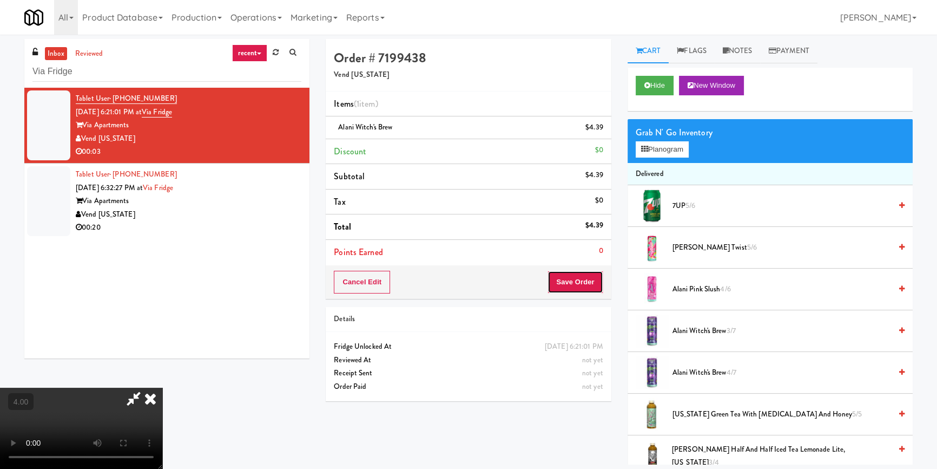
click at [589, 280] on button "Save Order" at bounding box center [575, 282] width 55 height 23
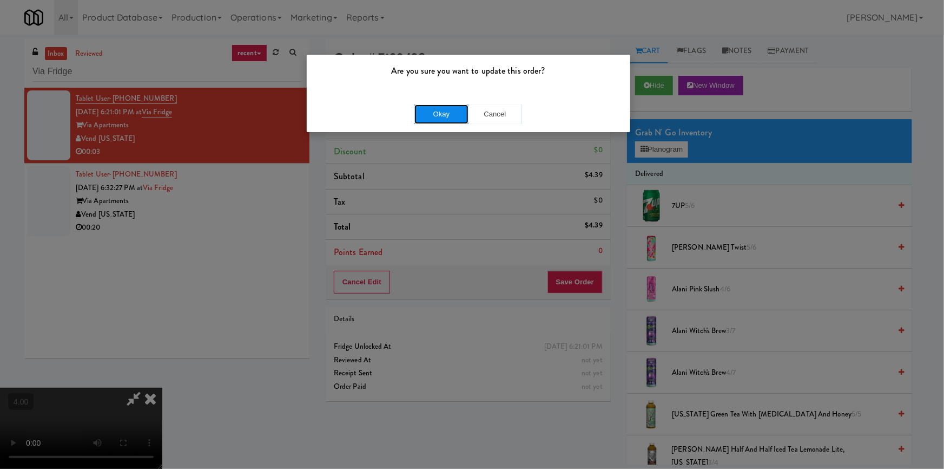
click at [435, 111] on button "Okay" at bounding box center [442, 113] width 54 height 19
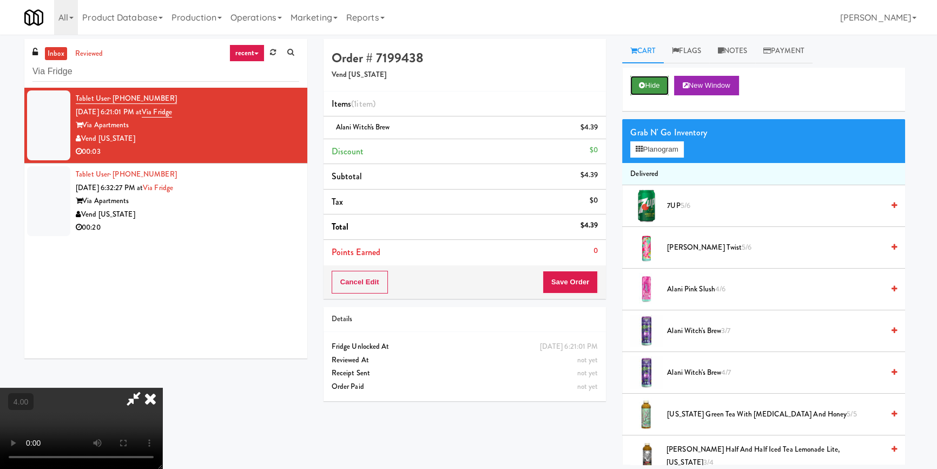
click at [646, 77] on button "Hide" at bounding box center [649, 85] width 38 height 19
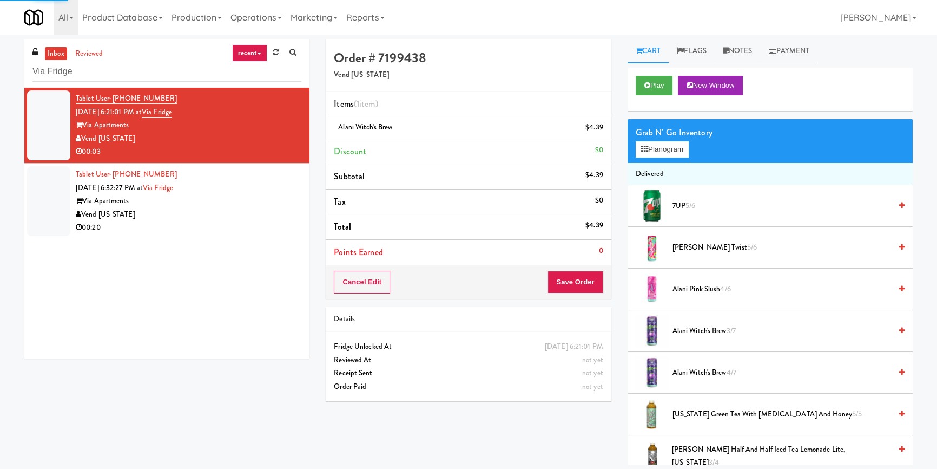
click at [258, 198] on div "Via Apartments" at bounding box center [189, 201] width 226 height 14
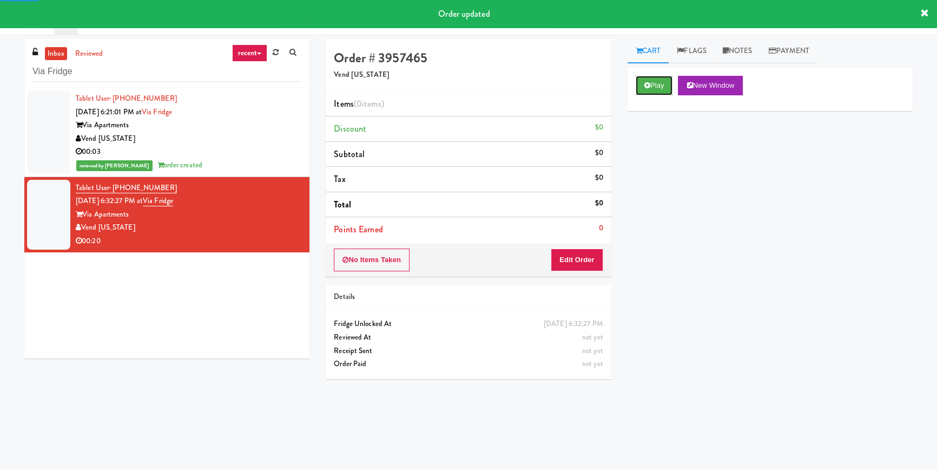
drag, startPoint x: 657, startPoint y: 92, endPoint x: 639, endPoint y: 130, distance: 42.1
click at [657, 92] on button "Play" at bounding box center [654, 85] width 37 height 19
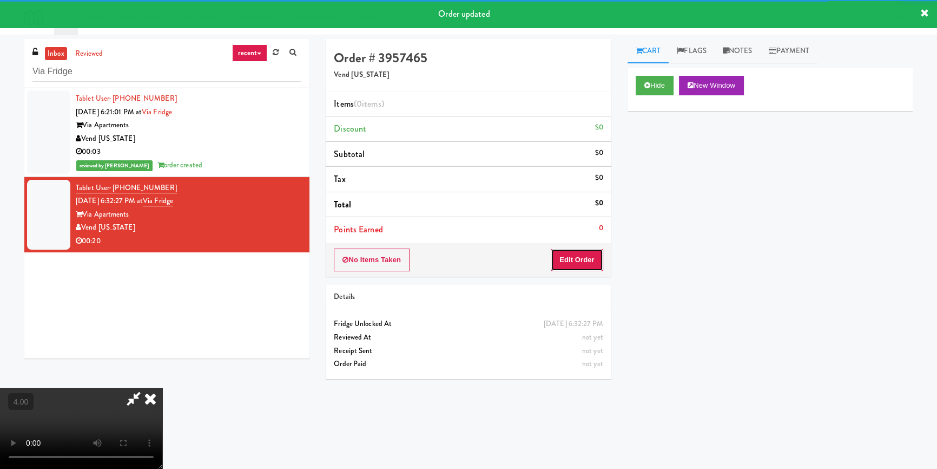
click at [584, 261] on button "Edit Order" at bounding box center [577, 259] width 52 height 23
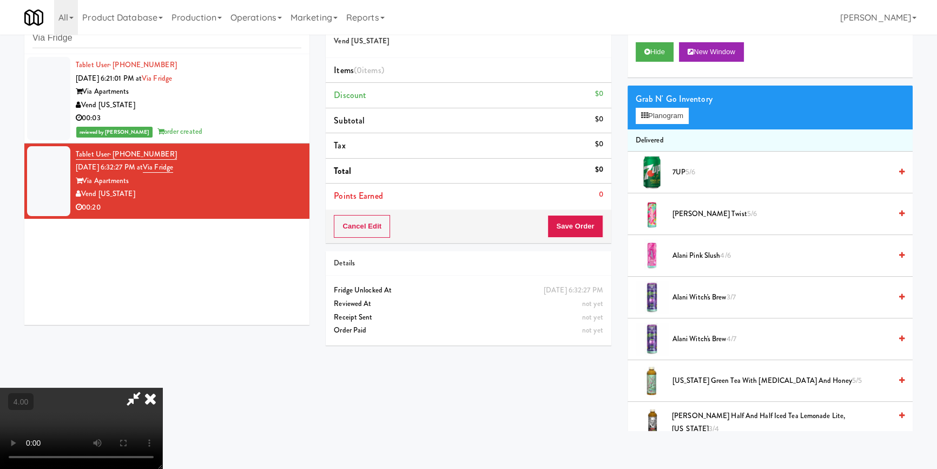
scroll to position [34, 0]
click at [162, 387] on video at bounding box center [81, 427] width 162 height 81
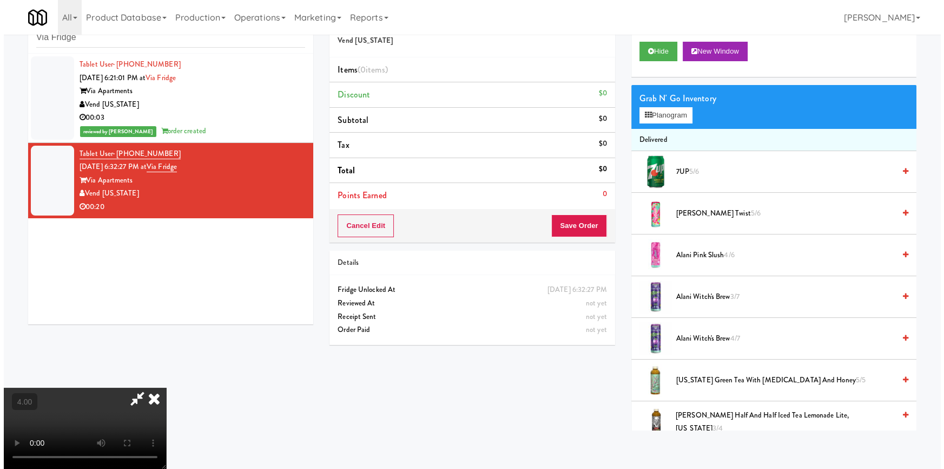
scroll to position [22, 0]
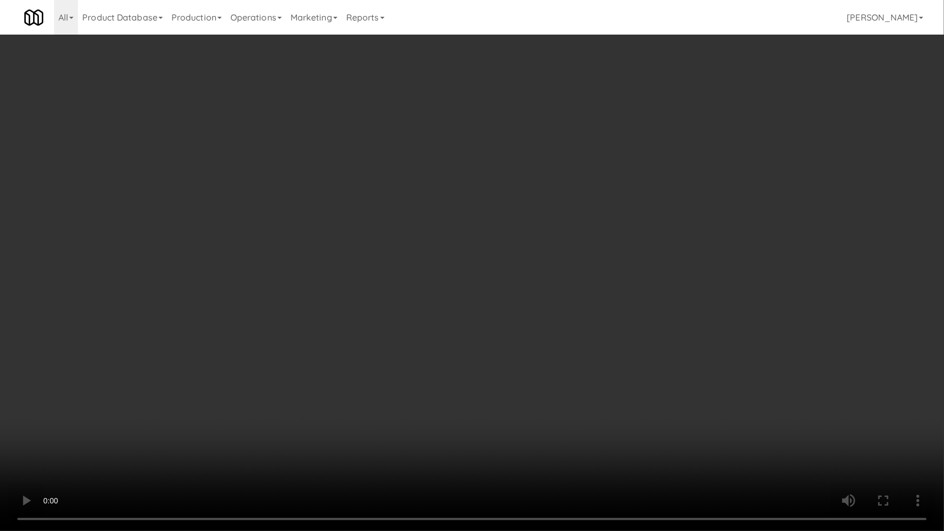
click at [491, 378] on video at bounding box center [472, 265] width 944 height 531
click at [490, 378] on video at bounding box center [472, 265] width 944 height 531
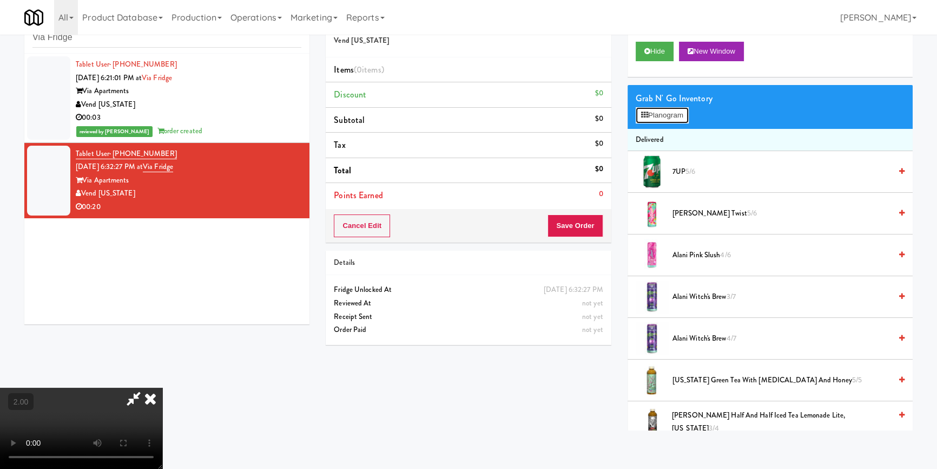
click at [660, 113] on button "Planogram" at bounding box center [662, 115] width 53 height 16
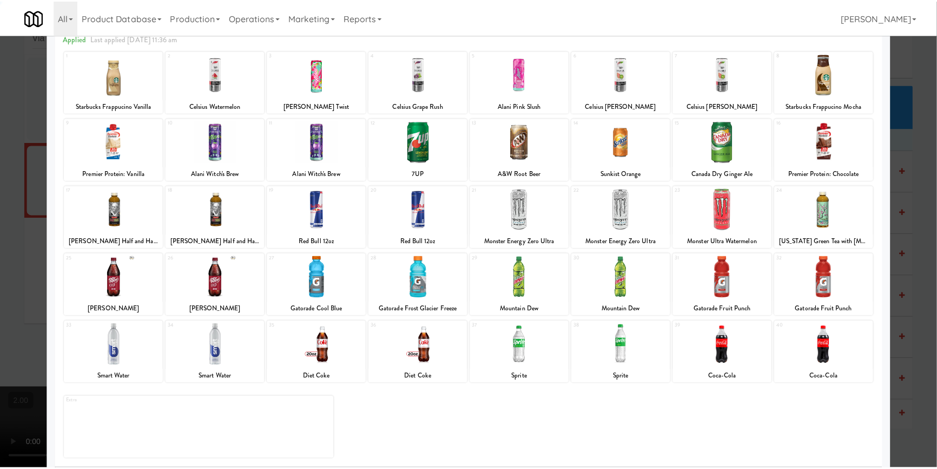
scroll to position [62, 0]
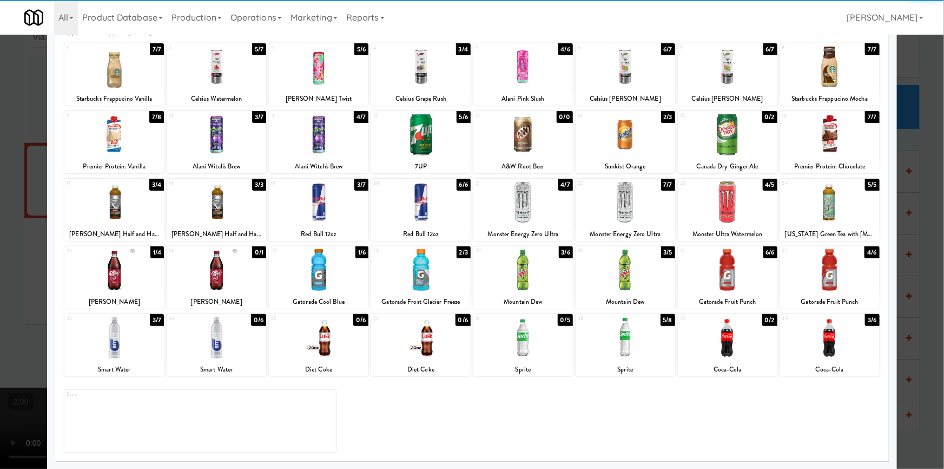
click at [534, 90] on div "5 4/6 Alani Pink Slush" at bounding box center [524, 74] width 100 height 62
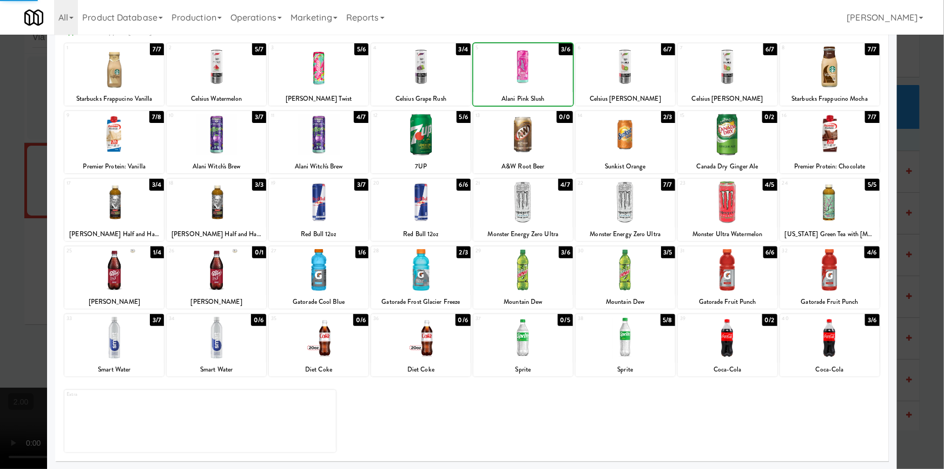
click at [367, 92] on div "1 7/7 Starbucks Frappucino Vanilla 2 5/7 Celsius Watermelon 3 5/6 [PERSON_NAME]…" at bounding box center [472, 74] width 816 height 62
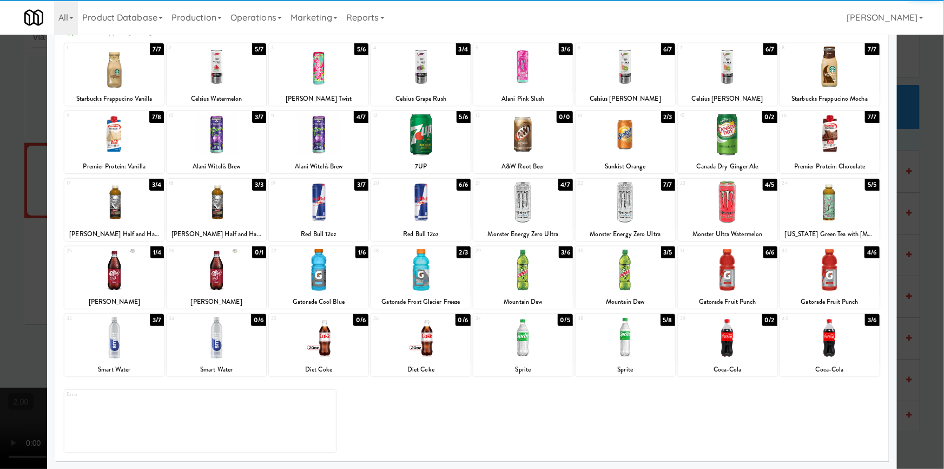
click at [273, 86] on div at bounding box center [319, 67] width 100 height 42
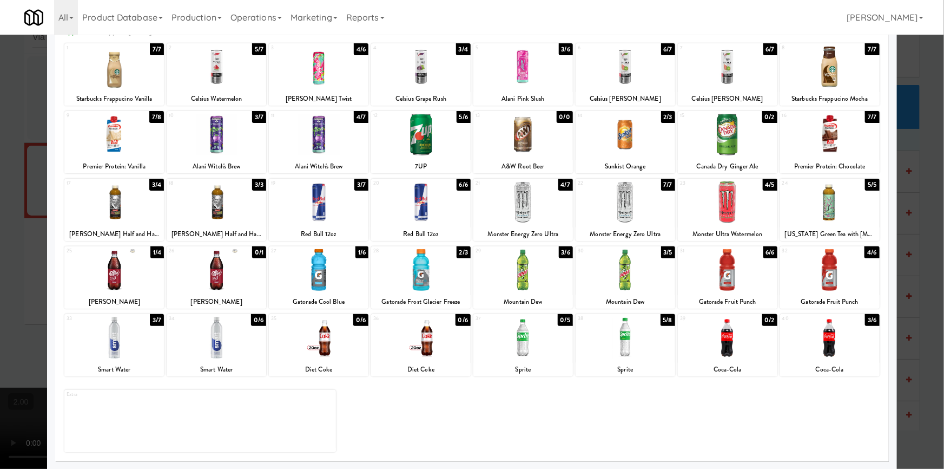
click at [0, 135] on div at bounding box center [472, 234] width 944 height 469
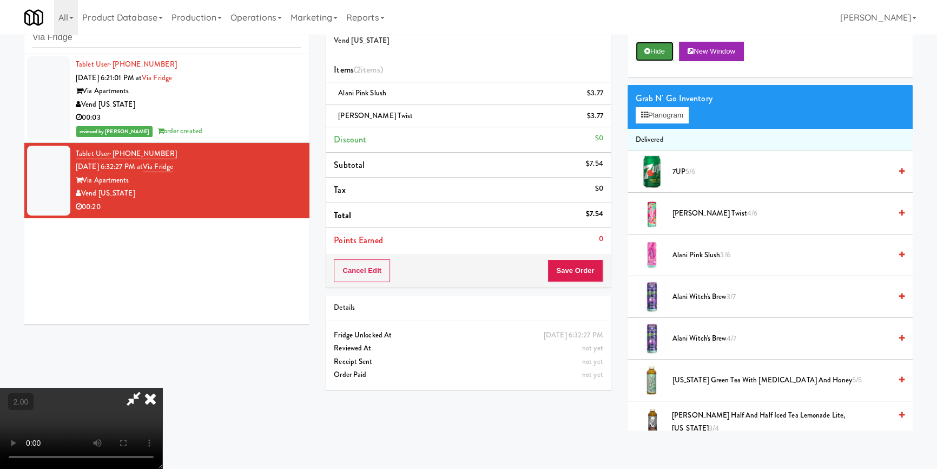
click at [659, 55] on button "Hide" at bounding box center [655, 51] width 38 height 19
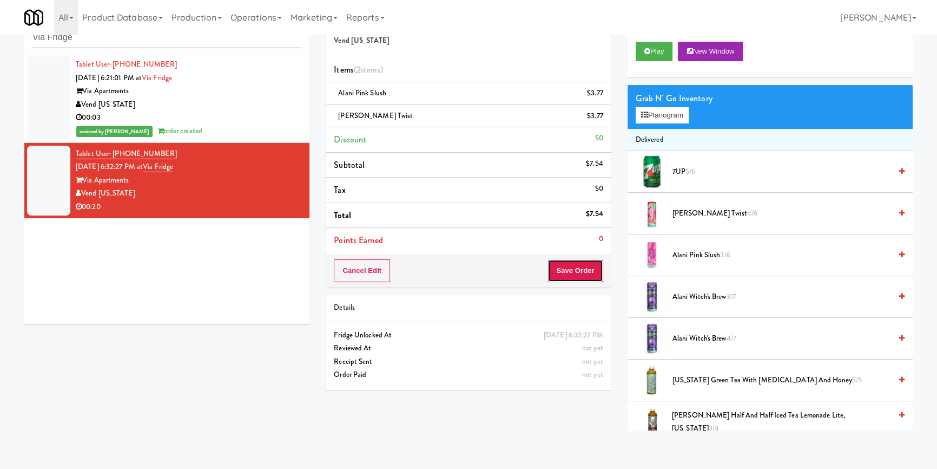
click at [579, 261] on button "Save Order" at bounding box center [575, 270] width 55 height 23
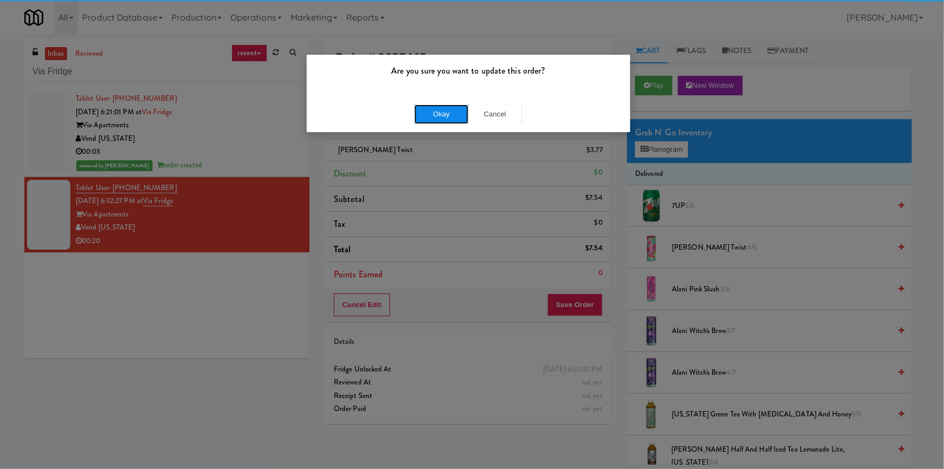
click at [450, 116] on button "Okay" at bounding box center [442, 113] width 54 height 19
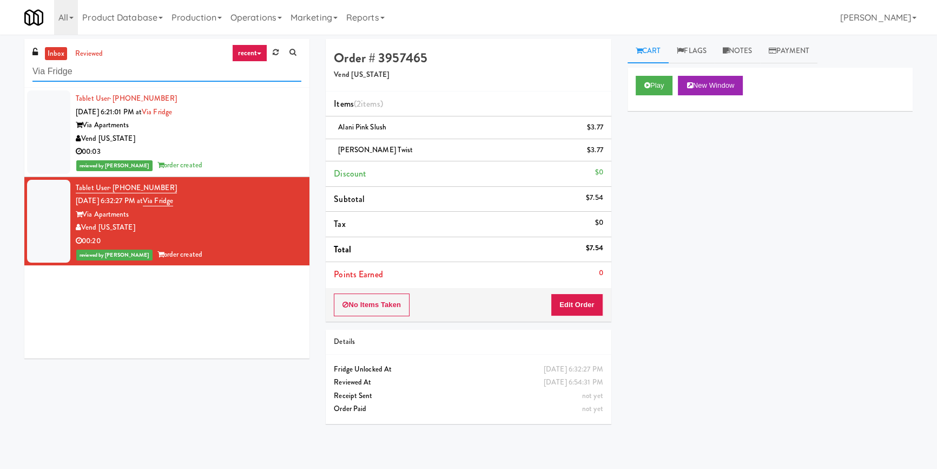
paste input "Jubilee Gymnastics Cooler 1"
drag, startPoint x: 82, startPoint y: 76, endPoint x: 0, endPoint y: 84, distance: 82.1
click at [0, 84] on div "inbox reviewed recent all unclear take inventory issue suspicious failed recent…" at bounding box center [468, 251] width 937 height 425
type input "Jubilee Gymnastics Cooler 1"
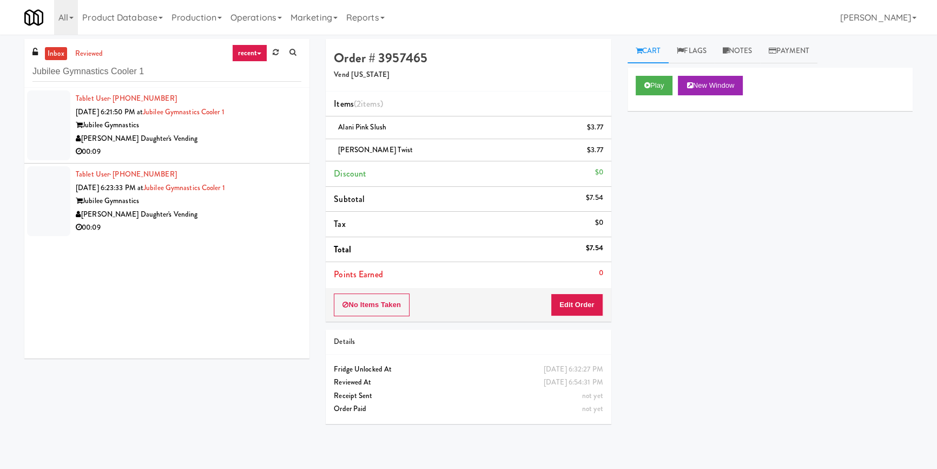
click at [667, 219] on div "Play New Window Primary Flag Clear Flag if unable to determine what was taken o…" at bounding box center [770, 271] width 285 height 406
click at [232, 128] on div "Jubilee Gymnastics" at bounding box center [189, 126] width 226 height 14
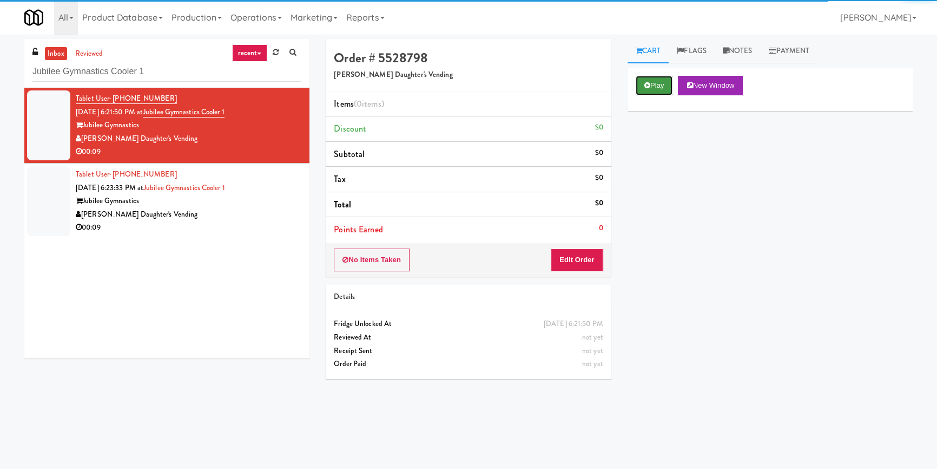
click at [645, 88] on button "Play" at bounding box center [654, 85] width 37 height 19
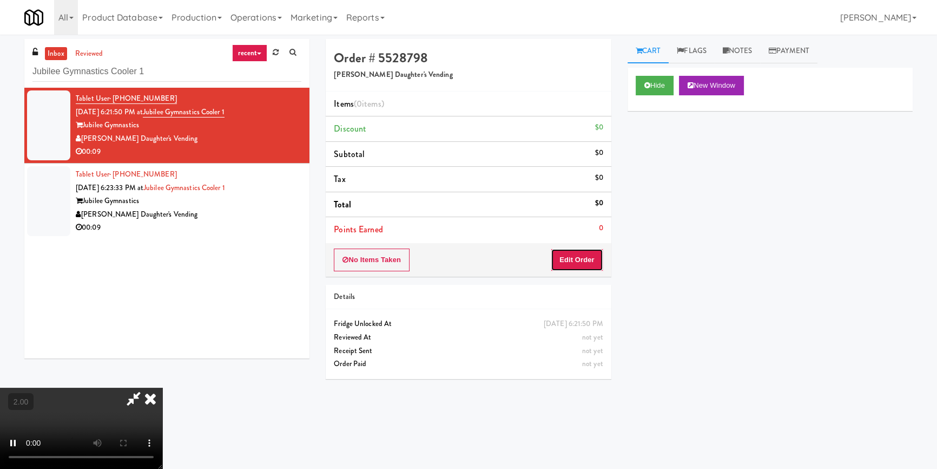
click at [601, 257] on button "Edit Order" at bounding box center [577, 259] width 52 height 23
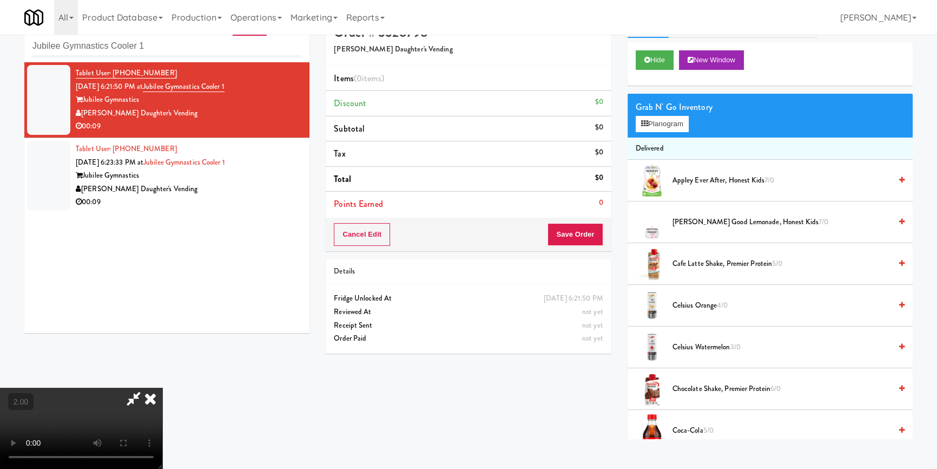
scroll to position [34, 0]
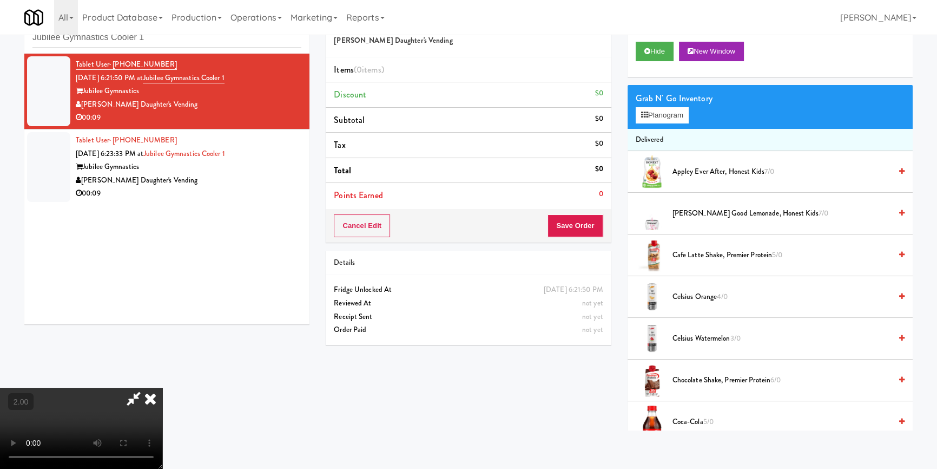
click at [162, 387] on video at bounding box center [81, 427] width 162 height 81
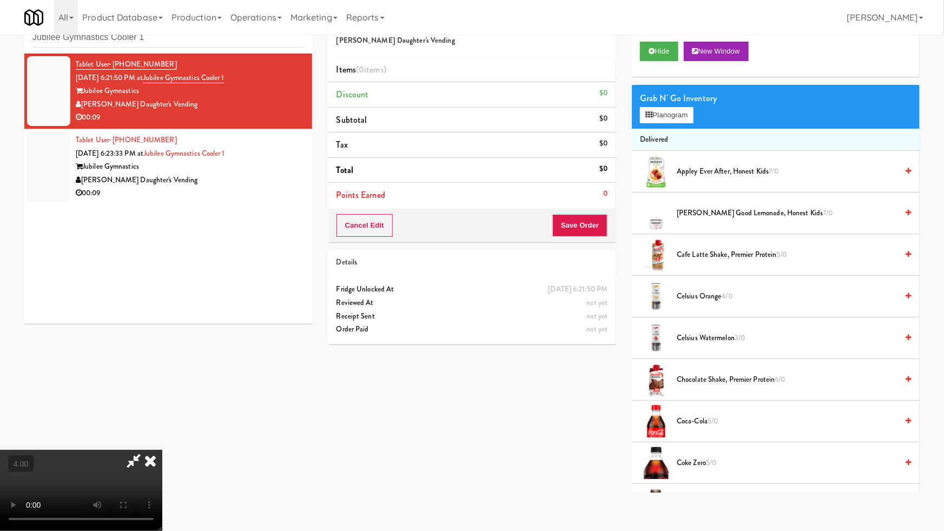
click at [162, 450] on video at bounding box center [81, 490] width 162 height 81
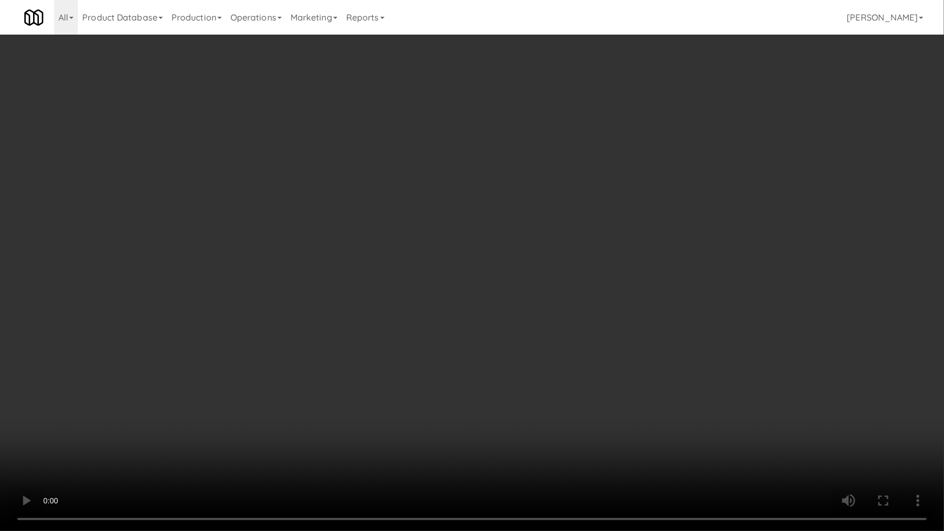
click at [408, 329] on video at bounding box center [472, 265] width 944 height 531
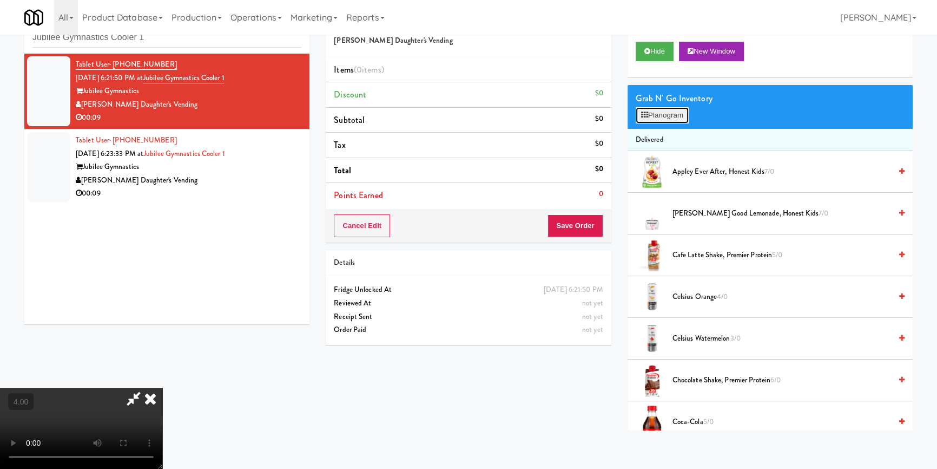
click at [662, 116] on button "Planogram" at bounding box center [662, 115] width 53 height 16
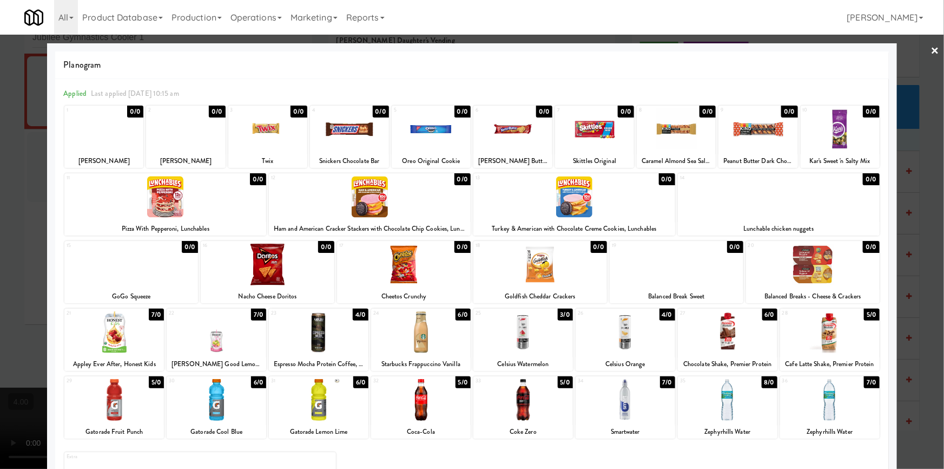
click at [1, 155] on div at bounding box center [472, 234] width 944 height 469
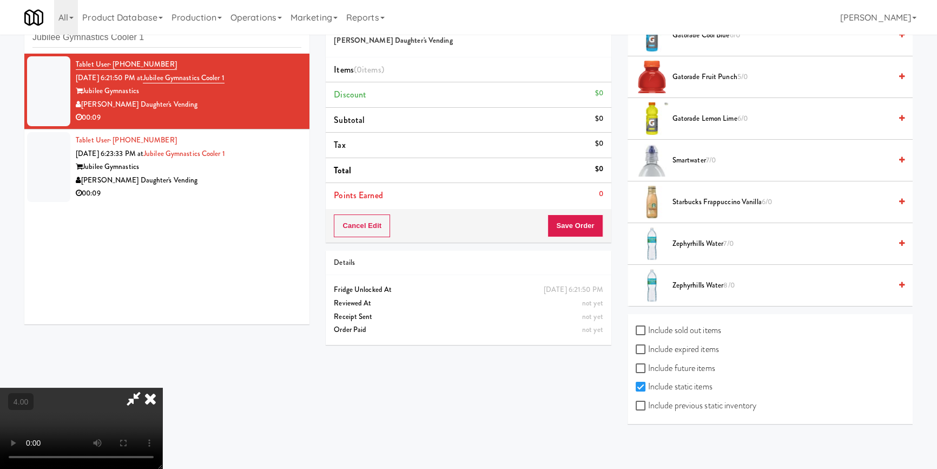
click at [682, 326] on label "Include sold out items" at bounding box center [679, 330] width 86 height 16
click at [648, 326] on input "Include sold out items" at bounding box center [642, 330] width 12 height 9
checkbox input "true"
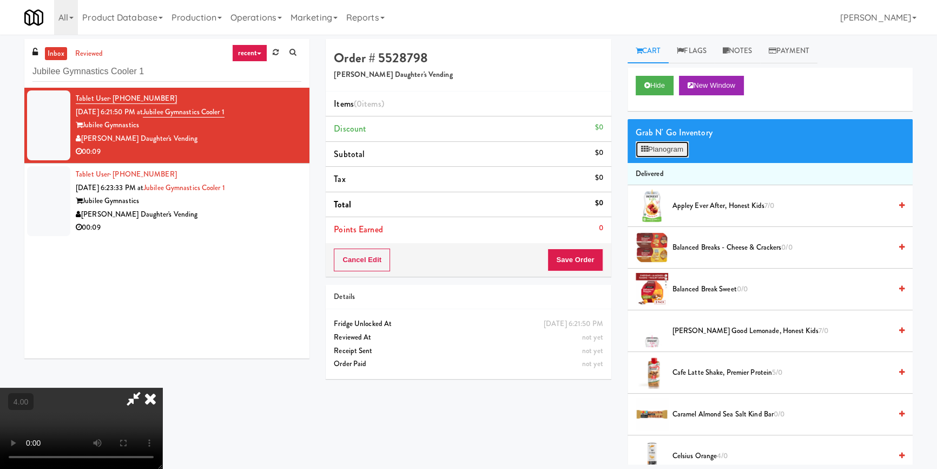
click at [668, 142] on button "Planogram" at bounding box center [662, 149] width 53 height 16
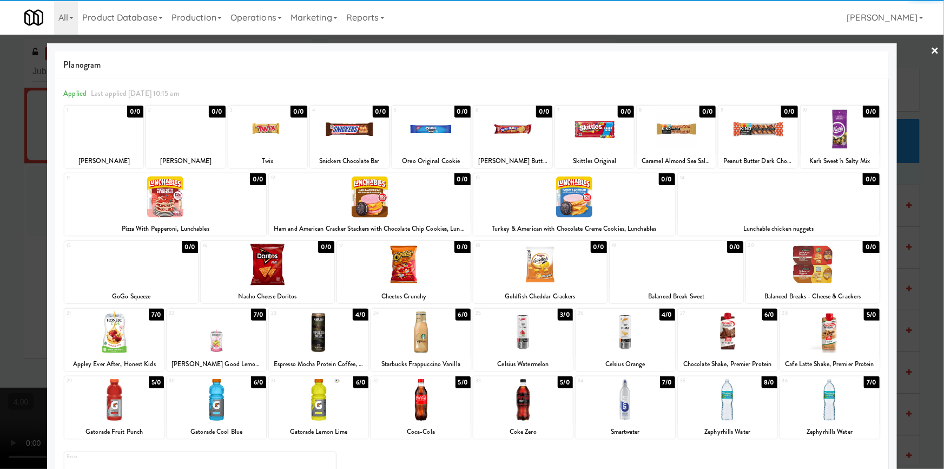
click at [101, 128] on div at bounding box center [103, 129] width 79 height 42
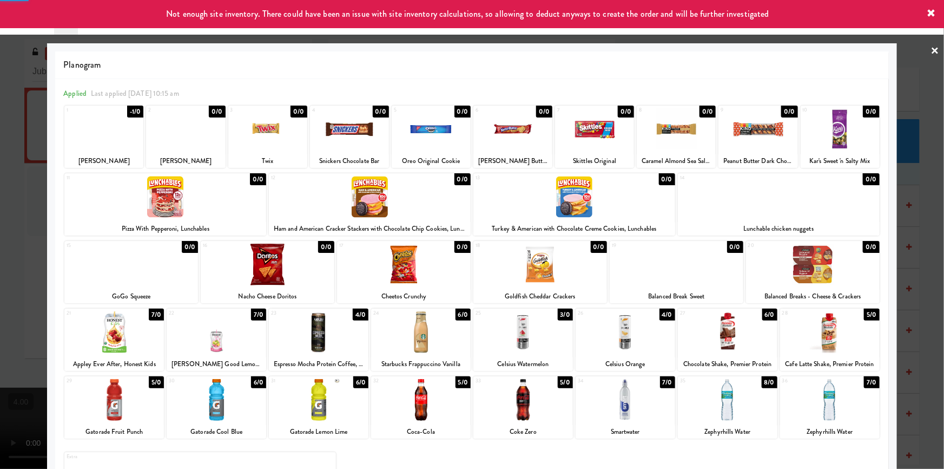
click at [0, 121] on div at bounding box center [472, 234] width 944 height 469
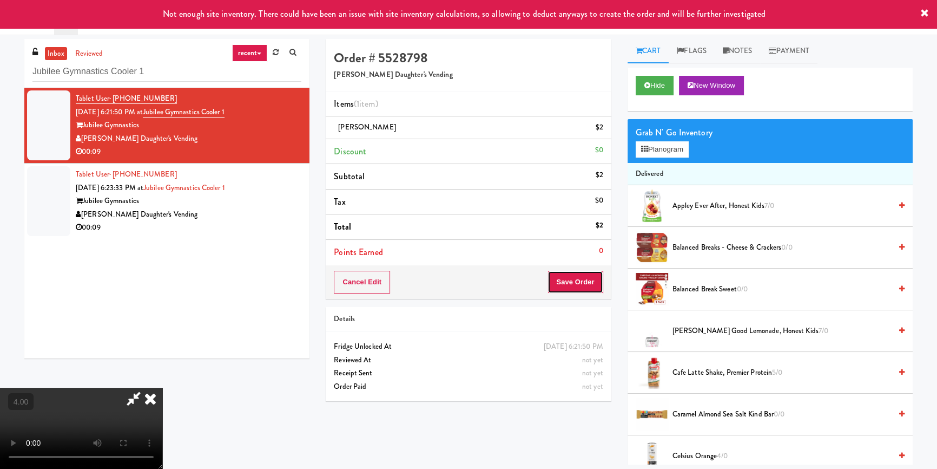
drag, startPoint x: 598, startPoint y: 284, endPoint x: 593, endPoint y: 279, distance: 7.3
click at [596, 284] on button "Save Order" at bounding box center [575, 282] width 55 height 23
click at [413, 223] on body "Not enough site inventory. There could have been an issue with site inventory c…" at bounding box center [468, 269] width 937 height 469
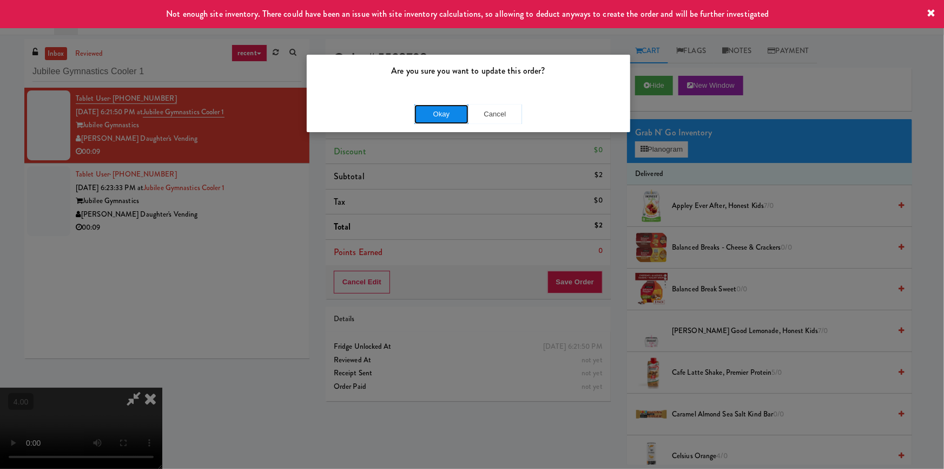
click at [444, 114] on button "Okay" at bounding box center [442, 113] width 54 height 19
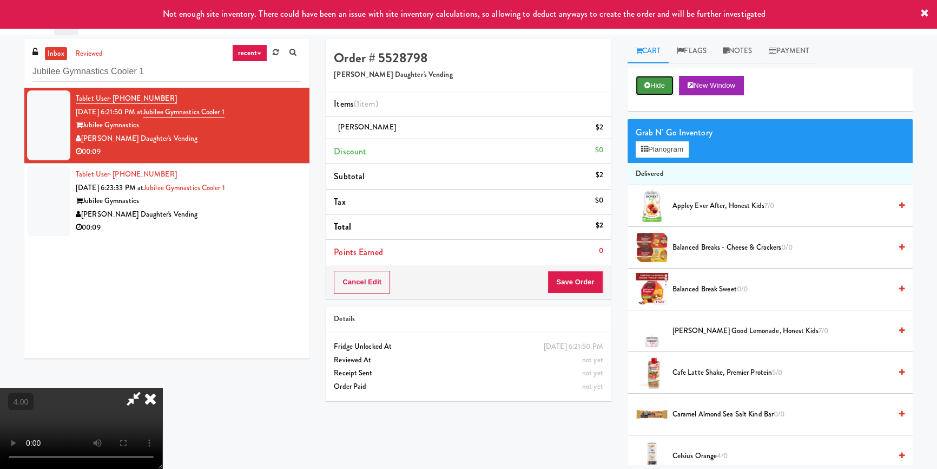
click at [651, 88] on button "Hide" at bounding box center [655, 85] width 38 height 19
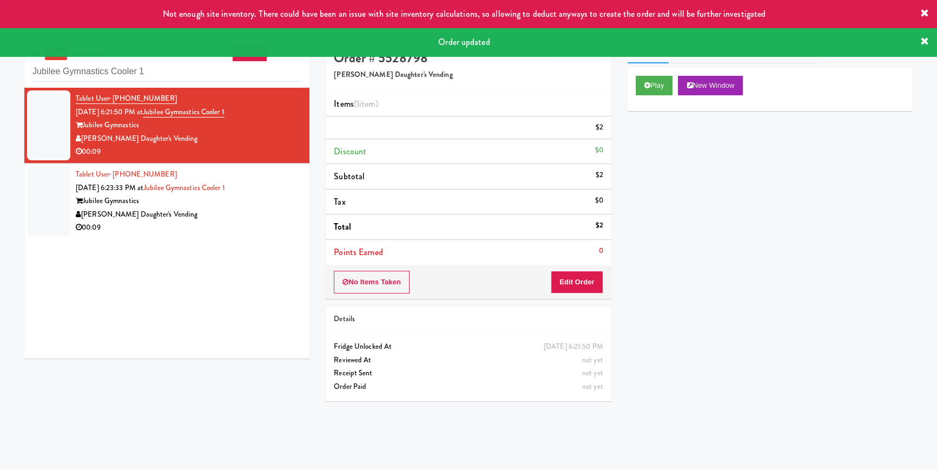
click at [313, 200] on div "inbox reviewed recent all unclear take inventory issue suspicious failed recent…" at bounding box center [166, 202] width 301 height 327
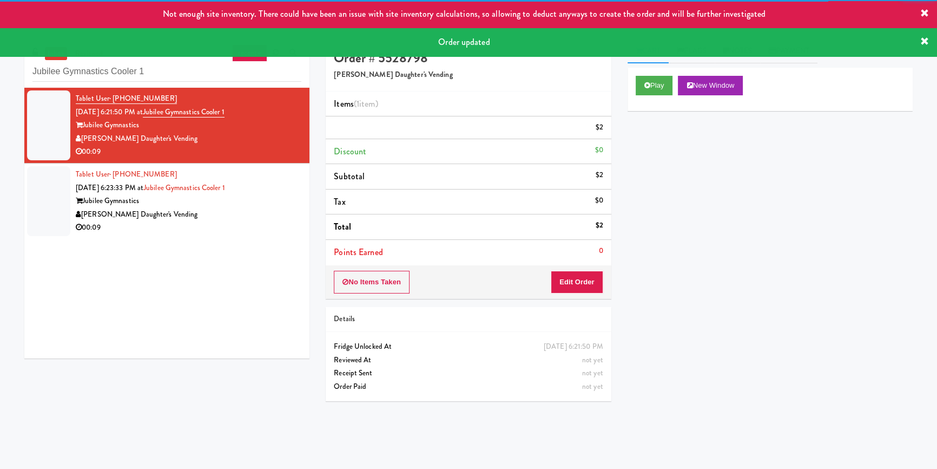
click at [289, 200] on div "Tablet User · (702) 622-3658 [DATE] 6:23:33 PM at [GEOGRAPHIC_DATA] Cooler 1 Ju…" at bounding box center [189, 201] width 226 height 67
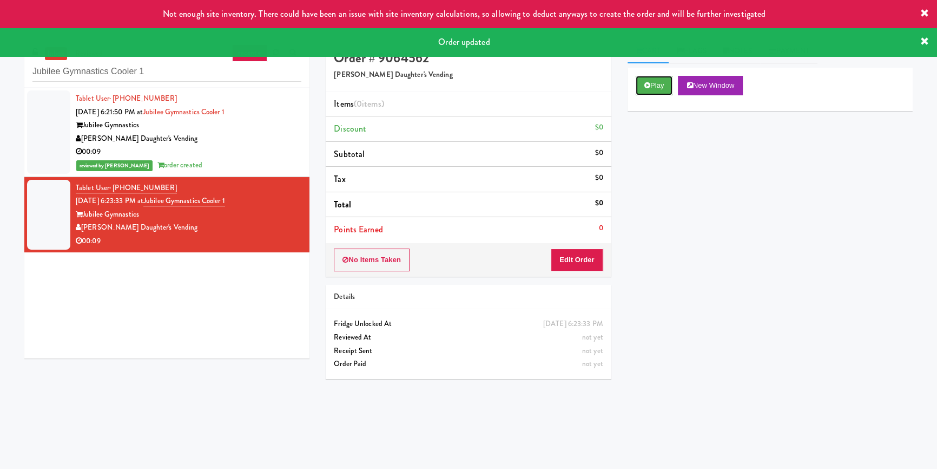
click at [648, 92] on button "Play" at bounding box center [654, 85] width 37 height 19
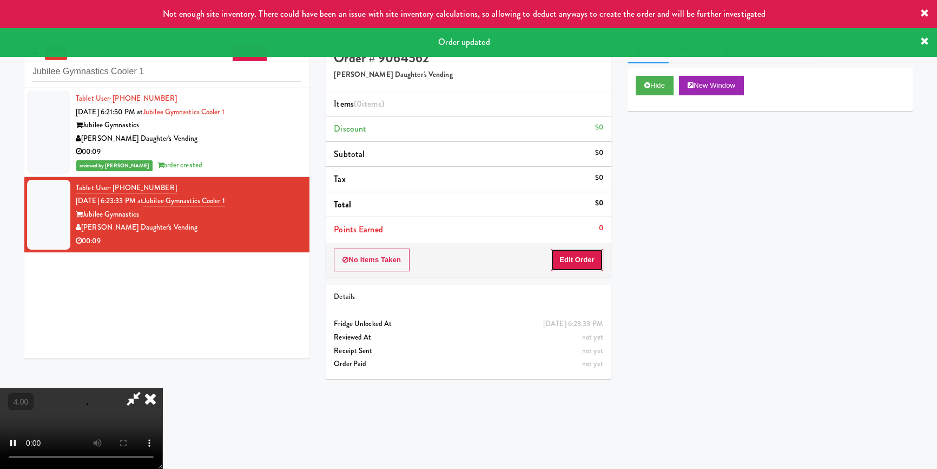
click at [601, 265] on button "Edit Order" at bounding box center [577, 259] width 52 height 23
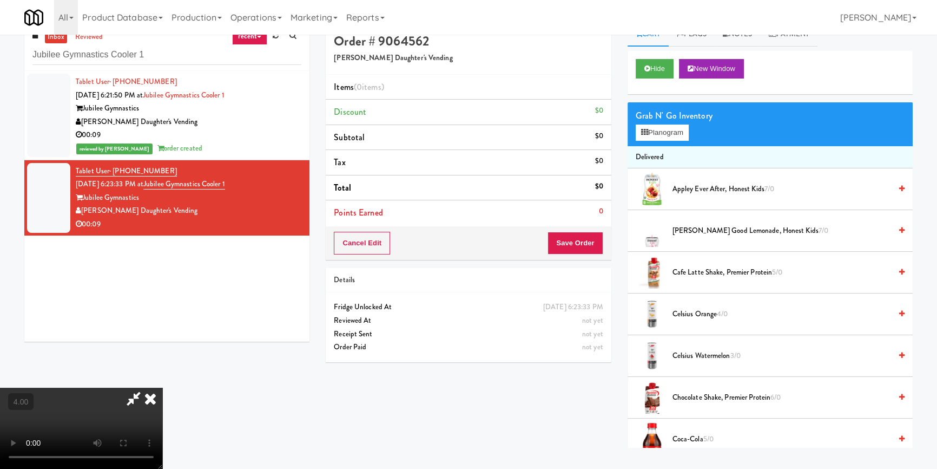
scroll to position [34, 0]
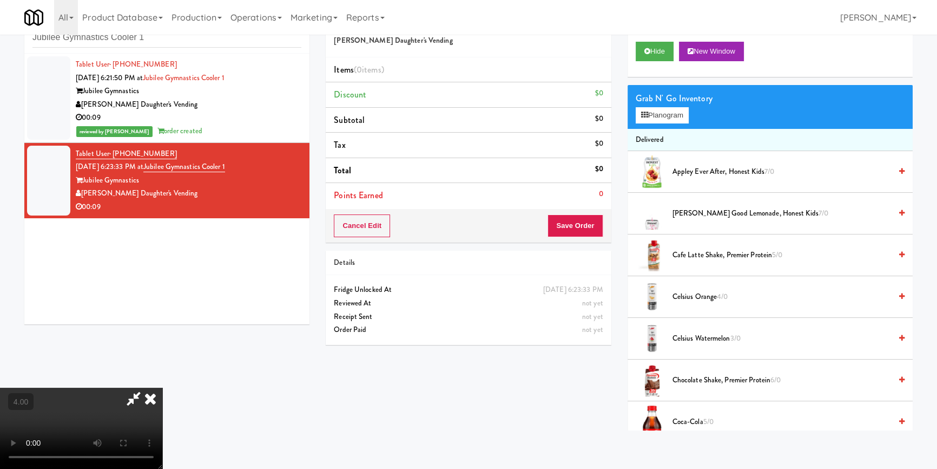
click at [162, 387] on video at bounding box center [81, 427] width 162 height 81
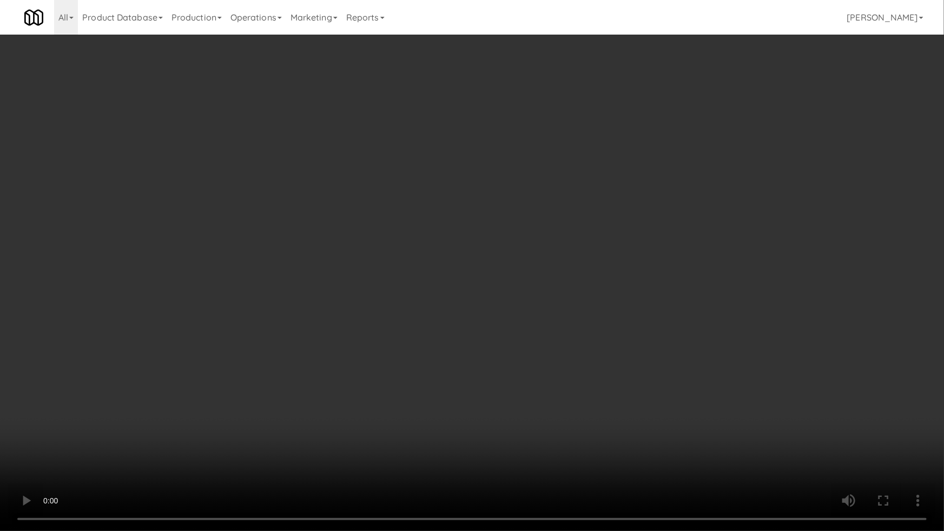
click at [423, 311] on video at bounding box center [472, 265] width 944 height 531
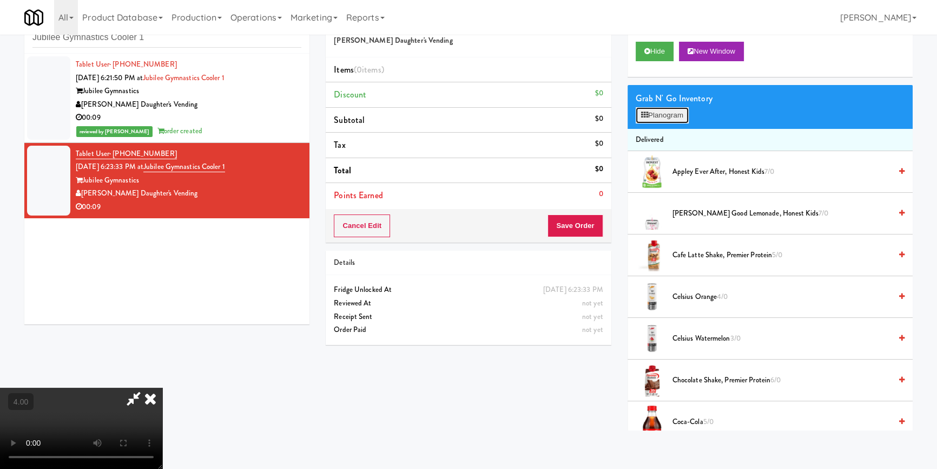
click at [657, 110] on button "Planogram" at bounding box center [662, 115] width 53 height 16
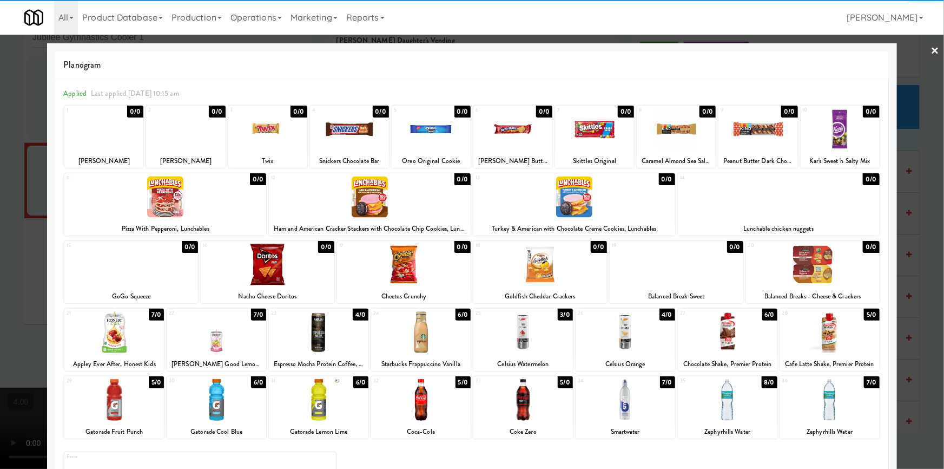
click at [624, 219] on div "13 0/0 Turkey & American with Chocolate Creme Cookies, Lunchables" at bounding box center [575, 204] width 202 height 62
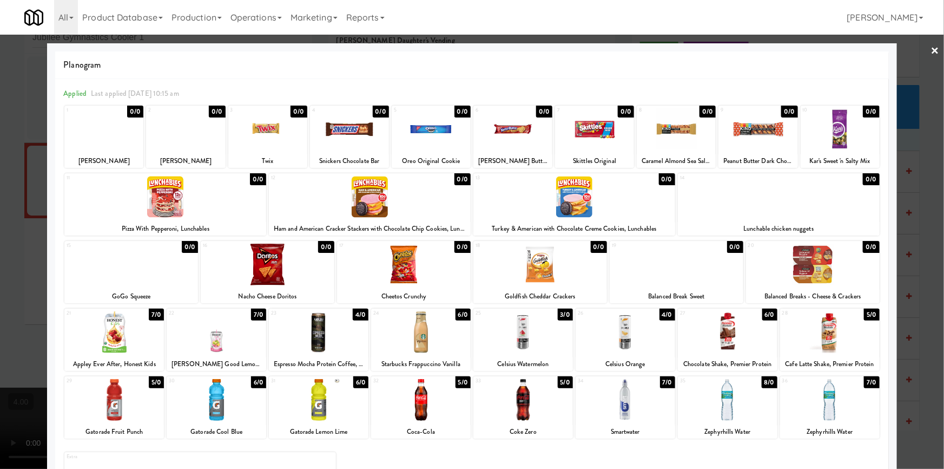
click at [0, 219] on div at bounding box center [472, 234] width 944 height 469
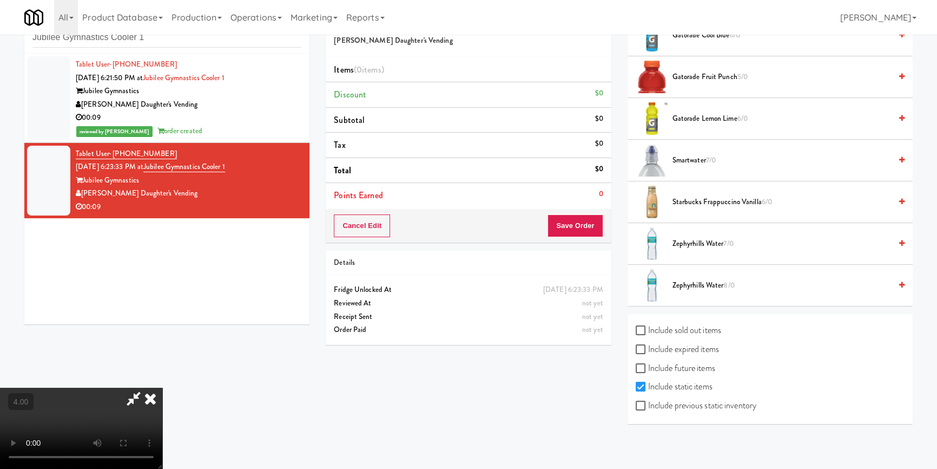
click at [691, 336] on label "Include sold out items" at bounding box center [679, 330] width 86 height 16
click at [648, 335] on input "Include sold out items" at bounding box center [642, 330] width 12 height 9
checkbox input "true"
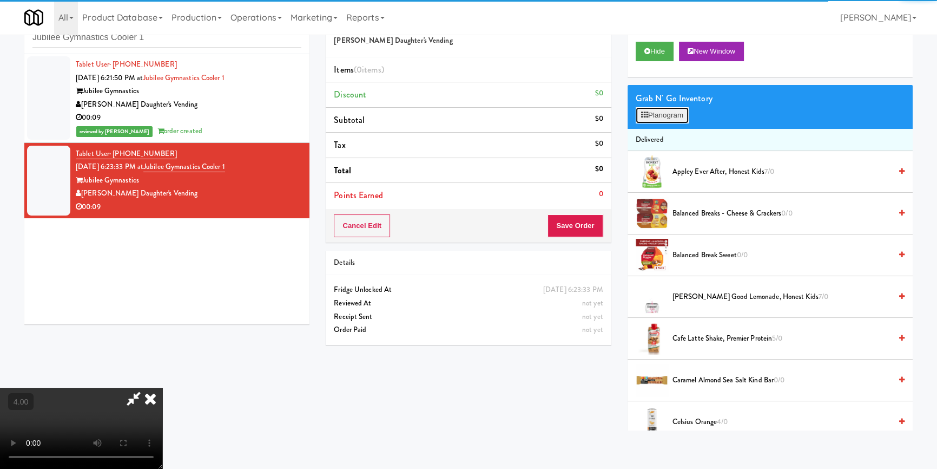
click at [660, 116] on button "Planogram" at bounding box center [662, 115] width 53 height 16
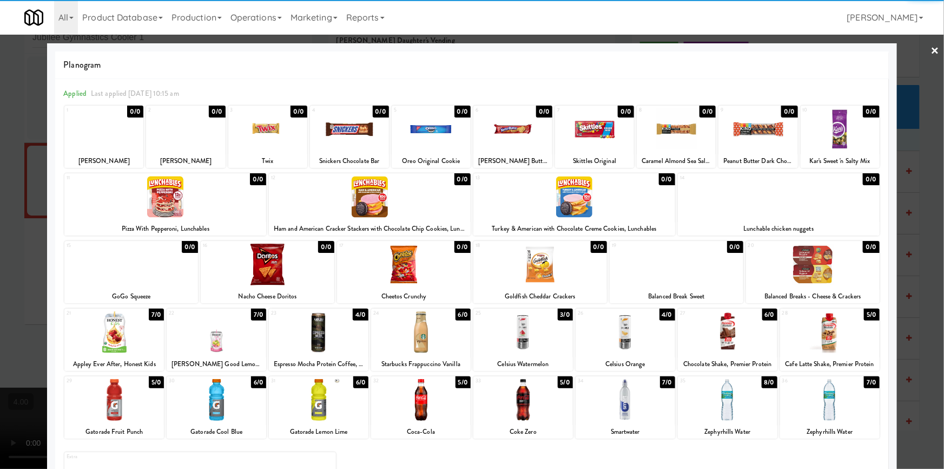
click at [613, 213] on div at bounding box center [575, 197] width 202 height 42
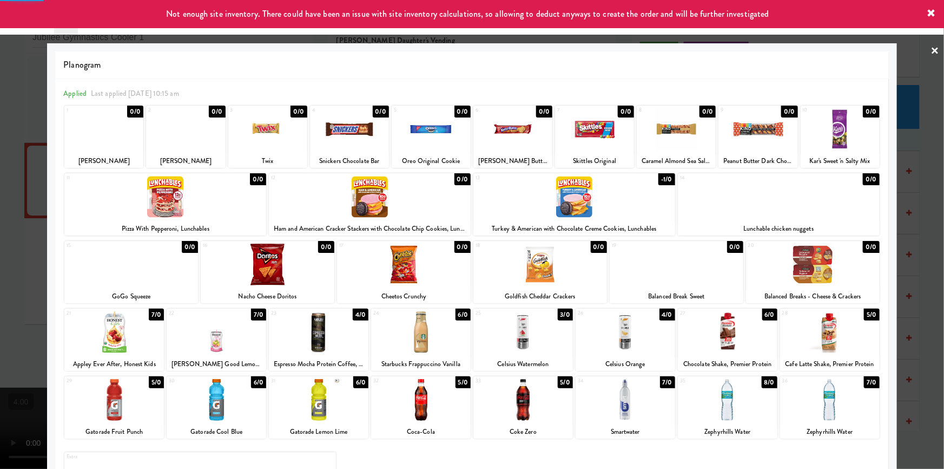
click at [0, 232] on div at bounding box center [472, 234] width 944 height 469
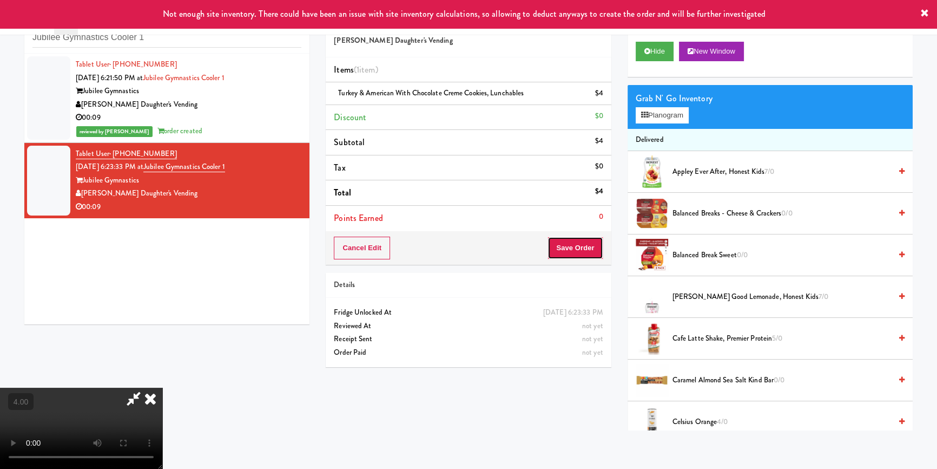
click at [589, 248] on button "Save Order" at bounding box center [575, 247] width 55 height 23
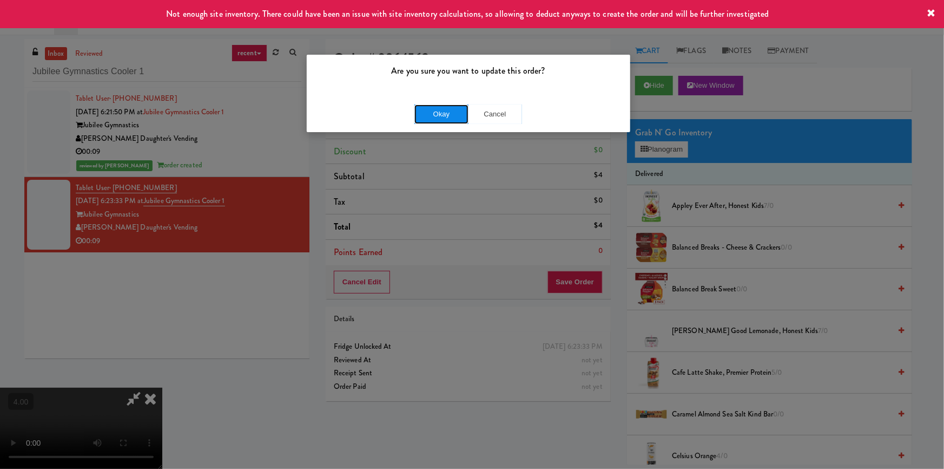
click at [432, 121] on button "Okay" at bounding box center [442, 113] width 54 height 19
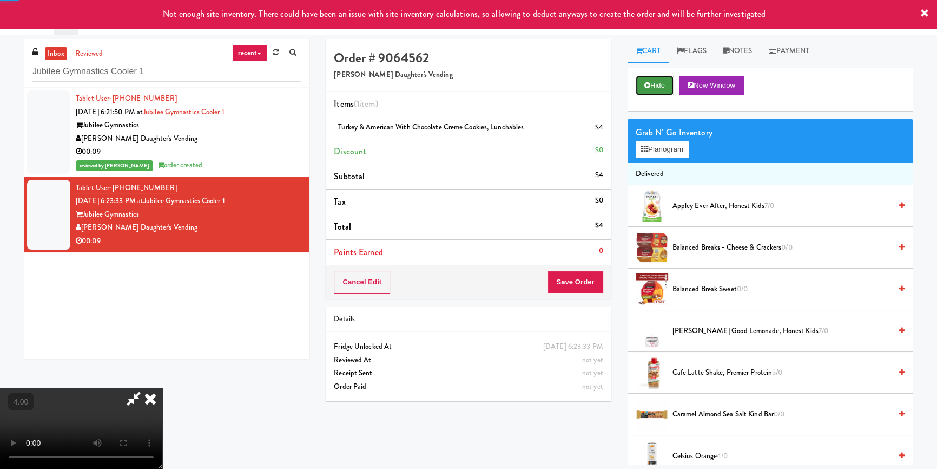
click at [661, 81] on button "Hide" at bounding box center [655, 85] width 38 height 19
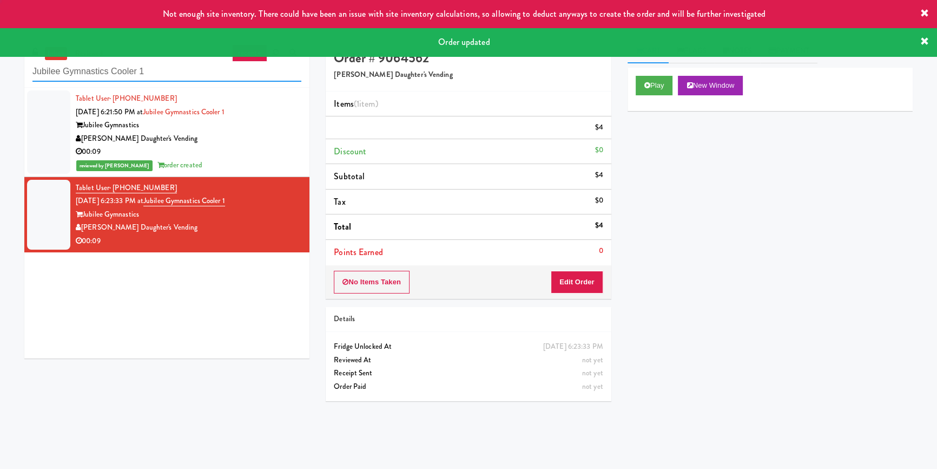
paste input "2F Student Lounge"
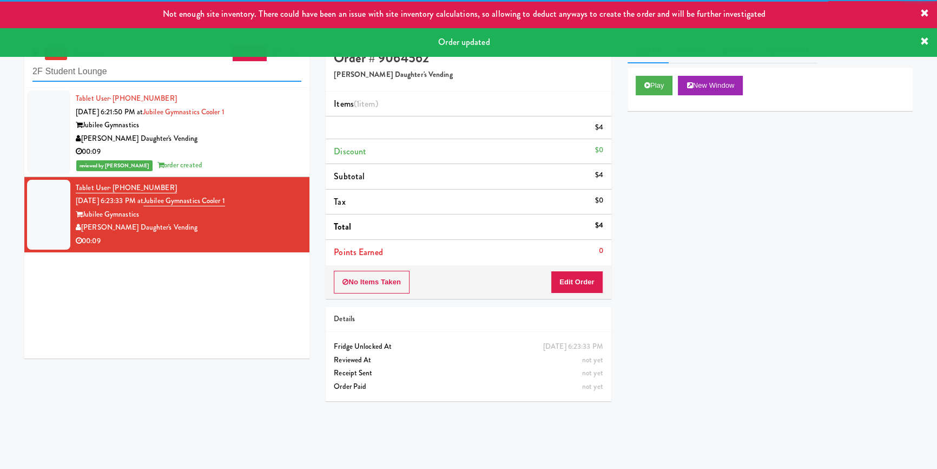
drag, startPoint x: 208, startPoint y: 70, endPoint x: 0, endPoint y: 70, distance: 207.8
click at [0, 70] on div "inbox reviewed recent all unclear take inventory issue suspicious failed recent…" at bounding box center [468, 251] width 937 height 425
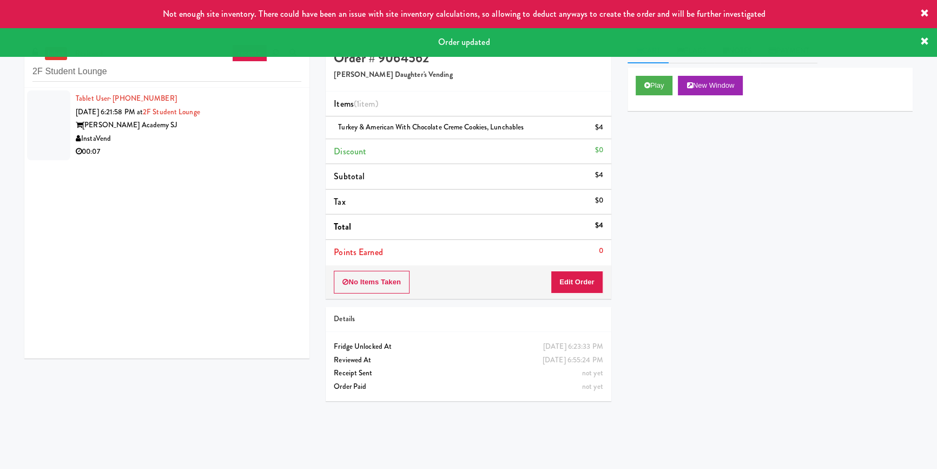
click at [653, 212] on div "Play New Window Primary Flag Clear Flag if unable to determine what was taken o…" at bounding box center [770, 271] width 285 height 406
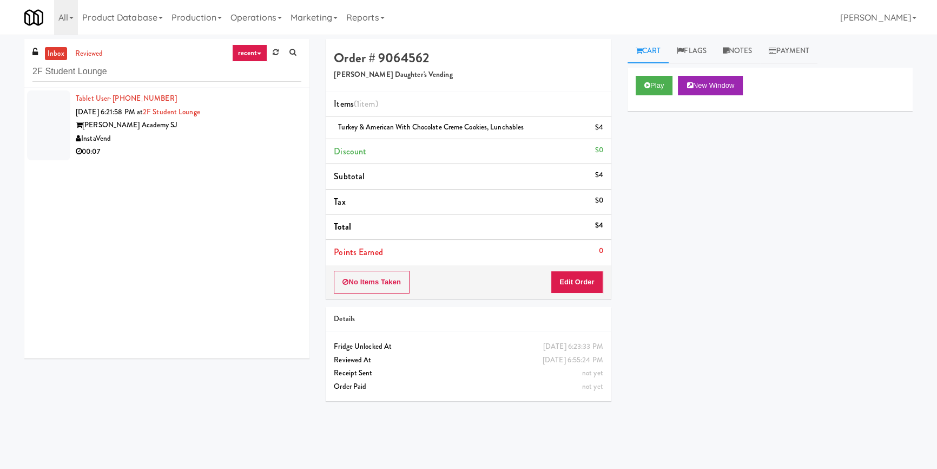
click at [200, 144] on div "Tablet User · (916) 479-0911 [DATE] 6:21:58 PM at [GEOGRAPHIC_DATA][PERSON_NAME…" at bounding box center [189, 125] width 226 height 67
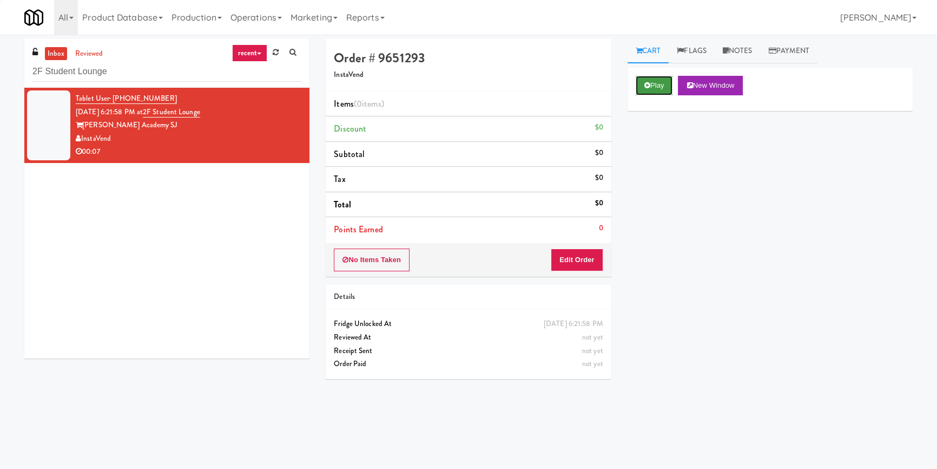
click at [655, 80] on button "Play" at bounding box center [654, 85] width 37 height 19
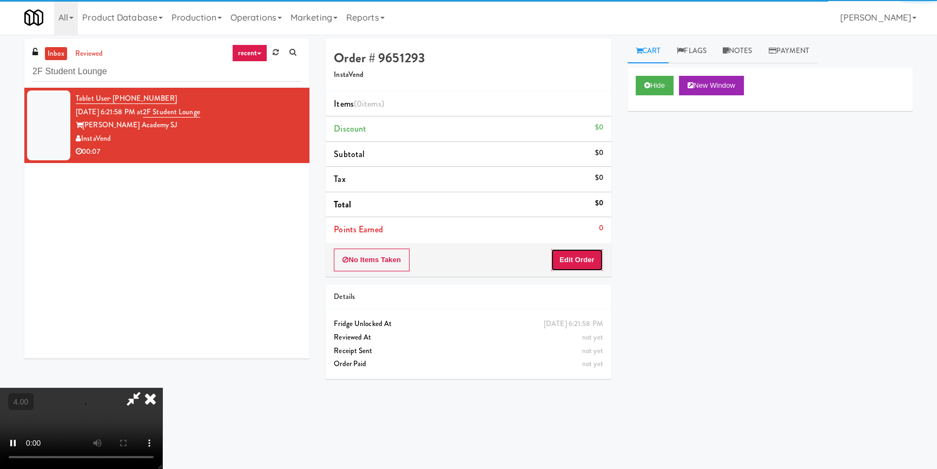
click at [581, 257] on button "Edit Order" at bounding box center [577, 259] width 52 height 23
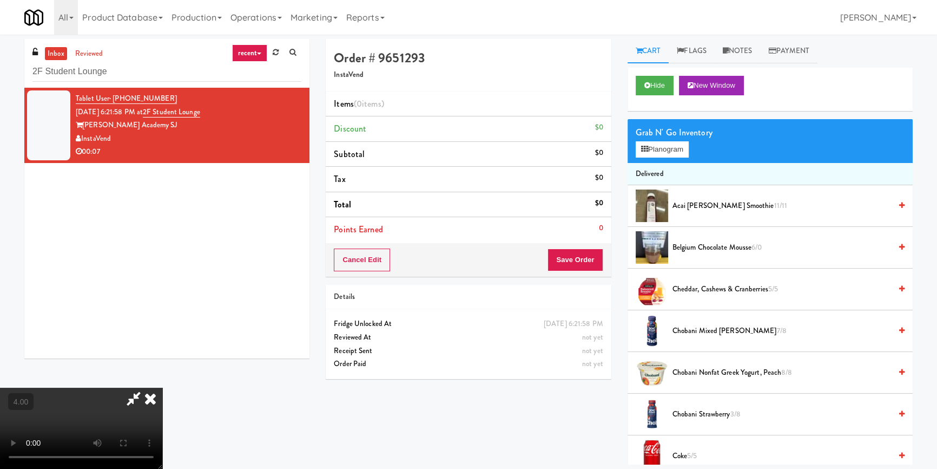
click at [162, 387] on video at bounding box center [81, 427] width 162 height 81
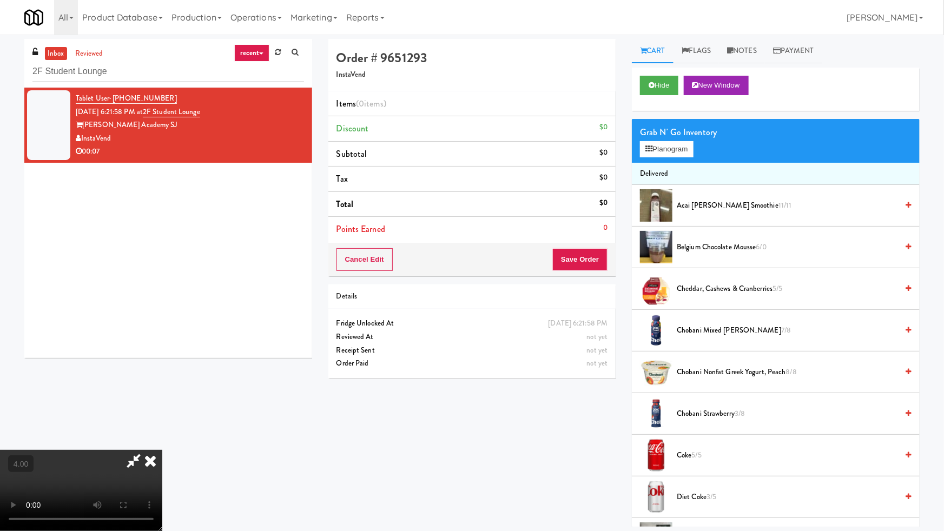
click at [162, 450] on video at bounding box center [81, 490] width 162 height 81
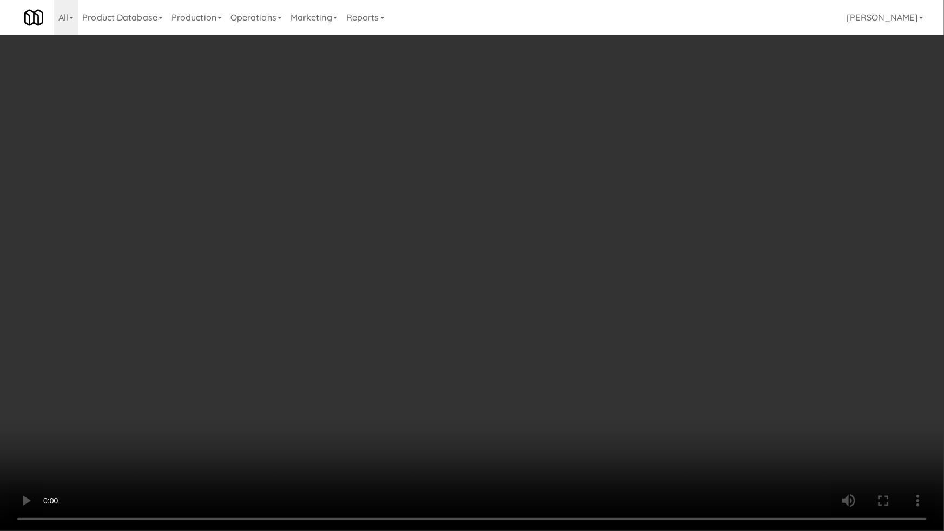
drag, startPoint x: 589, startPoint y: 347, endPoint x: 601, endPoint y: 289, distance: 59.0
click at [590, 347] on video at bounding box center [472, 265] width 944 height 531
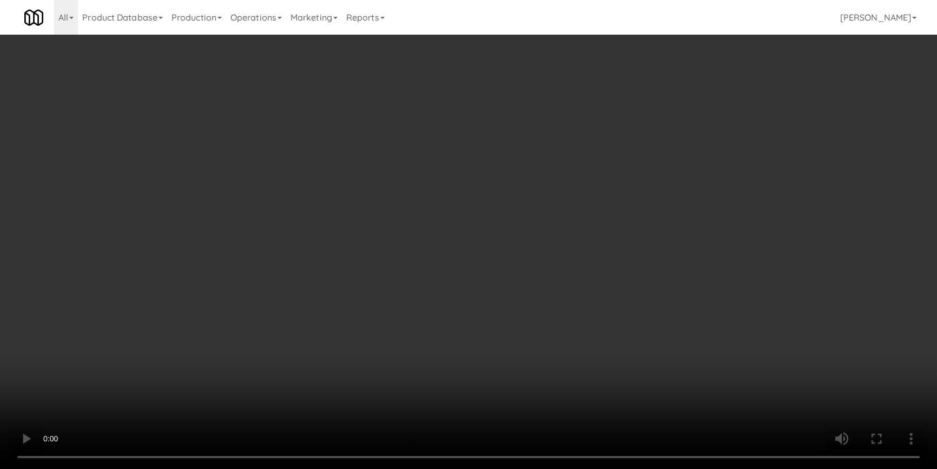
click at [675, 159] on div "Grab N' Go Inventory Planogram" at bounding box center [770, 141] width 285 height 44
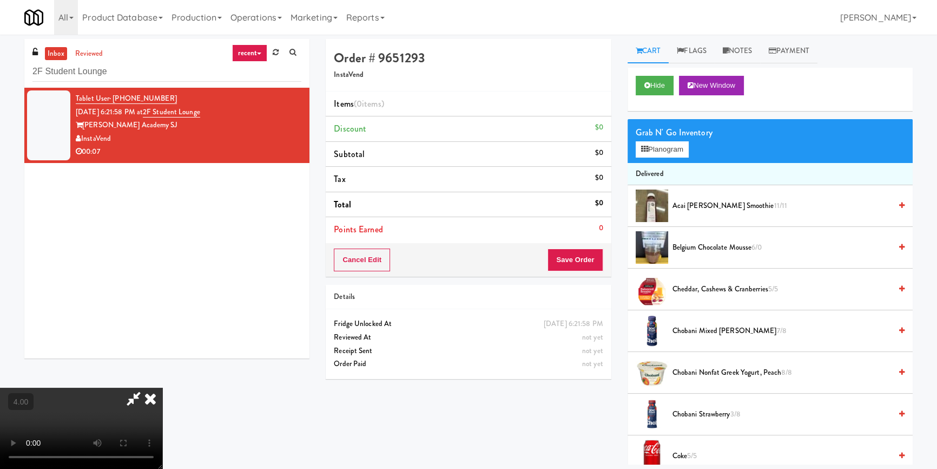
click at [675, 157] on div "Grab N' Go Inventory Planogram" at bounding box center [770, 141] width 285 height 44
click at [672, 152] on button "Planogram" at bounding box center [662, 149] width 53 height 16
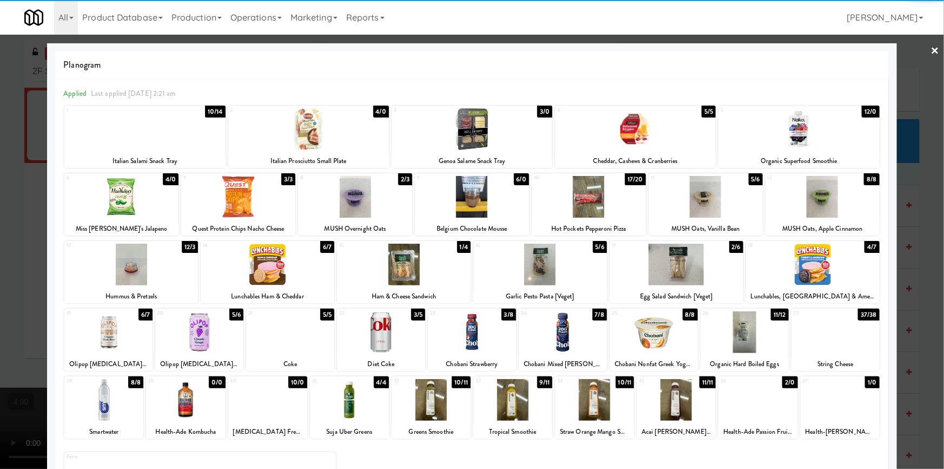
click at [753, 341] on div at bounding box center [745, 332] width 88 height 42
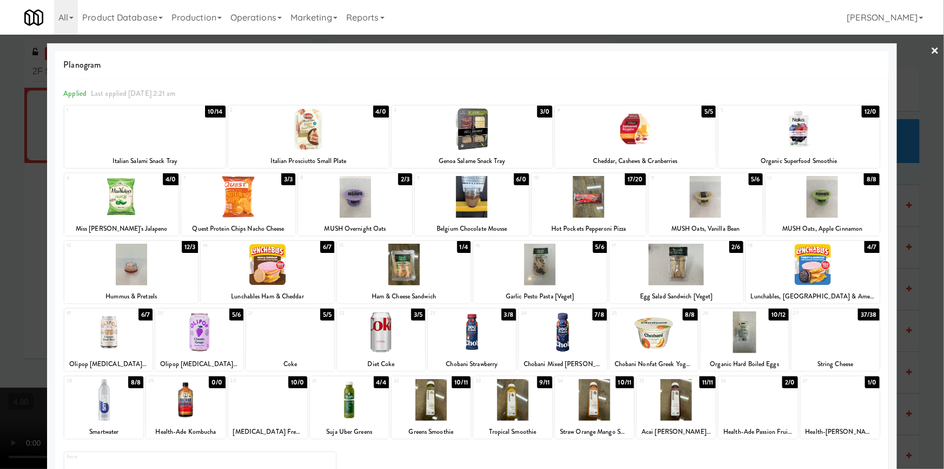
click at [924, 232] on div at bounding box center [472, 234] width 944 height 469
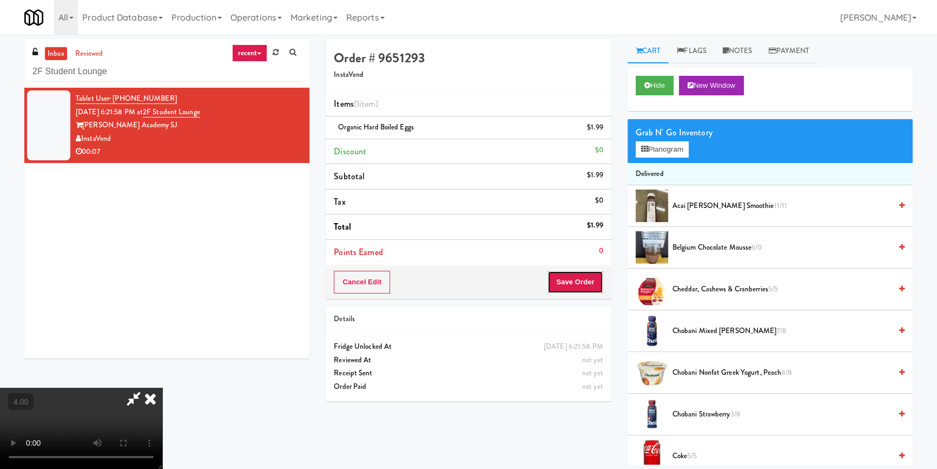
click at [595, 278] on button "Save Order" at bounding box center [575, 282] width 55 height 23
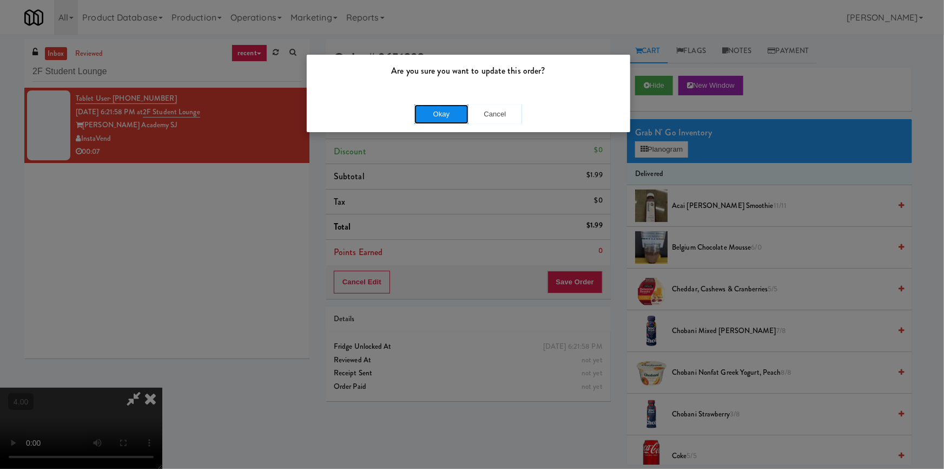
click at [460, 113] on button "Okay" at bounding box center [442, 113] width 54 height 19
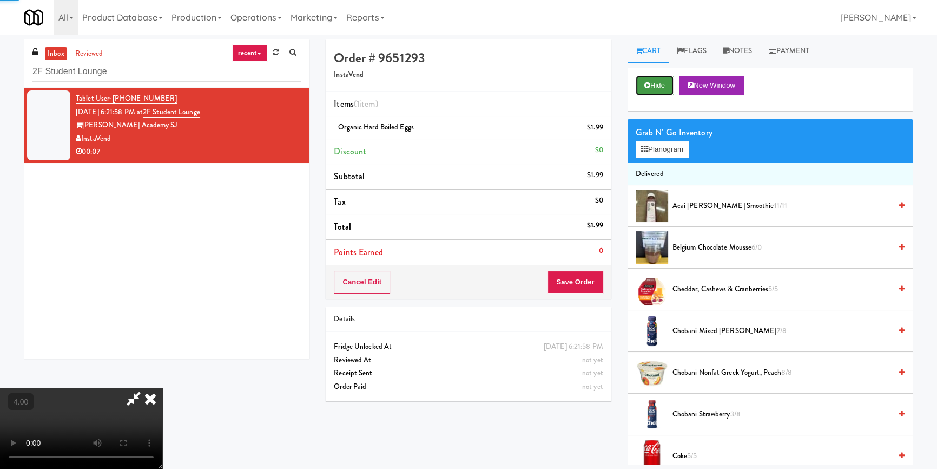
click at [646, 83] on icon at bounding box center [648, 85] width 6 height 7
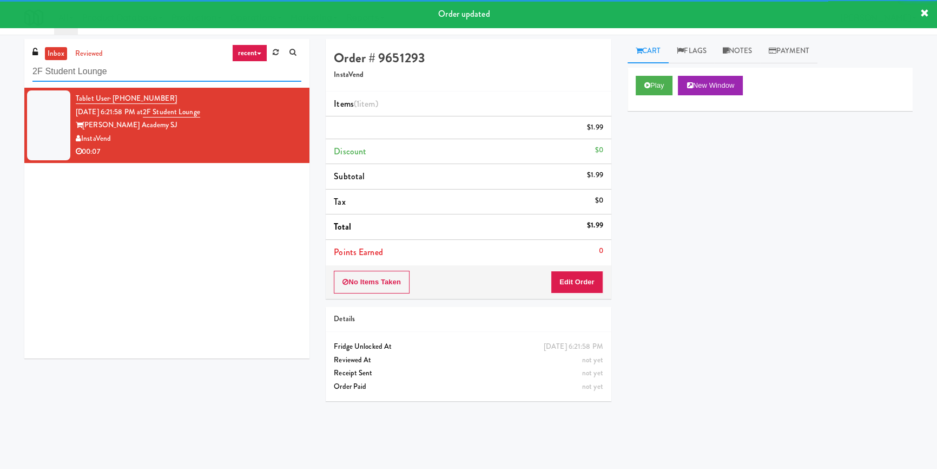
drag, startPoint x: 200, startPoint y: 76, endPoint x: 40, endPoint y: 81, distance: 160.8
click at [40, 81] on input "2F Student Lounge" at bounding box center [166, 72] width 269 height 20
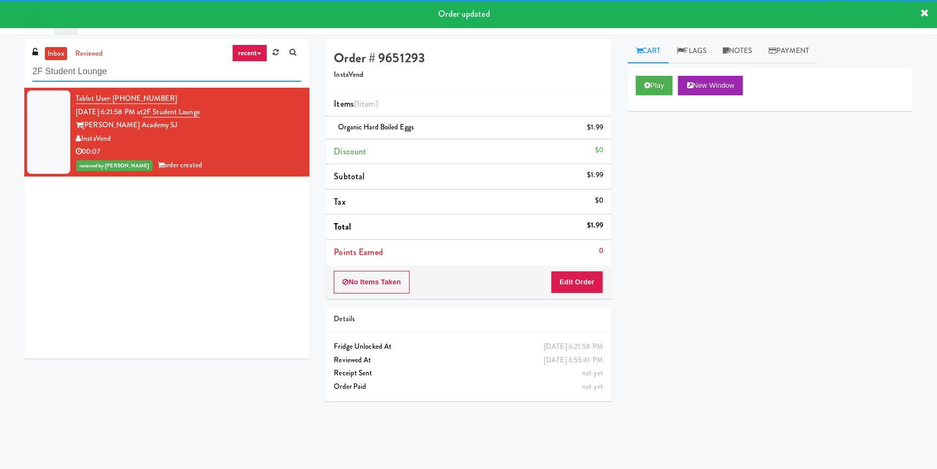
paste input "Centro NoDa Cooler"
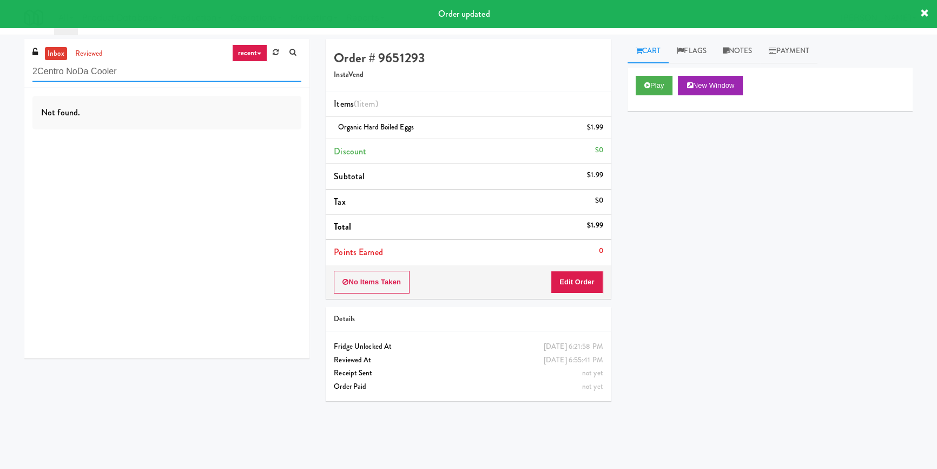
paste input "text"
drag, startPoint x: 144, startPoint y: 74, endPoint x: 0, endPoint y: 58, distance: 145.3
click at [0, 58] on div "inbox reviewed recent all unclear take inventory issue suspicious failed recent…" at bounding box center [468, 251] width 937 height 425
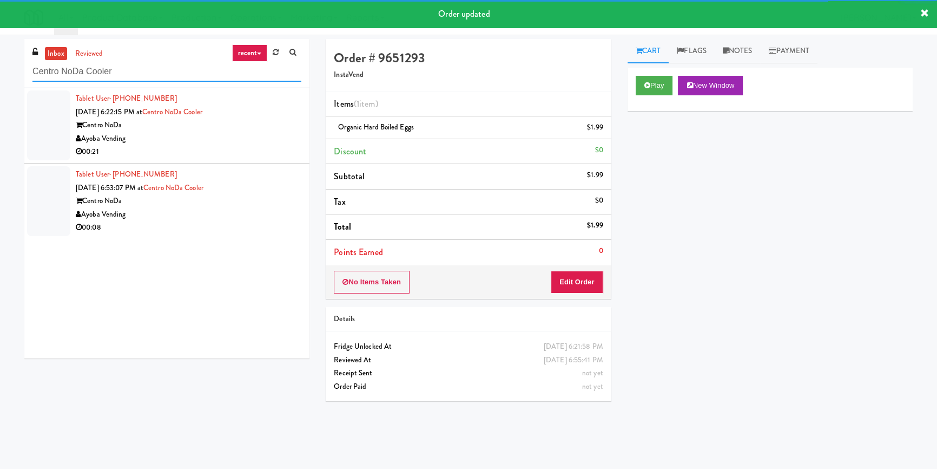
type input "Centro NoDa Cooler"
click at [250, 149] on div "00:21" at bounding box center [189, 152] width 226 height 14
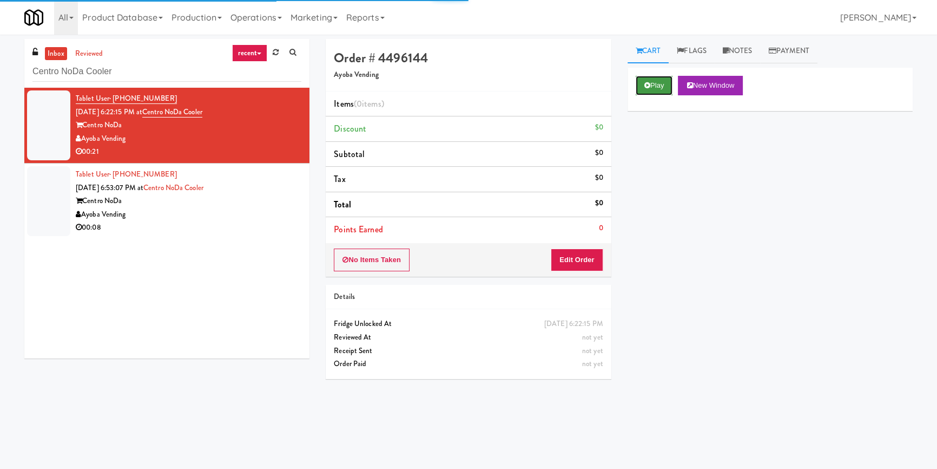
click at [663, 83] on button "Play" at bounding box center [654, 85] width 37 height 19
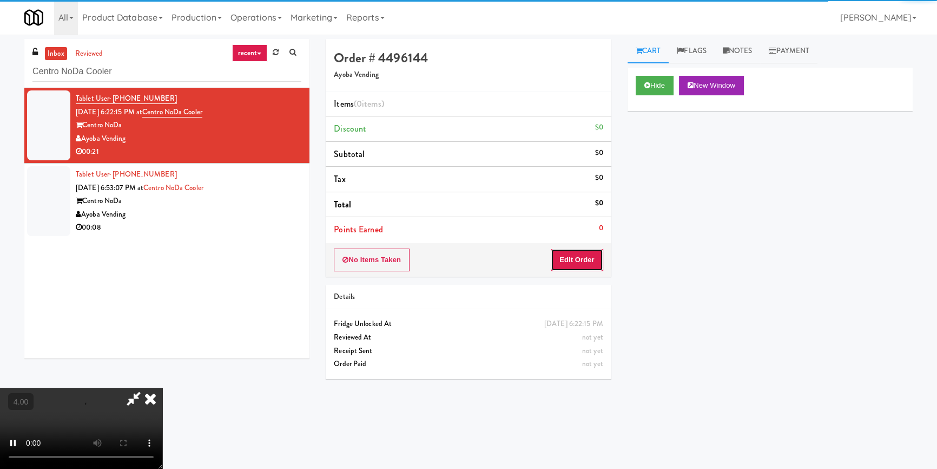
click at [581, 255] on button "Edit Order" at bounding box center [577, 259] width 52 height 23
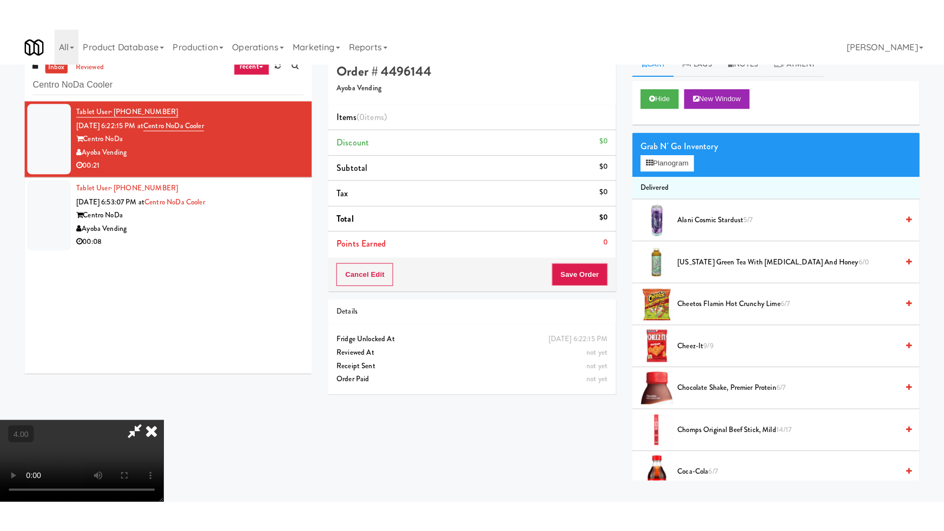
scroll to position [34, 0]
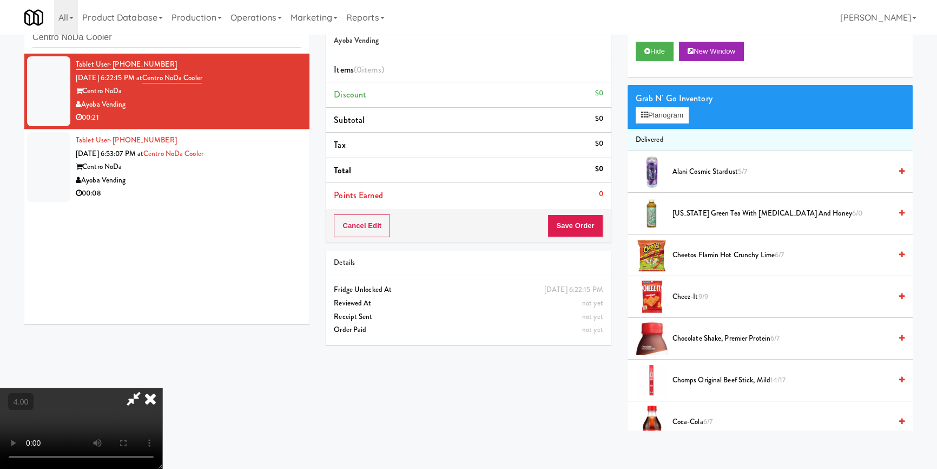
click at [162, 387] on video at bounding box center [81, 427] width 162 height 81
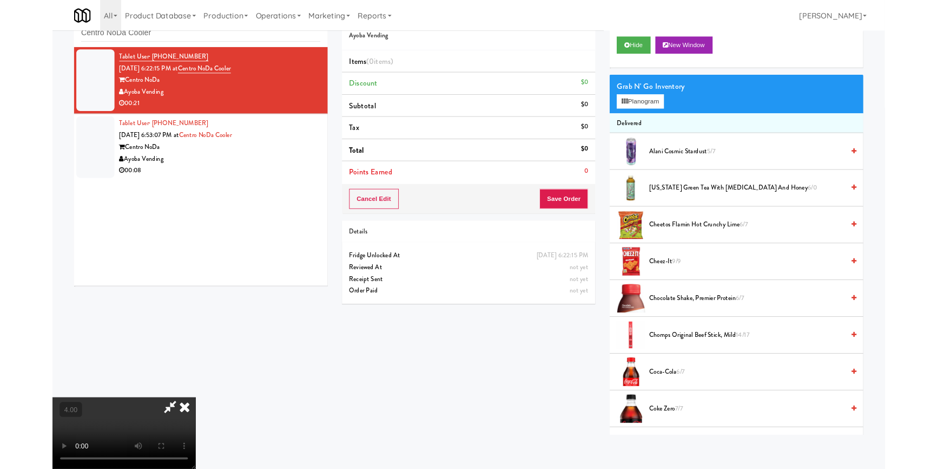
scroll to position [22, 0]
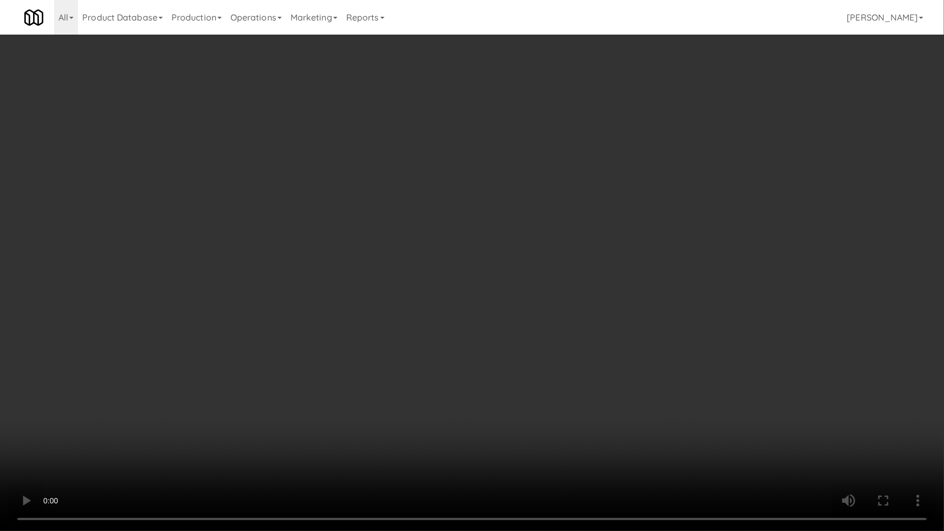
click at [607, 389] on video at bounding box center [472, 265] width 944 height 531
drag, startPoint x: 607, startPoint y: 387, endPoint x: 666, endPoint y: 293, distance: 111.6
click at [607, 386] on video at bounding box center [472, 265] width 944 height 531
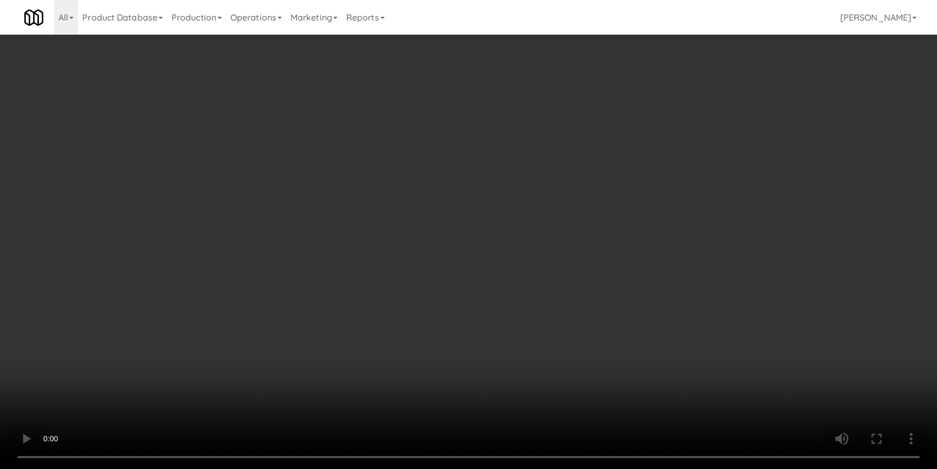
click at [694, 111] on div "Grab N' Go Inventory Planogram" at bounding box center [770, 107] width 285 height 44
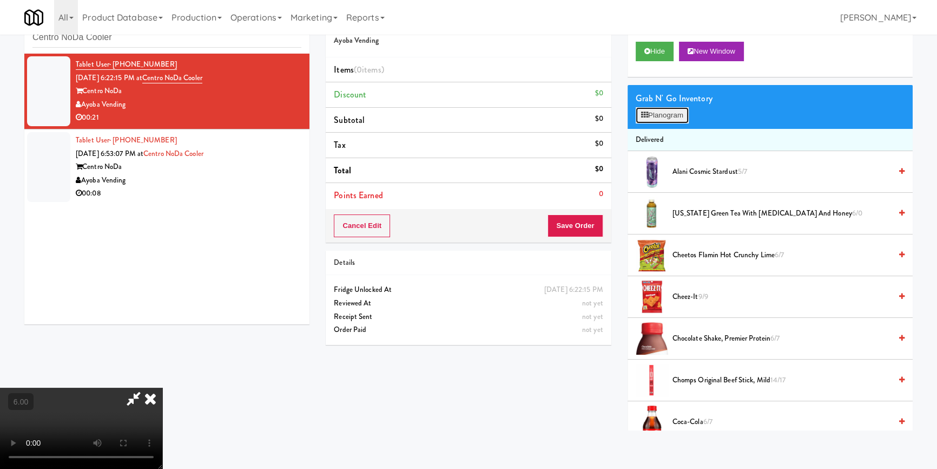
click at [684, 107] on button "Planogram" at bounding box center [662, 115] width 53 height 16
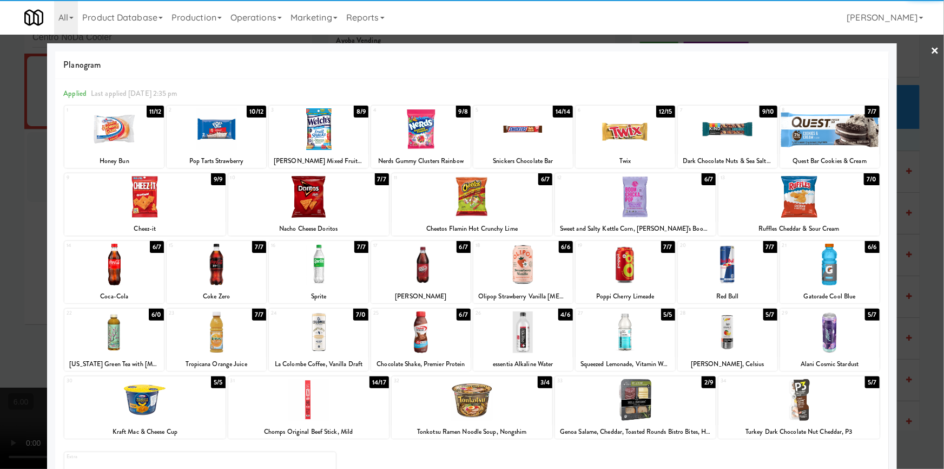
click at [839, 267] on div at bounding box center [830, 265] width 100 height 42
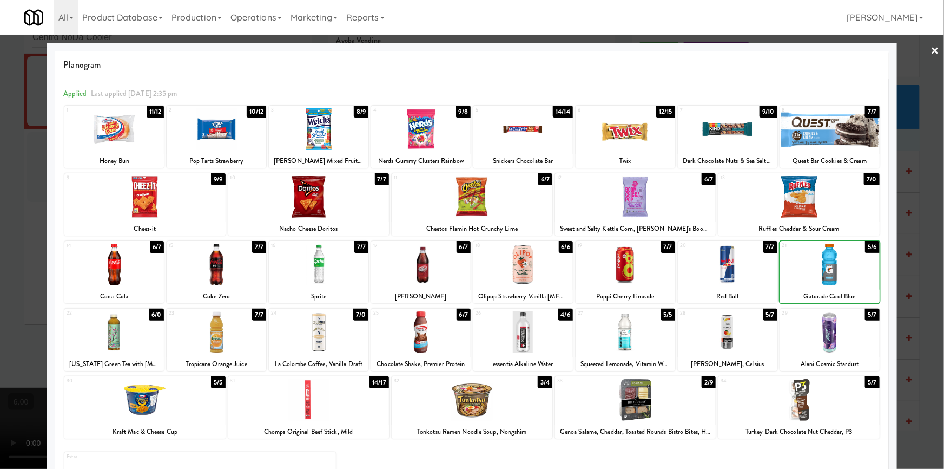
click at [839, 267] on div at bounding box center [830, 265] width 100 height 42
click at [895, 204] on div at bounding box center [472, 234] width 944 height 469
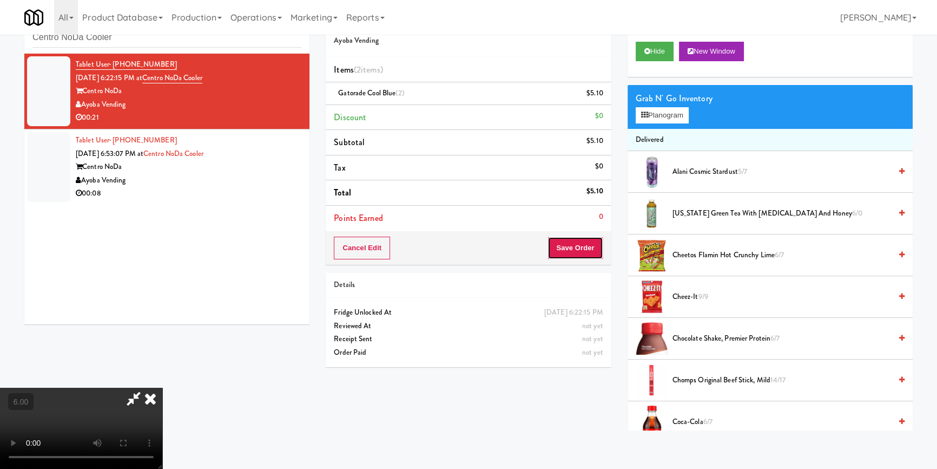
click at [590, 249] on button "Save Order" at bounding box center [575, 247] width 55 height 23
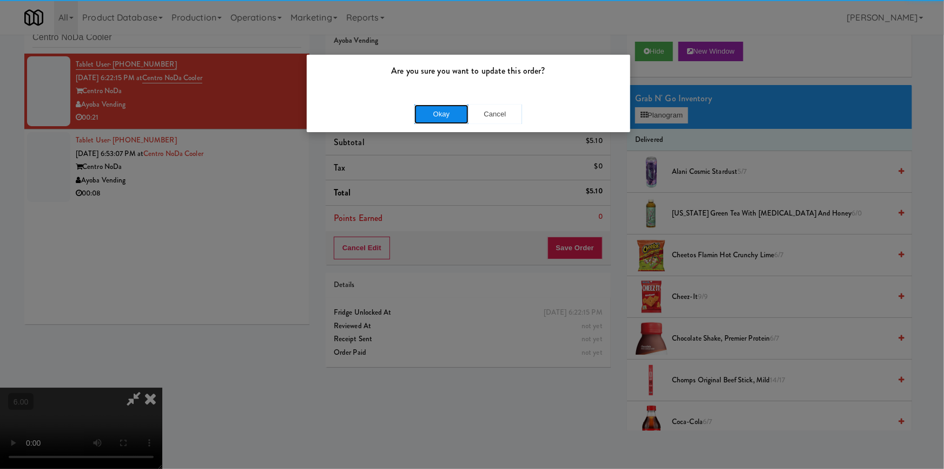
click at [458, 114] on button "Okay" at bounding box center [442, 113] width 54 height 19
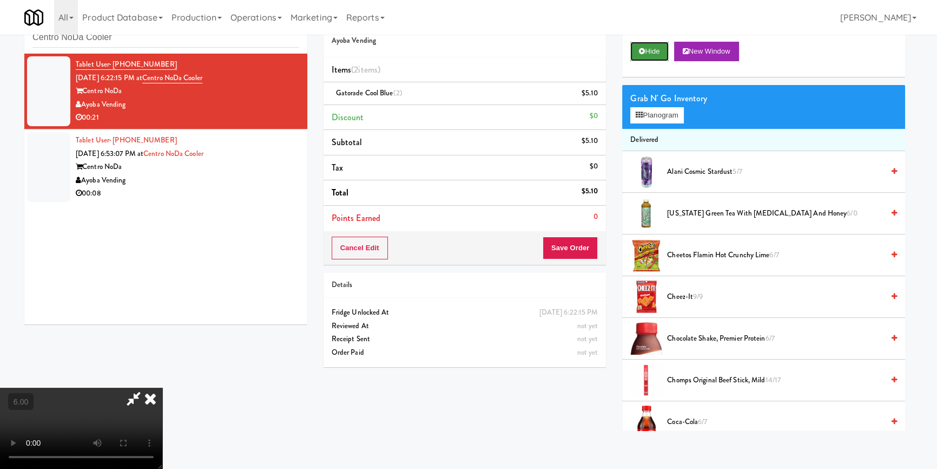
click at [658, 48] on button "Hide" at bounding box center [649, 51] width 38 height 19
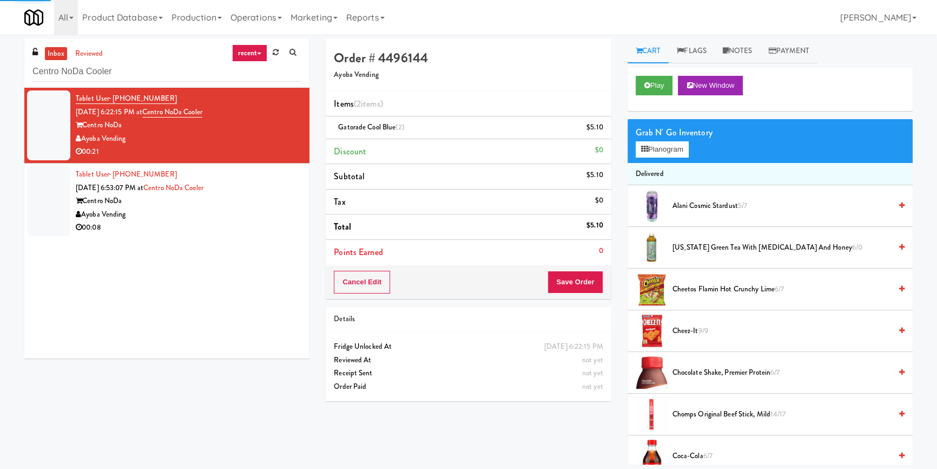
click at [249, 191] on div "Tablet User · (910) 442-9573 [DATE] 6:53:07 PM at [GEOGRAPHIC_DATA] Vending 00:…" at bounding box center [189, 201] width 226 height 67
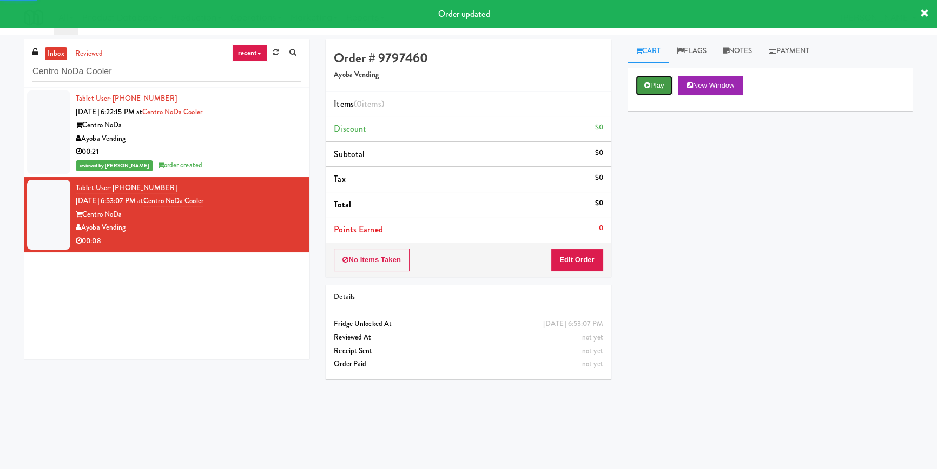
click at [660, 87] on button "Play" at bounding box center [654, 85] width 37 height 19
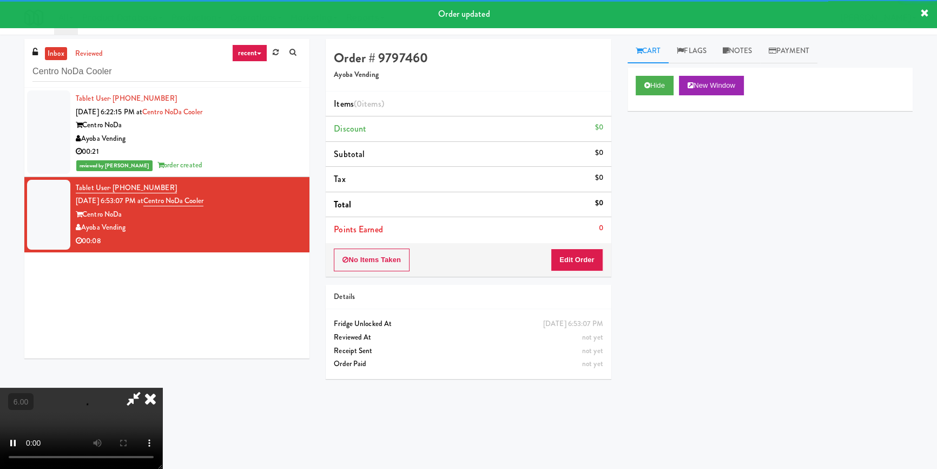
click at [594, 272] on div "No Items Taken Edit Order" at bounding box center [468, 260] width 285 height 34
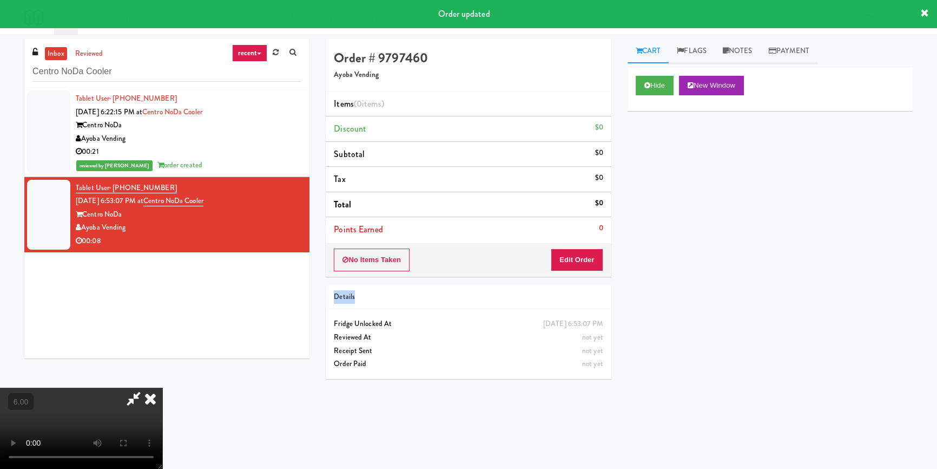
click at [594, 272] on div "No Items Taken Edit Order" at bounding box center [468, 260] width 285 height 34
click at [587, 264] on button "Edit Order" at bounding box center [577, 259] width 52 height 23
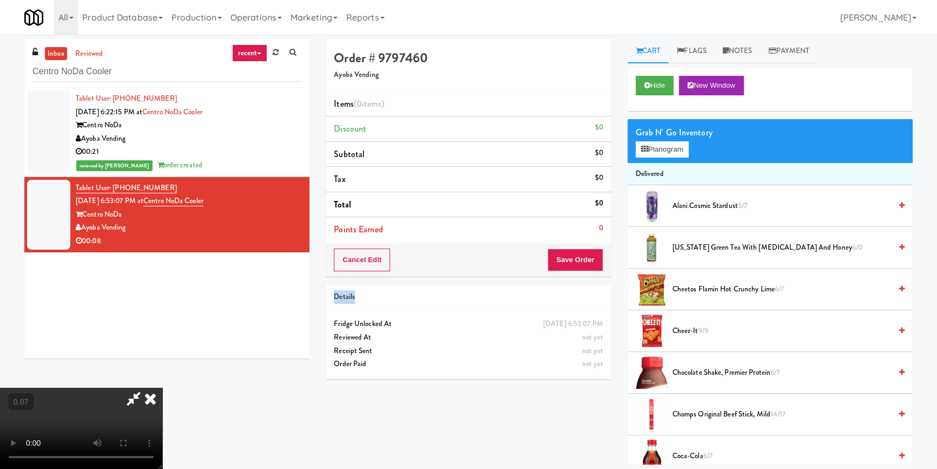
scroll to position [98, 0]
click at [674, 149] on button "Planogram" at bounding box center [662, 149] width 53 height 16
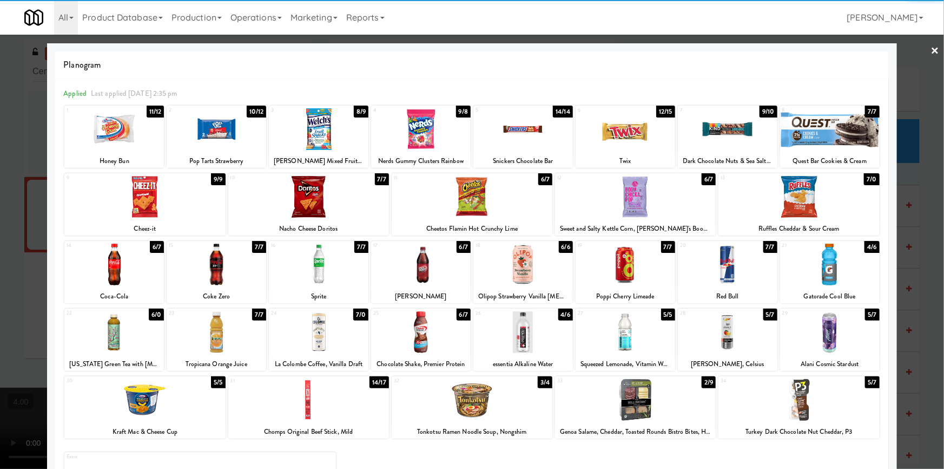
click at [554, 344] on div at bounding box center [524, 332] width 100 height 42
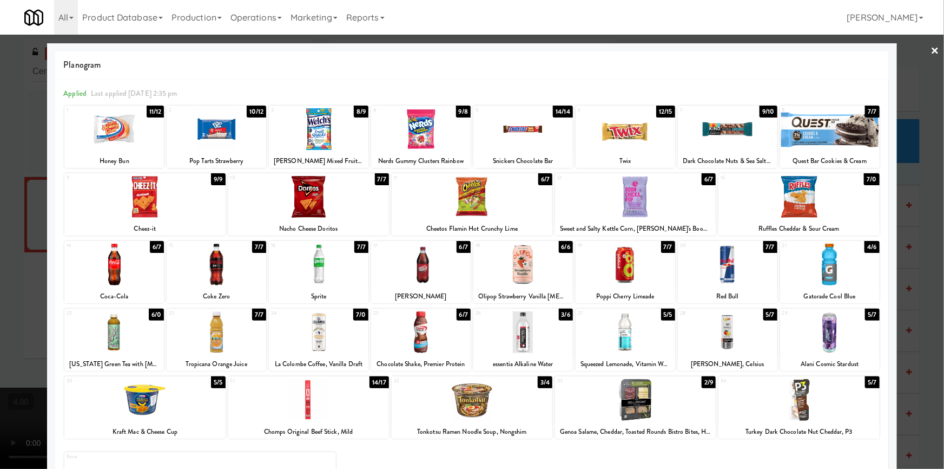
drag, startPoint x: 327, startPoint y: 214, endPoint x: 45, endPoint y: 195, distance: 283.1
click at [327, 213] on div at bounding box center [308, 197] width 161 height 42
click at [0, 192] on div at bounding box center [472, 234] width 944 height 469
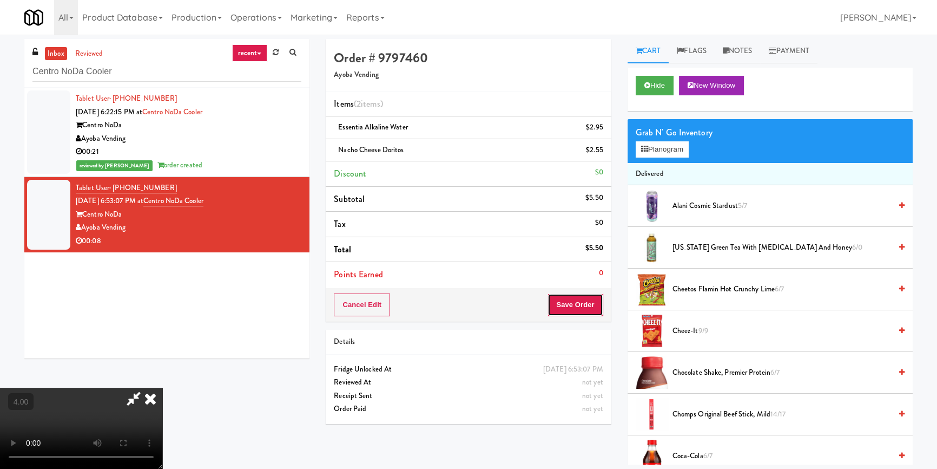
click at [577, 304] on button "Save Order" at bounding box center [575, 304] width 55 height 23
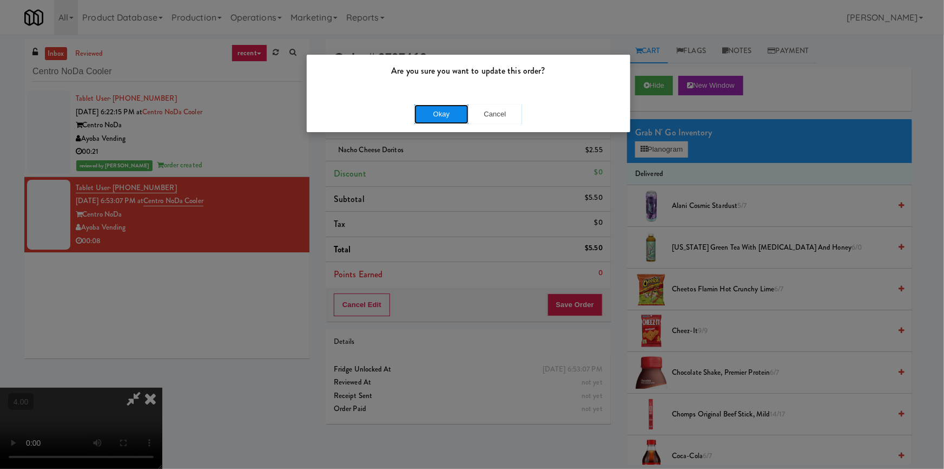
click at [449, 115] on button "Okay" at bounding box center [442, 113] width 54 height 19
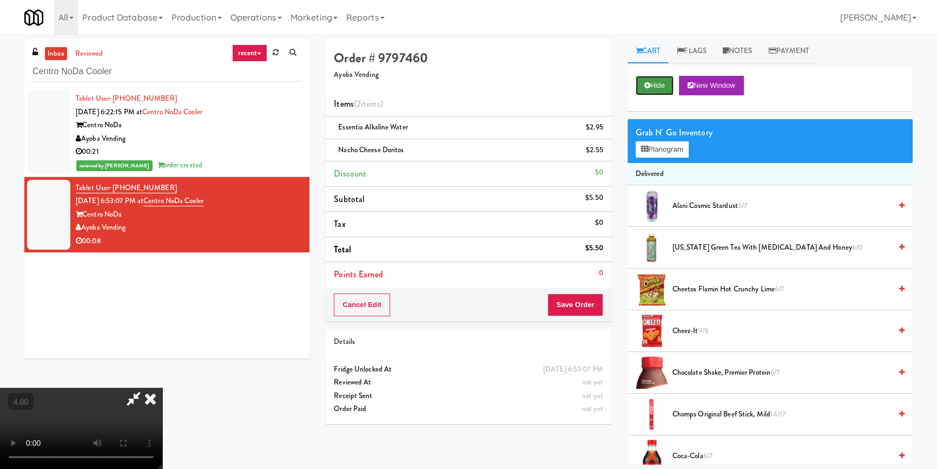
click at [664, 83] on button "Hide" at bounding box center [655, 85] width 38 height 19
